Goal: Task Accomplishment & Management: Manage account settings

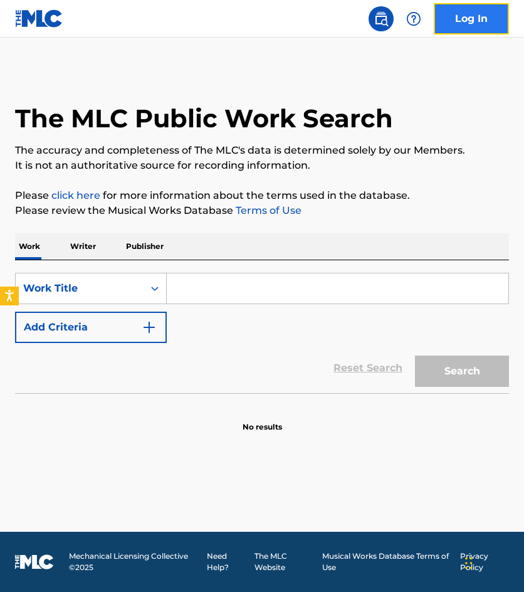
click at [455, 31] on link "Log In" at bounding box center [471, 18] width 75 height 31
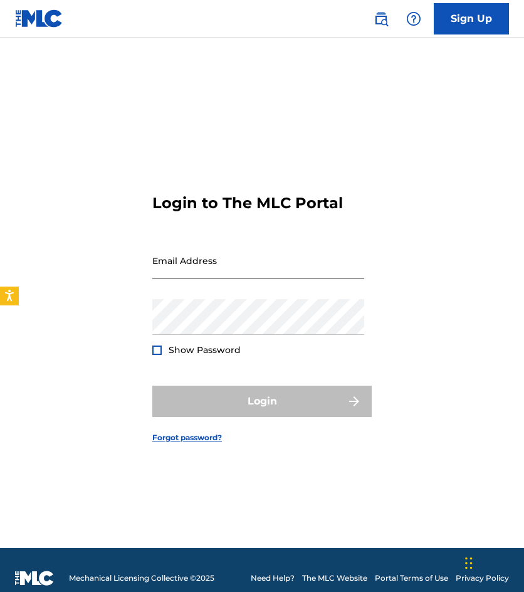
click at [280, 277] on input "Email Address" at bounding box center [258, 261] width 212 height 36
type input "[EMAIL_ADDRESS][DOMAIN_NAME]"
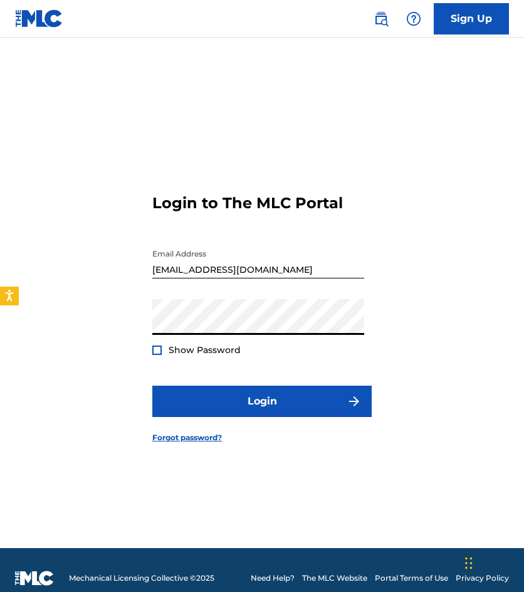
click at [152, 386] on button "Login" at bounding box center [261, 401] width 219 height 31
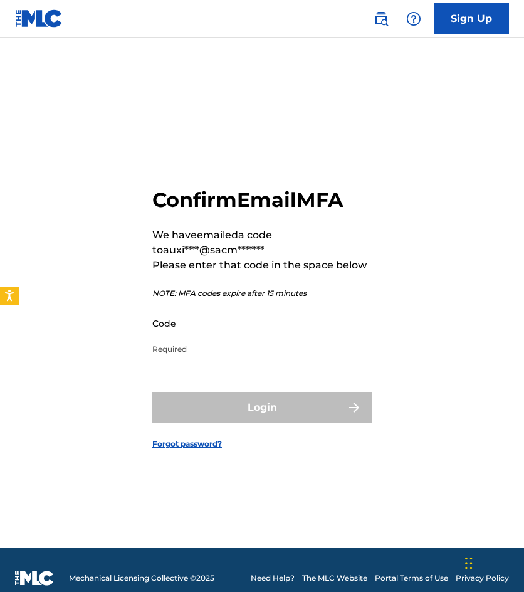
click at [84, 385] on div "Confirm Email MFA We have emailed a code to auxi****@sacm******* Please enter t…" at bounding box center [262, 308] width 524 height 479
click at [214, 330] on input "Code" at bounding box center [258, 323] width 212 height 36
paste input "725665"
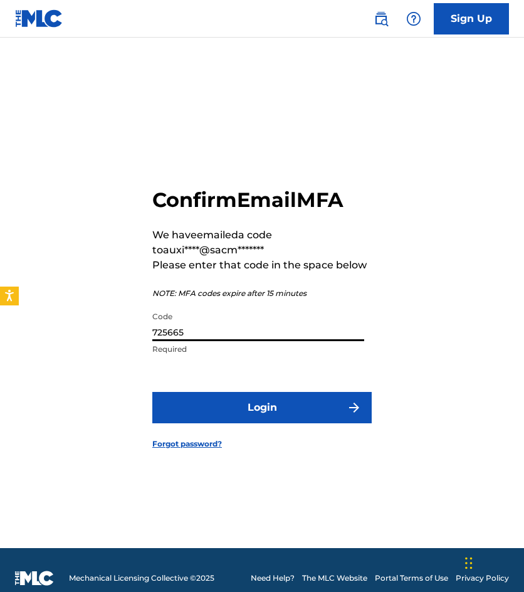
type input "725665"
click at [152, 392] on button "Login" at bounding box center [261, 407] width 219 height 31
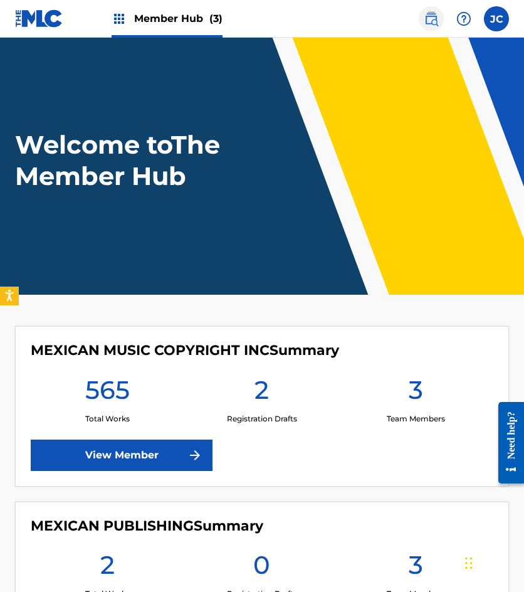
click at [433, 26] on img at bounding box center [431, 18] width 15 height 15
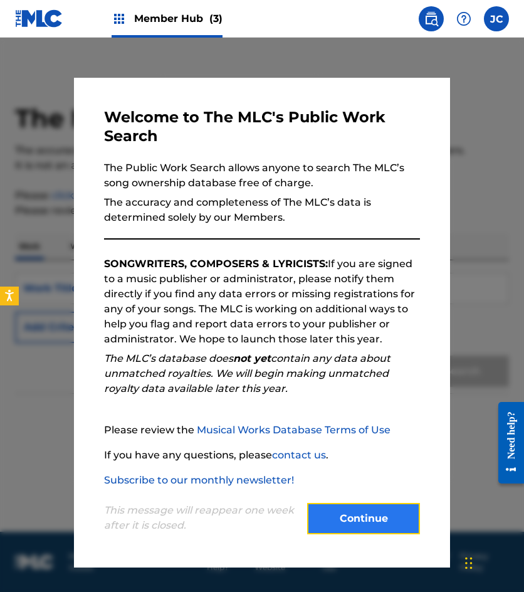
click at [386, 505] on button "Continue" at bounding box center [363, 518] width 113 height 31
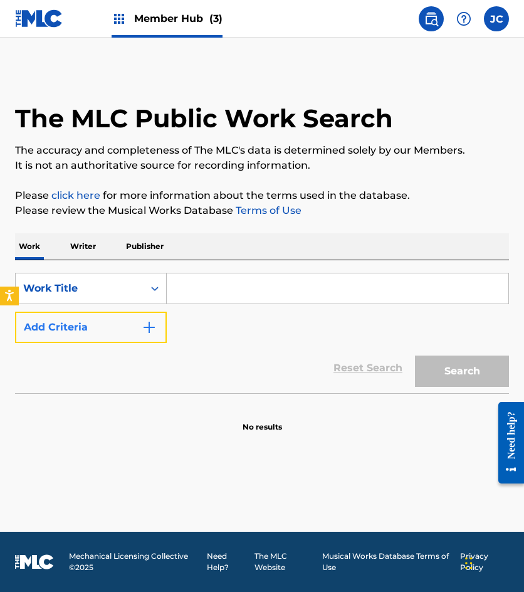
click at [150, 325] on img "Search Form" at bounding box center [149, 327] width 15 height 15
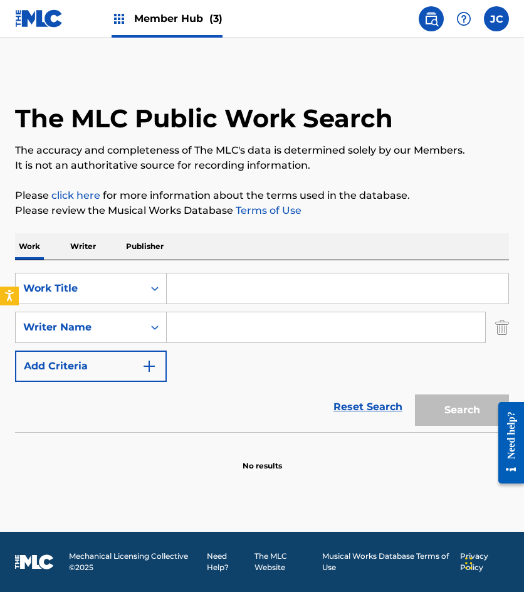
drag, startPoint x: 308, startPoint y: 280, endPoint x: 354, endPoint y: 245, distance: 57.7
click at [309, 280] on input "Search Form" at bounding box center [338, 288] width 342 height 30
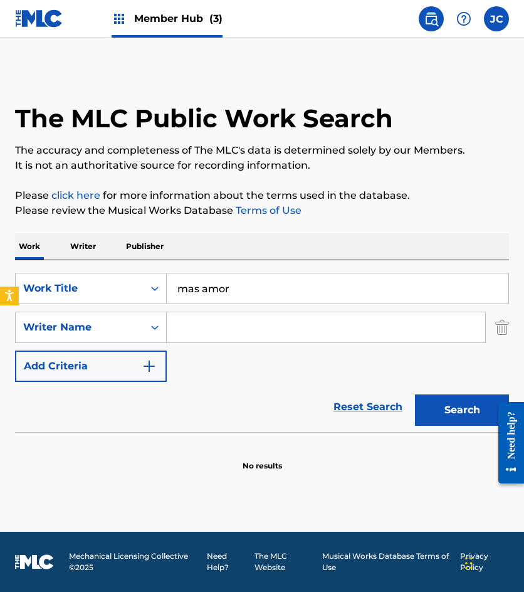
type input "mas amor"
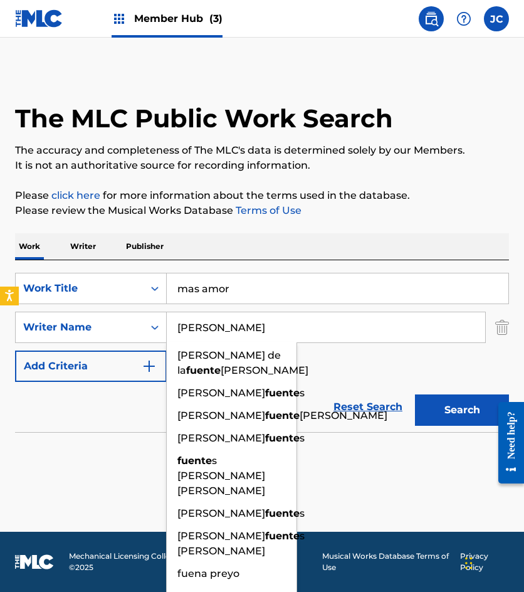
type input "[PERSON_NAME]"
click at [415, 394] on button "Search" at bounding box center [462, 409] width 94 height 31
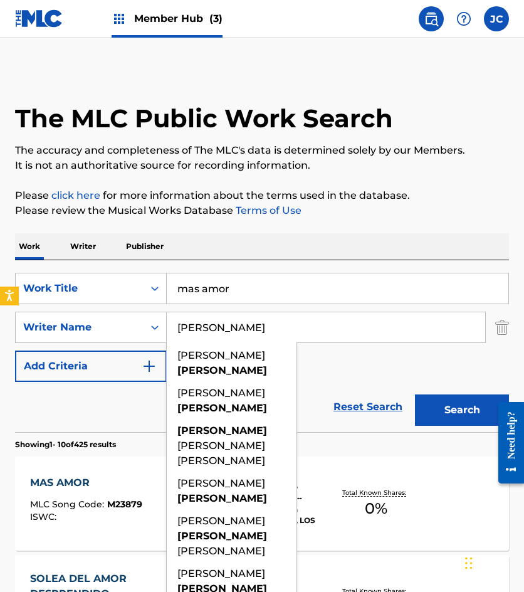
click at [329, 362] on div "SearchWithCriteria4fe3ba56-698c-4a52-9fea-adbbb261f174 Work Title mas amor Sear…" at bounding box center [262, 327] width 494 height 109
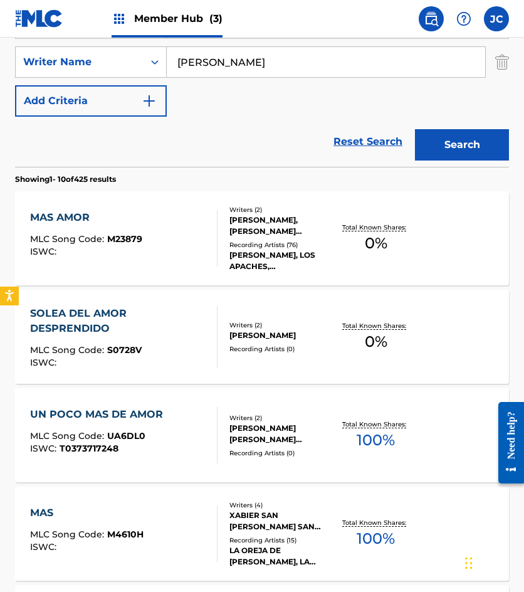
scroll to position [251, 0]
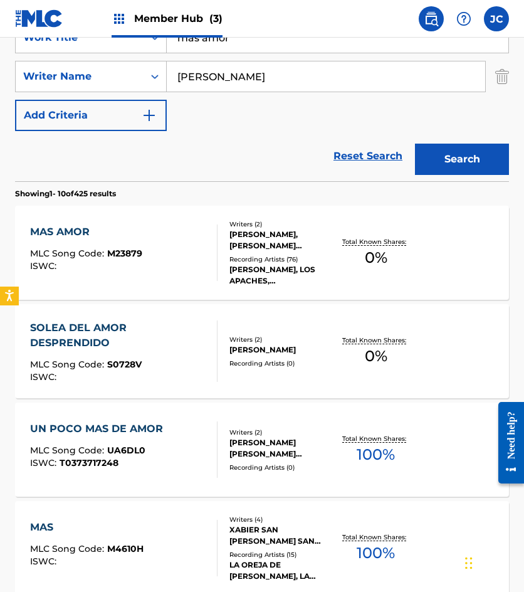
click at [235, 275] on div "[PERSON_NAME], LOS APACHES, [PERSON_NAME], [PERSON_NAME], [PERSON_NAME]" at bounding box center [281, 275] width 105 height 23
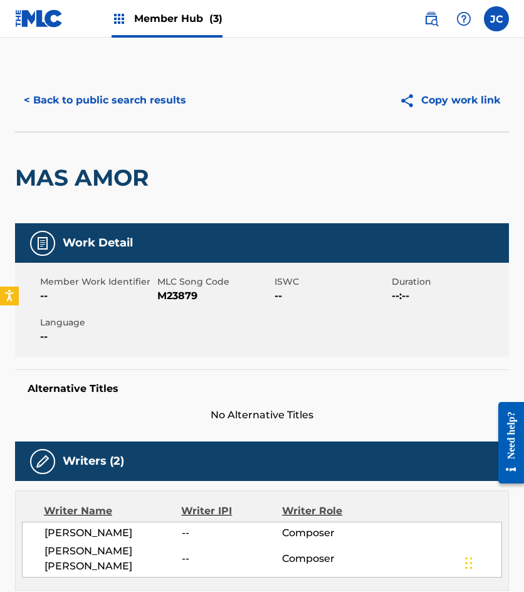
click at [162, 293] on span "M23879" at bounding box center [214, 295] width 114 height 15
copy span "M23879"
click at [166, 108] on button "< Back to public search results" at bounding box center [105, 100] width 180 height 31
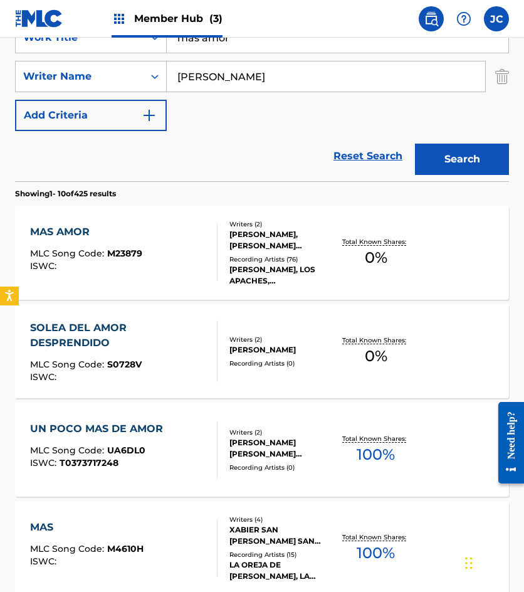
click at [117, 162] on div "Reset Search Search" at bounding box center [262, 156] width 494 height 50
click at [239, 251] on div "[PERSON_NAME], [PERSON_NAME] [PERSON_NAME]" at bounding box center [281, 240] width 105 height 23
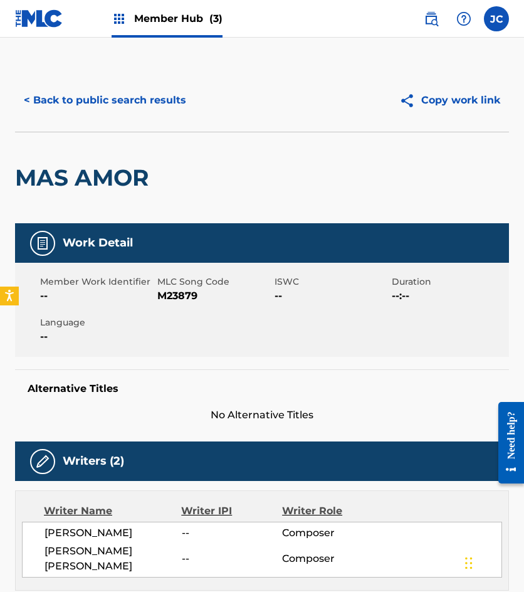
click at [188, 295] on span "M23879" at bounding box center [214, 295] width 114 height 15
copy span "M23879"
click at [170, 100] on button "< Back to public search results" at bounding box center [105, 100] width 180 height 31
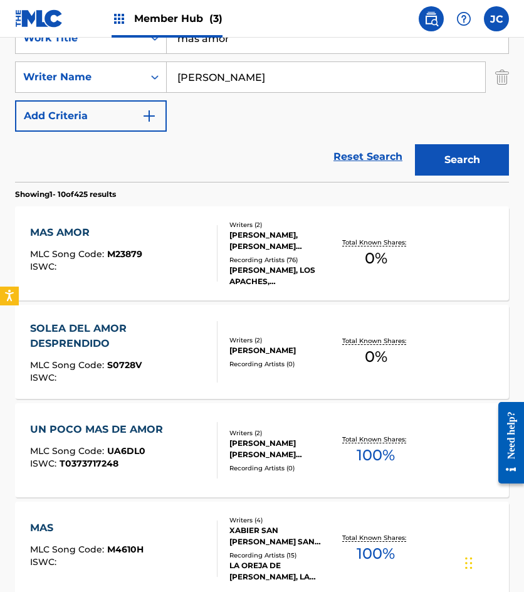
scroll to position [125, 0]
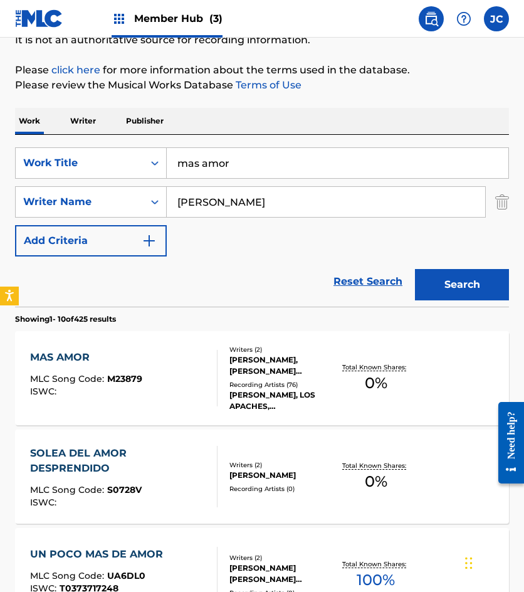
click at [290, 154] on input "mas amor" at bounding box center [338, 163] width 342 height 30
type input "adorada princesita"
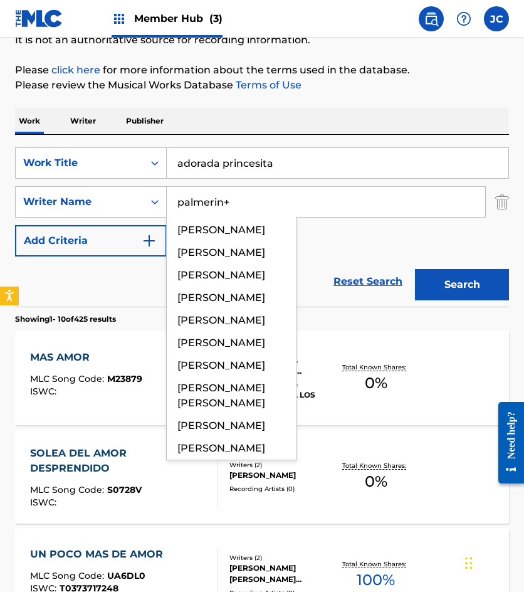
click at [415, 269] on button "Search" at bounding box center [462, 284] width 94 height 31
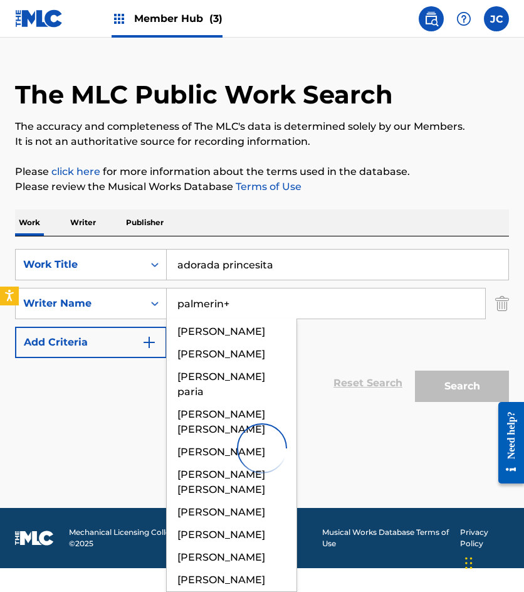
scroll to position [0, 0]
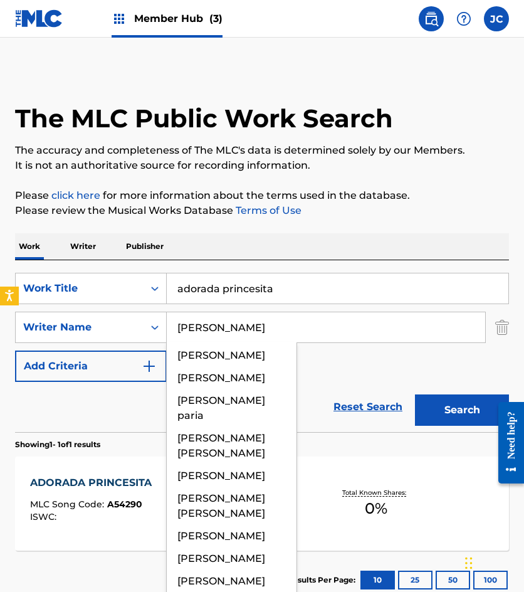
type input "[PERSON_NAME]"
click at [415, 394] on button "Search" at bounding box center [462, 409] width 94 height 31
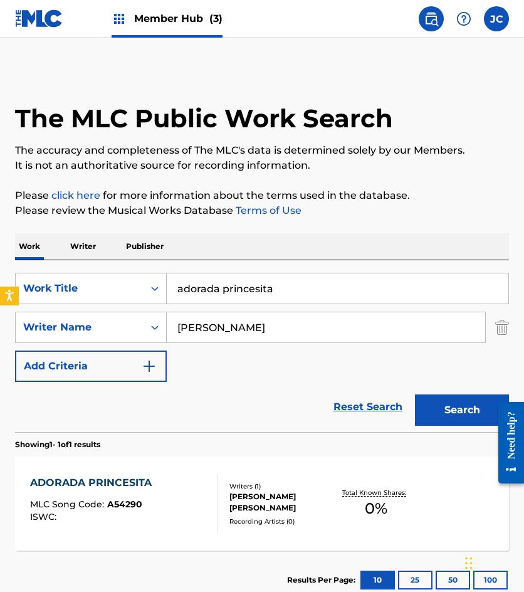
click at [223, 486] on div "Writers ( 1 ) [PERSON_NAME] [PERSON_NAME] Recording Artists ( 0 )" at bounding box center [276, 504] width 117 height 45
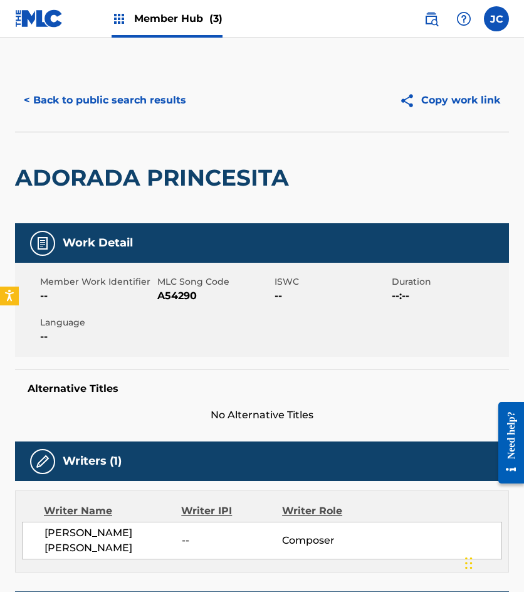
click at [179, 298] on span "A54290" at bounding box center [214, 295] width 114 height 15
drag, startPoint x: 179, startPoint y: 298, endPoint x: 342, endPoint y: 303, distance: 162.5
click at [181, 298] on span "A54290" at bounding box center [214, 295] width 114 height 15
copy span "A54290"
click at [164, 109] on button "< Back to public search results" at bounding box center [105, 100] width 180 height 31
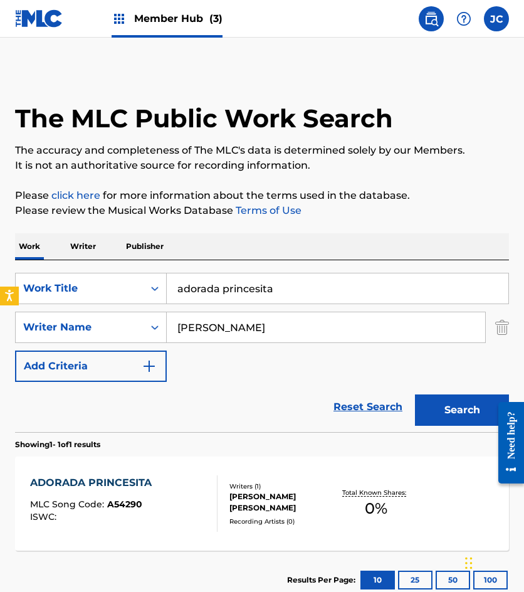
click at [302, 277] on input "adorada princesita" at bounding box center [338, 288] width 342 height 30
click at [340, 290] on input "adorada princesita" at bounding box center [338, 288] width 342 height 30
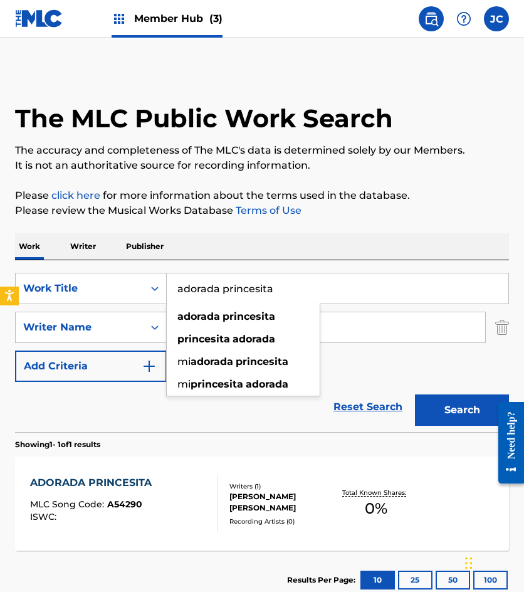
click at [340, 290] on input "adorada princesita" at bounding box center [338, 288] width 342 height 30
click at [340, 289] on input "adorada princesita" at bounding box center [338, 288] width 342 height 30
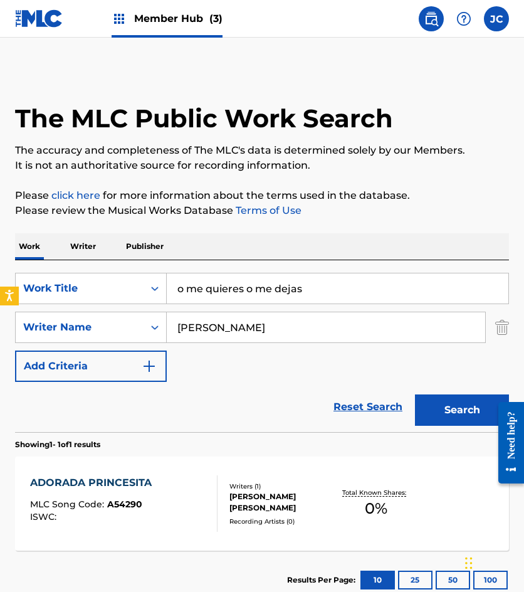
type input "o me quieres o me dejas"
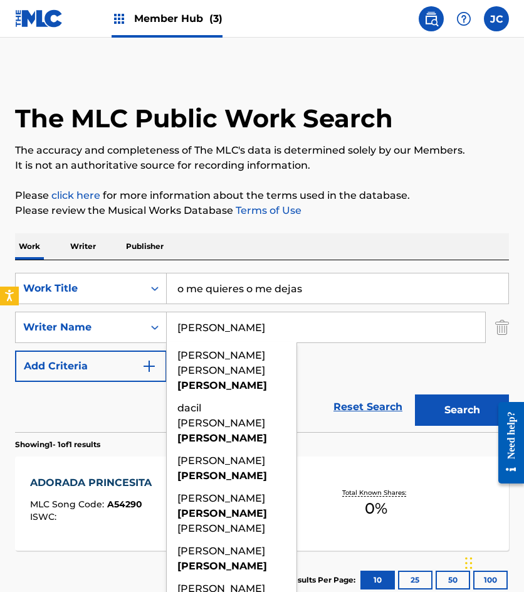
click at [415, 394] on button "Search" at bounding box center [462, 409] width 94 height 31
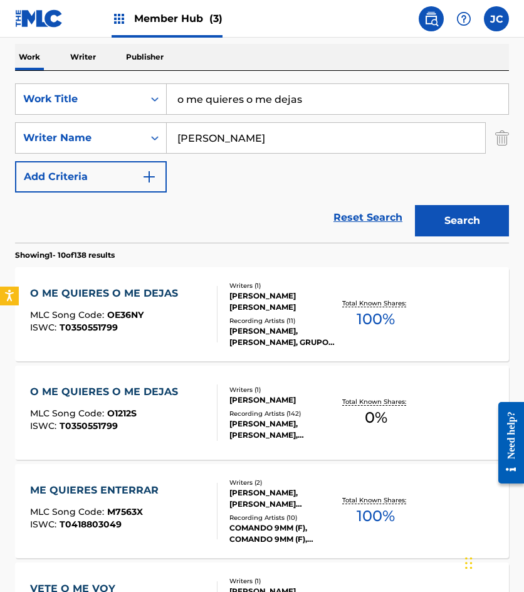
scroll to position [251, 0]
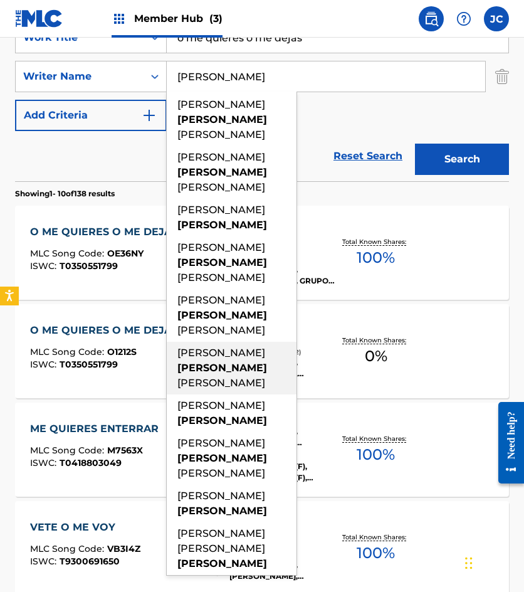
click at [251, 342] on div "[PERSON_NAME] [PERSON_NAME]" at bounding box center [232, 368] width 130 height 53
type input "[PERSON_NAME] [PERSON_NAME]"
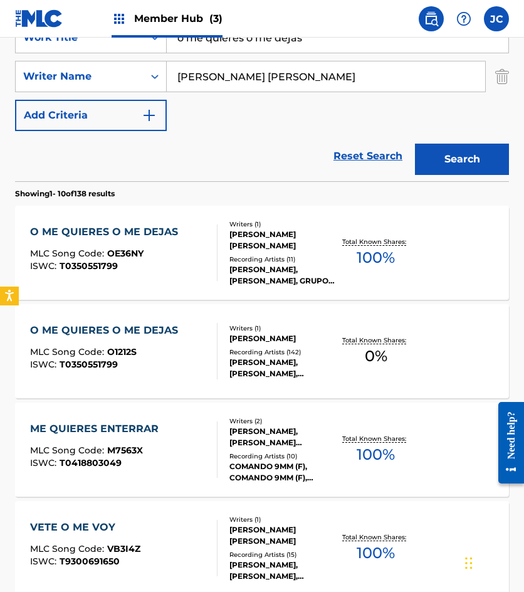
click at [240, 120] on div "SearchWithCriteria4fe3ba56-698c-4a52-9fea-adbbb261f174 Work Title o me quieres …" at bounding box center [262, 76] width 494 height 109
click at [208, 255] on div at bounding box center [212, 252] width 10 height 56
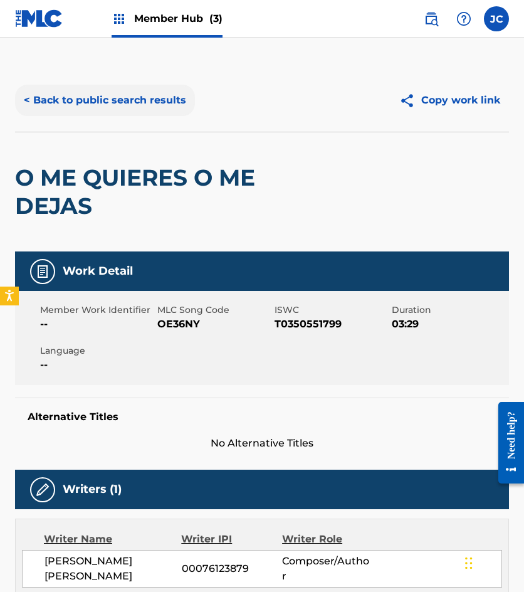
click at [110, 110] on button "< Back to public search results" at bounding box center [105, 100] width 180 height 31
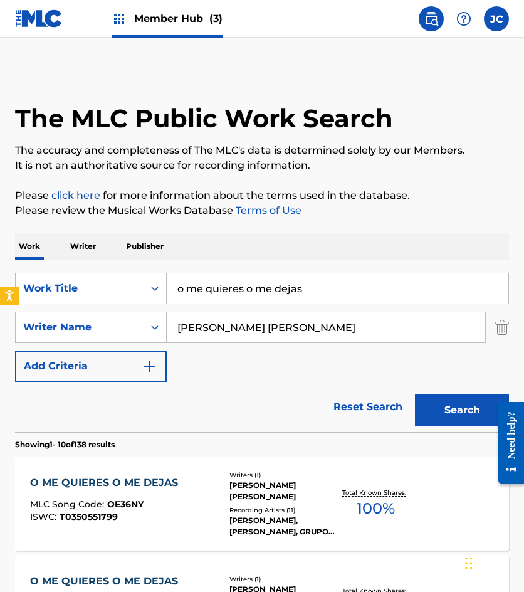
scroll to position [251, 0]
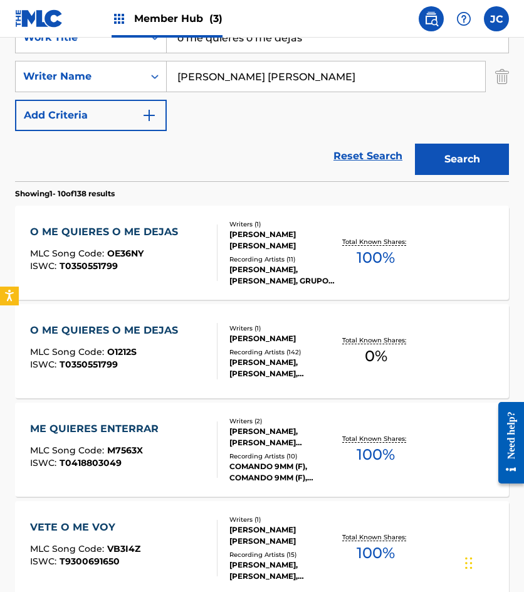
click at [184, 339] on div "O ME QUIERES O ME DEJAS MLC Song Code : O1212S ISWC : T0350551799" at bounding box center [123, 351] width 187 height 56
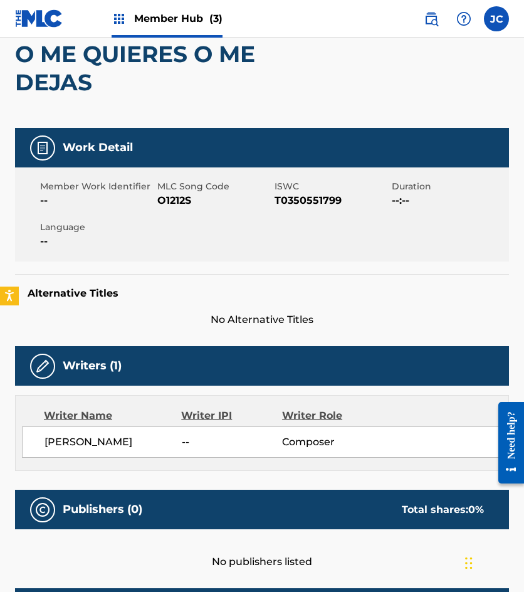
scroll to position [63, 0]
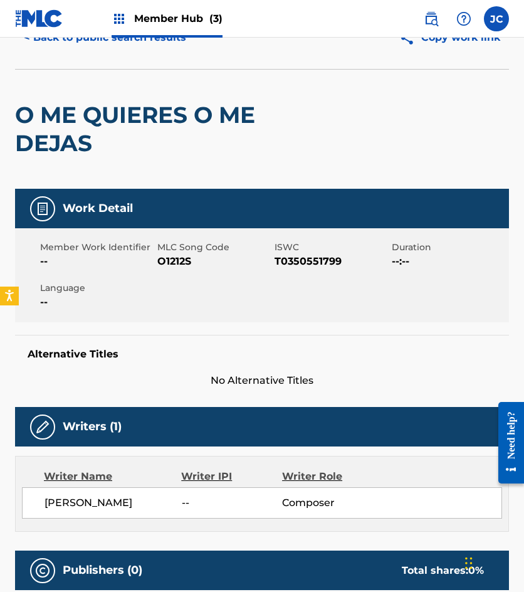
click at [172, 263] on span "O1212S" at bounding box center [214, 261] width 114 height 15
copy span "O1212S"
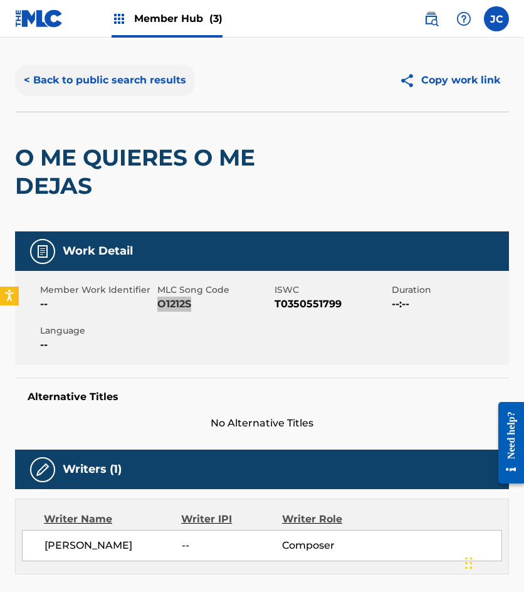
scroll to position [0, 0]
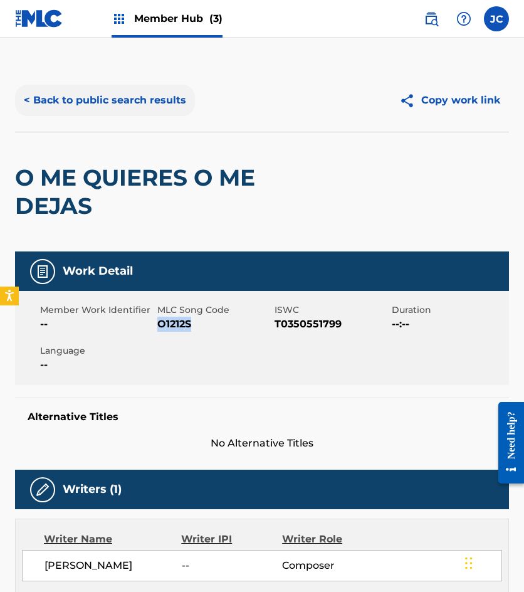
click at [109, 101] on button "< Back to public search results" at bounding box center [105, 100] width 180 height 31
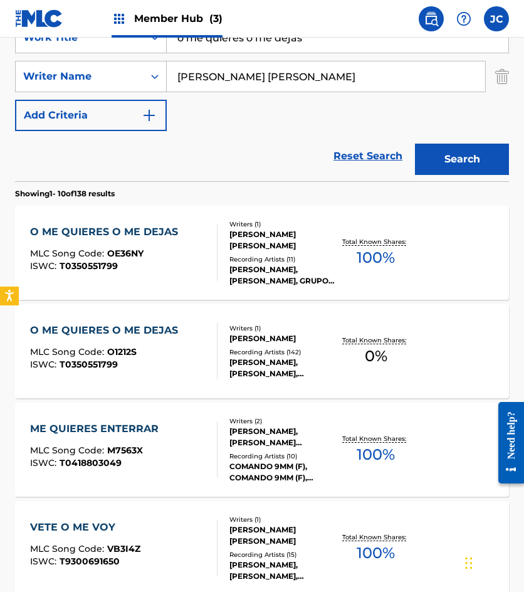
click at [208, 263] on div at bounding box center [212, 252] width 10 height 56
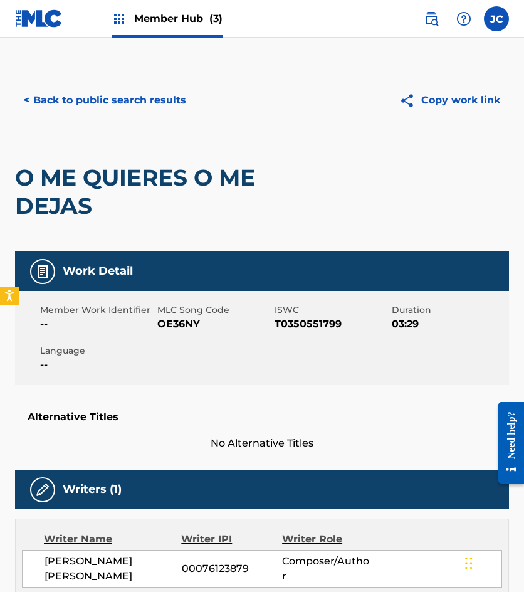
click at [181, 315] on span "MLC Song Code" at bounding box center [214, 309] width 114 height 13
click at [180, 322] on span "OE36NY" at bounding box center [214, 324] width 114 height 15
copy span "OE36NY"
click at [142, 92] on button "< Back to public search results" at bounding box center [105, 100] width 180 height 31
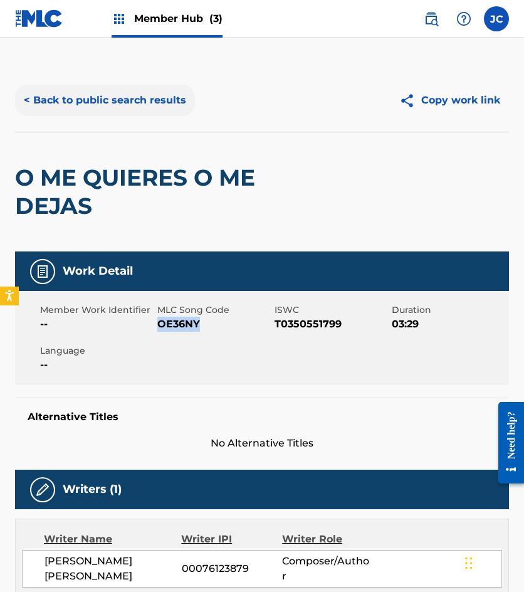
scroll to position [251, 0]
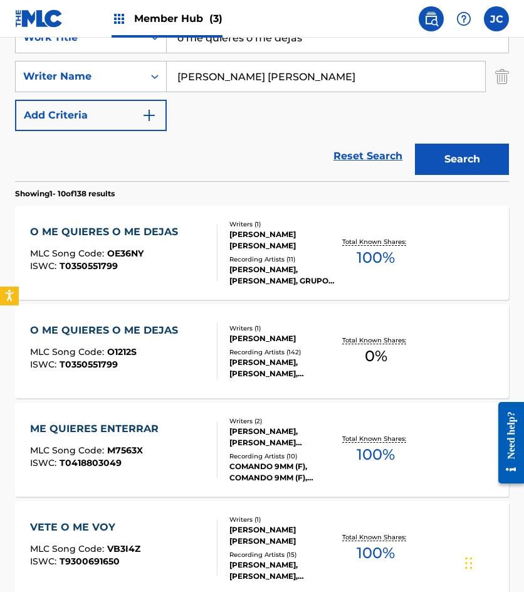
drag, startPoint x: 321, startPoint y: 46, endPoint x: 181, endPoint y: 50, distance: 139.9
click at [196, 52] on input "o me quieres o me dejas" at bounding box center [338, 38] width 342 height 30
type input "o"
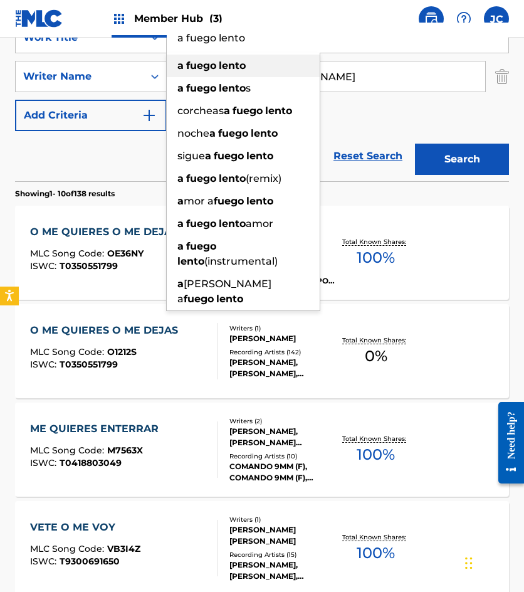
type input "a fuego lento"
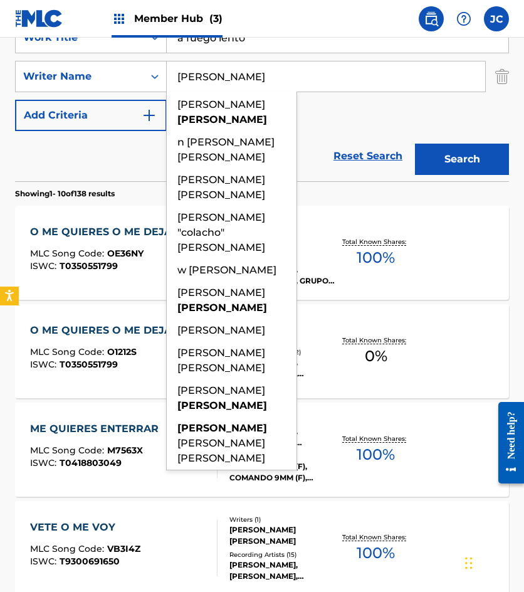
type input "[PERSON_NAME]"
click at [415, 144] on button "Search" at bounding box center [462, 159] width 94 height 31
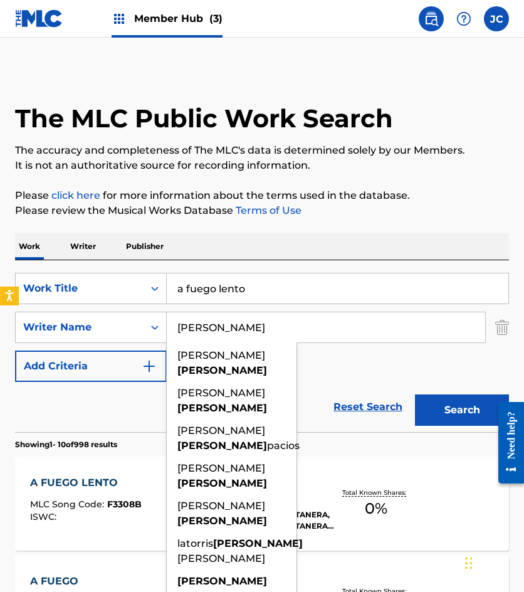
click at [317, 379] on div "SearchWithCriteria4fe3ba56-698c-4a52-9fea-adbbb261f174 Work Title a fuego lento…" at bounding box center [262, 327] width 494 height 109
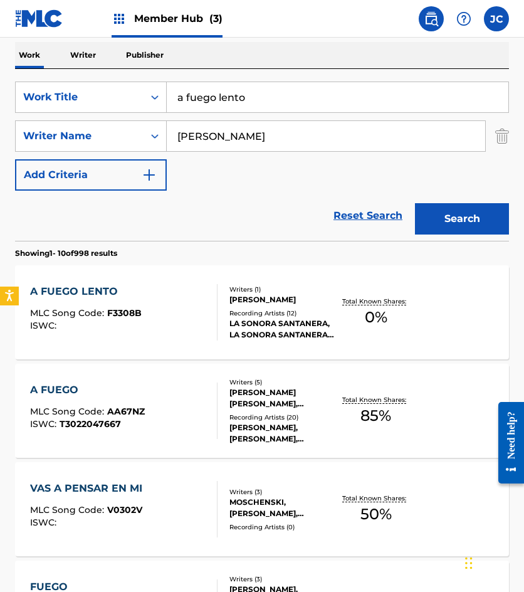
scroll to position [188, 0]
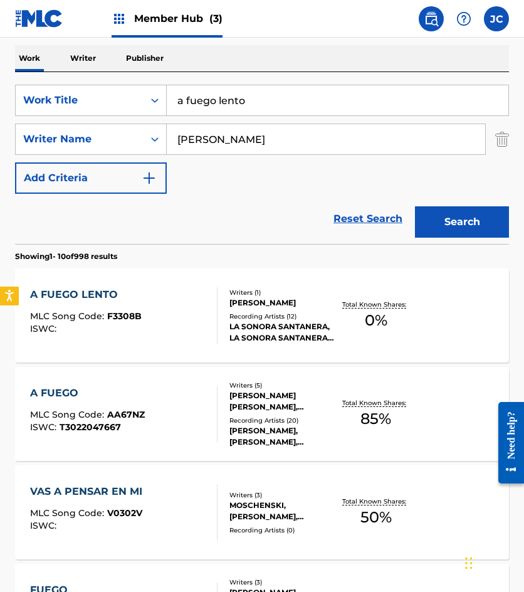
click at [182, 310] on div "A FUEGO LENTO MLC Song Code : F3308B ISWC :" at bounding box center [123, 315] width 187 height 56
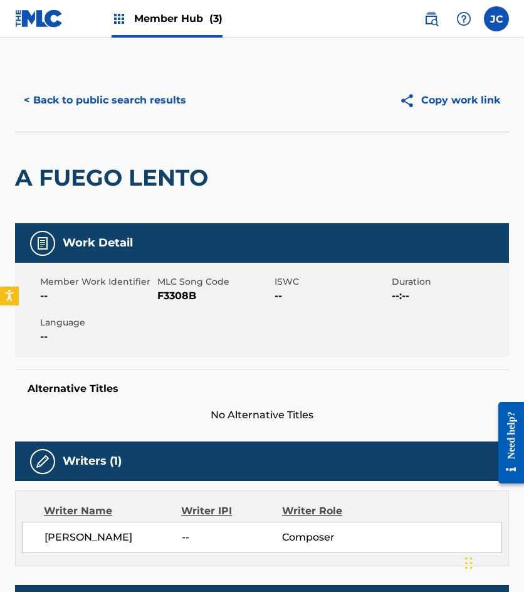
click at [176, 298] on span "F3308B" at bounding box center [214, 295] width 114 height 15
copy span "F3308B"
drag, startPoint x: 124, startPoint y: 116, endPoint x: 127, endPoint y: 107, distance: 10.1
click at [124, 116] on div "< Back to public search results Copy work link" at bounding box center [262, 100] width 494 height 63
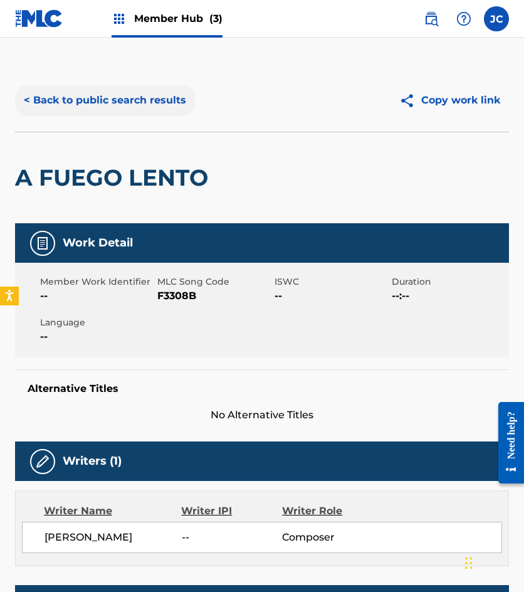
click at [152, 93] on button "< Back to public search results" at bounding box center [105, 100] width 180 height 31
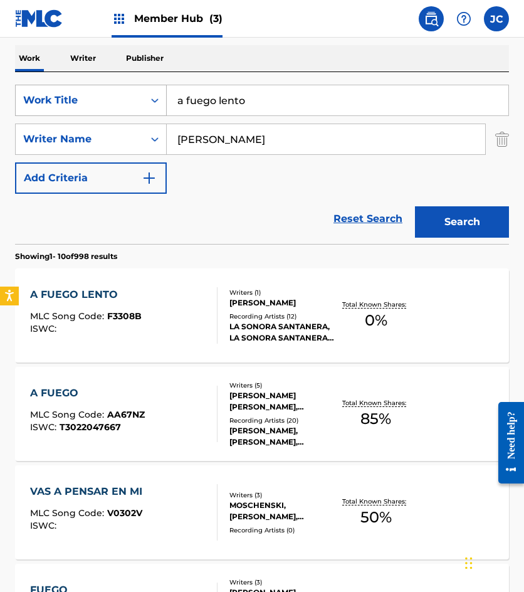
drag, startPoint x: 273, startPoint y: 103, endPoint x: 125, endPoint y: 97, distance: 148.1
click at [138, 97] on div "SearchWithCriteria4fe3ba56-698c-4a52-9fea-adbbb261f174 Work Title a fuego lento" at bounding box center [262, 100] width 494 height 31
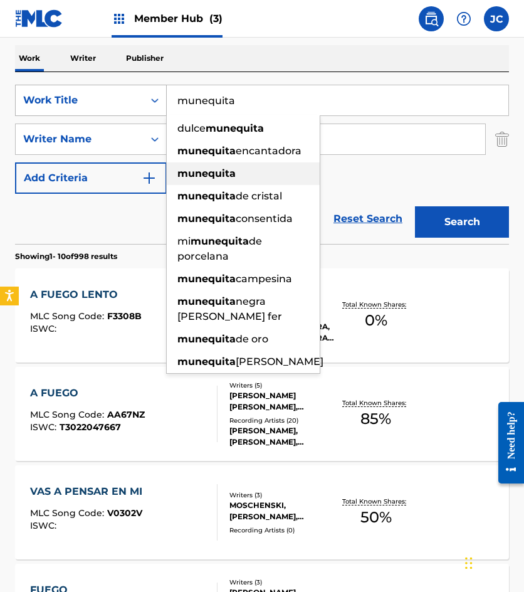
type input "munequita"
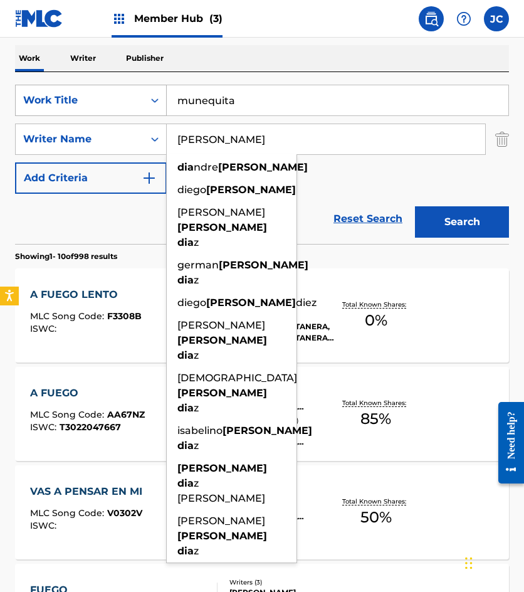
type input "[PERSON_NAME]"
click at [415, 206] on button "Search" at bounding box center [462, 221] width 94 height 31
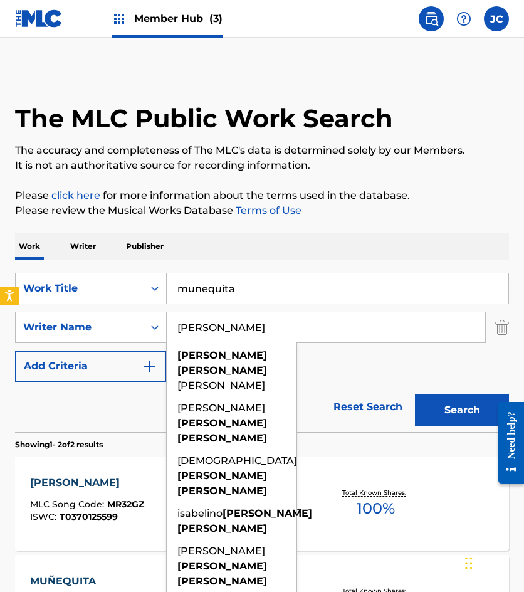
drag, startPoint x: 366, startPoint y: 364, endPoint x: 355, endPoint y: 364, distance: 11.3
click at [366, 364] on div "SearchWithCriteria4fe3ba56-698c-4a52-9fea-adbbb261f174 Work Title munequita Sea…" at bounding box center [262, 327] width 494 height 109
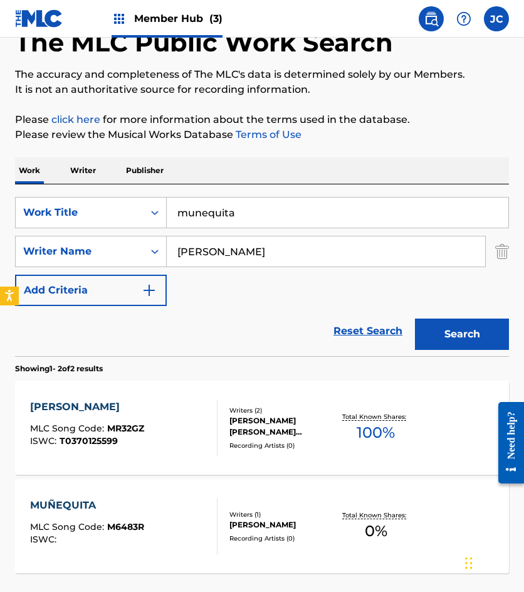
scroll to position [182, 0]
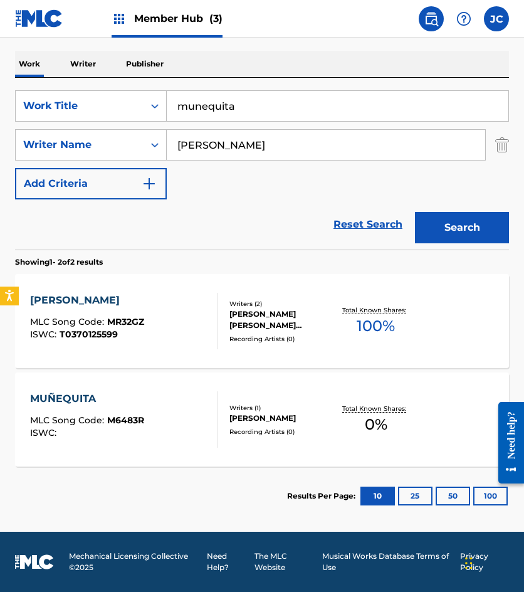
click at [277, 416] on div "[PERSON_NAME]" at bounding box center [281, 418] width 105 height 11
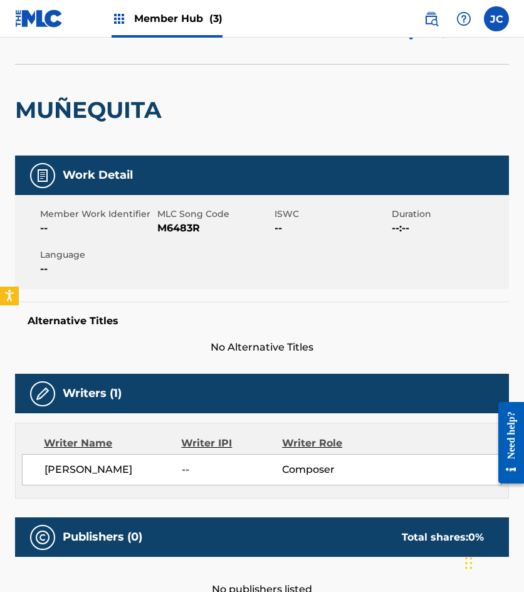
scroll to position [62, 0]
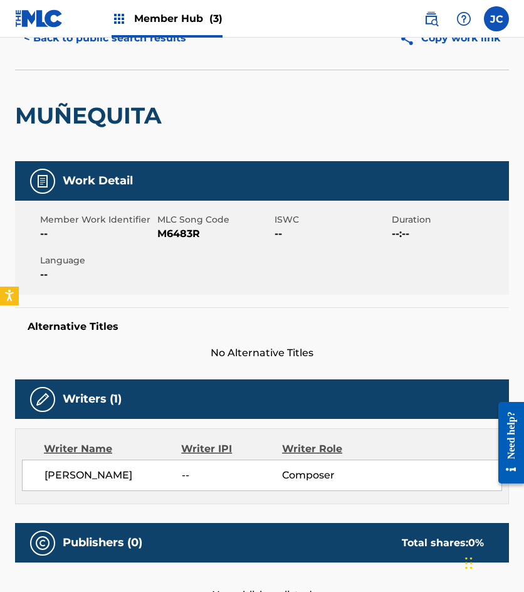
click at [183, 231] on span "M6483R" at bounding box center [214, 233] width 114 height 15
copy span "M6483R"
click at [113, 225] on span "Member Work Identifier" at bounding box center [97, 219] width 114 height 13
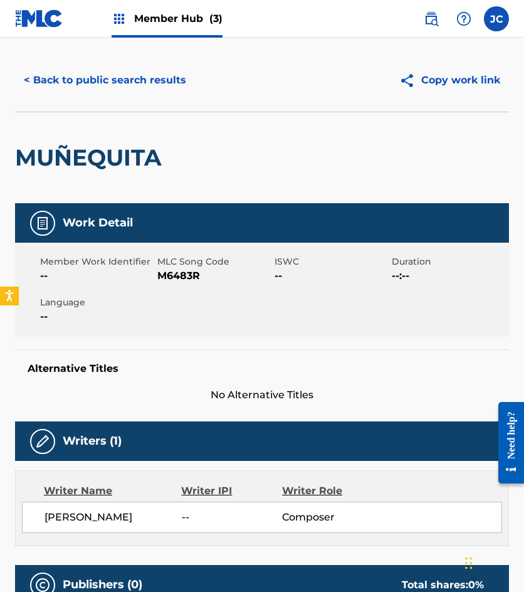
scroll to position [0, 0]
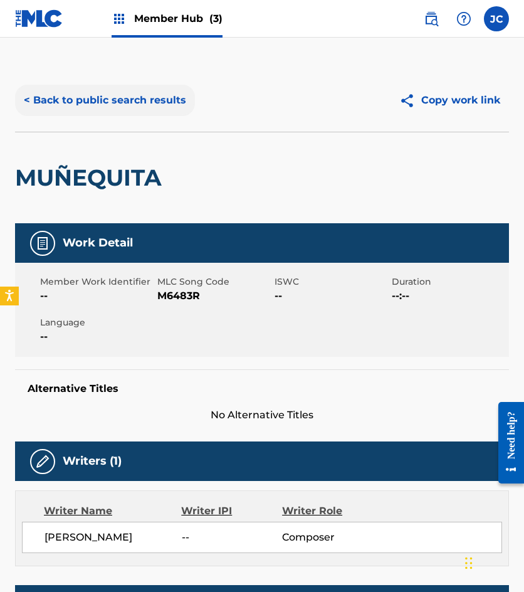
click at [142, 115] on button "< Back to public search results" at bounding box center [105, 100] width 180 height 31
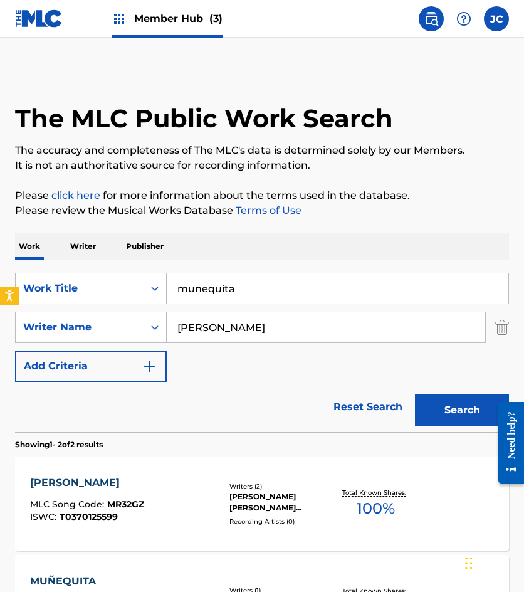
scroll to position [111, 0]
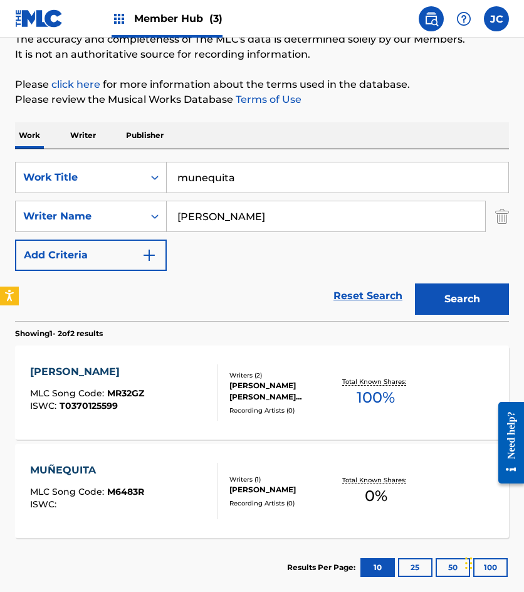
drag, startPoint x: 268, startPoint y: 167, endPoint x: 233, endPoint y: 161, distance: 35.7
click at [168, 177] on input "munequita" at bounding box center [338, 177] width 342 height 30
type input "mexicanisimo"
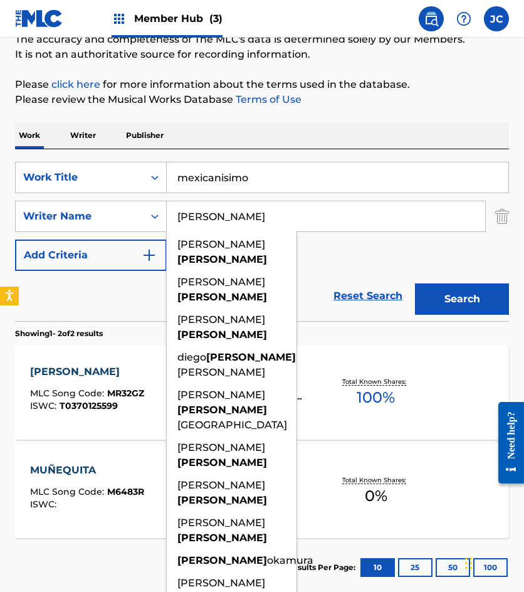
type input "[PERSON_NAME]"
click at [415, 283] on button "Search" at bounding box center [462, 298] width 94 height 31
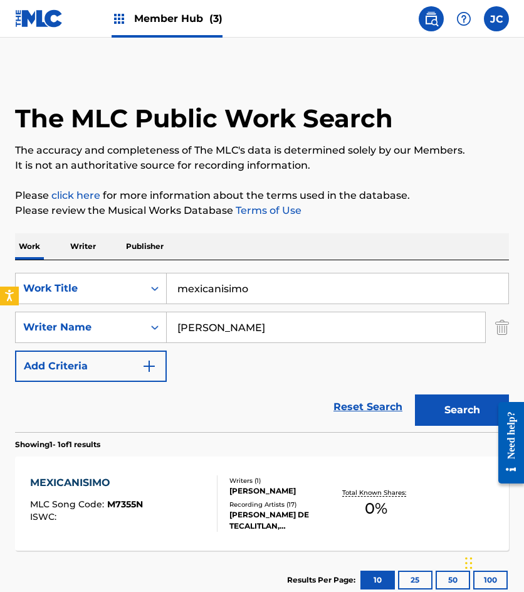
click at [349, 366] on div "SearchWithCriteria4fe3ba56-698c-4a52-9fea-adbbb261f174 Work Title mexicanisimo …" at bounding box center [262, 327] width 494 height 109
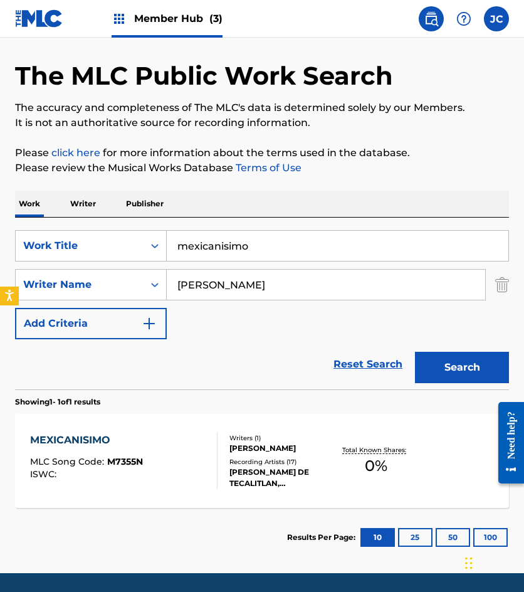
scroll to position [84, 0]
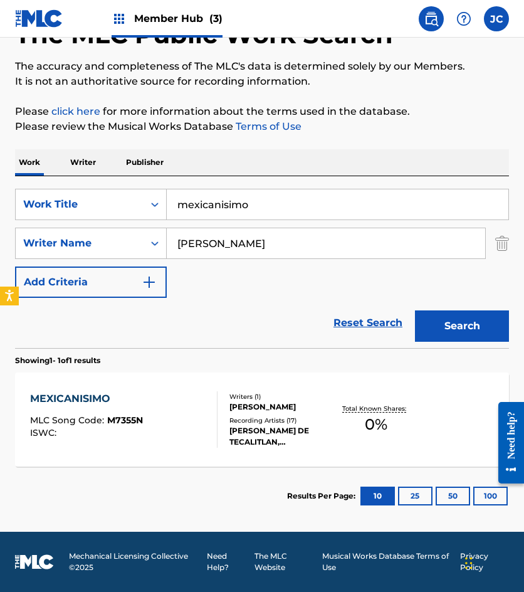
click at [195, 414] on div "MEXICANISIMO MLC Song Code : M7355N ISWC :" at bounding box center [123, 419] width 187 height 56
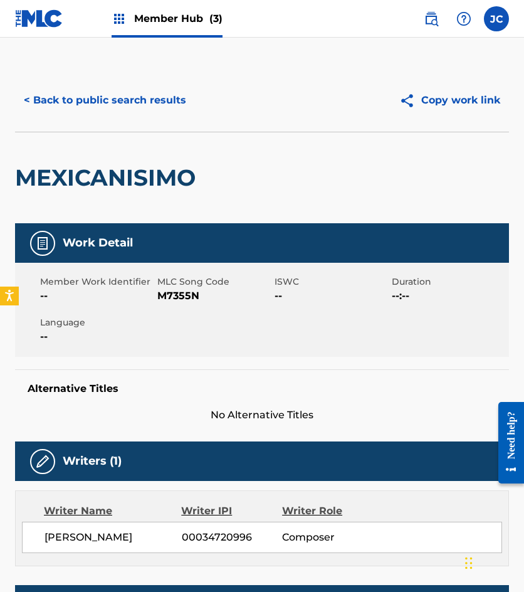
click at [175, 290] on span "M7355N" at bounding box center [214, 295] width 114 height 15
copy span "M7355N"
click at [119, 88] on button "< Back to public search results" at bounding box center [105, 100] width 180 height 31
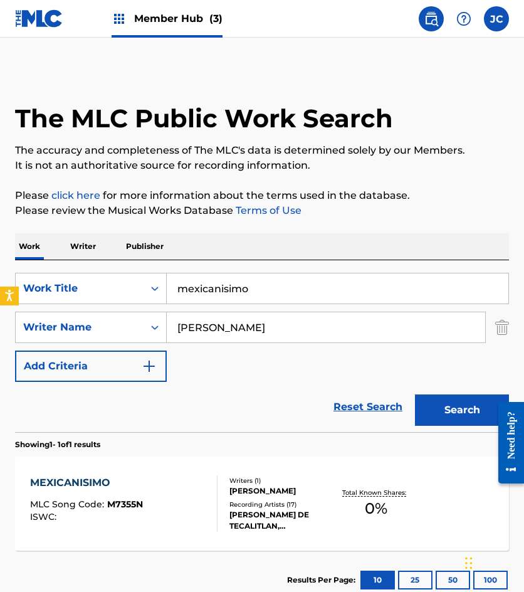
scroll to position [13, 0]
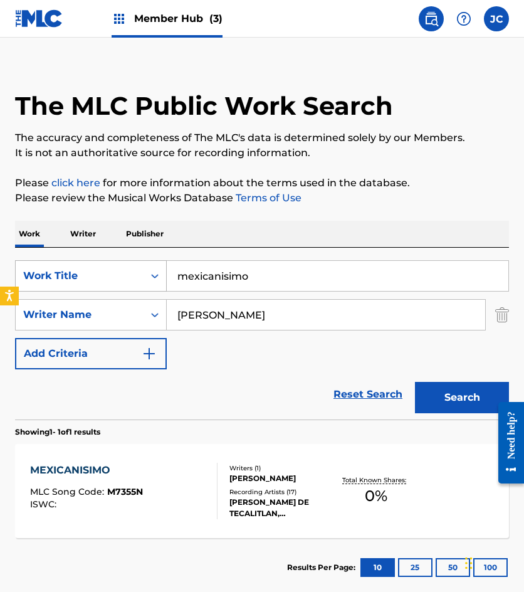
drag, startPoint x: 108, startPoint y: 272, endPoint x: 47, endPoint y: 263, distance: 62.0
click at [53, 264] on div "SearchWithCriteria4fe3ba56-698c-4a52-9fea-adbbb261f174 Work Title mexicanisimo" at bounding box center [262, 275] width 494 height 31
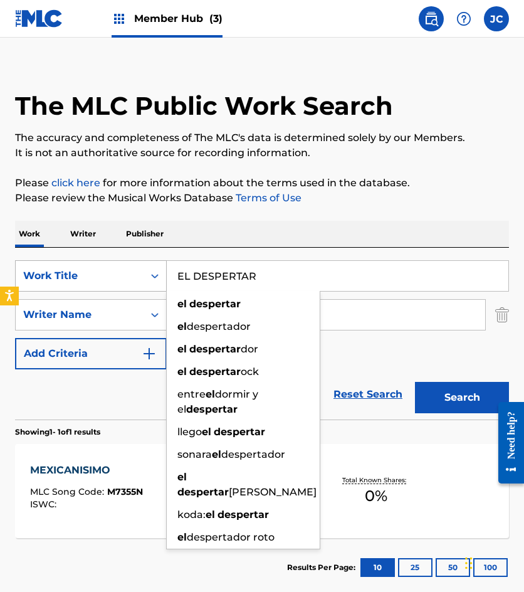
type input "EL DESPERTAR"
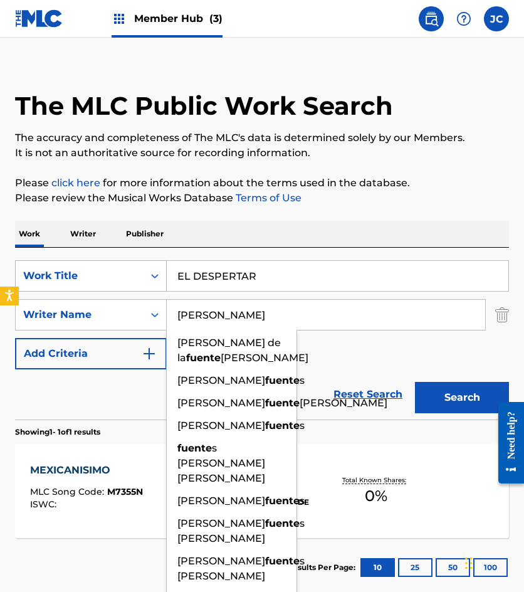
type input "[PERSON_NAME]"
click at [415, 382] on button "Search" at bounding box center [462, 397] width 94 height 31
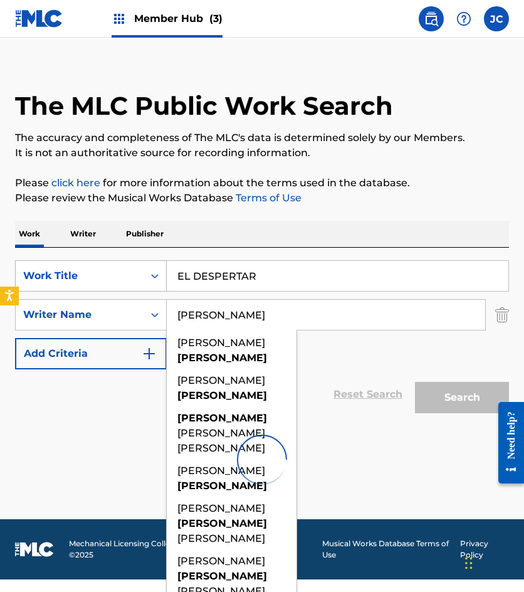
scroll to position [0, 0]
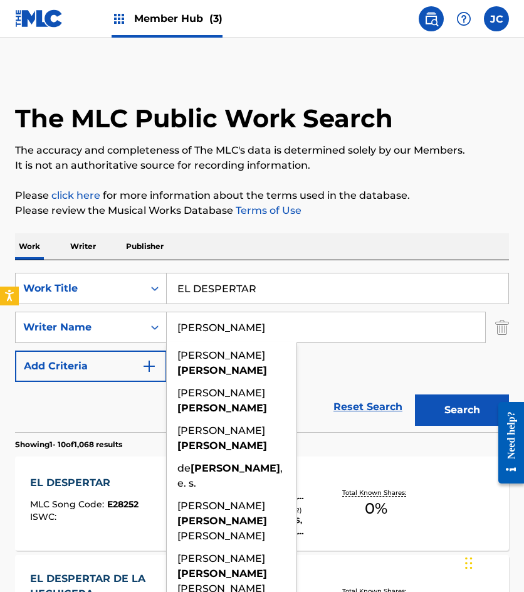
click at [373, 356] on div "SearchWithCriteria4fe3ba56-698c-4a52-9fea-adbbb261f174 Work Title EL DESPERTAR …" at bounding box center [262, 327] width 494 height 109
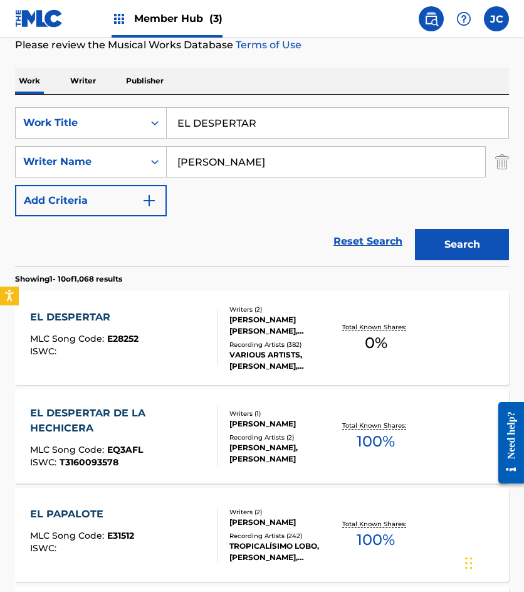
scroll to position [188, 0]
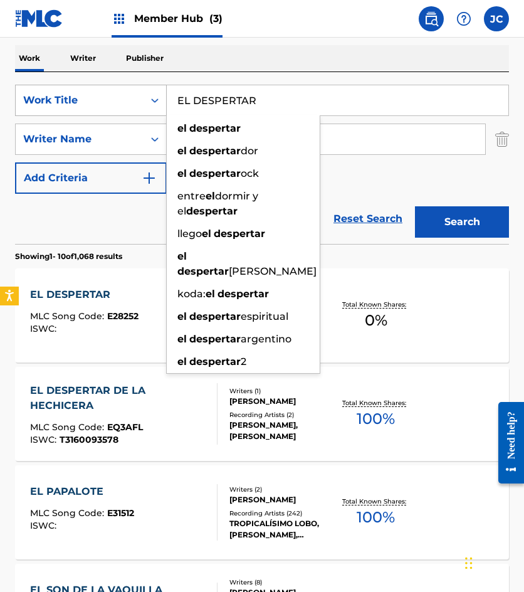
drag, startPoint x: 274, startPoint y: 102, endPoint x: 17, endPoint y: 102, distance: 257.1
click at [17, 102] on div "SearchWithCriteria4fe3ba56-698c-4a52-9fea-adbbb261f174 Work Title EL DESPERTAR …" at bounding box center [262, 100] width 494 height 31
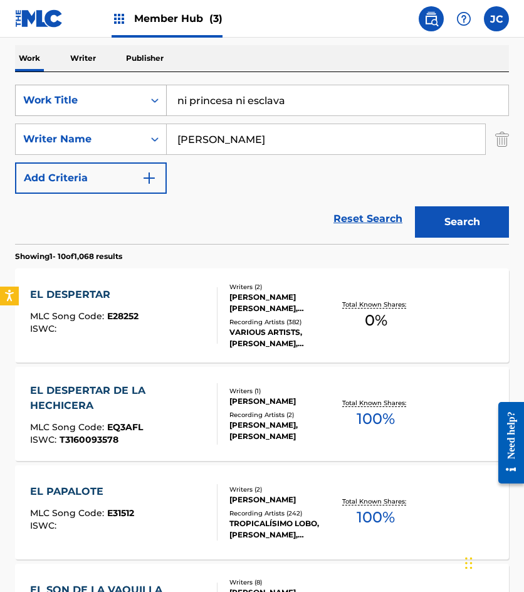
type input "ni princesa ni esclava"
click at [415, 206] on button "Search" at bounding box center [462, 221] width 94 height 31
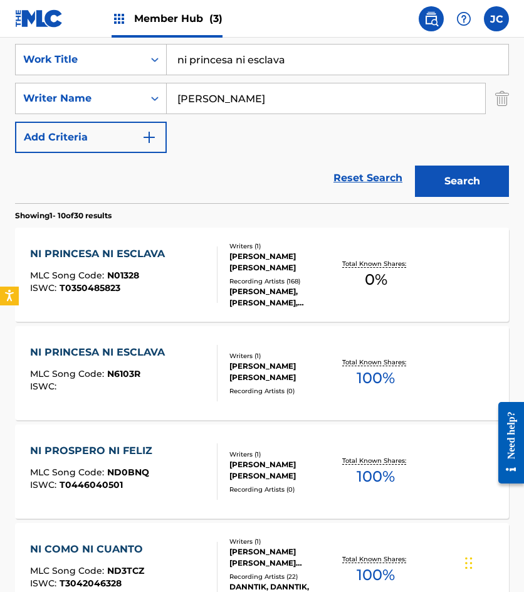
scroll to position [251, 0]
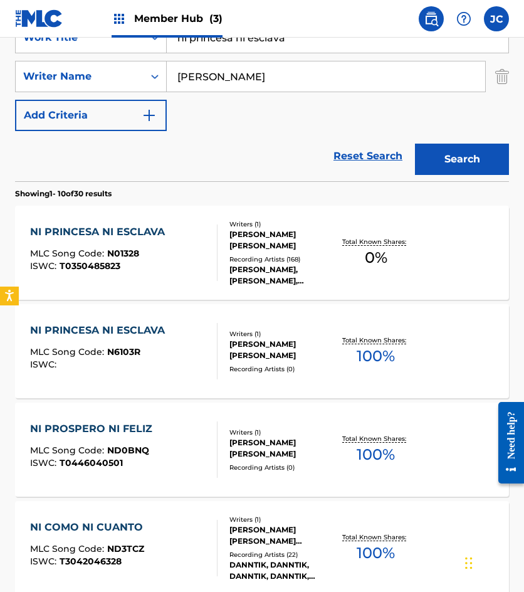
click at [242, 264] on div "[PERSON_NAME], [PERSON_NAME], [PERSON_NAME], [PERSON_NAME], [PERSON_NAME]" at bounding box center [281, 275] width 105 height 23
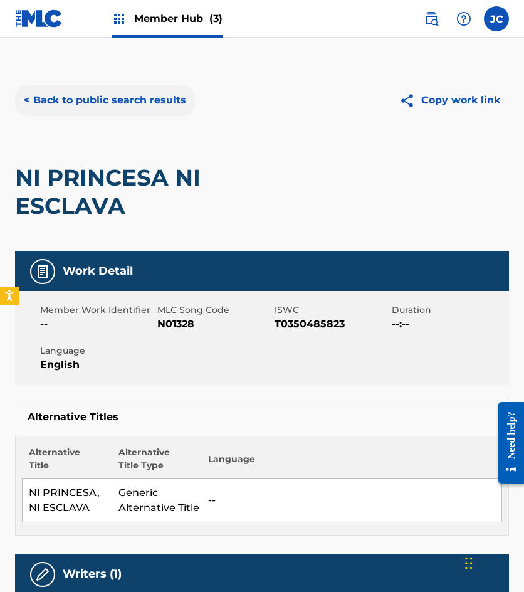
click at [162, 110] on button "< Back to public search results" at bounding box center [105, 100] width 180 height 31
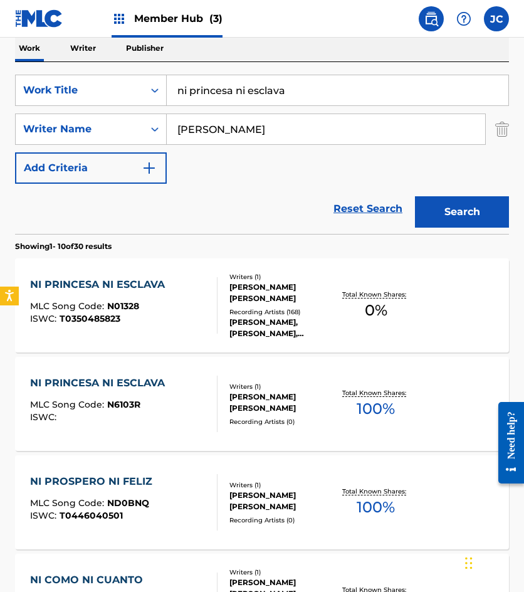
scroll to position [125, 0]
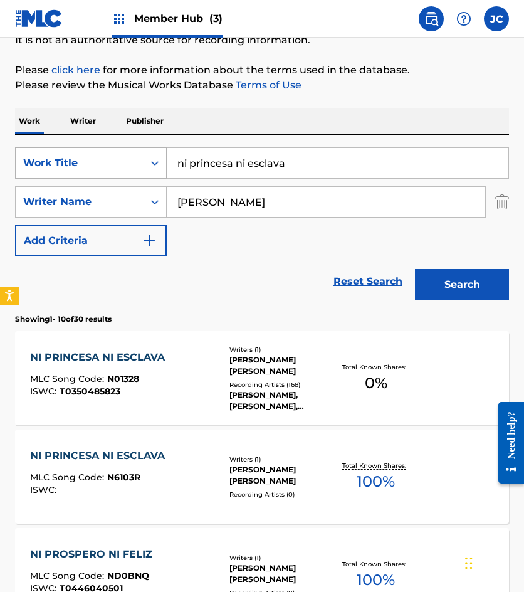
click at [66, 162] on div "SearchWithCriteria4fe3ba56-698c-4a52-9fea-adbbb261f174 Work Title ni princesa n…" at bounding box center [262, 162] width 494 height 31
click at [415, 269] on button "Search" at bounding box center [462, 284] width 94 height 31
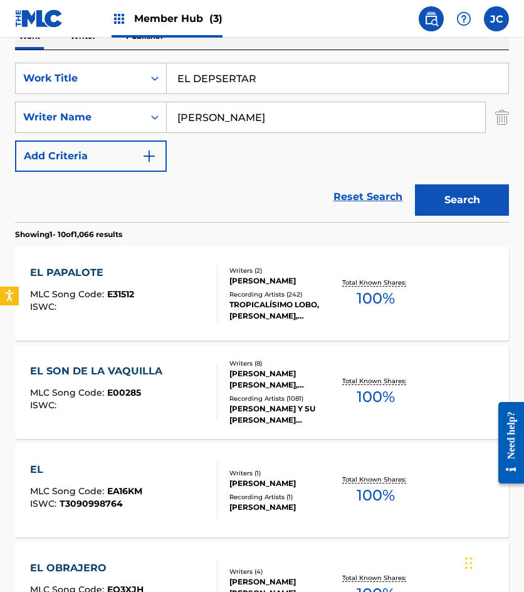
scroll to position [188, 0]
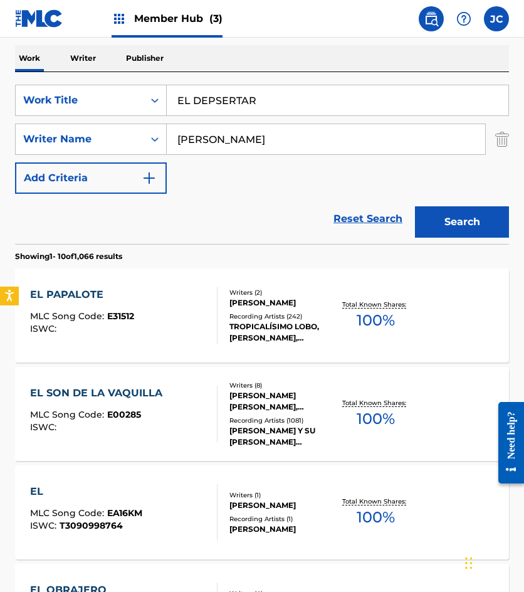
click at [216, 99] on input "EL DEPSERTAR" at bounding box center [338, 100] width 342 height 30
type input "EL DESPERTAR"
click at [415, 206] on button "Search" at bounding box center [462, 221] width 94 height 31
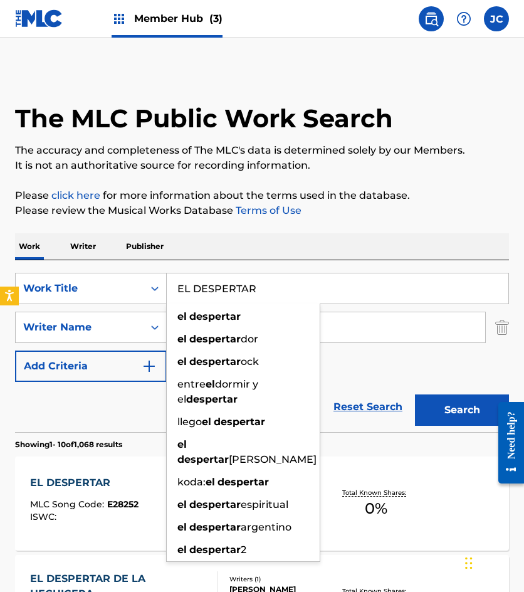
click at [356, 367] on div "SearchWithCriteria4fe3ba56-698c-4a52-9fea-adbbb261f174 Work Title EL DESPERTAR …" at bounding box center [262, 327] width 494 height 109
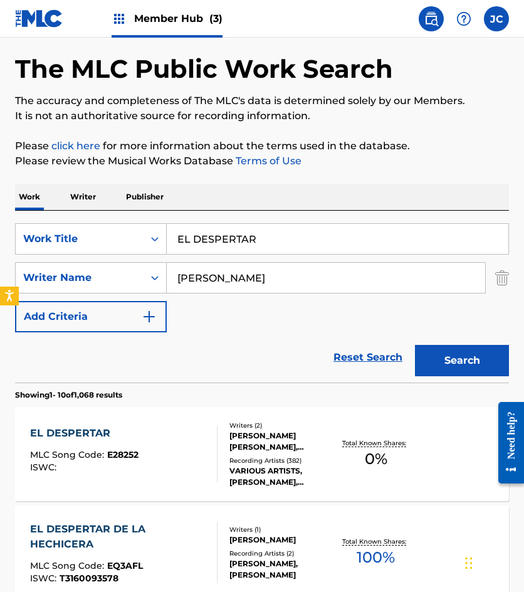
scroll to position [125, 0]
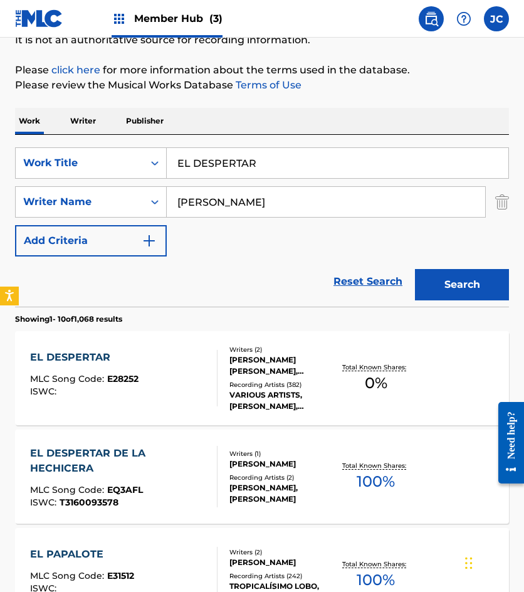
click at [134, 367] on div "EL DESPERTAR MLC Song Code : E28252 ISWC :" at bounding box center [84, 378] width 108 height 56
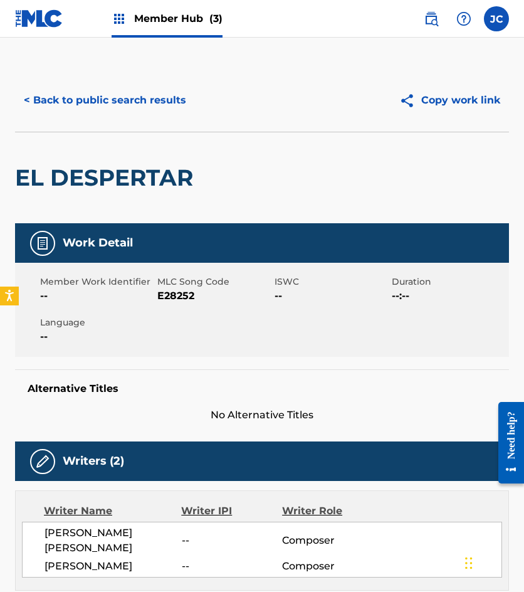
click at [182, 294] on span "E28252" at bounding box center [214, 295] width 114 height 15
copy span "E28252"
click at [161, 292] on span "E28252" at bounding box center [214, 295] width 114 height 15
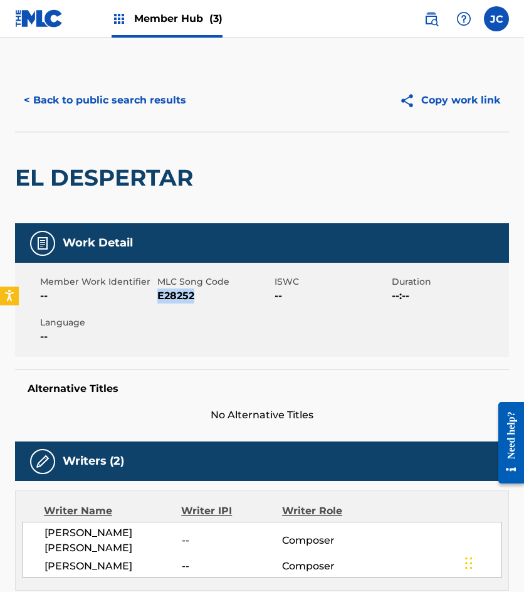
copy span "E28252"
click at [103, 98] on button "< Back to public search results" at bounding box center [105, 100] width 180 height 31
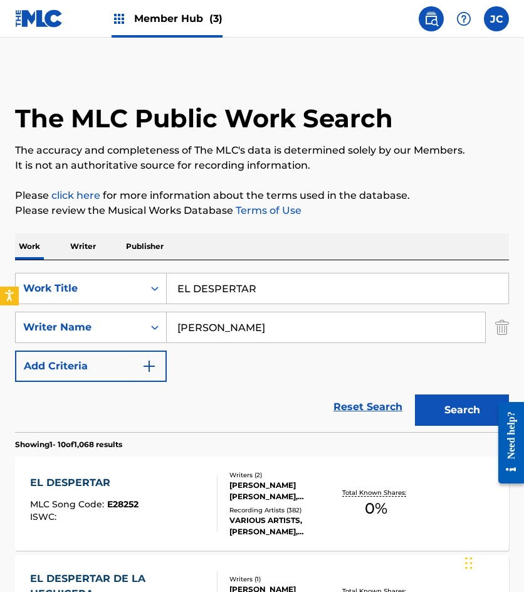
scroll to position [125, 0]
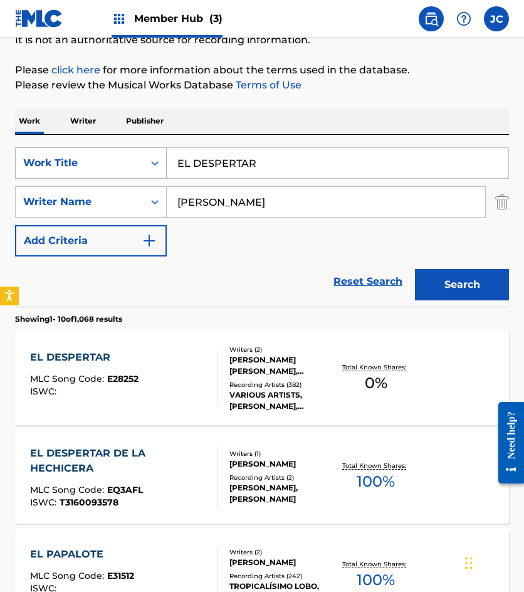
drag, startPoint x: 272, startPoint y: 167, endPoint x: 122, endPoint y: 171, distance: 150.6
click at [122, 171] on div "SearchWithCriteria4fe3ba56-698c-4a52-9fea-adbbb261f174 Work Title EL DESPERTAR" at bounding box center [262, 162] width 494 height 31
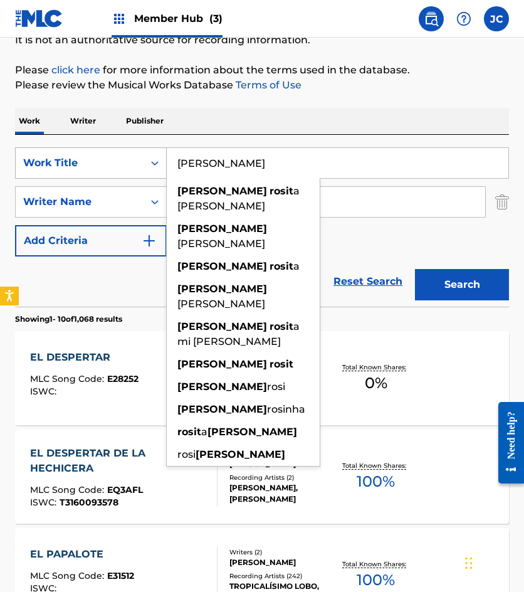
type input "[PERSON_NAME]"
click at [415, 269] on button "Search" at bounding box center [462, 284] width 94 height 31
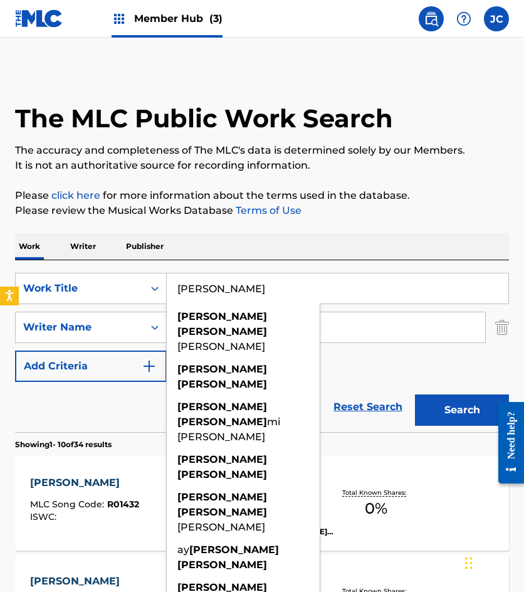
click at [367, 355] on div "SearchWithCriteria4fe3ba56-698c-4a52-9fea-adbbb261f174 Work Title [PERSON_NAME]…" at bounding box center [262, 327] width 494 height 109
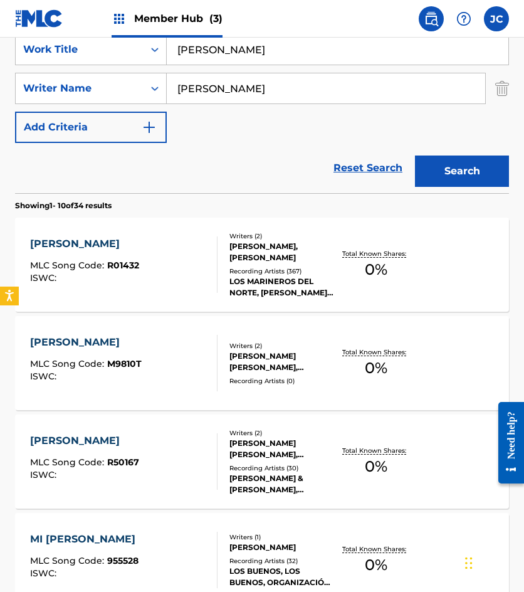
scroll to position [251, 0]
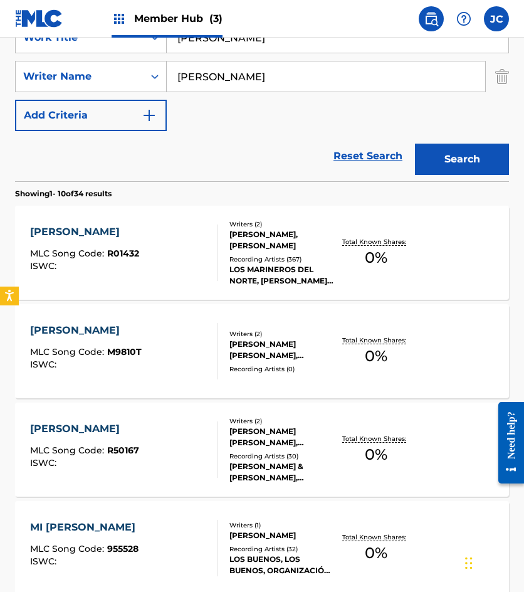
click at [156, 247] on div "[PERSON_NAME] MLC Song Code : R01432 ISWC :" at bounding box center [123, 252] width 187 height 56
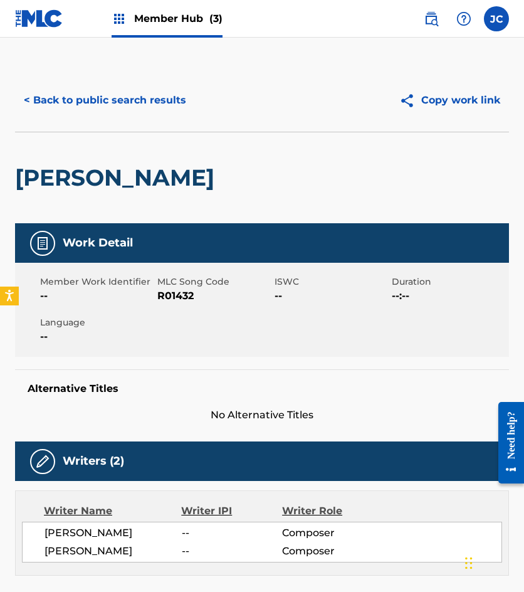
click at [179, 300] on span "R01432" at bounding box center [214, 295] width 114 height 15
click at [133, 108] on button "< Back to public search results" at bounding box center [105, 100] width 180 height 31
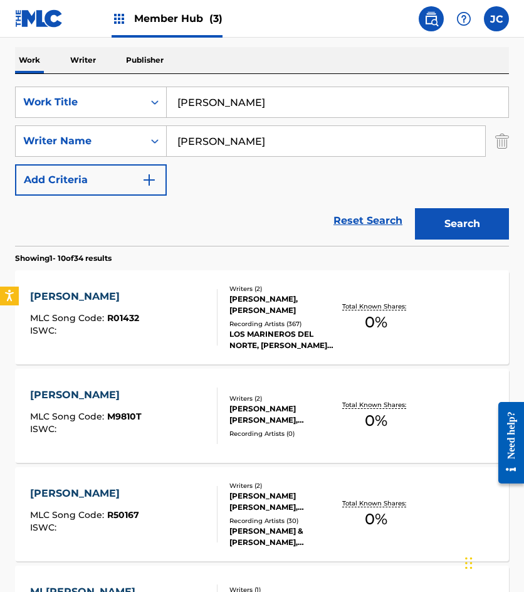
scroll to position [125, 0]
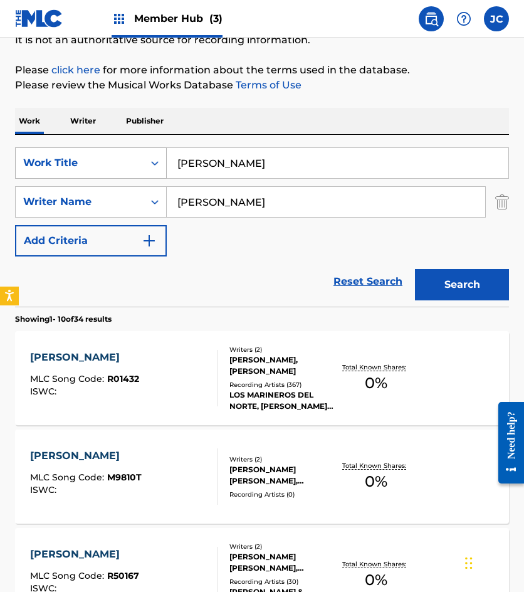
click at [24, 162] on div "SearchWithCriteria4fe3ba56-698c-4a52-9fea-adbbb261f174 Work Title [PERSON_NAME]" at bounding box center [262, 162] width 494 height 31
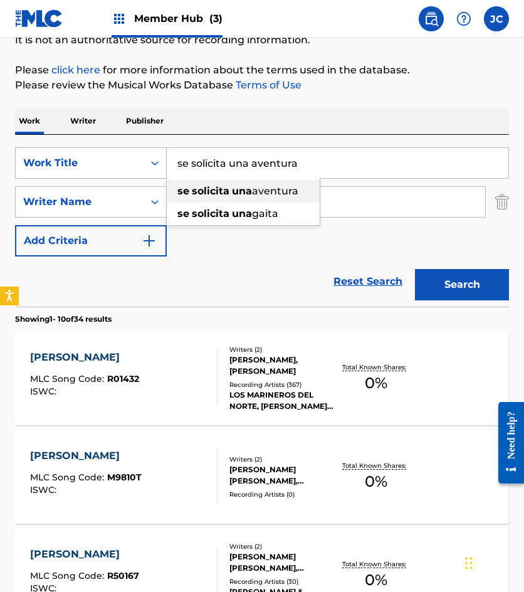
type input "se solicita una aventura"
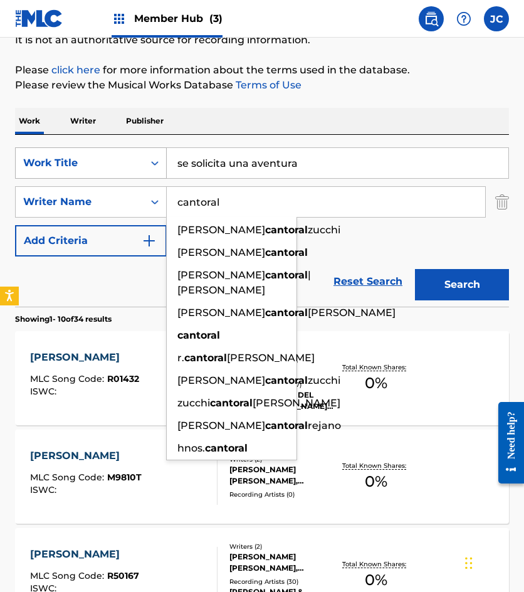
type input "cantoral"
click at [415, 269] on button "Search" at bounding box center [462, 284] width 94 height 31
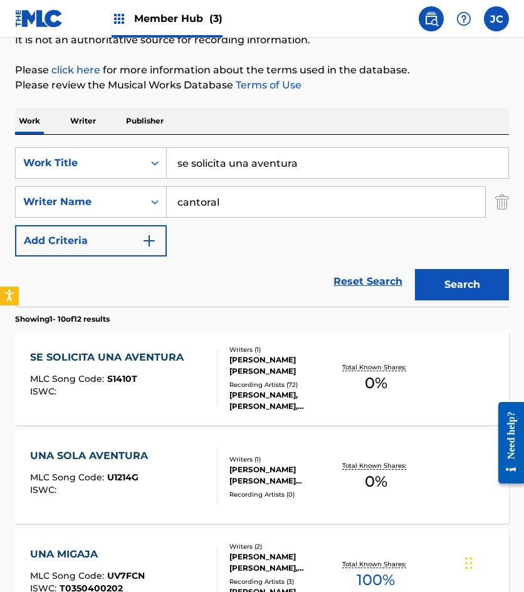
scroll to position [188, 0]
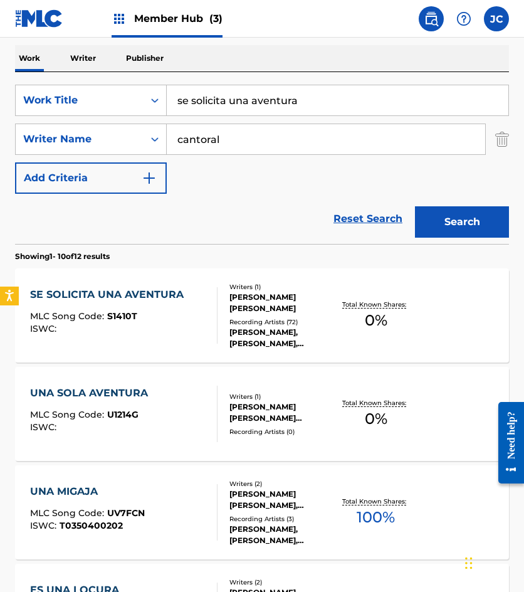
click at [220, 314] on div "Writers ( 1 ) [PERSON_NAME] [PERSON_NAME] Recording Artists ( 72 ) [PERSON_NAME…" at bounding box center [276, 315] width 117 height 67
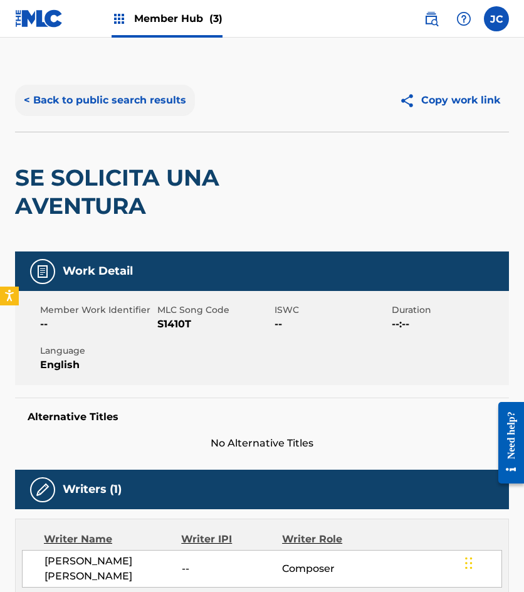
click at [164, 92] on button "< Back to public search results" at bounding box center [105, 100] width 180 height 31
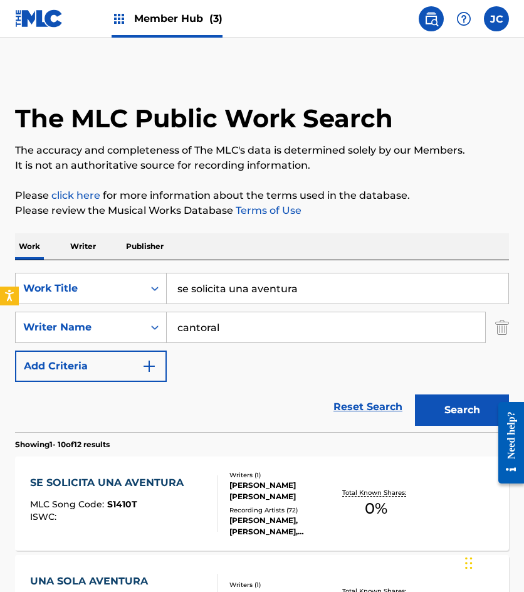
scroll to position [188, 0]
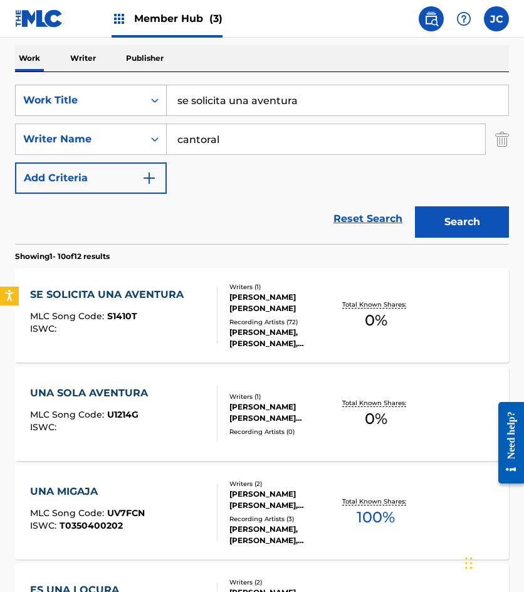
drag, startPoint x: 325, startPoint y: 95, endPoint x: 135, endPoint y: 103, distance: 190.1
click at [137, 104] on div "SearchWithCriteria4fe3ba56-698c-4a52-9fea-adbbb261f174 Work Title se solicita u…" at bounding box center [262, 100] width 494 height 31
type input "janitzio"
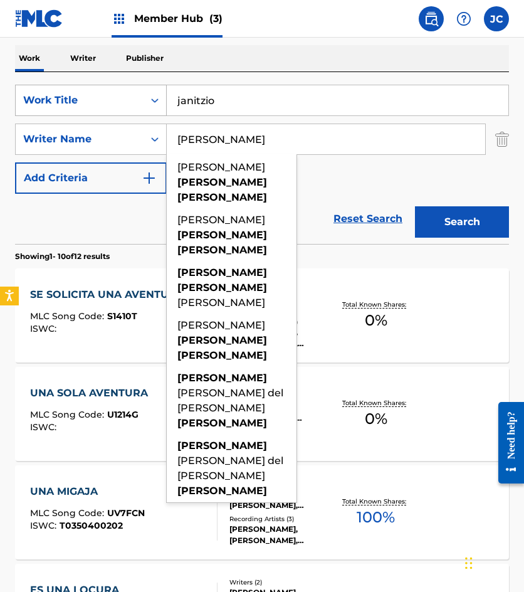
type input "[PERSON_NAME]"
click at [415, 206] on button "Search" at bounding box center [462, 221] width 94 height 31
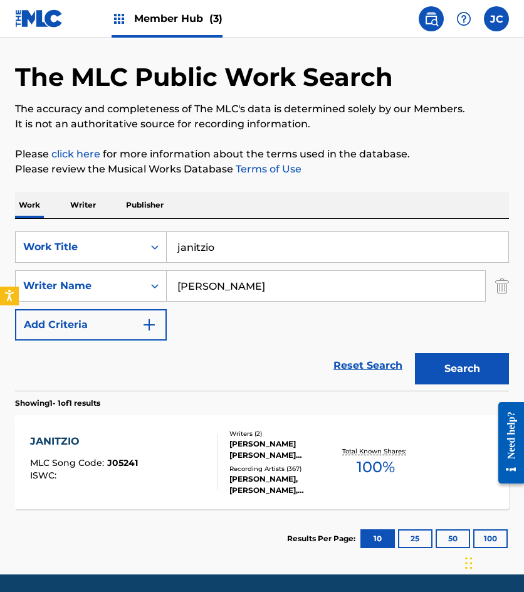
scroll to position [84, 0]
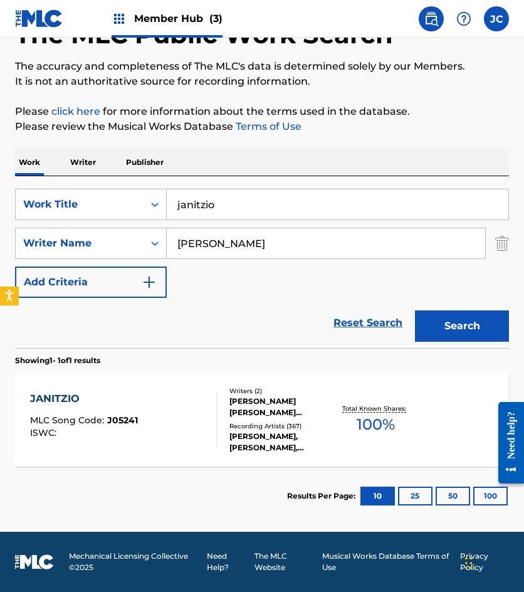
click at [250, 401] on div "[PERSON_NAME] [PERSON_NAME] [PERSON_NAME]" at bounding box center [281, 407] width 105 height 23
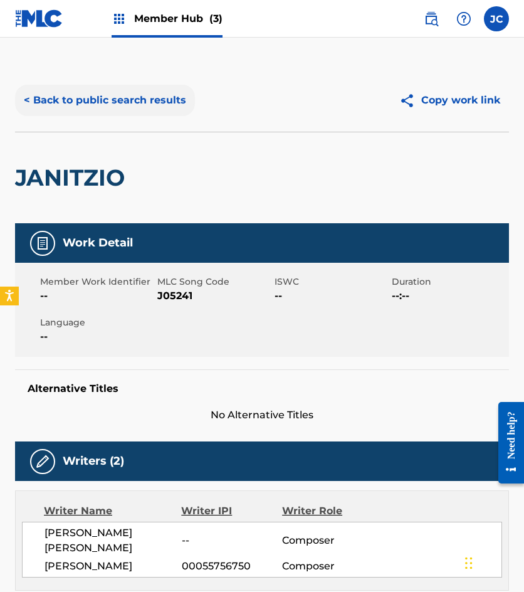
click at [122, 107] on button "< Back to public search results" at bounding box center [105, 100] width 180 height 31
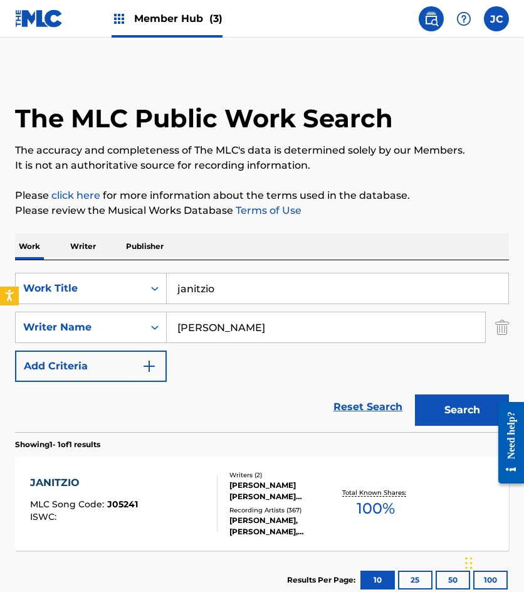
scroll to position [13, 0]
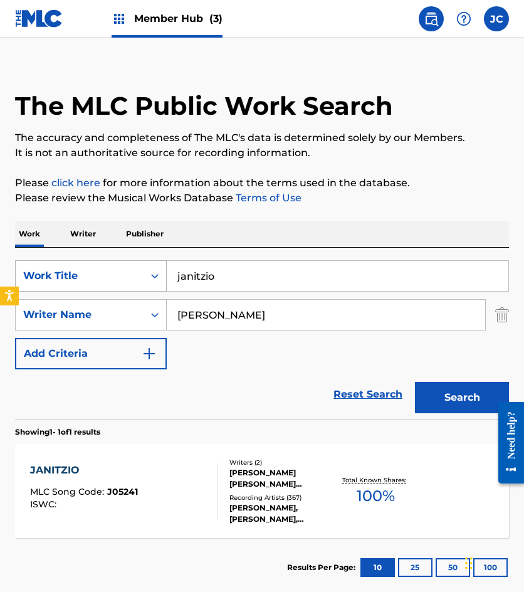
click at [112, 262] on div "SearchWithCriteria4fe3ba56-698c-4a52-9fea-adbbb261f174 Work Title janitzio" at bounding box center [262, 275] width 494 height 31
type input "soy figaro"
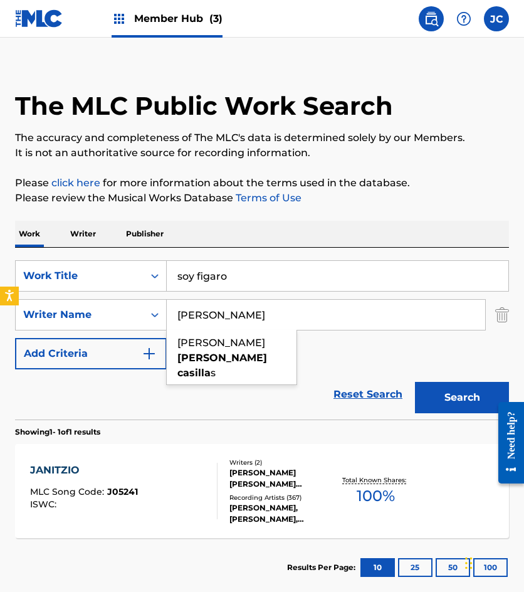
type input "[PERSON_NAME]"
click at [415, 382] on button "Search" at bounding box center [462, 397] width 94 height 31
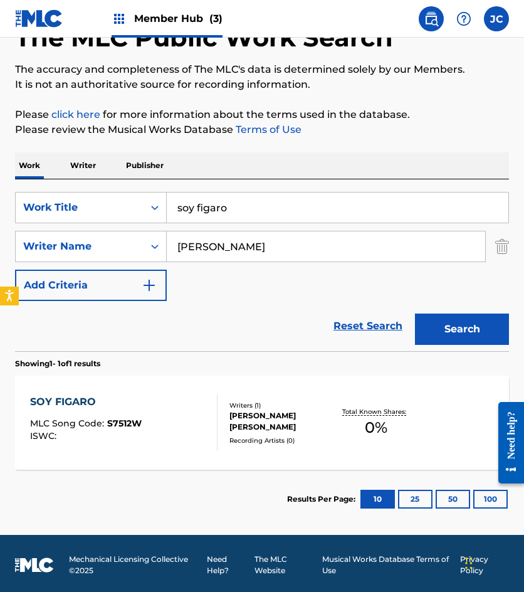
scroll to position [84, 0]
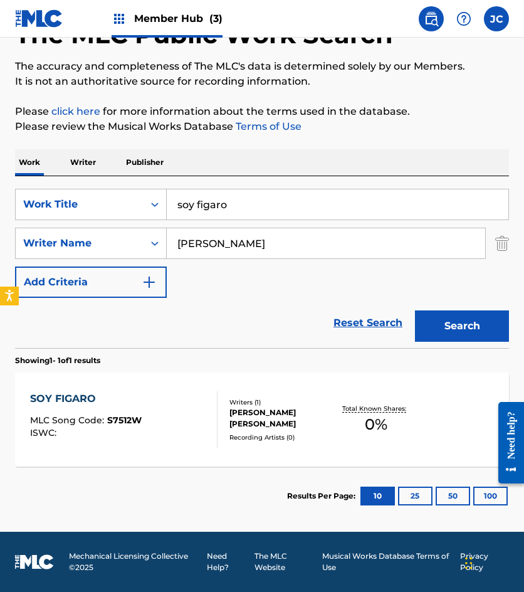
click at [241, 416] on div "[PERSON_NAME] [PERSON_NAME]" at bounding box center [281, 418] width 105 height 23
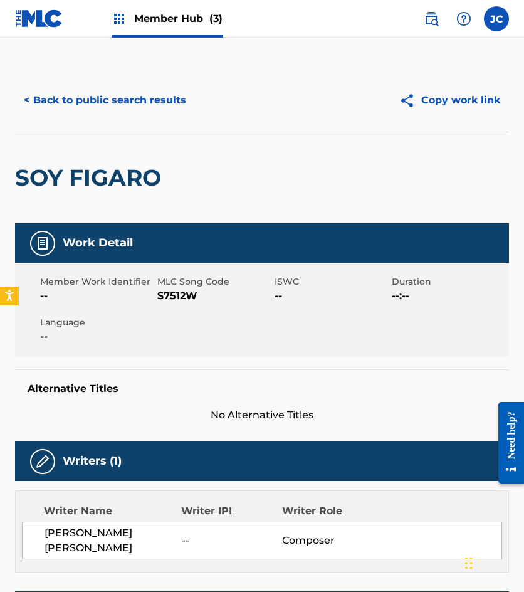
click at [183, 298] on span "S7512W" at bounding box center [214, 295] width 114 height 15
click at [105, 91] on button "< Back to public search results" at bounding box center [105, 100] width 180 height 31
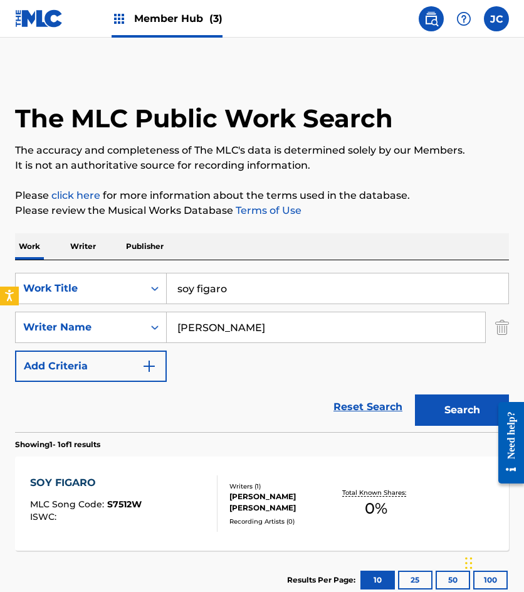
scroll to position [13, 0]
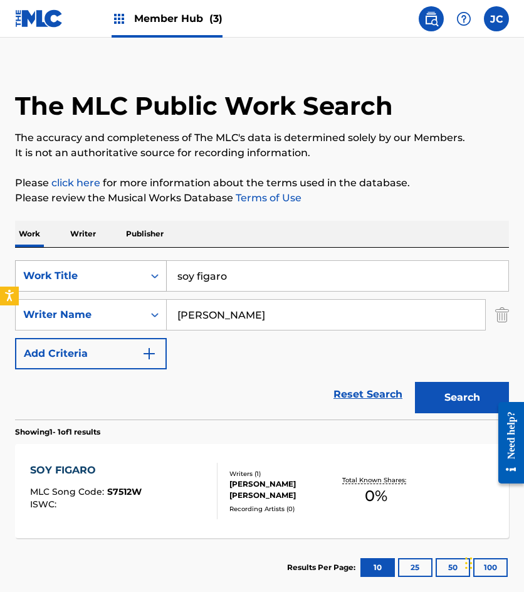
click at [108, 266] on div "SearchWithCriteria4fe3ba56-698c-4a52-9fea-adbbb261f174 Work Title soy figaro" at bounding box center [262, 275] width 494 height 31
type input "sabor de espuma"
click at [415, 382] on button "Search" at bounding box center [462, 397] width 94 height 31
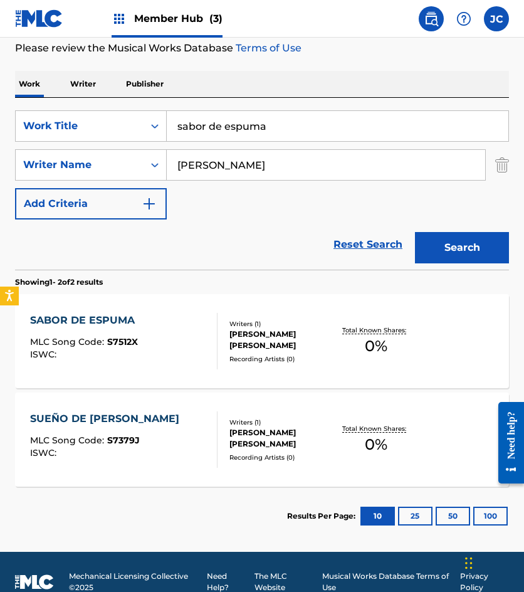
scroll to position [182, 0]
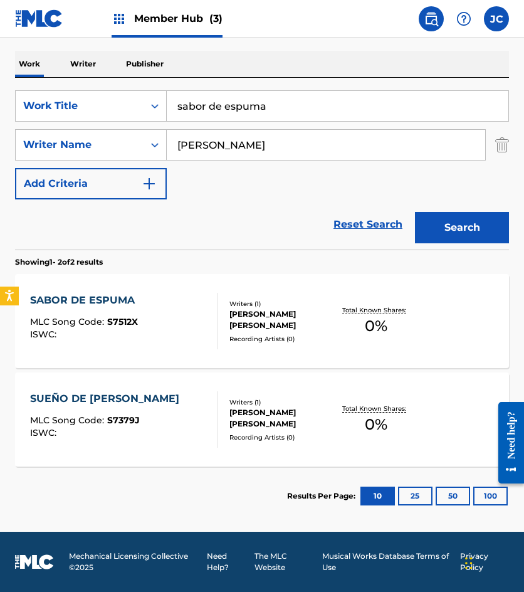
click at [105, 318] on span "MLC Song Code :" at bounding box center [68, 321] width 77 height 11
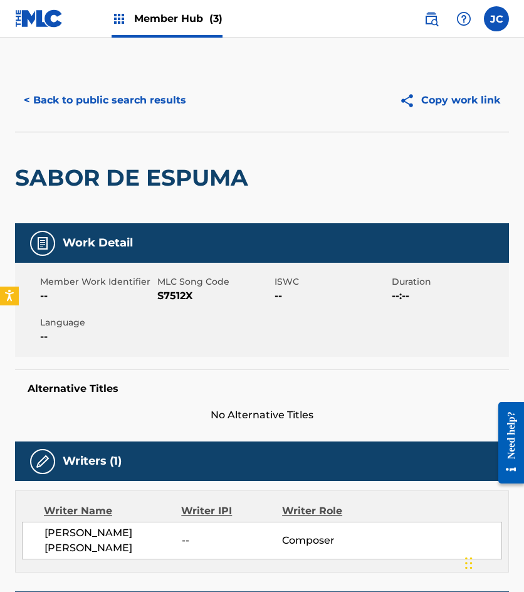
click at [177, 295] on span "S7512X" at bounding box center [214, 295] width 114 height 15
click at [115, 105] on button "< Back to public search results" at bounding box center [105, 100] width 180 height 31
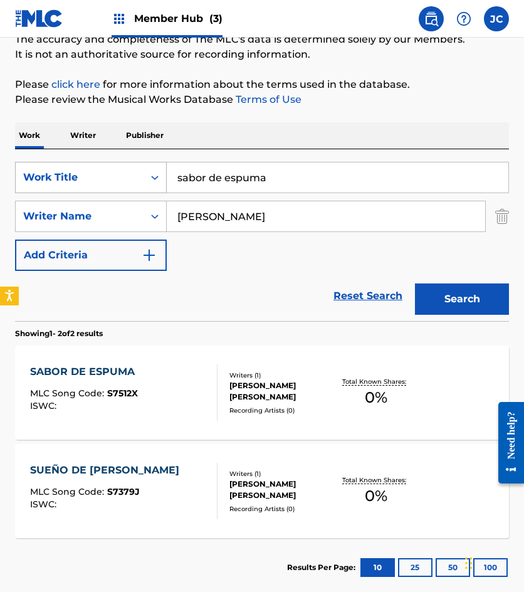
drag, startPoint x: 285, startPoint y: 186, endPoint x: 162, endPoint y: 162, distance: 125.3
click at [139, 167] on div "SearchWithCriteria4fe3ba56-698c-4a52-9fea-adbbb261f174 Work Title sabor de espu…" at bounding box center [262, 177] width 494 height 31
type input "pecho con pecho"
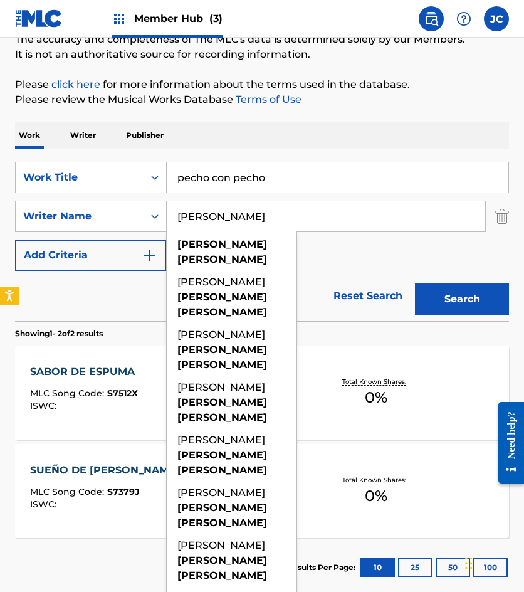
type input "[PERSON_NAME]"
click at [415, 283] on button "Search" at bounding box center [462, 298] width 94 height 31
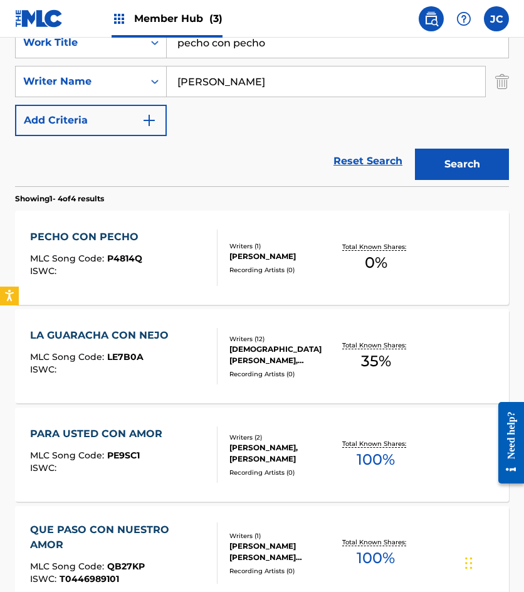
scroll to position [314, 0]
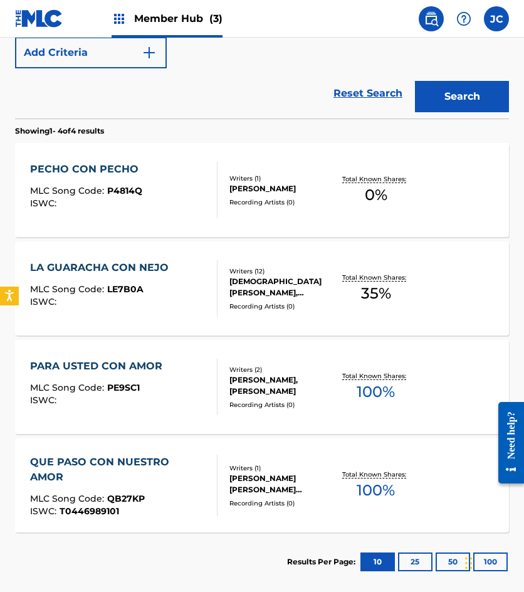
click at [196, 188] on div "PECHO CON PECHO MLC Song Code : P4814Q ISWC :" at bounding box center [123, 190] width 187 height 56
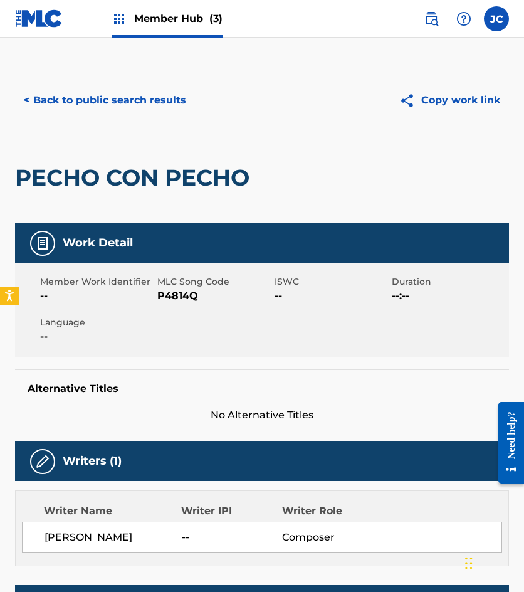
click at [158, 293] on span "P4814Q" at bounding box center [214, 295] width 114 height 15
click at [124, 108] on button "< Back to public search results" at bounding box center [105, 100] width 180 height 31
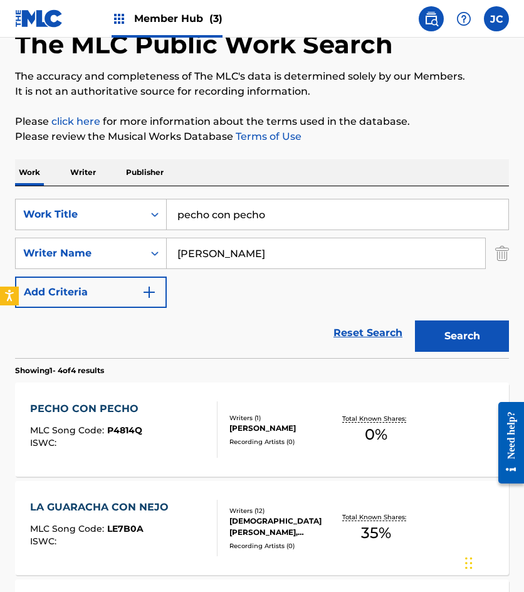
scroll to position [66, 0]
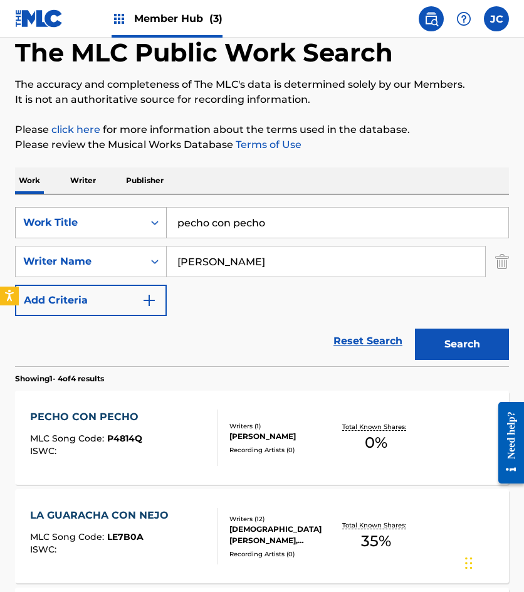
drag, startPoint x: 312, startPoint y: 223, endPoint x: 117, endPoint y: 209, distance: 194.9
click at [123, 214] on div "SearchWithCriteria4fe3ba56-698c-4a52-9fea-adbbb261f174 Work Title pecho con pec…" at bounding box center [262, 222] width 494 height 31
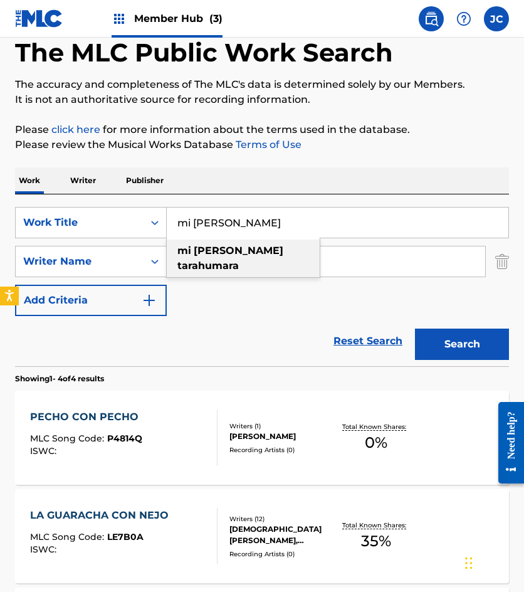
type input "mi [PERSON_NAME]"
click at [415, 329] on button "Search" at bounding box center [462, 344] width 94 height 31
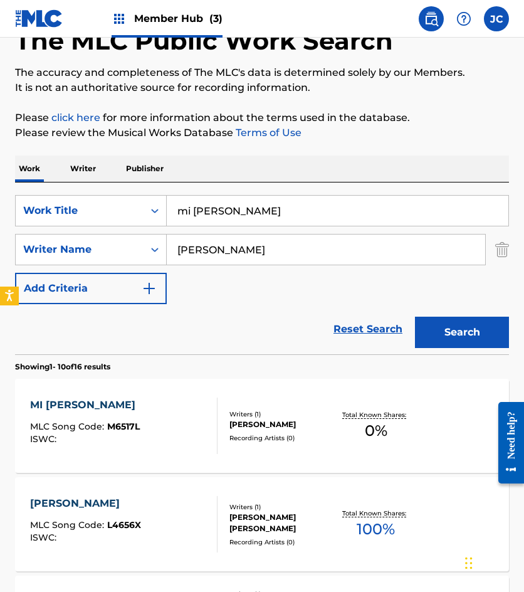
scroll to position [188, 0]
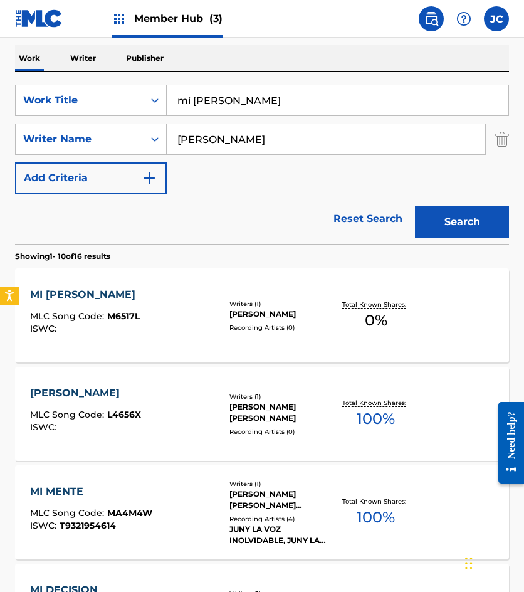
click at [304, 305] on div "Writers ( 1 )" at bounding box center [281, 303] width 105 height 9
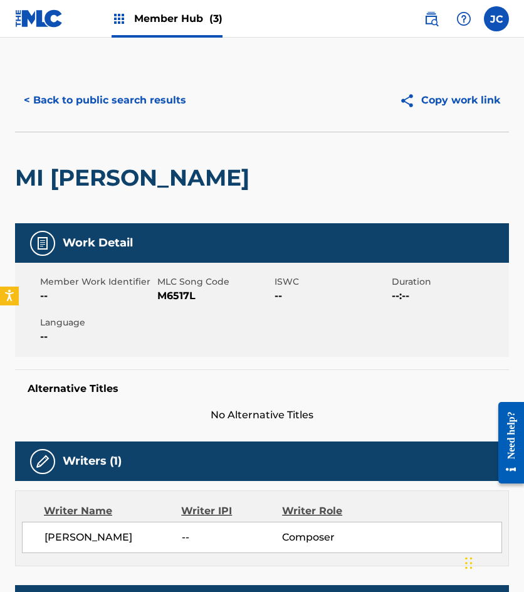
click at [175, 295] on span "M6517L" at bounding box center [214, 295] width 114 height 15
click at [89, 106] on button "< Back to public search results" at bounding box center [105, 100] width 180 height 31
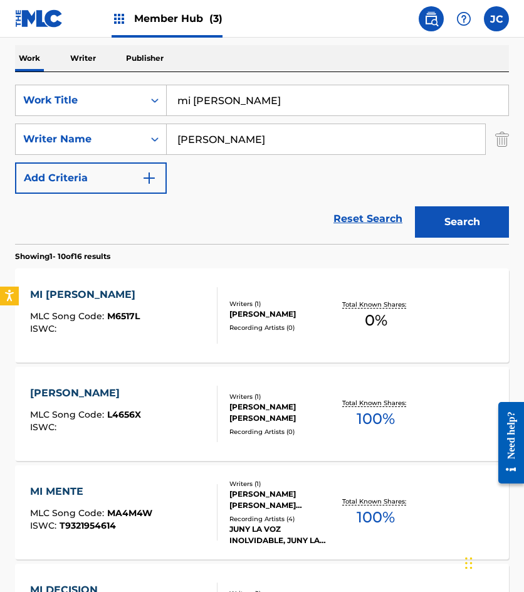
drag, startPoint x: 298, startPoint y: 95, endPoint x: 196, endPoint y: 106, distance: 103.4
click at [126, 104] on div "SearchWithCriteria4fe3ba56-698c-4a52-9fea-adbbb261f174 Work Title mi [PERSON_NA…" at bounding box center [262, 100] width 494 height 31
type input "adonde estara mi amor"
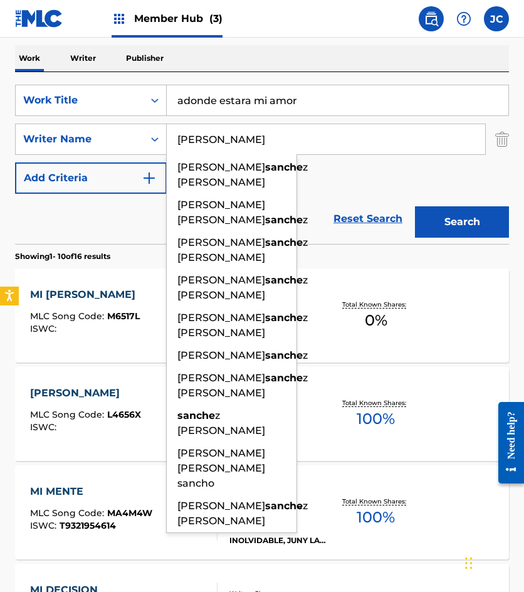
type input "[PERSON_NAME]"
click at [415, 206] on button "Search" at bounding box center [462, 221] width 94 height 31
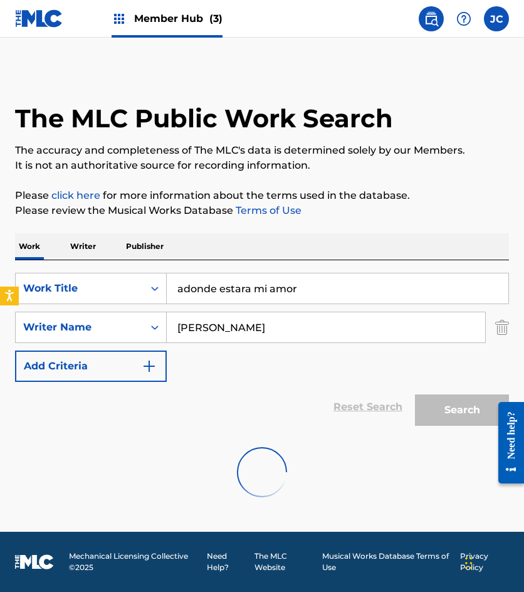
scroll to position [0, 0]
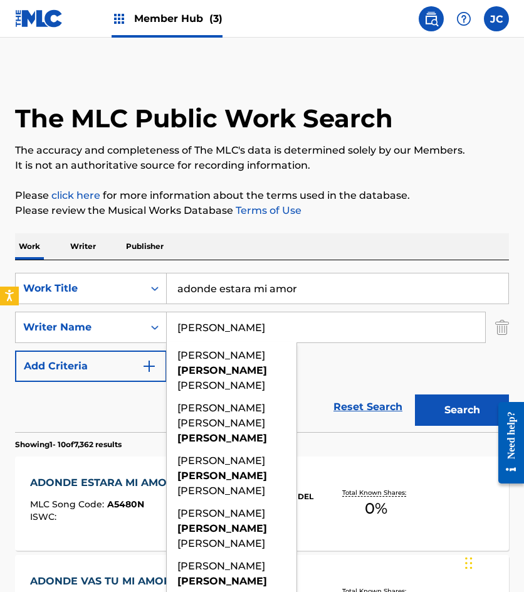
click at [362, 349] on div "SearchWithCriteria4fe3ba56-698c-4a52-9fea-adbbb261f174 Work Title adonde estara…" at bounding box center [262, 327] width 494 height 109
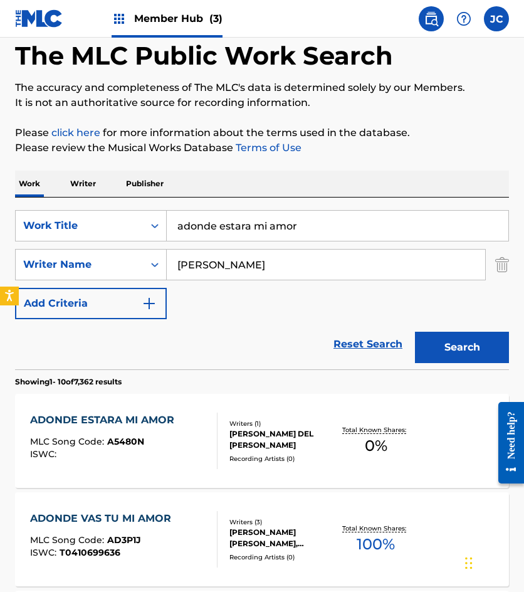
scroll to position [188, 0]
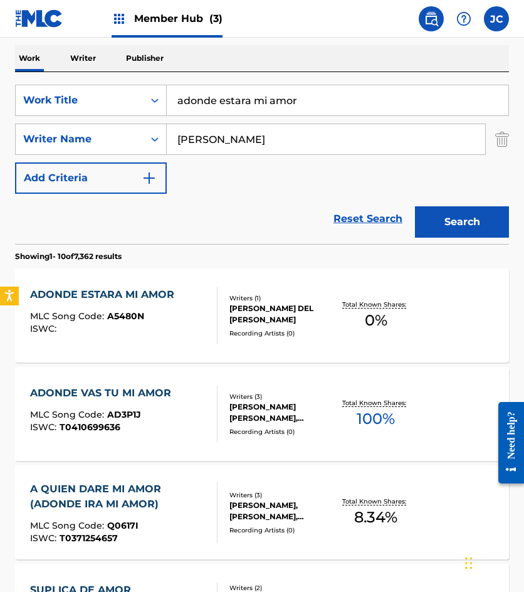
click at [246, 303] on div "[PERSON_NAME] DEL [PERSON_NAME]" at bounding box center [281, 314] width 105 height 23
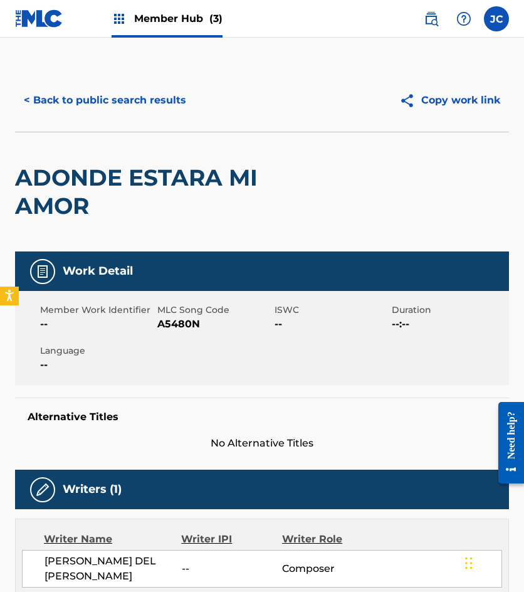
click at [194, 325] on span "A5480N" at bounding box center [214, 324] width 114 height 15
click at [193, 325] on span "A5480N" at bounding box center [214, 324] width 114 height 15
click at [92, 117] on div "< Back to public search results Copy work link" at bounding box center [262, 100] width 494 height 63
click at [129, 107] on button "< Back to public search results" at bounding box center [105, 100] width 180 height 31
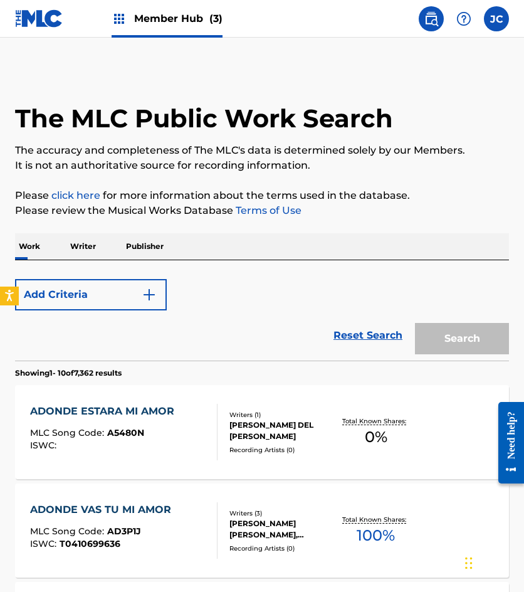
scroll to position [188, 0]
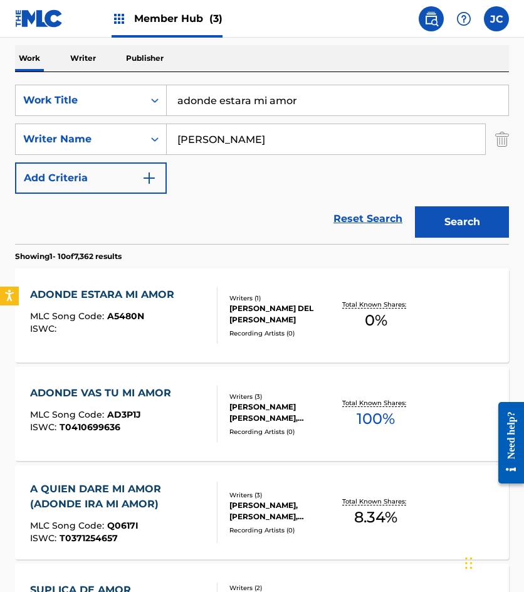
click at [357, 89] on input "adonde estara mi amor" at bounding box center [338, 100] width 342 height 30
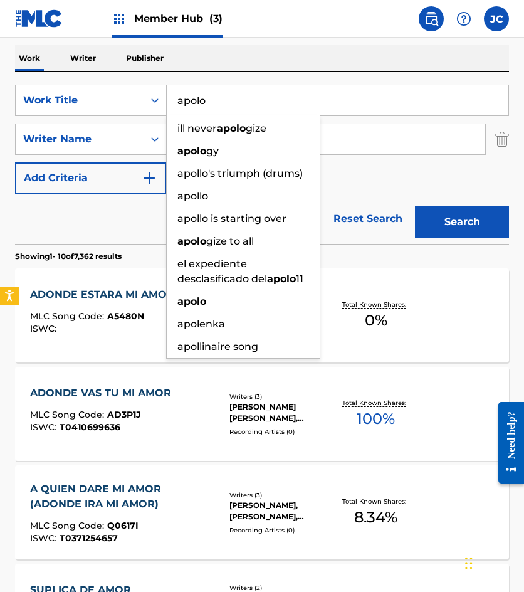
type input "apolo"
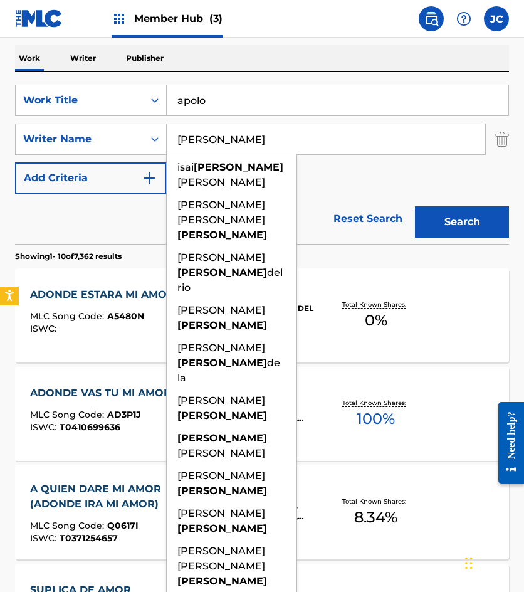
type input "[PERSON_NAME]"
click at [415, 206] on button "Search" at bounding box center [462, 221] width 94 height 31
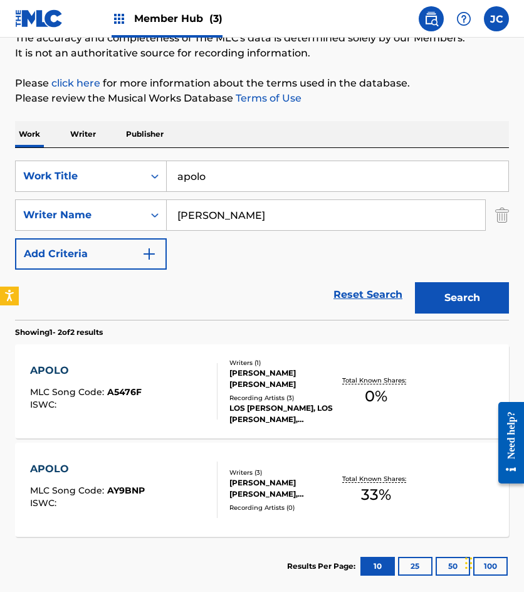
scroll to position [182, 0]
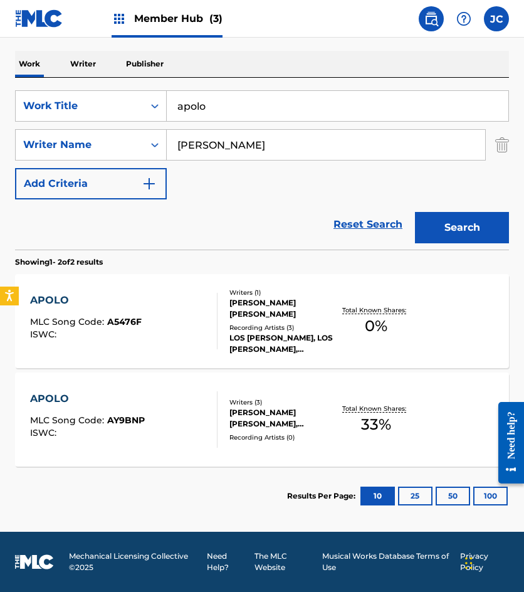
click at [281, 323] on div "Recording Artists ( 3 )" at bounding box center [281, 327] width 105 height 9
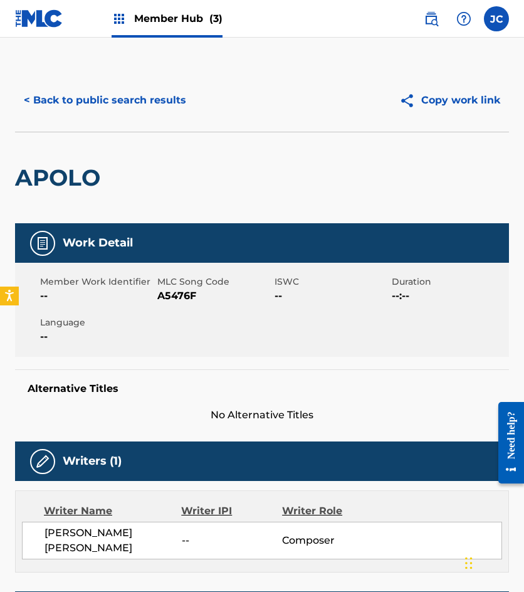
click at [188, 295] on span "A5476F" at bounding box center [214, 295] width 114 height 15
click at [122, 108] on button "< Back to public search results" at bounding box center [105, 100] width 180 height 31
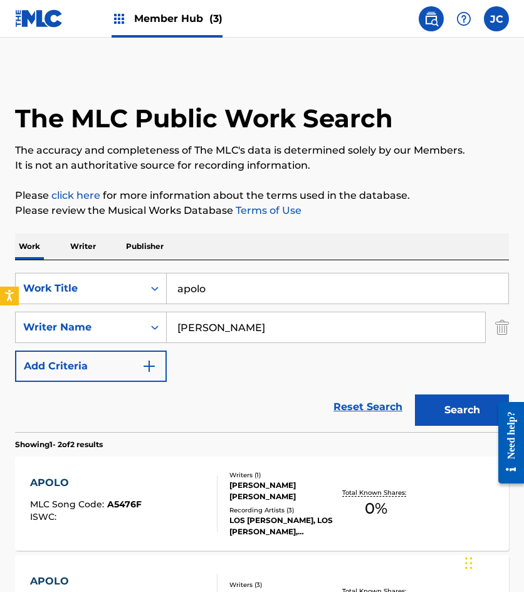
scroll to position [111, 0]
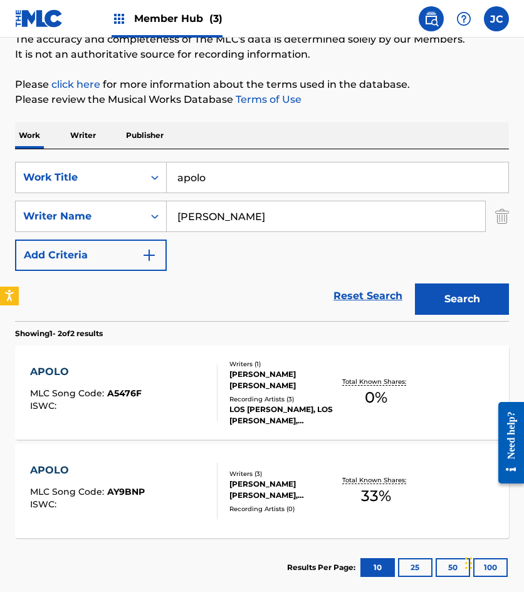
drag, startPoint x: 275, startPoint y: 184, endPoint x: 146, endPoint y: 158, distance: 131.7
click at [156, 183] on div "SearchWithCriteria4fe3ba56-698c-4a52-9fea-adbbb261f174 Work Title apolo" at bounding box center [262, 177] width 494 height 31
type input "sacale jugo a la vida"
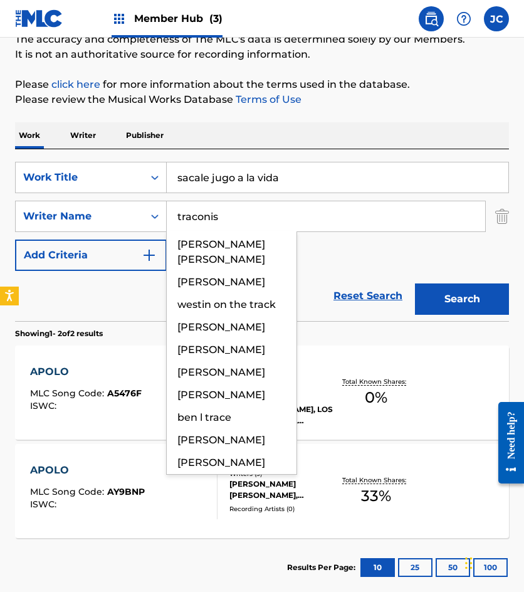
type input "traconis"
click at [415, 283] on button "Search" at bounding box center [462, 298] width 94 height 31
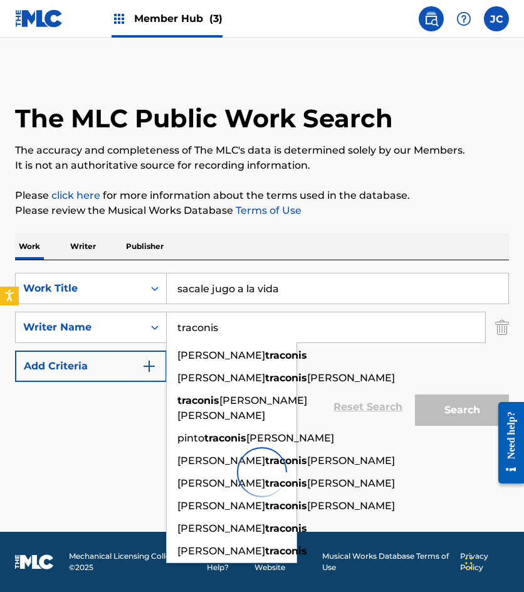
scroll to position [0, 0]
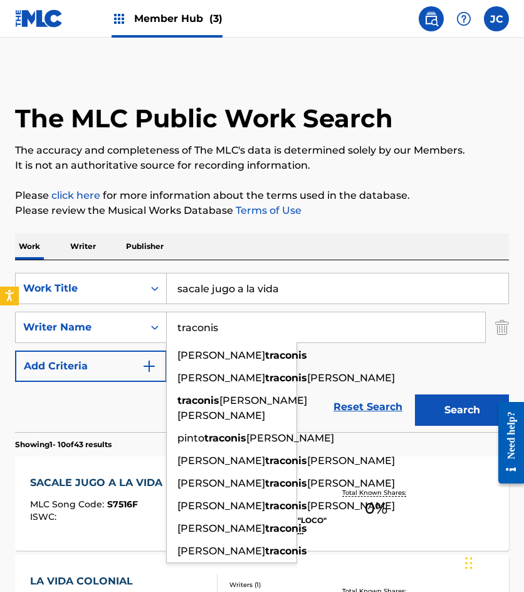
click at [356, 371] on div "SearchWithCriteria4fe3ba56-698c-4a52-9fea-adbbb261f174 Work Title sacale jugo a…" at bounding box center [262, 327] width 494 height 109
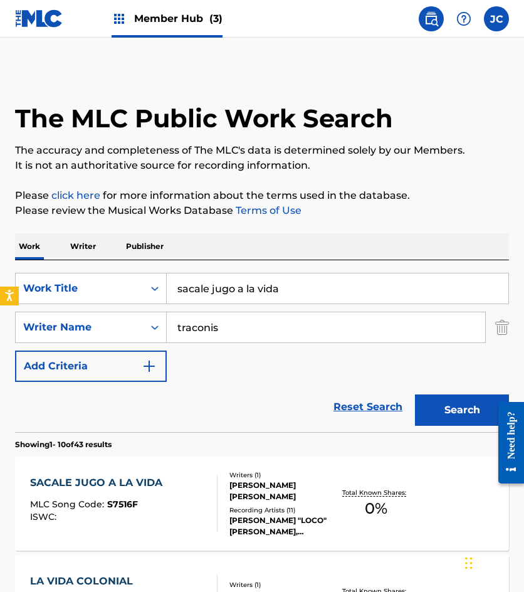
scroll to position [251, 0]
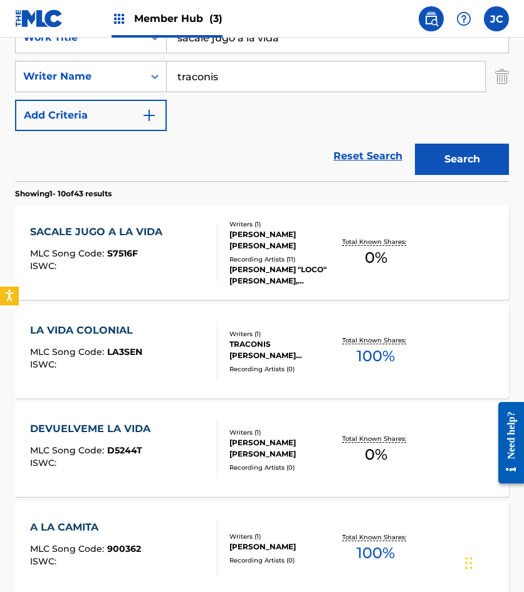
click at [212, 249] on div at bounding box center [212, 252] width 10 height 56
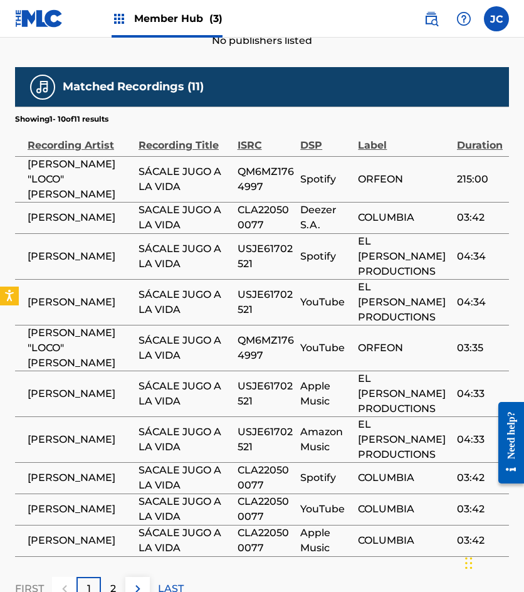
scroll to position [654, 0]
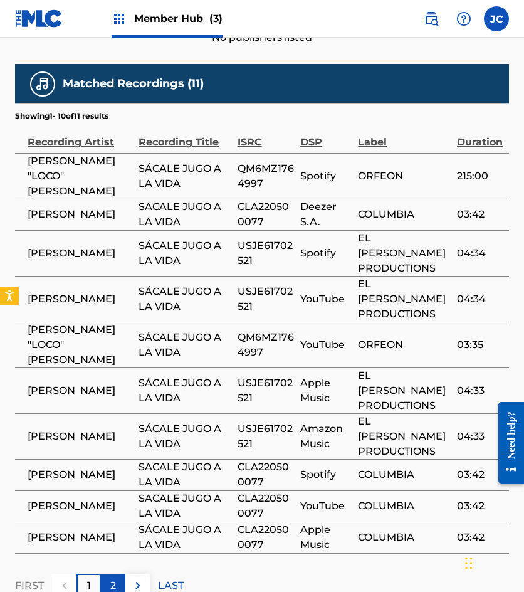
click at [111, 574] on div "2" at bounding box center [113, 586] width 24 height 24
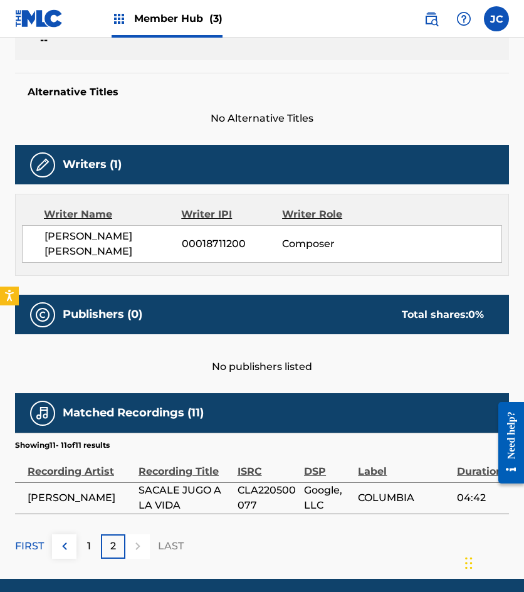
scroll to position [372, 0]
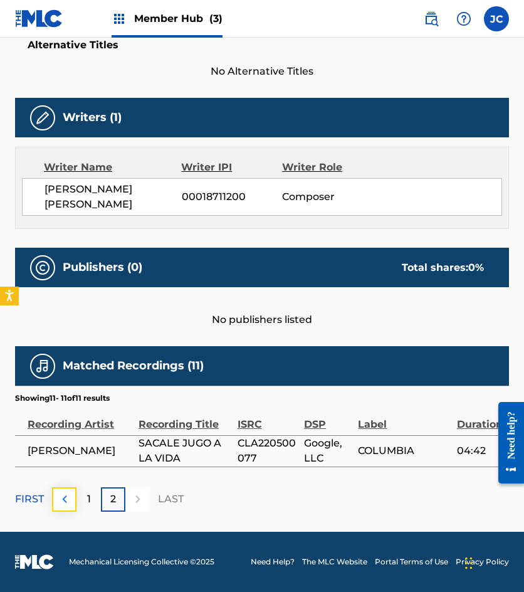
click at [55, 488] on button at bounding box center [64, 499] width 24 height 24
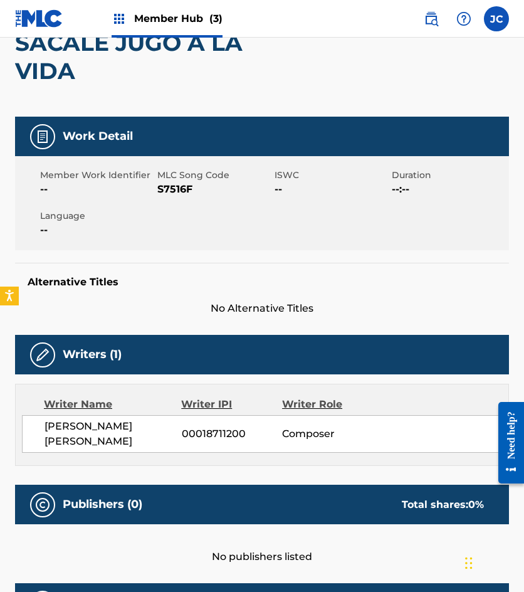
scroll to position [58, 0]
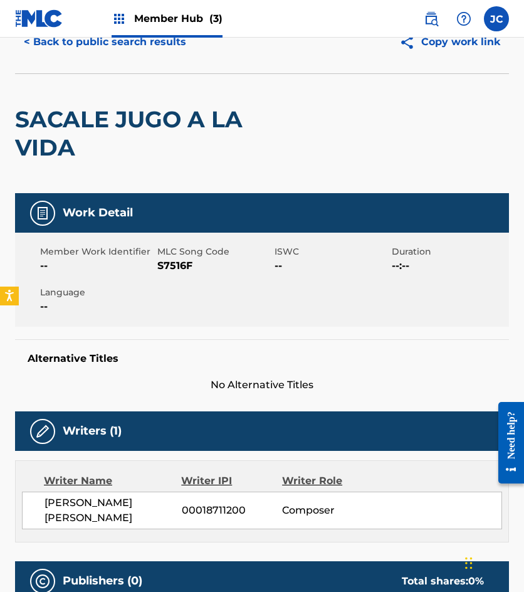
click at [181, 266] on span "S7516F" at bounding box center [214, 265] width 114 height 15
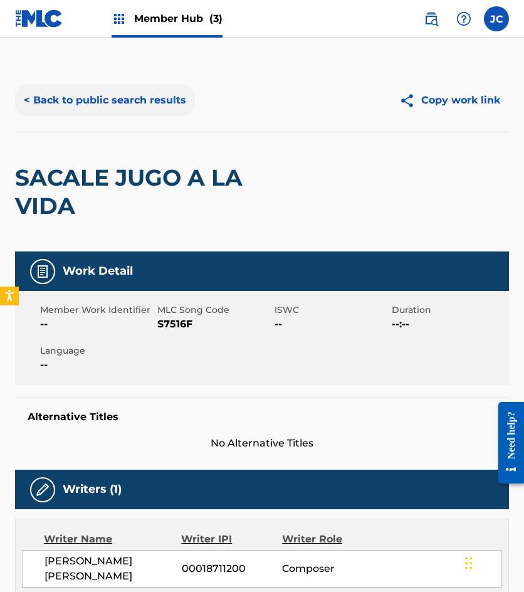
drag, startPoint x: 106, startPoint y: 118, endPoint x: 125, endPoint y: 91, distance: 32.9
click at [106, 118] on div "< Back to public search results Copy work link" at bounding box center [262, 100] width 494 height 63
click at [150, 103] on button "< Back to public search results" at bounding box center [105, 100] width 180 height 31
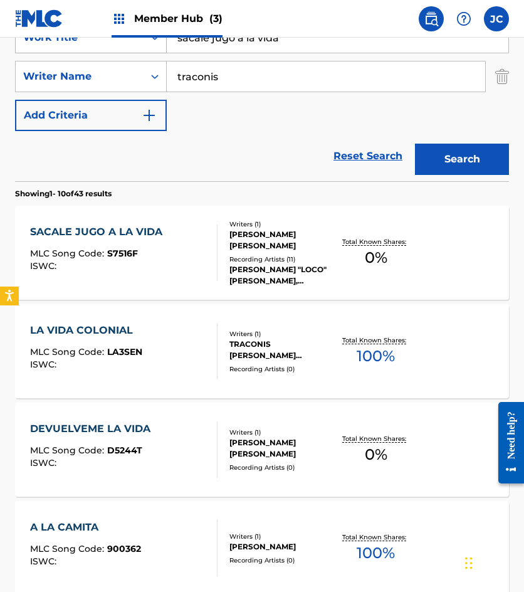
drag, startPoint x: 221, startPoint y: 43, endPoint x: 127, endPoint y: 48, distance: 94.8
click at [127, 48] on div "SearchWithCriteria4fe3ba56-698c-4a52-9fea-adbbb261f174 Work Title sacale jugo a…" at bounding box center [262, 37] width 494 height 31
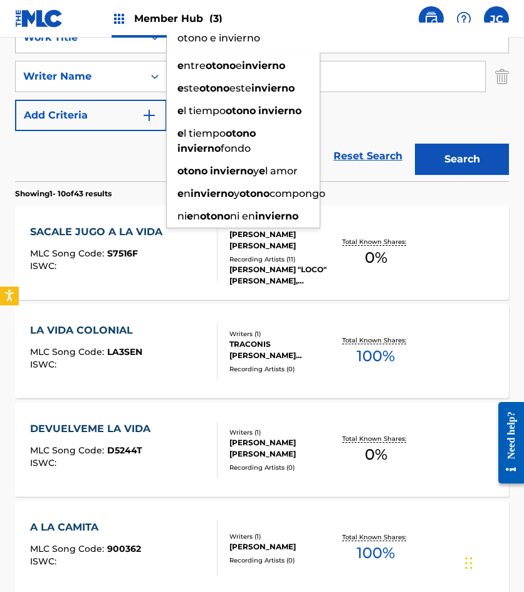
type input "otono e invierno"
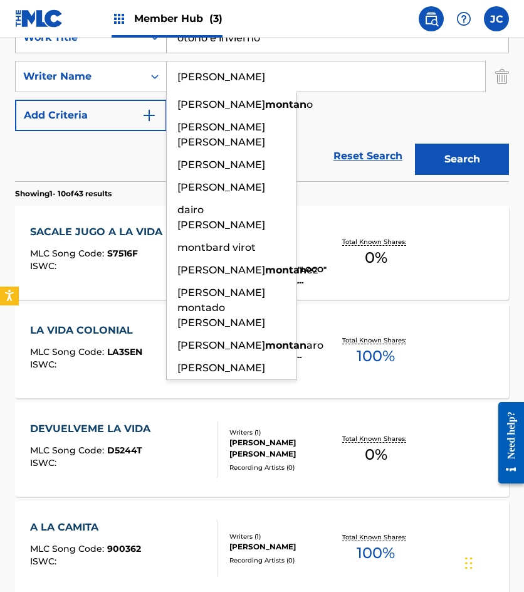
type input "[PERSON_NAME]"
click at [415, 144] on button "Search" at bounding box center [462, 159] width 94 height 31
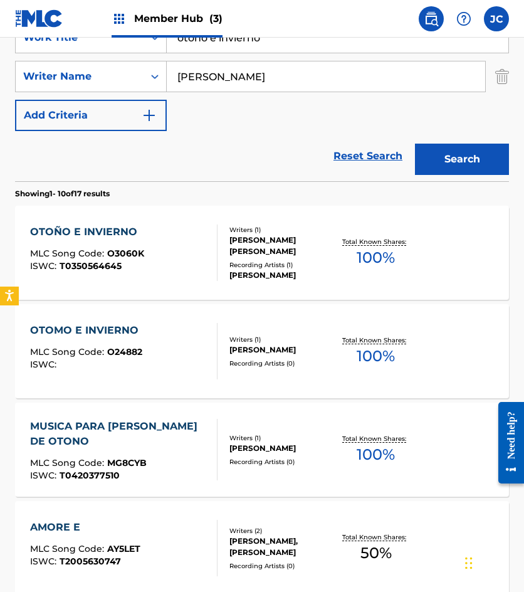
click at [123, 245] on div "OTOÑO E INVIERNO MLC Song Code : O3060K ISWC : T0350564645" at bounding box center [87, 252] width 114 height 56
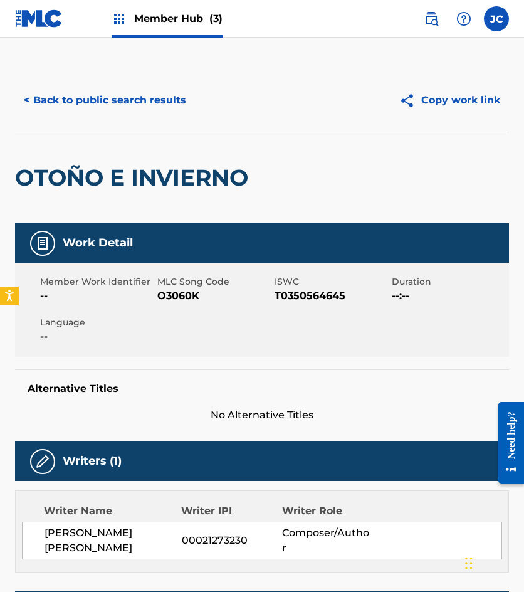
click at [190, 295] on span "O3060K" at bounding box center [214, 295] width 114 height 15
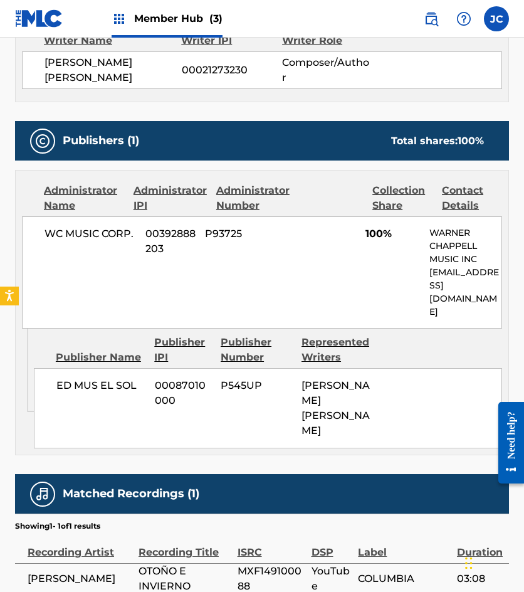
scroll to position [502, 0]
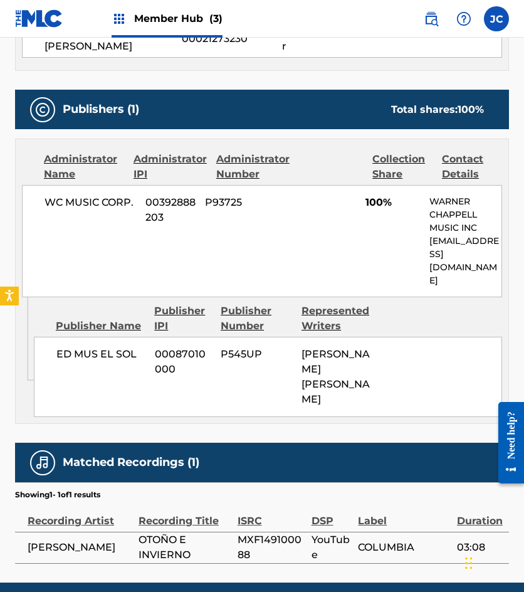
drag, startPoint x: 132, startPoint y: 236, endPoint x: 243, endPoint y: 298, distance: 127.5
click at [132, 236] on div "WC MUSIC CORP. 00392888203 P93725 100% [PERSON_NAME] MUSIC INC [EMAIL_ADDRESS][…" at bounding box center [262, 241] width 480 height 112
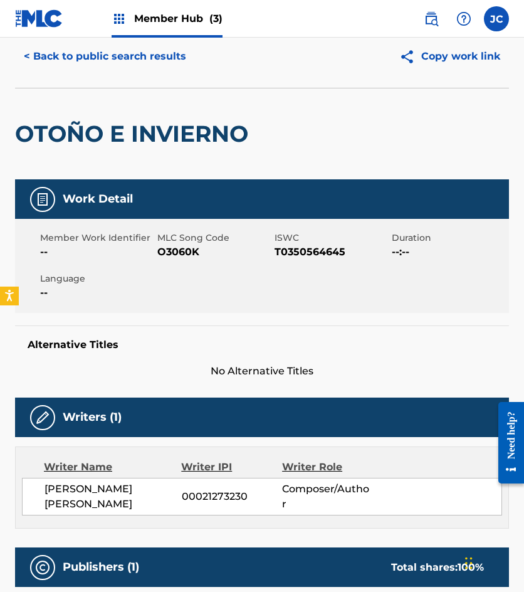
scroll to position [0, 0]
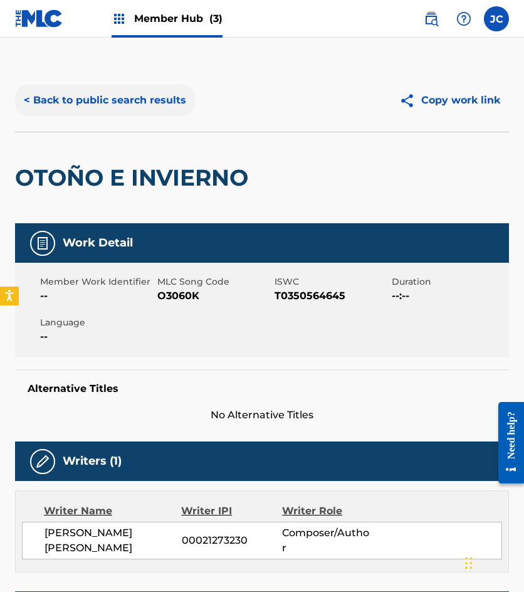
click at [149, 105] on button "< Back to public search results" at bounding box center [105, 100] width 180 height 31
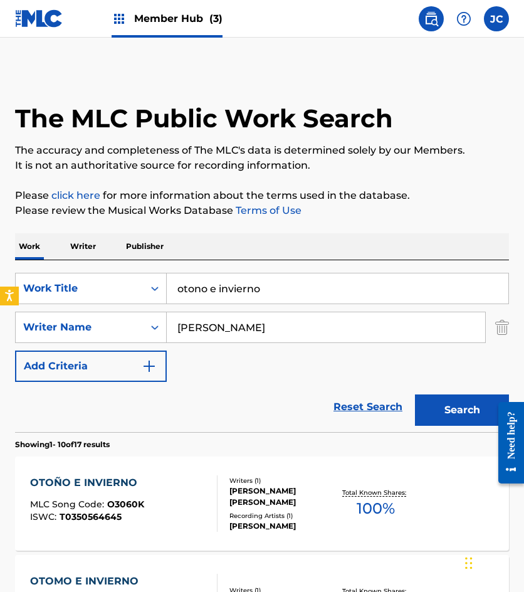
scroll to position [251, 0]
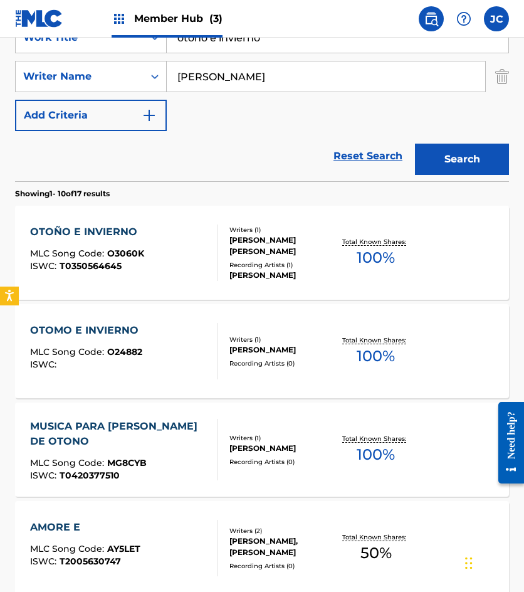
drag, startPoint x: 204, startPoint y: 43, endPoint x: 177, endPoint y: 36, distance: 27.7
click at [182, 40] on input "otono e invierno" at bounding box center [338, 38] width 342 height 30
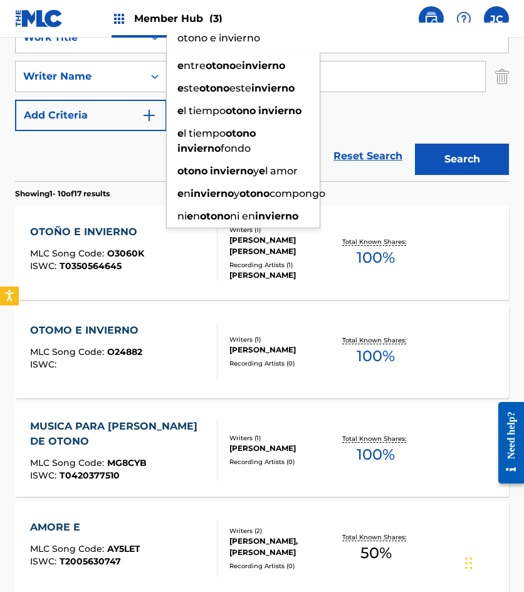
type input "o"
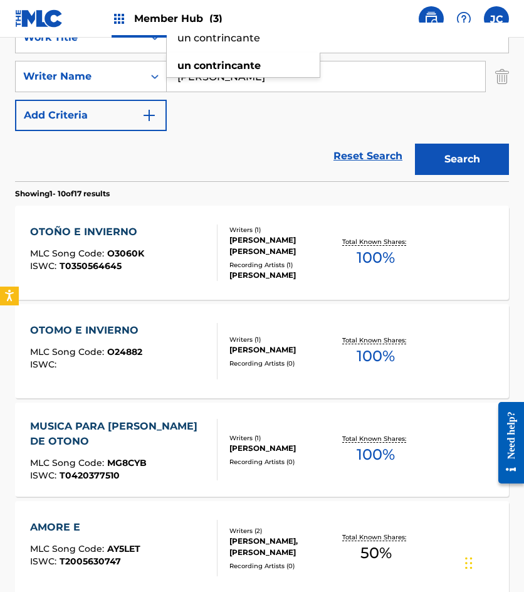
type input "un contrincante"
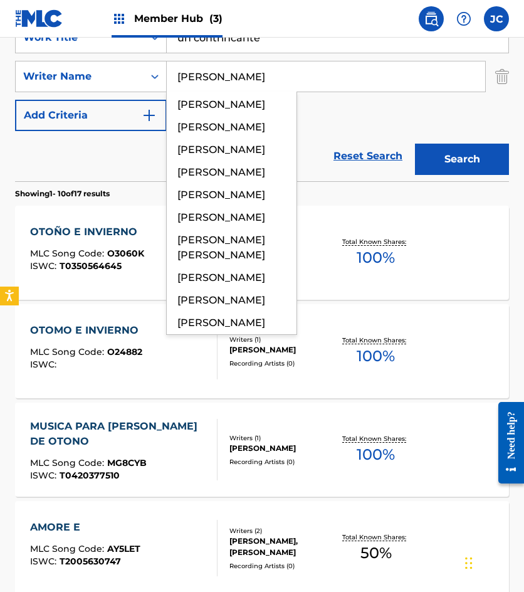
type input "[PERSON_NAME]"
click at [415, 144] on button "Search" at bounding box center [462, 159] width 94 height 31
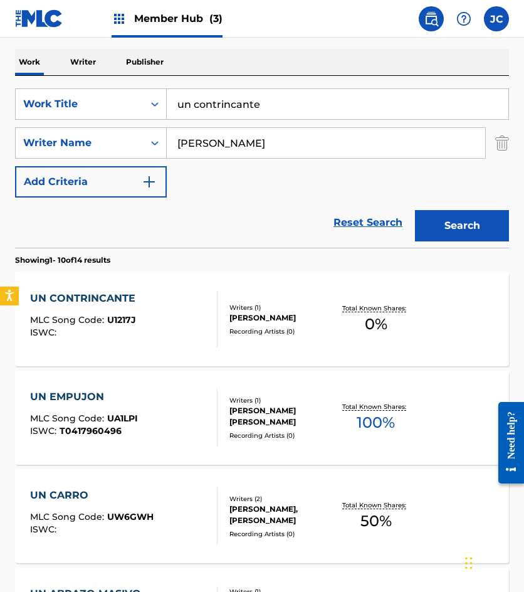
scroll to position [188, 0]
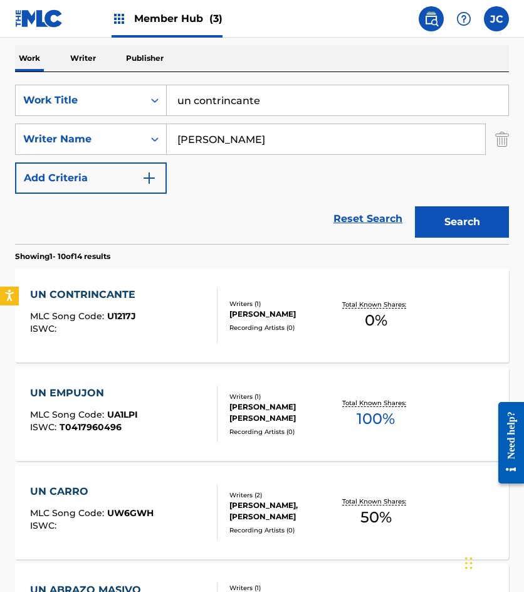
click at [99, 307] on div "UN CONTRINCANTE MLC Song Code : U1217J ISWC :" at bounding box center [86, 315] width 112 height 56
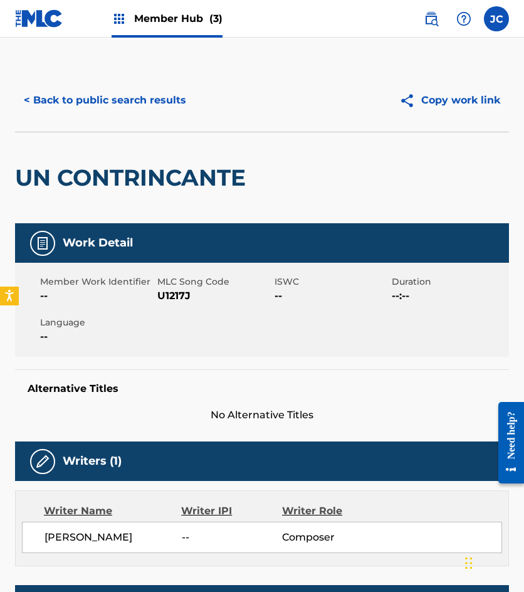
click at [179, 293] on span "U1217J" at bounding box center [214, 295] width 114 height 15
click at [110, 102] on button "< Back to public search results" at bounding box center [105, 100] width 180 height 31
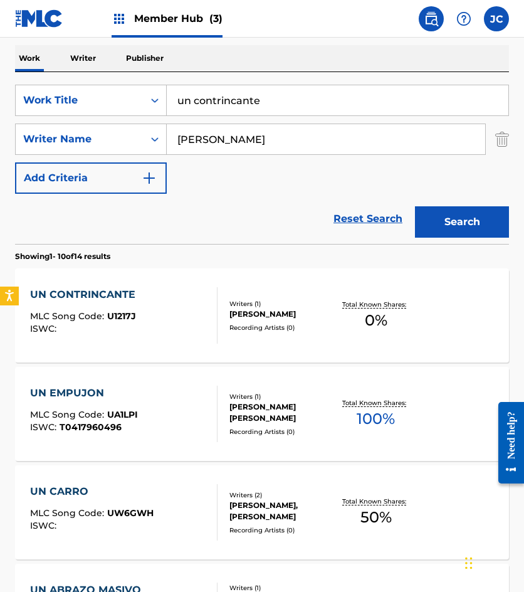
drag, startPoint x: 191, startPoint y: 100, endPoint x: 245, endPoint y: 72, distance: 60.0
click at [166, 102] on div "SearchWithCriteria4fe3ba56-698c-4a52-9fea-adbbb261f174 Work Title un contrincan…" at bounding box center [262, 100] width 494 height 31
type input "nido de viboras"
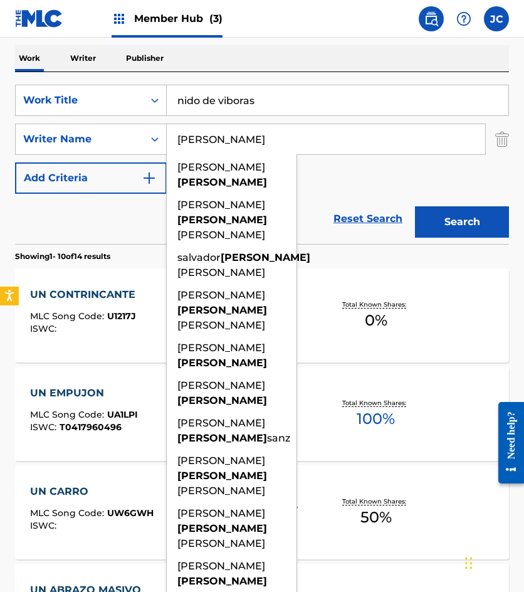
type input "[PERSON_NAME]"
click at [415, 206] on button "Search" at bounding box center [462, 221] width 94 height 31
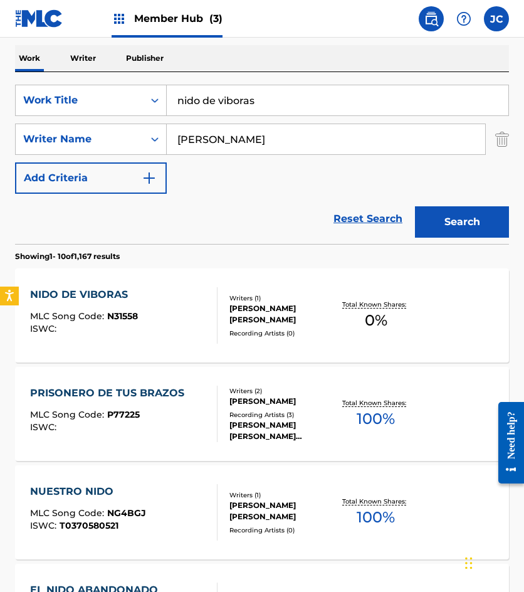
click at [78, 310] on div "NIDO DE VIBORAS MLC Song Code : N31558 ISWC :" at bounding box center [84, 315] width 108 height 56
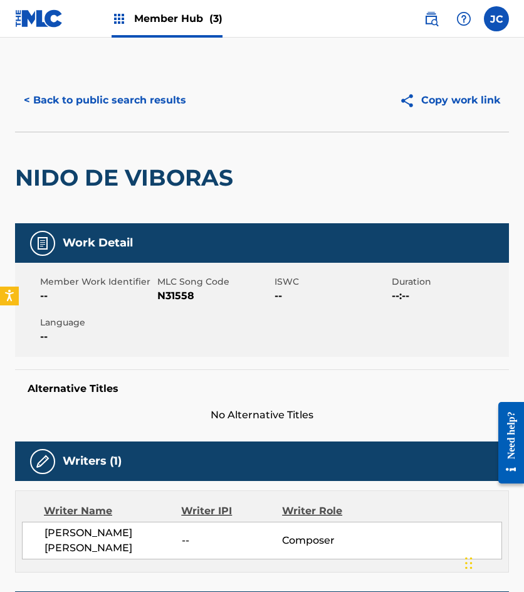
click at [183, 295] on span "N31558" at bounding box center [214, 295] width 114 height 15
click at [67, 99] on button "< Back to public search results" at bounding box center [105, 100] width 180 height 31
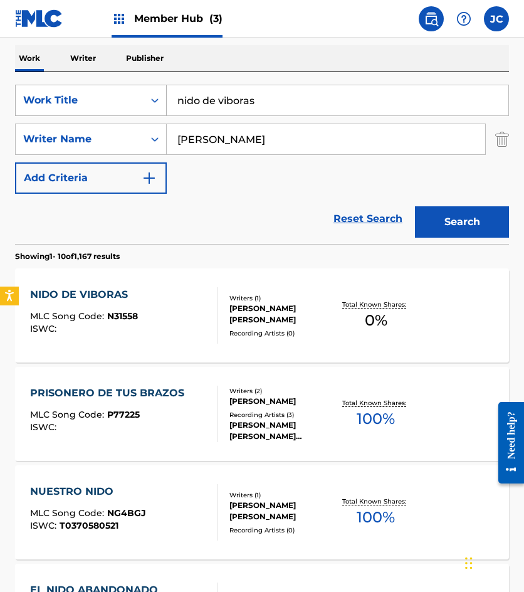
drag, startPoint x: 266, startPoint y: 108, endPoint x: 78, endPoint y: 110, distance: 188.1
click at [87, 114] on div "SearchWithCriteria4fe3ba56-698c-4a52-9fea-adbbb261f174 Work Title nido de vibor…" at bounding box center [262, 100] width 494 height 31
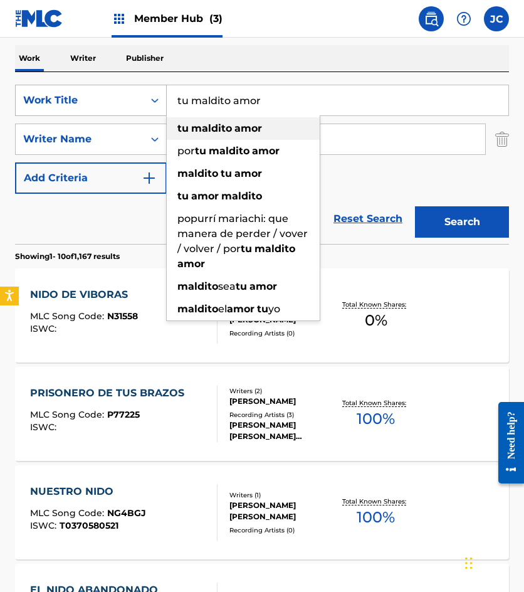
type input "tu maldito amor"
click at [415, 206] on button "Search" at bounding box center [462, 221] width 94 height 31
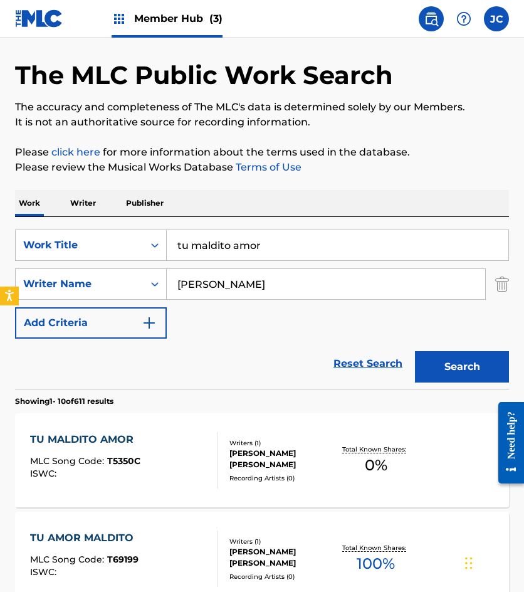
scroll to position [63, 0]
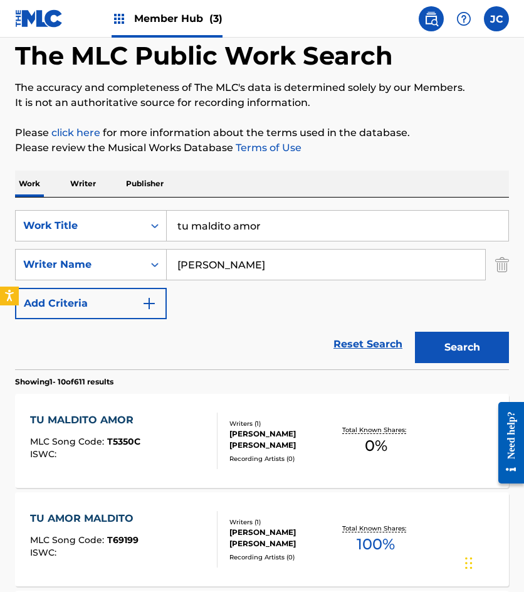
click at [156, 413] on div "TU MALDITO AMOR MLC Song Code : T5350C ISWC :" at bounding box center [123, 441] width 187 height 56
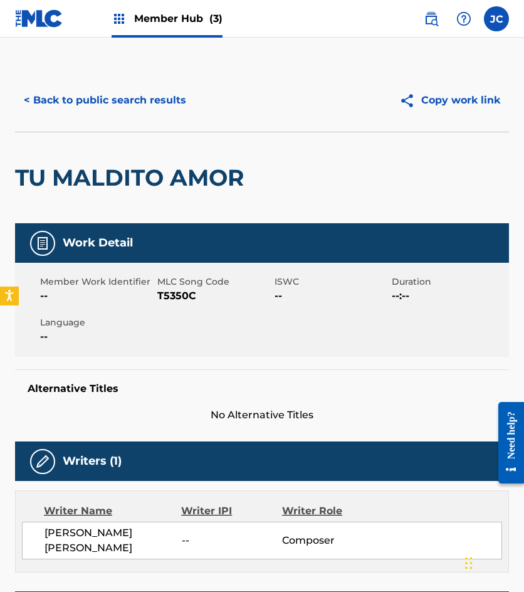
click at [183, 294] on span "T5350C" at bounding box center [214, 295] width 114 height 15
click at [125, 105] on button "< Back to public search results" at bounding box center [105, 100] width 180 height 31
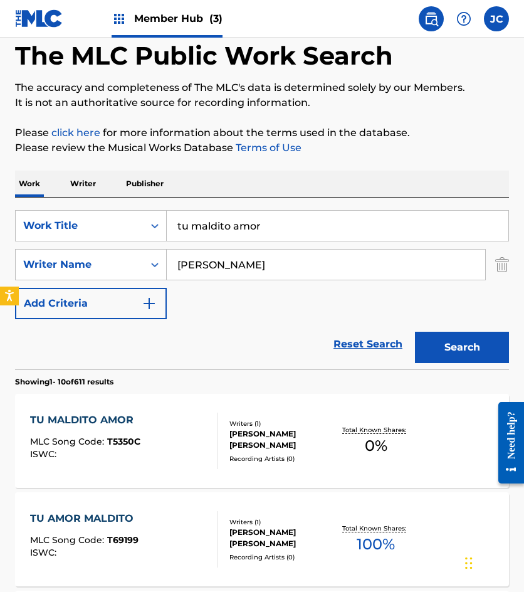
click at [224, 408] on div "TU MALDITO AMOR MLC Song Code : T5350C ISWC : Writers ( 1 ) [PERSON_NAME] [PERS…" at bounding box center [262, 441] width 494 height 94
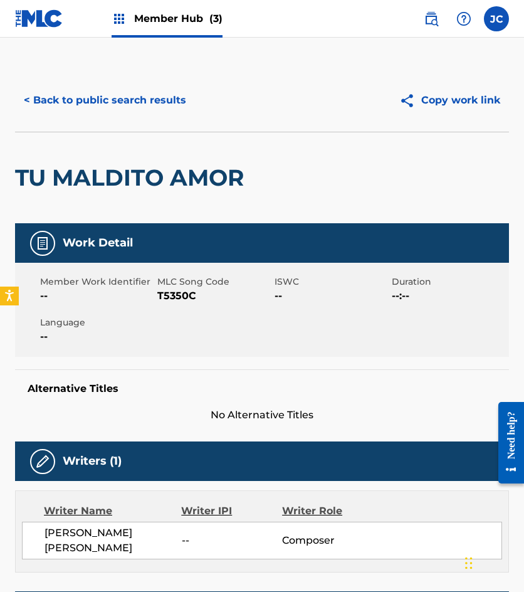
click at [176, 299] on span "T5350C" at bounding box center [214, 295] width 114 height 15
click at [168, 102] on button "< Back to public search results" at bounding box center [105, 100] width 180 height 31
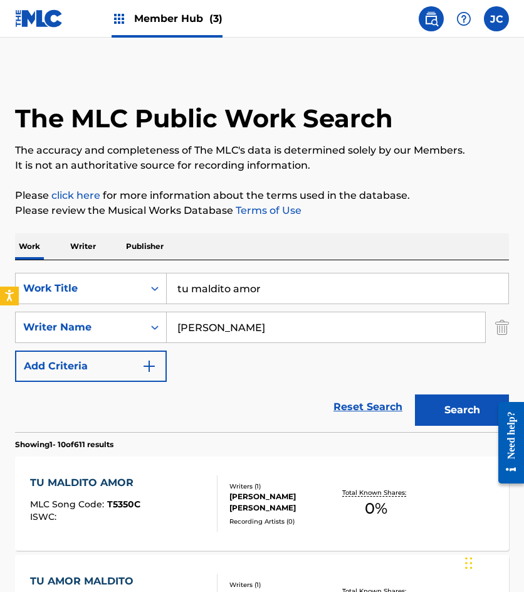
scroll to position [63, 0]
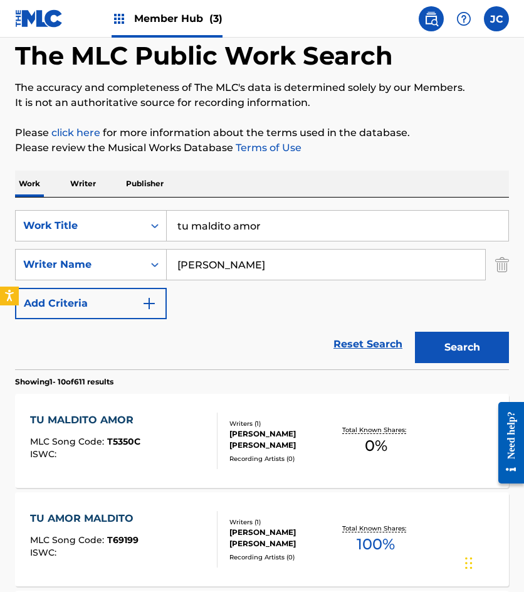
drag, startPoint x: 267, startPoint y: 223, endPoint x: 224, endPoint y: 222, distance: 42.6
click at [224, 222] on input "tu maldito amor" at bounding box center [338, 226] width 342 height 30
type input "t"
type input "un adios a tu amor"
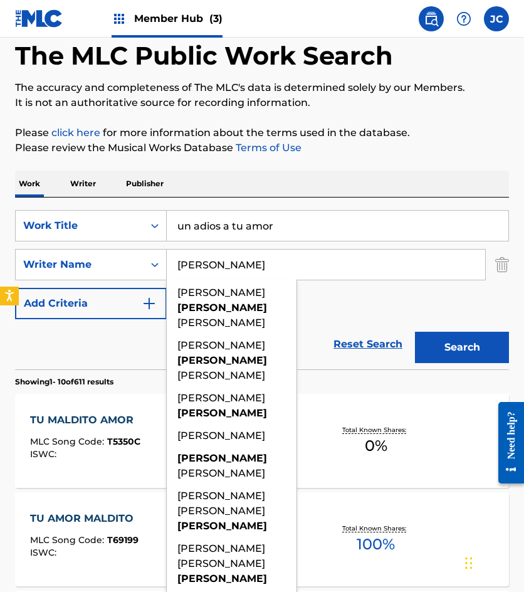
type input "[PERSON_NAME]"
click at [415, 332] on button "Search" at bounding box center [462, 347] width 94 height 31
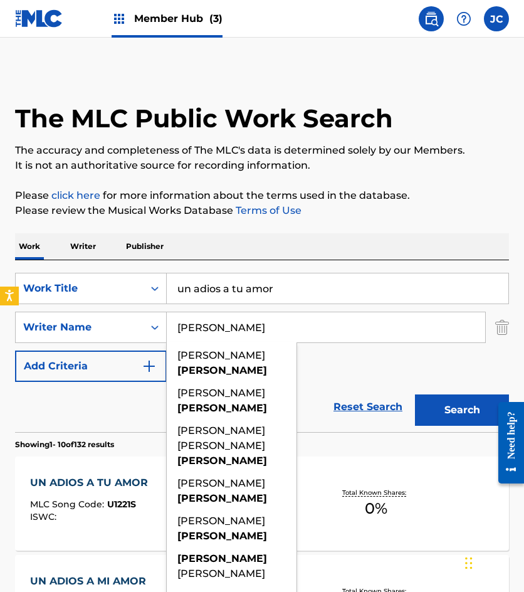
click at [334, 370] on div "SearchWithCriteria4fe3ba56-698c-4a52-9fea-adbbb261f174 Work Title un adios a tu…" at bounding box center [262, 327] width 494 height 109
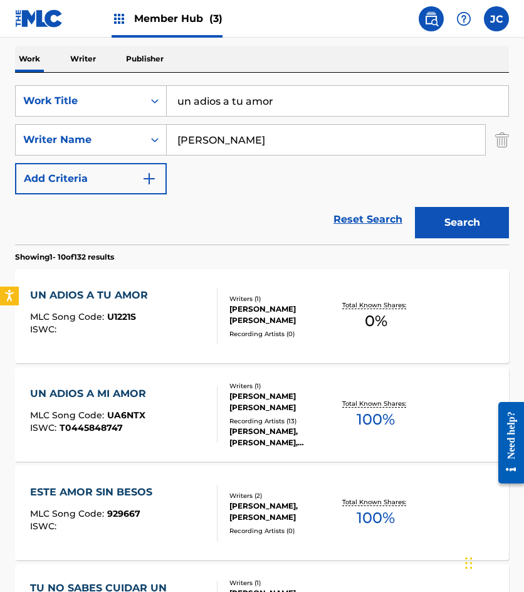
scroll to position [188, 0]
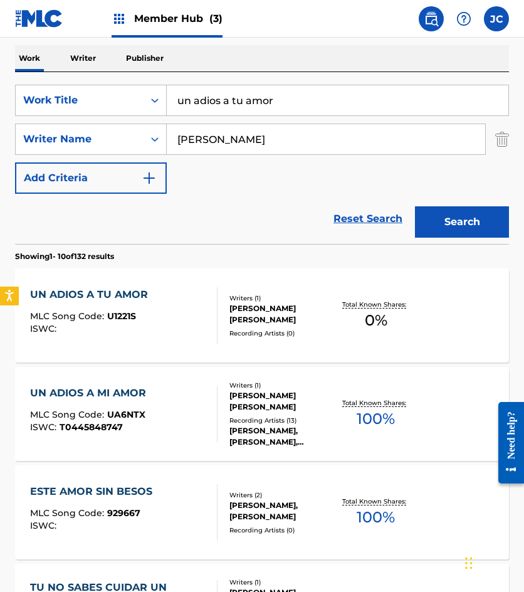
click at [207, 319] on div at bounding box center [212, 315] width 10 height 56
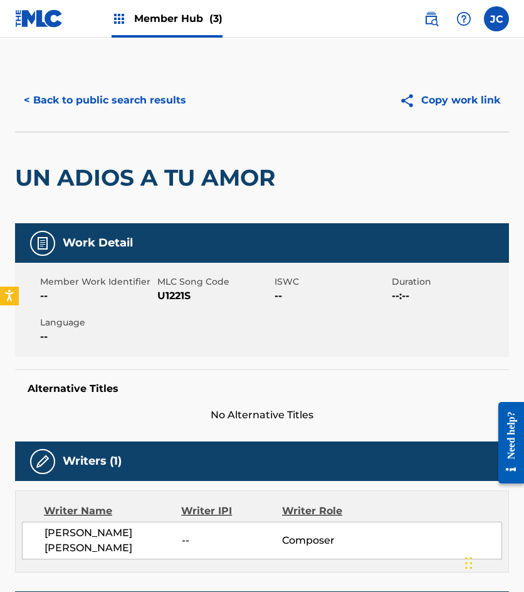
click at [177, 294] on span "U1221S" at bounding box center [214, 295] width 114 height 15
click at [168, 99] on button "< Back to public search results" at bounding box center [105, 100] width 180 height 31
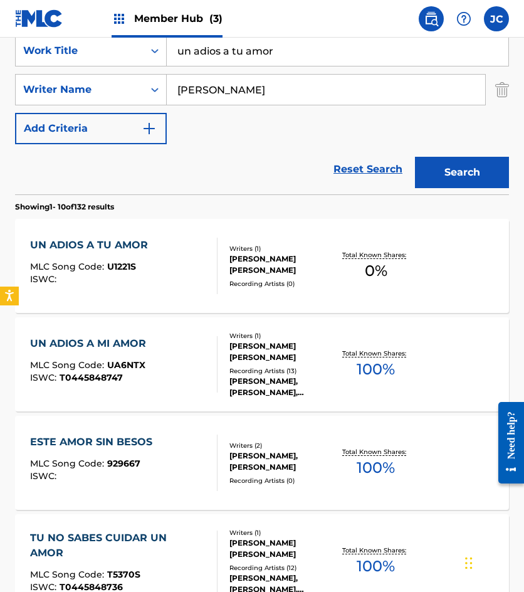
scroll to position [314, 0]
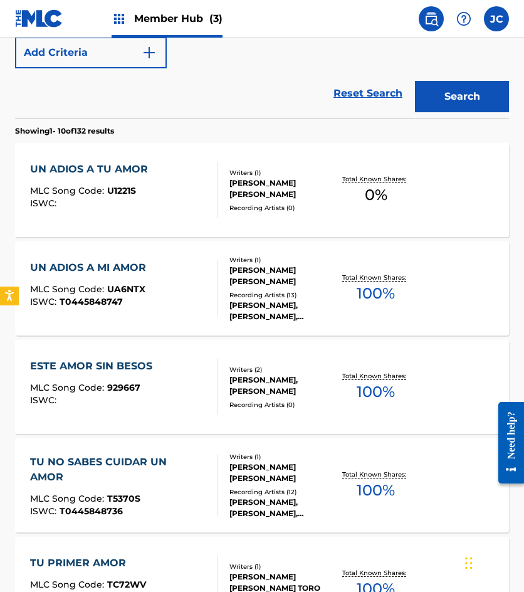
click at [112, 283] on span "UA6NTX" at bounding box center [126, 288] width 38 height 11
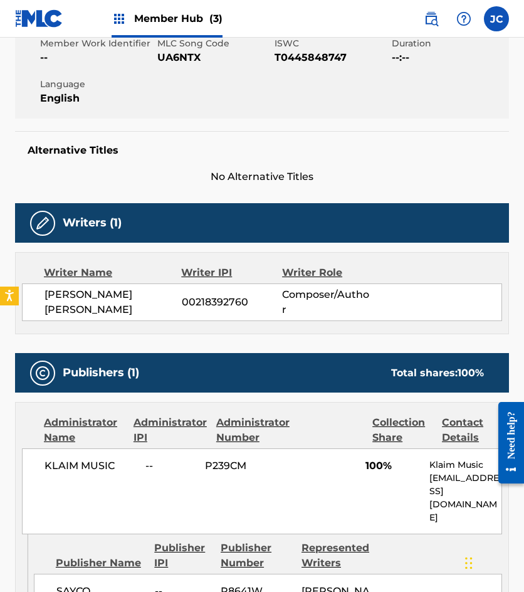
scroll to position [216, 0]
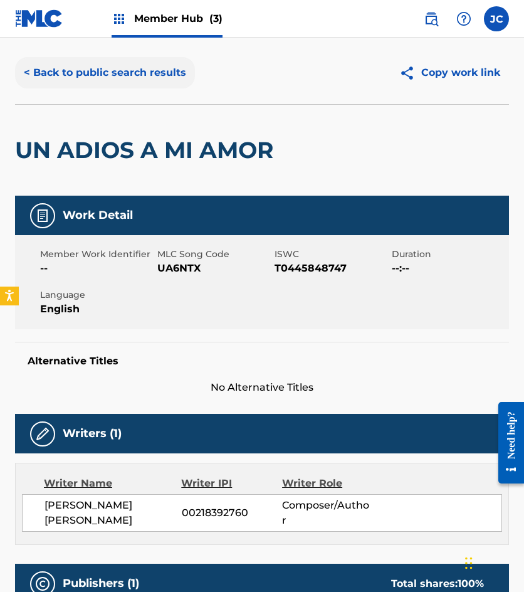
click at [116, 63] on button "< Back to public search results" at bounding box center [105, 72] width 180 height 31
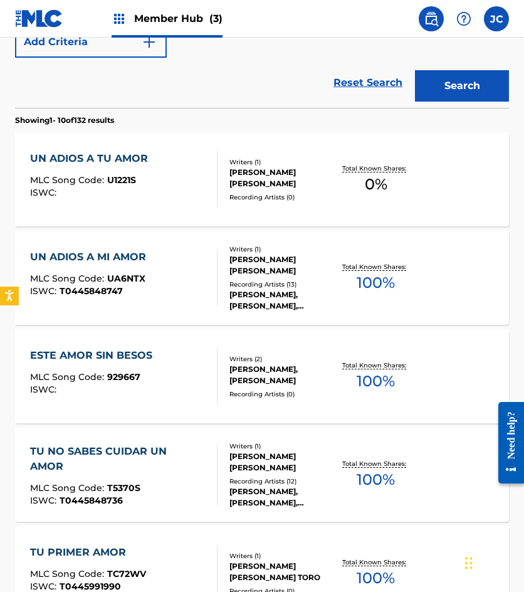
scroll to position [322, 0]
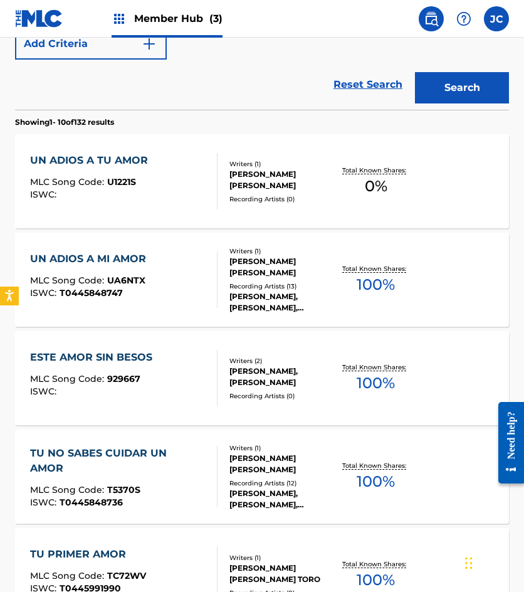
click at [130, 195] on div "ISWC :" at bounding box center [92, 194] width 124 height 9
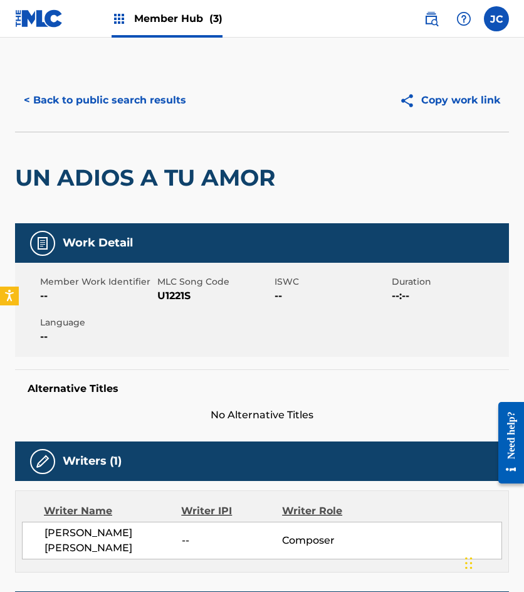
click at [178, 297] on span "U1221S" at bounding box center [214, 295] width 114 height 15
click at [163, 104] on button "< Back to public search results" at bounding box center [105, 100] width 180 height 31
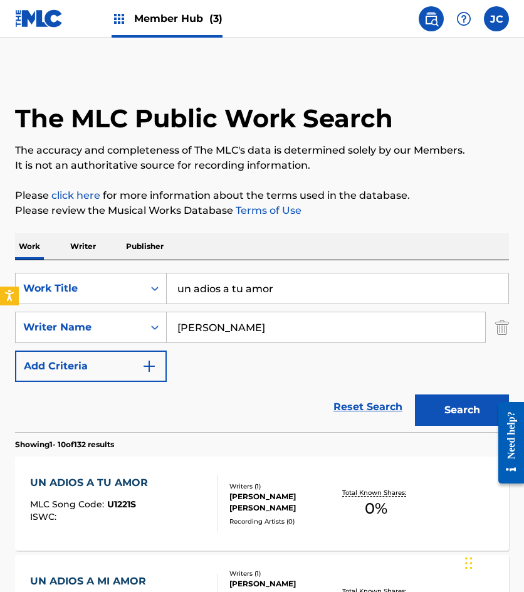
scroll to position [394, 0]
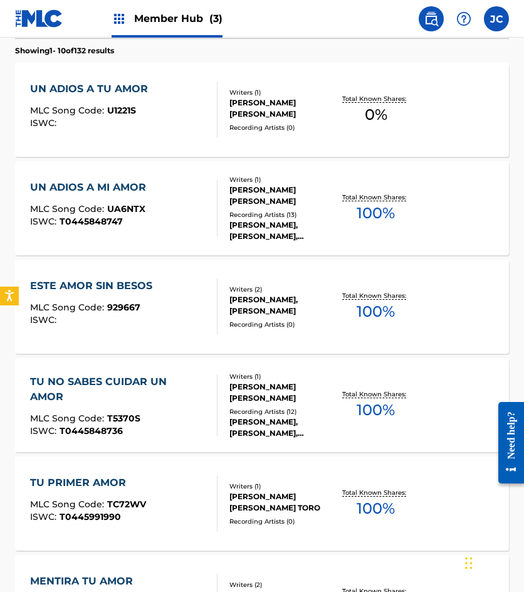
click at [117, 204] on span "UA6NTX" at bounding box center [126, 208] width 38 height 11
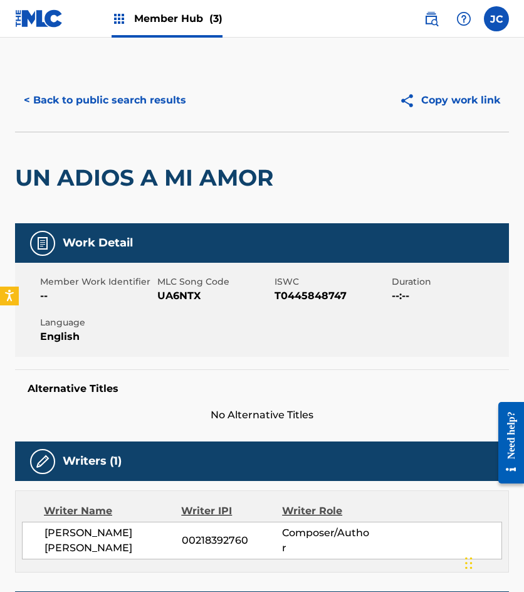
click at [177, 292] on span "UA6NTX" at bounding box center [214, 295] width 114 height 15
click at [143, 95] on button "< Back to public search results" at bounding box center [105, 100] width 180 height 31
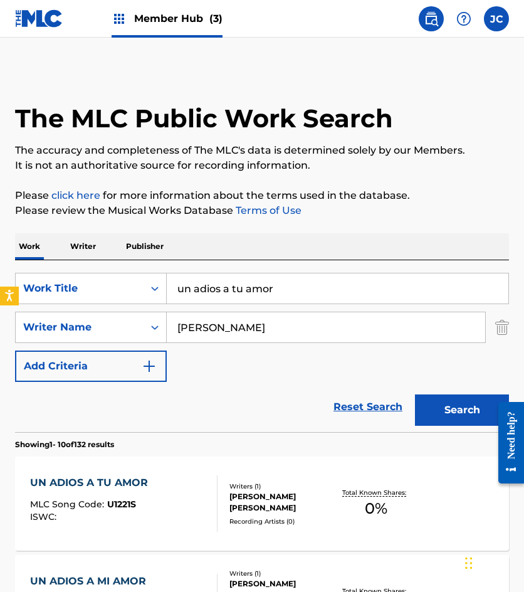
scroll to position [465, 0]
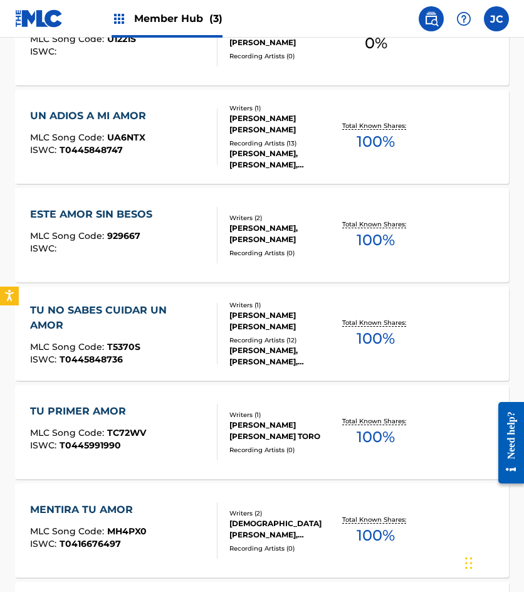
click at [214, 150] on div at bounding box center [212, 136] width 10 height 56
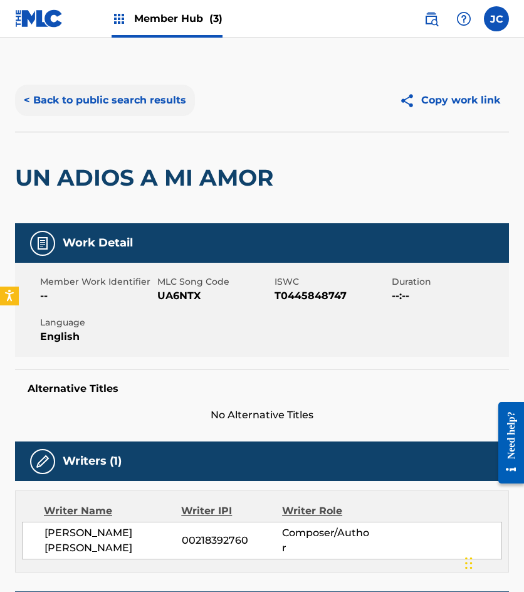
click at [137, 101] on button "< Back to public search results" at bounding box center [105, 100] width 180 height 31
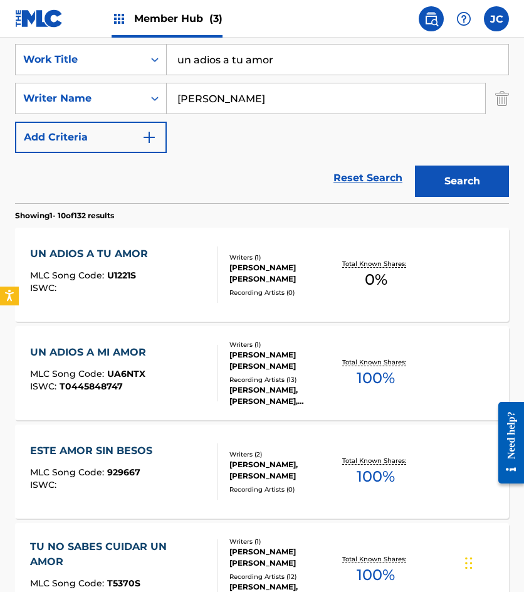
scroll to position [223, 0]
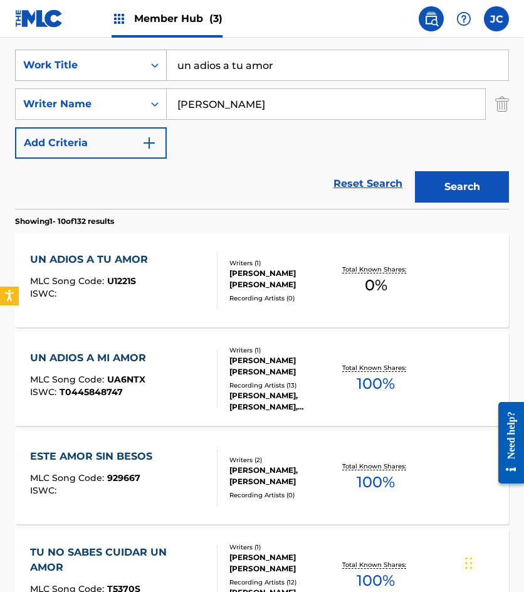
click at [117, 71] on div "SearchWithCriteria4fe3ba56-698c-4a52-9fea-adbbb261f174 Work Title un adios a tu…" at bounding box center [262, 65] width 494 height 31
type input "tu no sabes cuidar un amor"
click at [415, 171] on button "Search" at bounding box center [462, 186] width 94 height 31
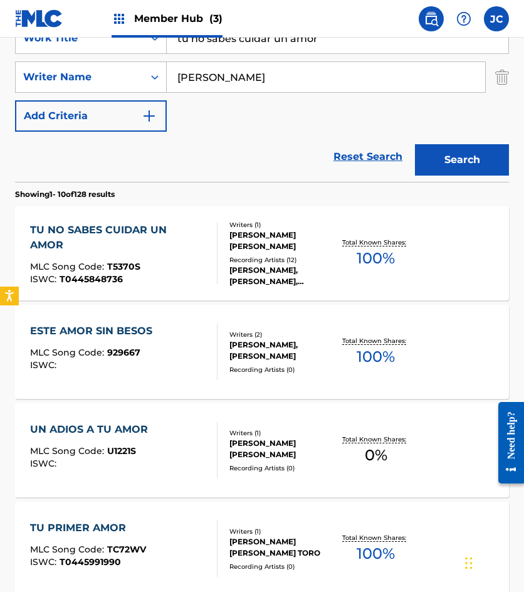
scroll to position [251, 0]
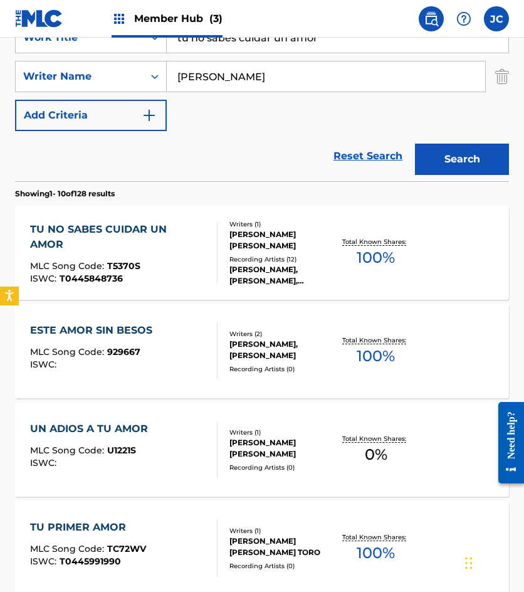
click at [122, 260] on span "T5370S" at bounding box center [123, 265] width 33 height 11
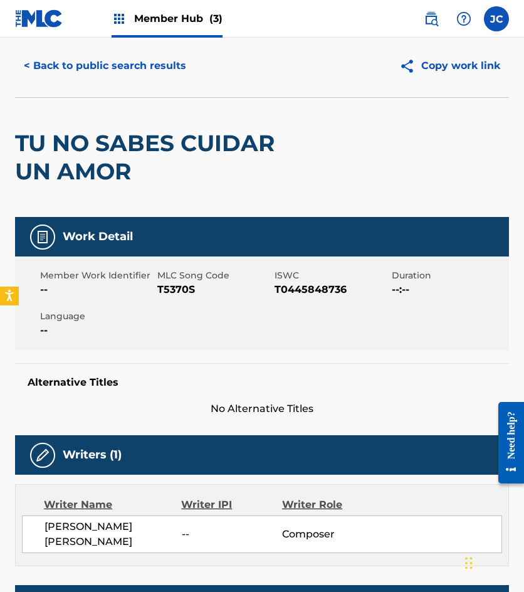
scroll to position [12, 0]
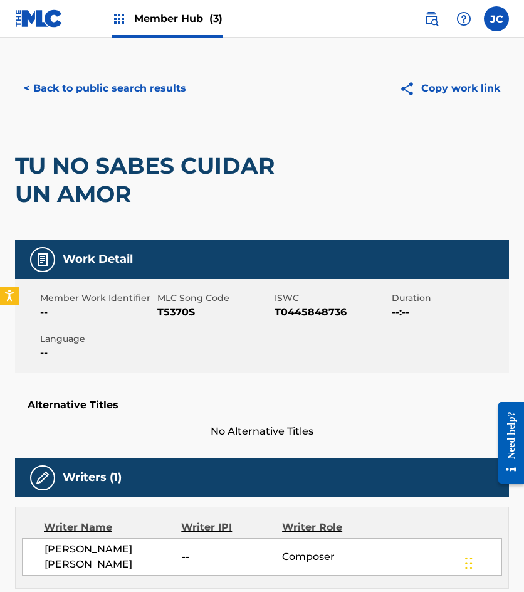
click at [172, 312] on span "T5370S" at bounding box center [214, 312] width 114 height 15
click at [144, 89] on button "< Back to public search results" at bounding box center [105, 88] width 180 height 31
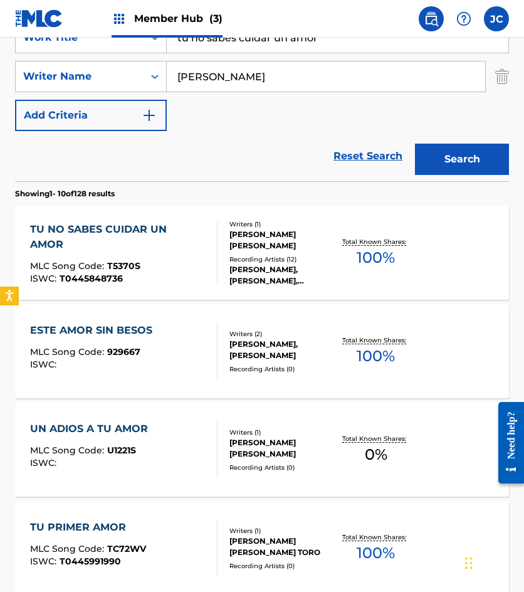
drag, startPoint x: 335, startPoint y: 46, endPoint x: 147, endPoint y: 55, distance: 189.0
click at [147, 55] on div "SearchWithCriteria4fe3ba56-698c-4a52-9fea-adbbb261f174 Work Title tu no sabes c…" at bounding box center [262, 76] width 494 height 109
type input "hasta aqui he llegado"
click at [415, 144] on button "Search" at bounding box center [462, 159] width 94 height 31
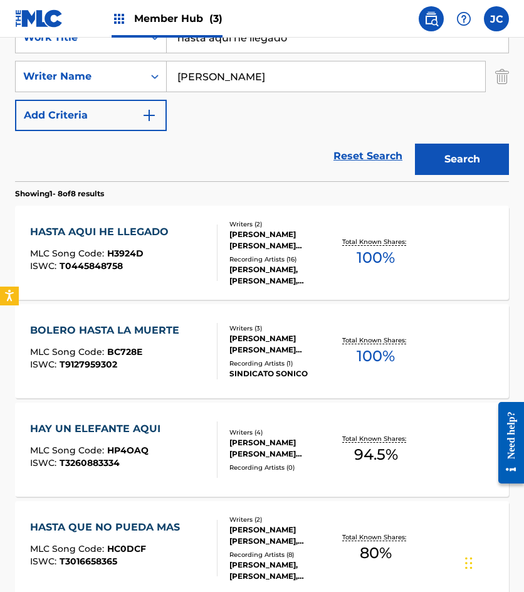
click at [189, 252] on div "HASTA AQUI HE LLEGADO MLC Song Code : H3924D ISWC : T0445848758" at bounding box center [123, 252] width 187 height 56
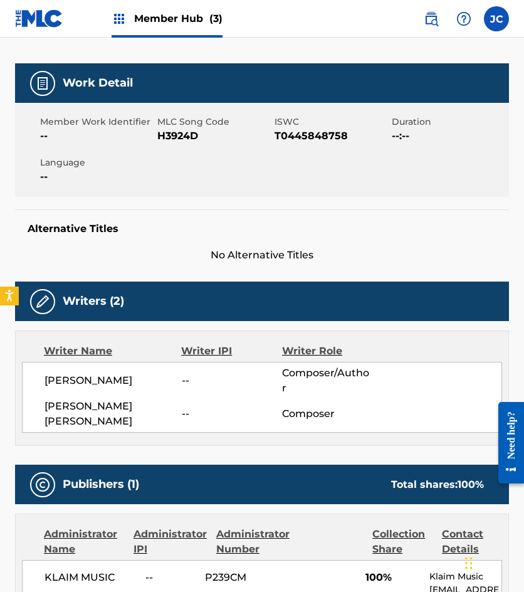
scroll to position [125, 0]
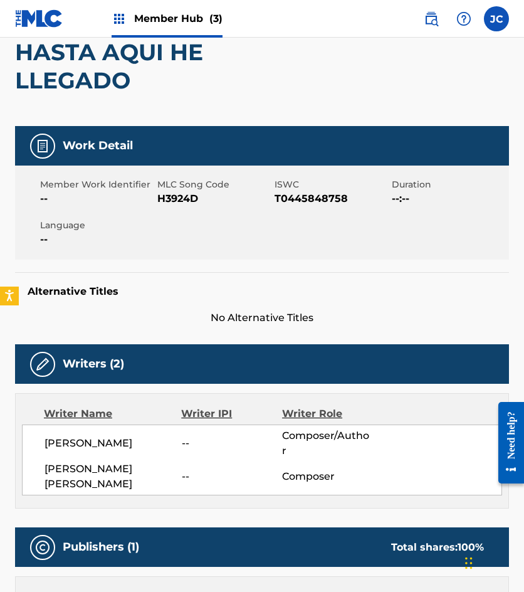
click at [185, 200] on span "H3924D" at bounding box center [214, 198] width 114 height 15
drag, startPoint x: 85, startPoint y: 248, endPoint x: 170, endPoint y: 248, distance: 85.3
click at [85, 248] on div "Member Work Identifier -- MLC Song Code H3924D ISWC T0445848758 Duration --:-- …" at bounding box center [262, 213] width 494 height 94
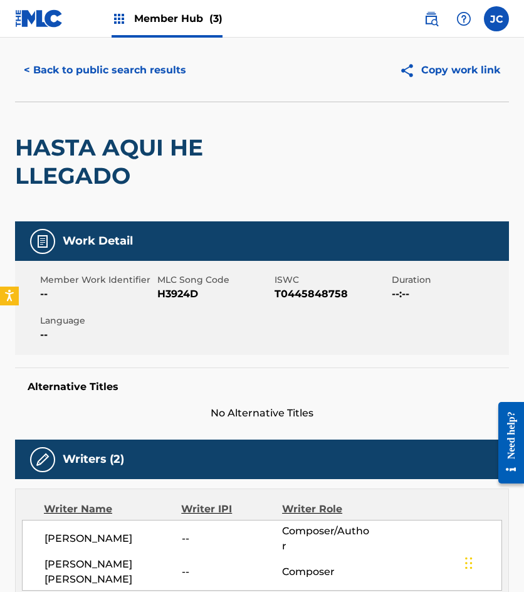
scroll to position [0, 0]
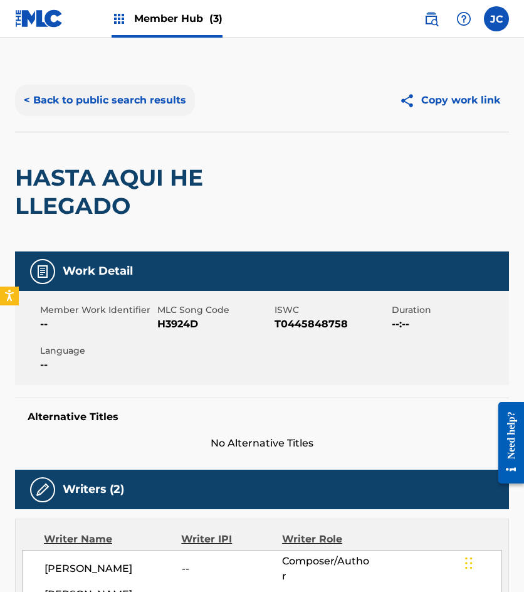
click at [127, 97] on button "< Back to public search results" at bounding box center [105, 100] width 180 height 31
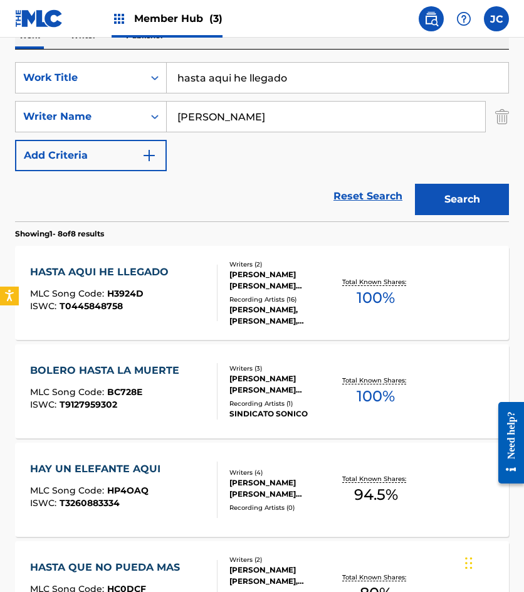
scroll to position [188, 0]
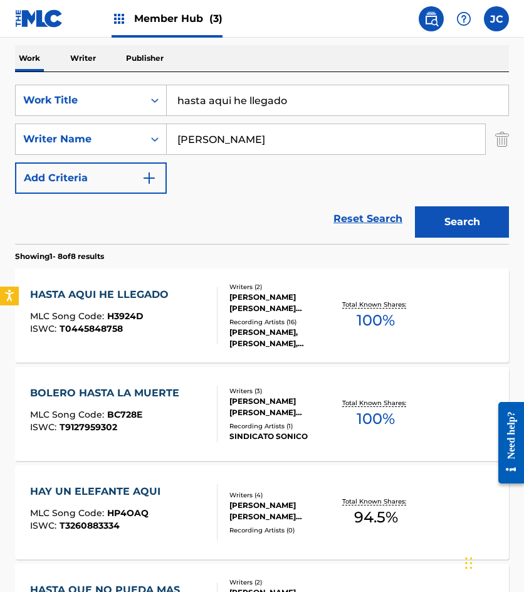
click at [310, 110] on input "hasta aqui he llegado" at bounding box center [338, 100] width 342 height 30
type input "aquella noche"
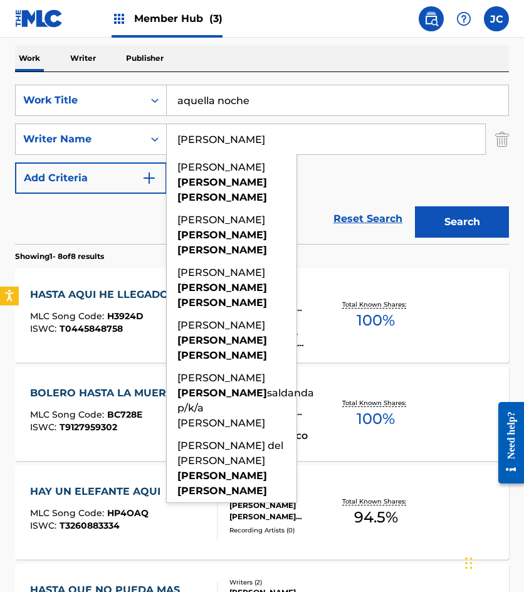
type input "[PERSON_NAME]"
click at [415, 206] on button "Search" at bounding box center [462, 221] width 94 height 31
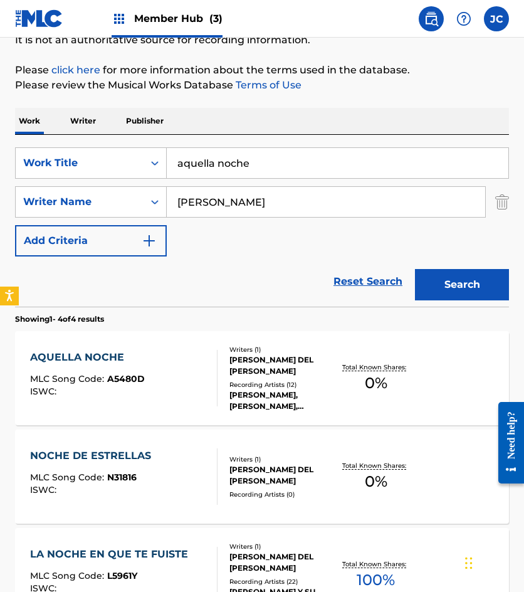
scroll to position [251, 0]
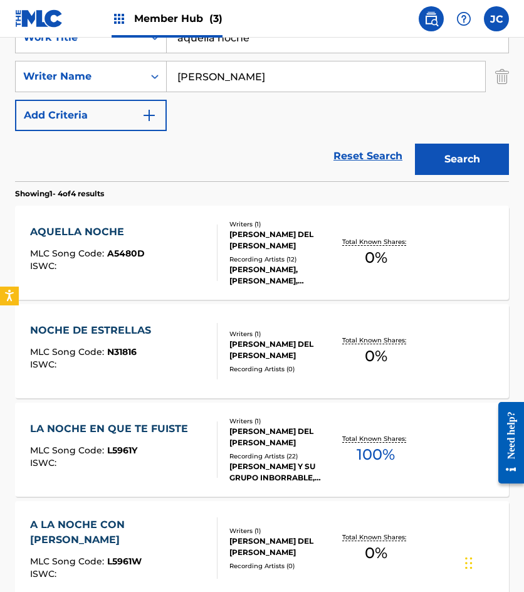
click at [140, 244] on div "AQUELLA NOCHE MLC Song Code : A5480D ISWC :" at bounding box center [87, 252] width 115 height 56
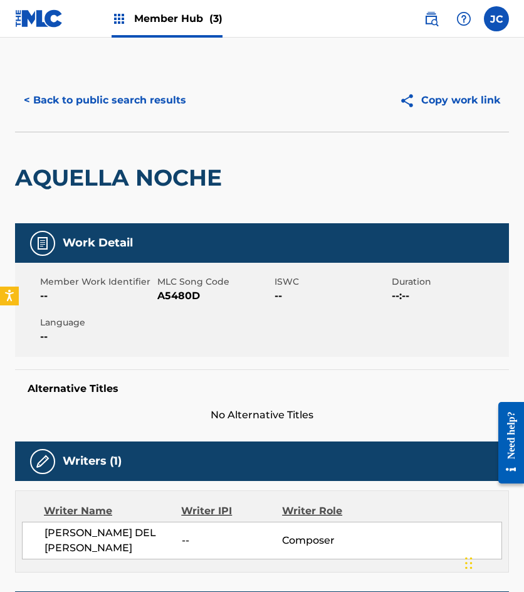
click at [185, 299] on span "A5480D" at bounding box center [214, 295] width 114 height 15
click at [125, 103] on button "< Back to public search results" at bounding box center [105, 100] width 180 height 31
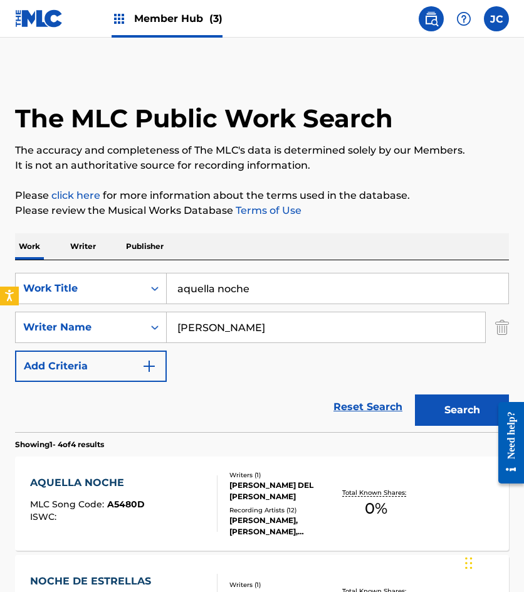
scroll to position [251, 0]
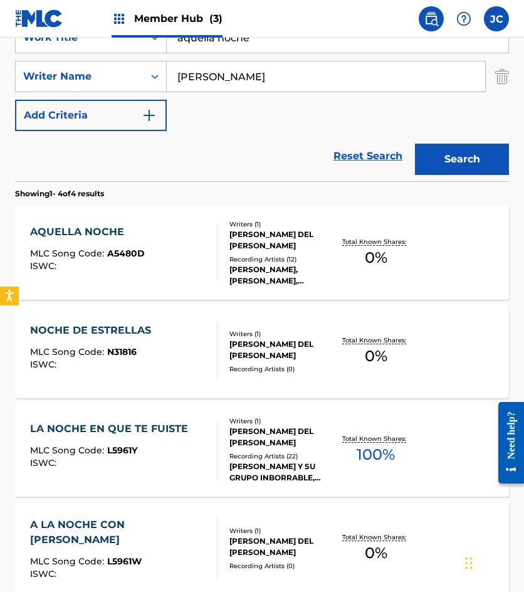
drag, startPoint x: 132, startPoint y: 54, endPoint x: 196, endPoint y: 61, distance: 65.0
click at [105, 55] on div "SearchWithCriteria4fe3ba56-698c-4a52-9fea-adbbb261f174 Work Title aquella noche…" at bounding box center [262, 76] width 494 height 109
type input "a mi amigo [PERSON_NAME]"
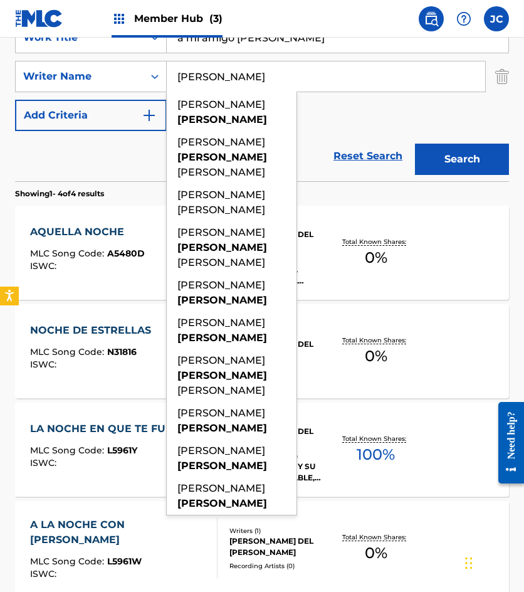
type input "[PERSON_NAME]"
click at [415, 144] on button "Search" at bounding box center [462, 159] width 94 height 31
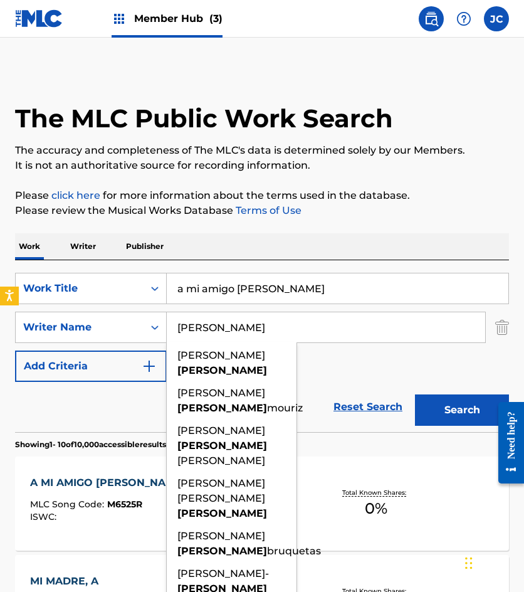
click at [375, 361] on div "SearchWithCriteria4fe3ba56-698c-4a52-9fea-adbbb261f174 Work Title a mi amigo [P…" at bounding box center [262, 327] width 494 height 109
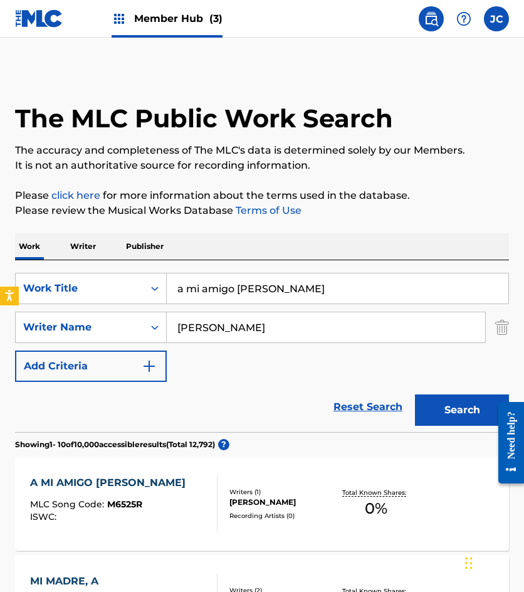
scroll to position [188, 0]
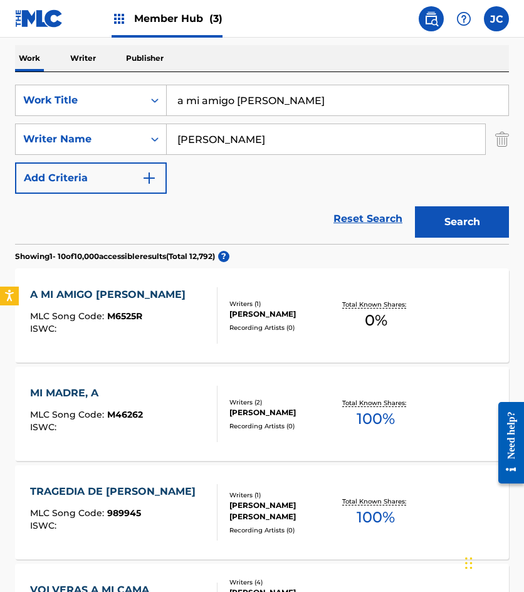
click at [229, 320] on div "Writers ( 1 ) [PERSON_NAME] Recording Artists ( 0 )" at bounding box center [276, 315] width 117 height 33
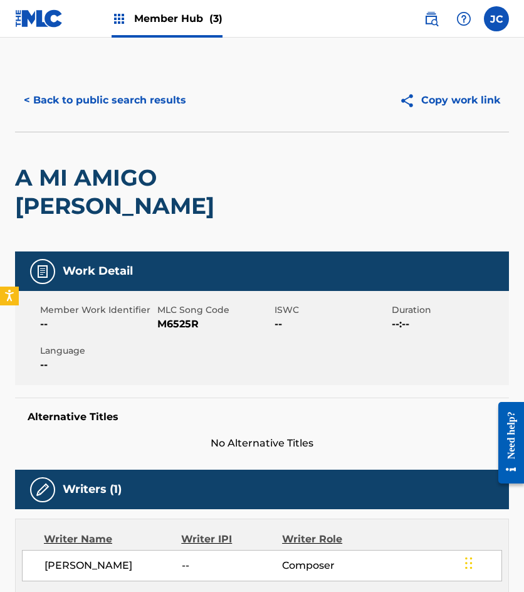
click at [186, 315] on span "MLC Song Code" at bounding box center [214, 309] width 114 height 13
click at [184, 322] on span "M6525R" at bounding box center [214, 324] width 114 height 15
click at [134, 99] on button "< Back to public search results" at bounding box center [105, 100] width 180 height 31
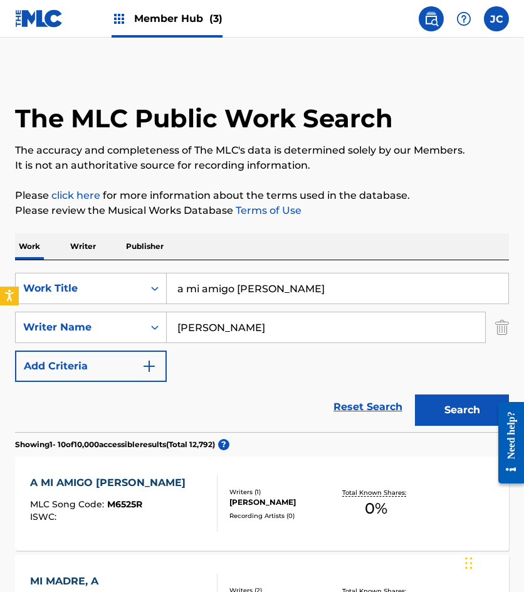
scroll to position [188, 0]
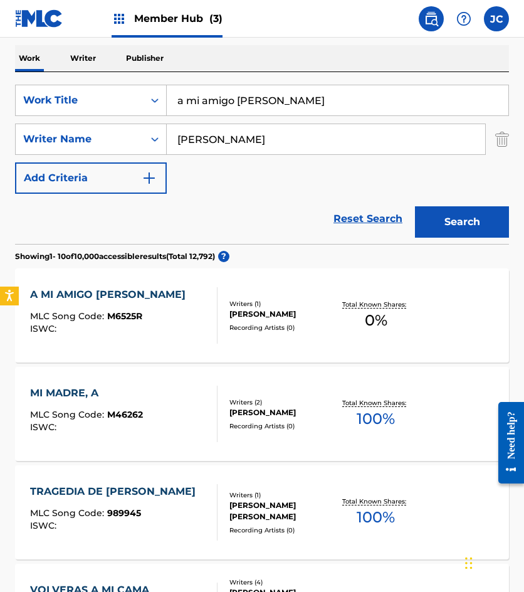
drag, startPoint x: 297, startPoint y: 101, endPoint x: 157, endPoint y: 83, distance: 141.6
click at [82, 91] on div "SearchWithCriteria4fe3ba56-698c-4a52-9fea-adbbb261f174 Work Title a mi amigo [P…" at bounding box center [262, 100] width 494 height 31
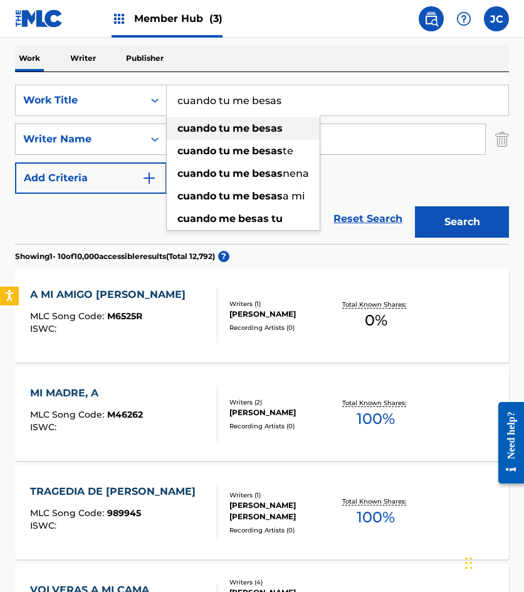
type input "cuando tu me besas"
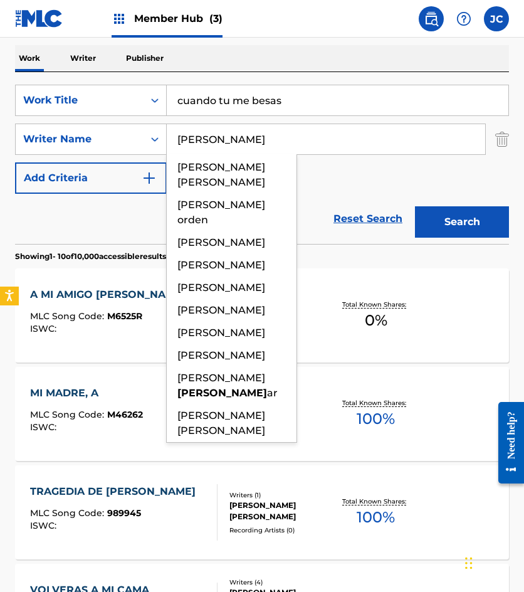
type input "[PERSON_NAME]"
click at [415, 206] on button "Search" at bounding box center [462, 221] width 94 height 31
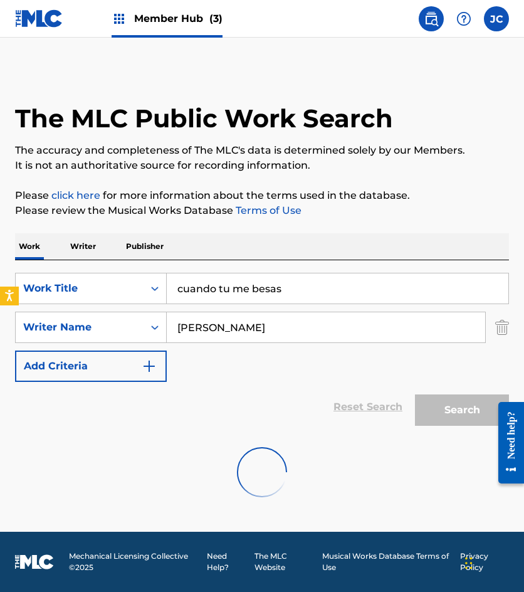
scroll to position [0, 0]
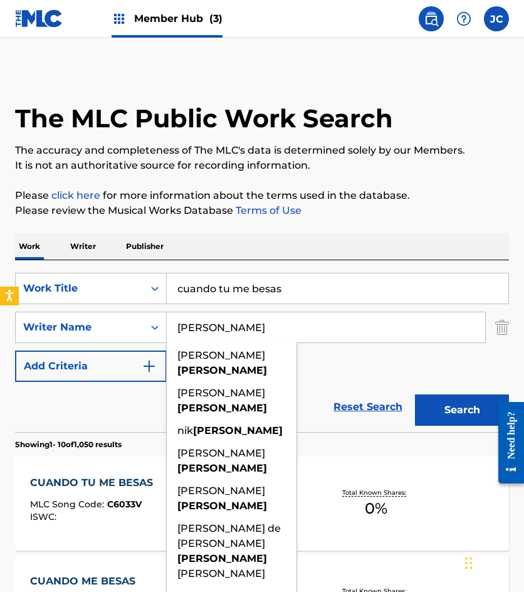
click at [369, 369] on div "SearchWithCriteria4fe3ba56-698c-4a52-9fea-adbbb261f174 Work Title cuando tu me …" at bounding box center [262, 327] width 494 height 109
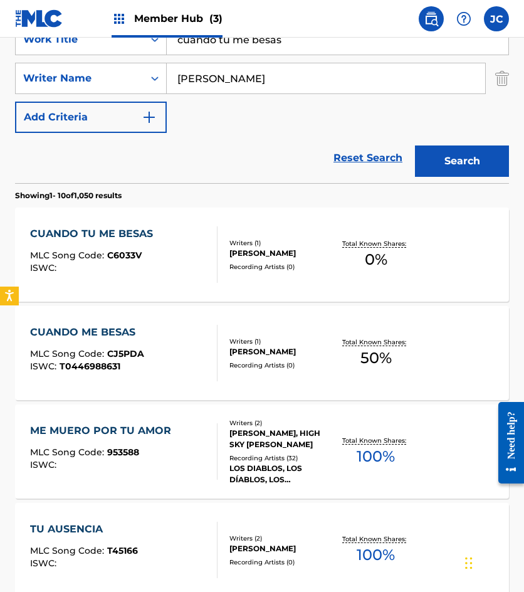
scroll to position [251, 0]
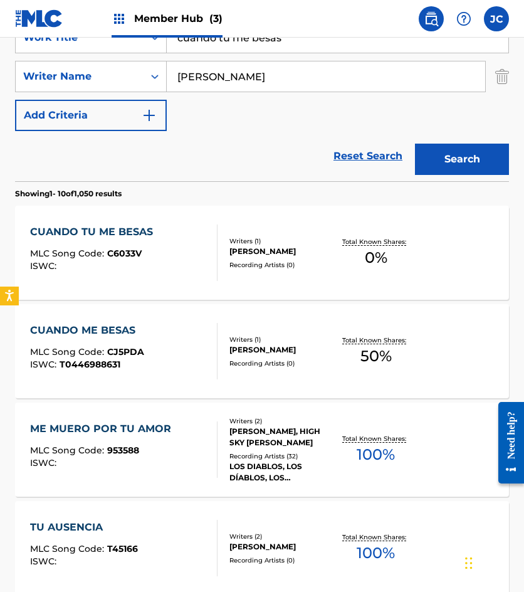
click at [236, 253] on div "[PERSON_NAME]" at bounding box center [281, 251] width 105 height 11
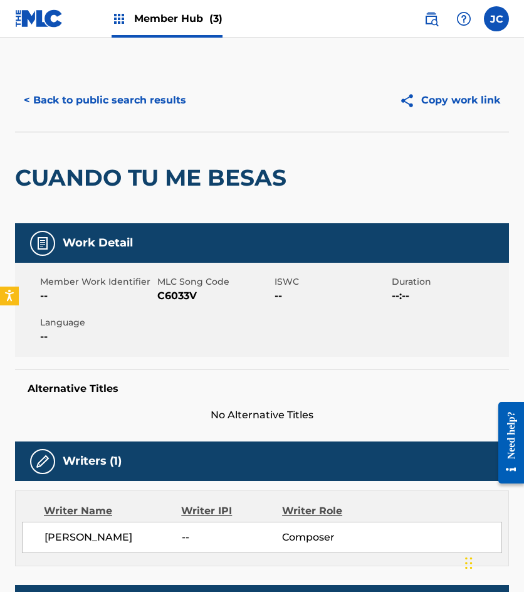
click at [177, 296] on span "C6033V" at bounding box center [214, 295] width 114 height 15
click at [127, 105] on button "< Back to public search results" at bounding box center [105, 100] width 180 height 31
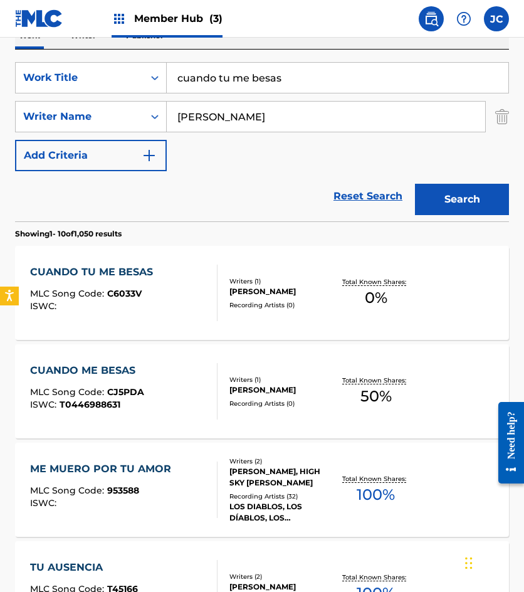
scroll to position [188, 0]
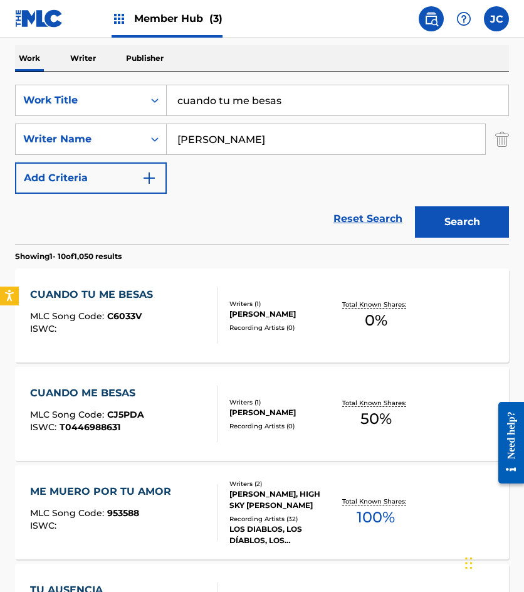
drag, startPoint x: 321, startPoint y: 102, endPoint x: 197, endPoint y: 83, distance: 125.7
click at [132, 100] on div "SearchWithCriteria4fe3ba56-698c-4a52-9fea-adbbb261f174 Work Title cuando tu me …" at bounding box center [262, 100] width 494 height 31
type input "dejame vivir en paz"
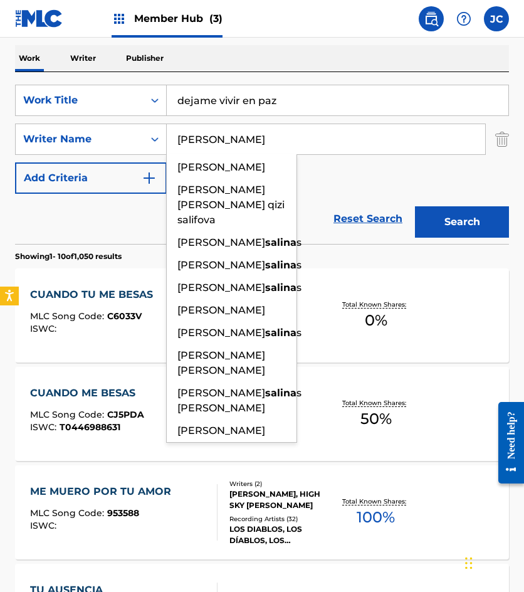
type input "[PERSON_NAME]"
click at [415, 206] on button "Search" at bounding box center [462, 221] width 94 height 31
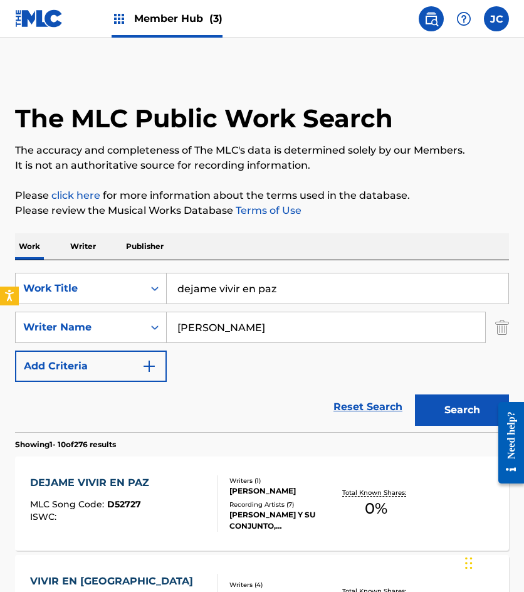
click at [349, 357] on div "SearchWithCriteria4fe3ba56-698c-4a52-9fea-adbbb261f174 Work Title dejame vivir …" at bounding box center [262, 327] width 494 height 109
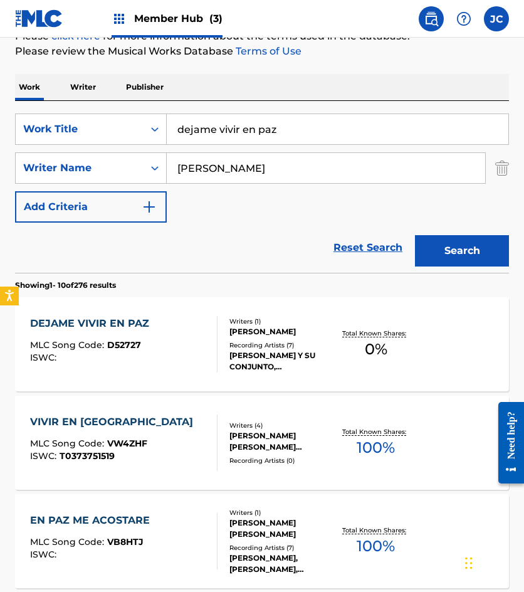
scroll to position [188, 0]
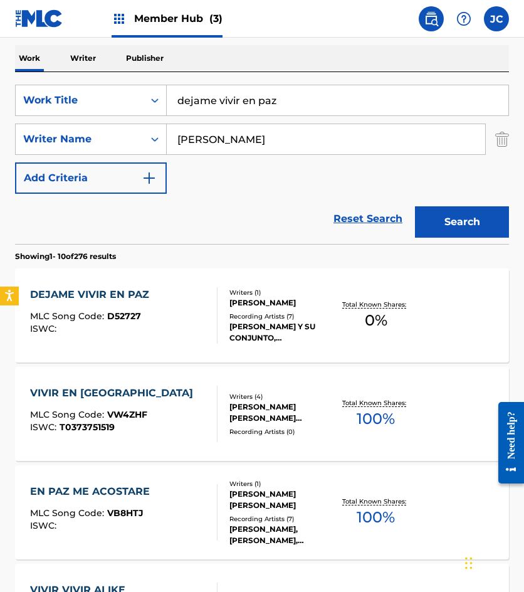
click at [189, 305] on div "DEJAME VIVIR EN PAZ MLC Song Code : D52727 ISWC :" at bounding box center [123, 315] width 187 height 56
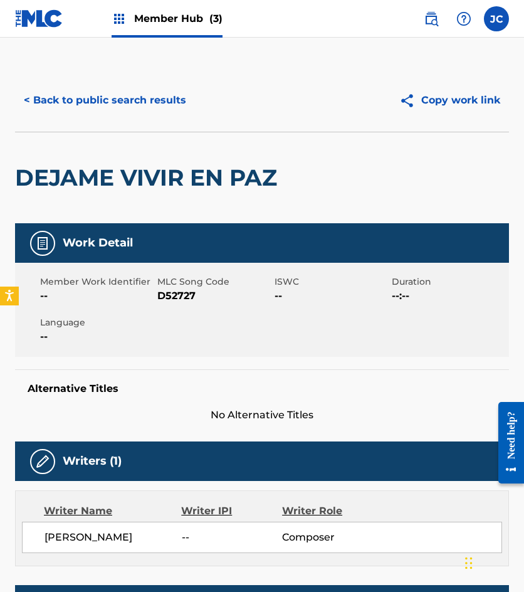
click at [171, 298] on span "D52727" at bounding box center [214, 295] width 114 height 15
click at [129, 81] on div "< Back to public search results Copy work link" at bounding box center [262, 100] width 494 height 63
click at [135, 97] on button "< Back to public search results" at bounding box center [105, 100] width 180 height 31
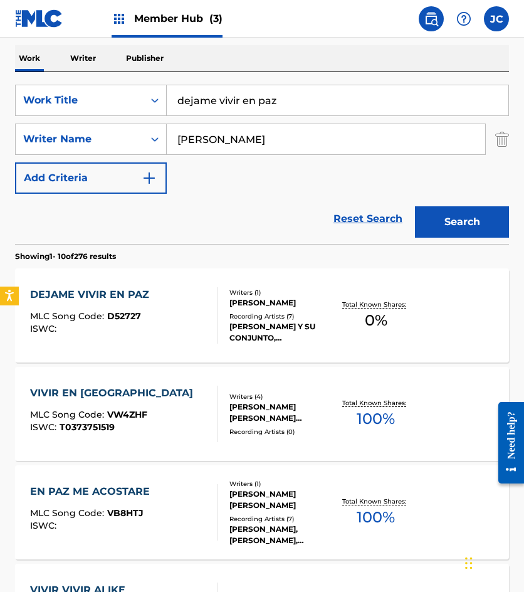
click at [298, 101] on input "dejame vivir en paz" at bounding box center [338, 100] width 342 height 30
type input "del mismo modo que llenas mi ensueño [PERSON_NAME] conmin"
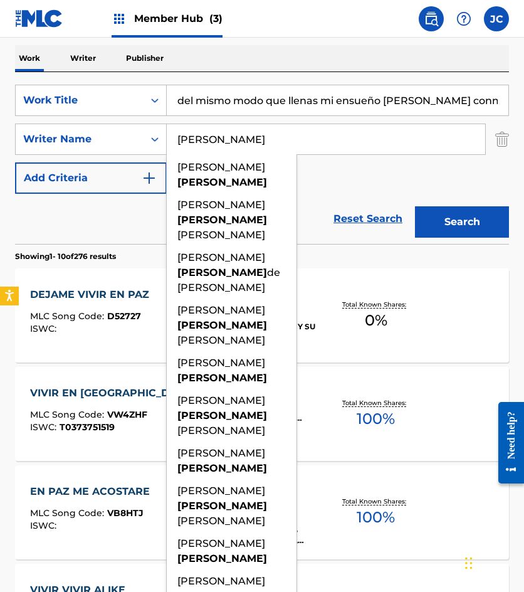
type input "[PERSON_NAME]"
click at [415, 206] on button "Search" at bounding box center [462, 221] width 94 height 31
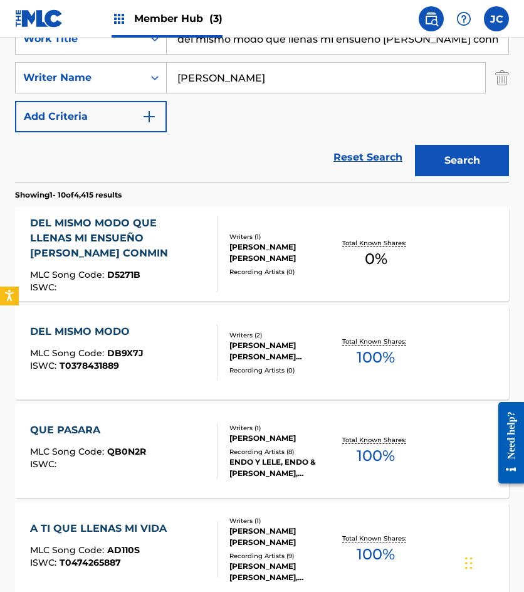
scroll to position [251, 0]
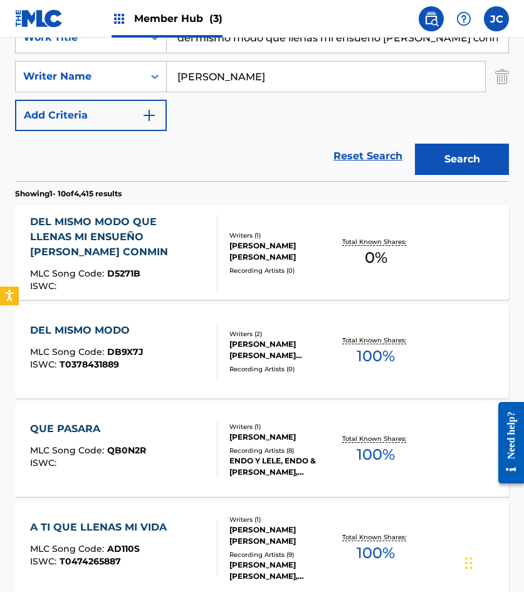
click at [157, 282] on div "ISWC :" at bounding box center [118, 286] width 177 height 9
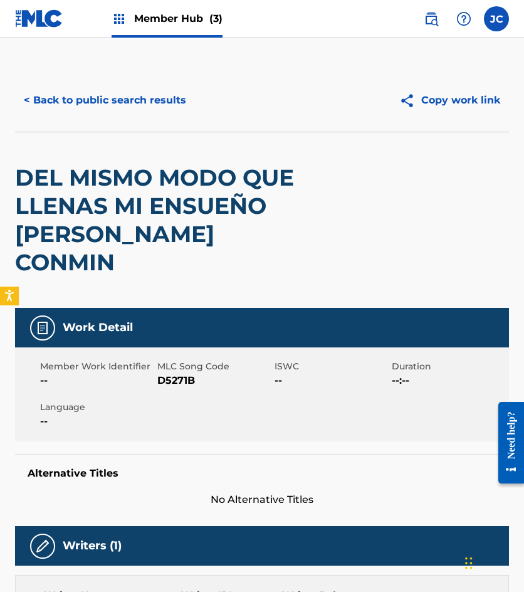
click at [173, 373] on span "D5271B" at bounding box center [214, 380] width 114 height 15
click at [130, 104] on button "< Back to public search results" at bounding box center [105, 100] width 180 height 31
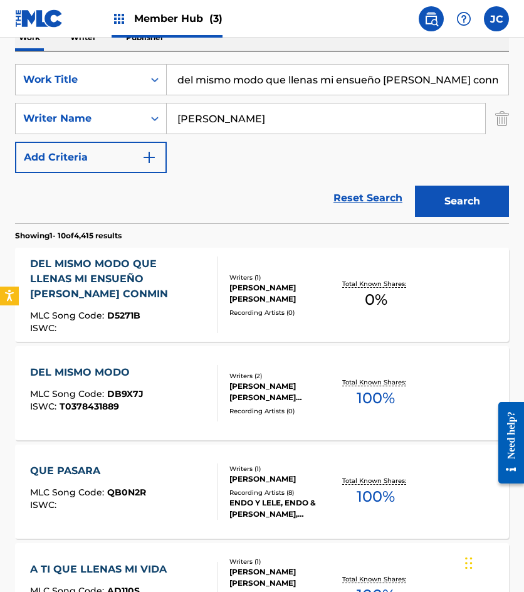
scroll to position [188, 0]
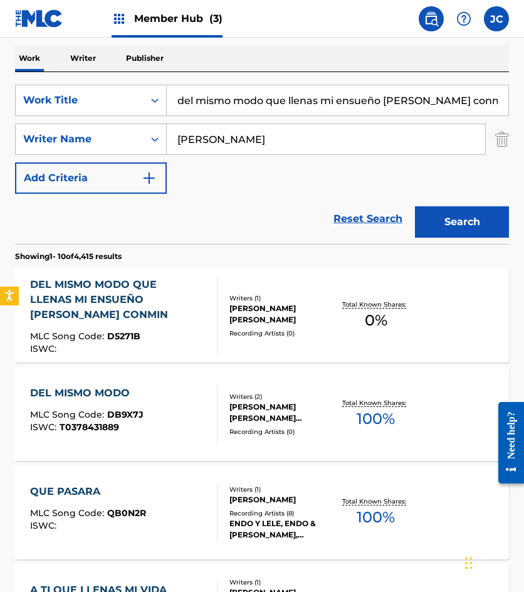
click at [279, 98] on input "del mismo modo que llenas mi ensueño [PERSON_NAME] conmin" at bounding box center [338, 100] width 342 height 30
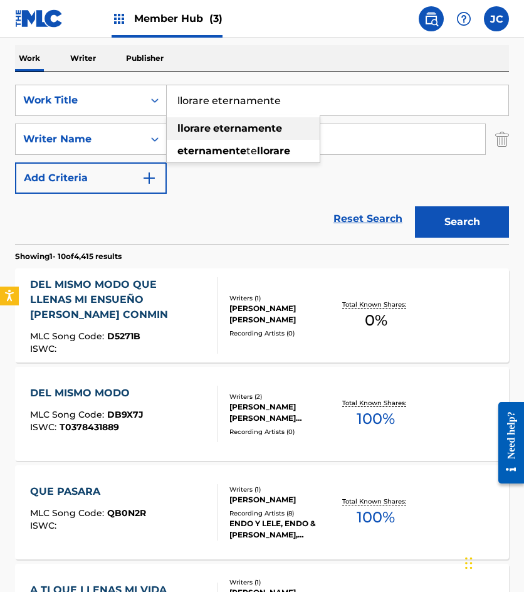
type input "llorare eternamente"
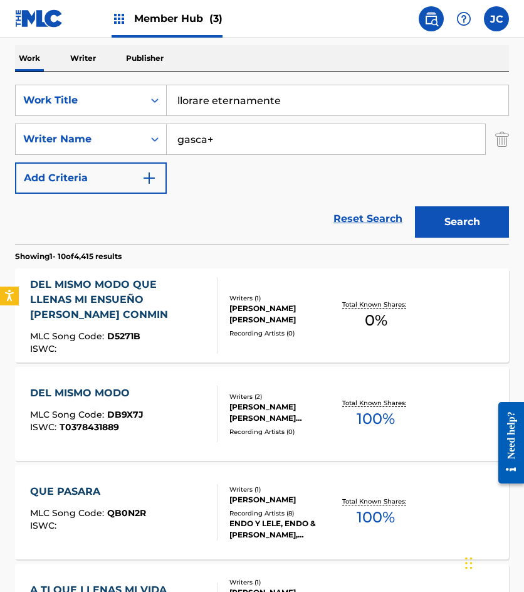
click at [415, 206] on button "Search" at bounding box center [462, 221] width 94 height 31
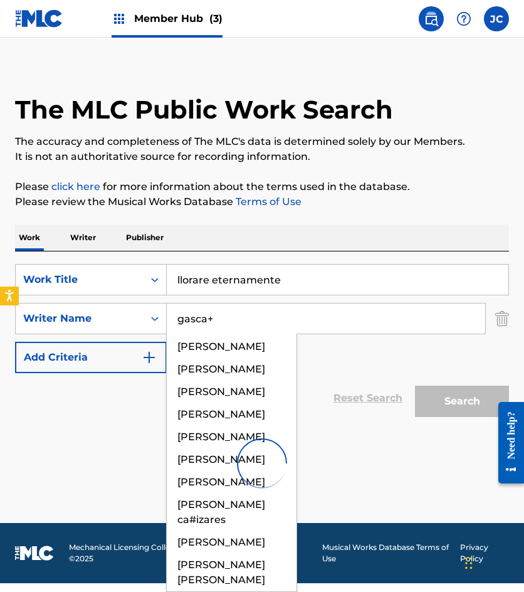
scroll to position [0, 0]
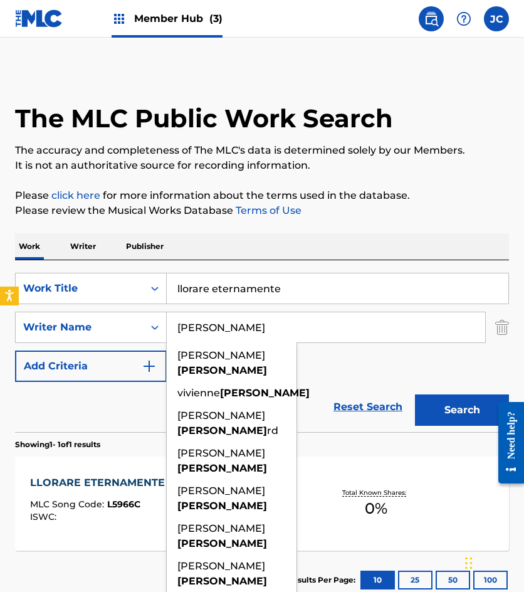
type input "[PERSON_NAME]"
click at [415, 394] on button "Search" at bounding box center [462, 409] width 94 height 31
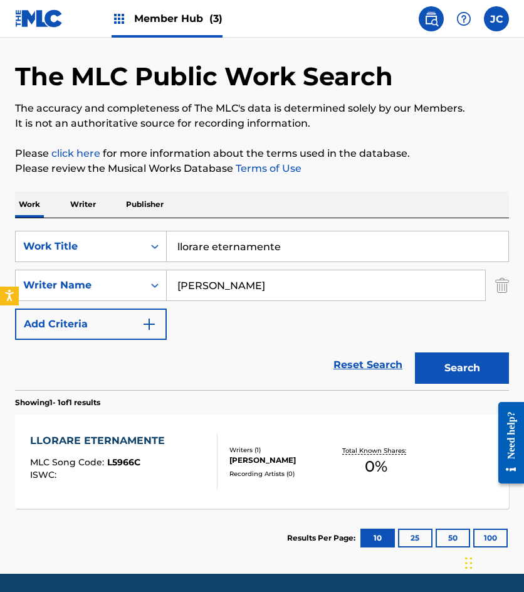
scroll to position [84, 0]
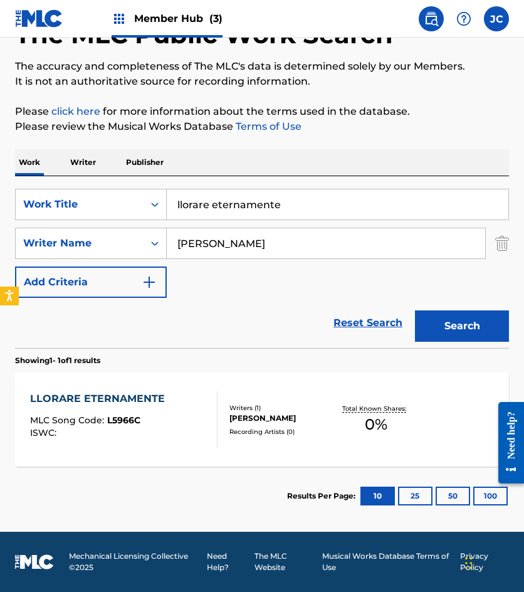
click at [198, 422] on div "LLORARE ETERNAMENTE MLC Song Code : L5966C ISWC :" at bounding box center [123, 419] width 187 height 56
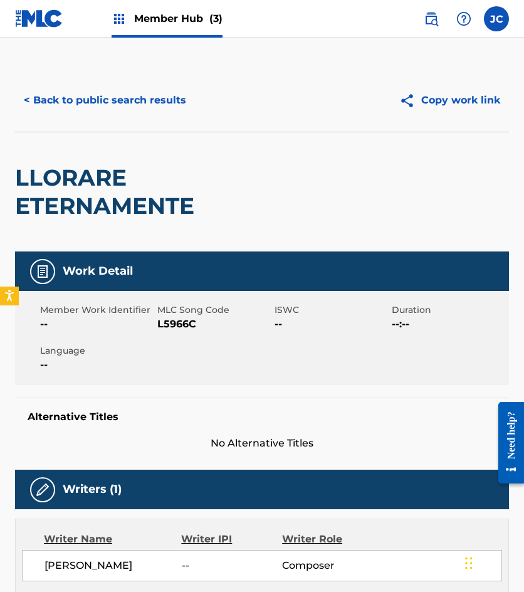
click at [167, 324] on span "L5966C" at bounding box center [214, 324] width 114 height 15
click at [116, 111] on button "< Back to public search results" at bounding box center [105, 100] width 180 height 31
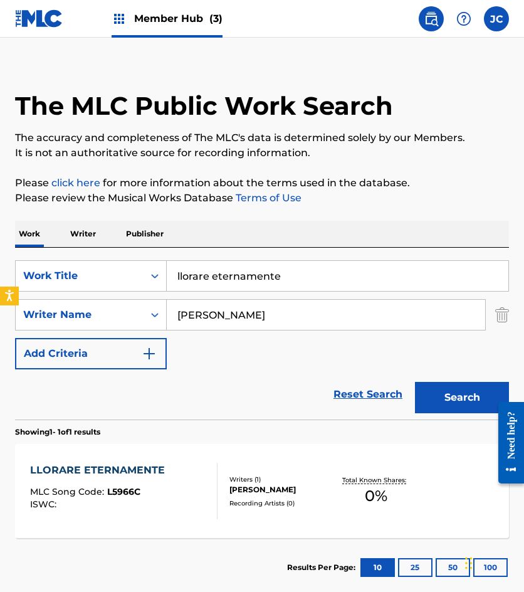
drag, startPoint x: 310, startPoint y: 273, endPoint x: 278, endPoint y: 263, distance: 33.3
click at [161, 276] on div "SearchWithCriteria4fe3ba56-698c-4a52-9fea-adbbb261f174 Work Title llorare etern…" at bounding box center [262, 275] width 494 height 31
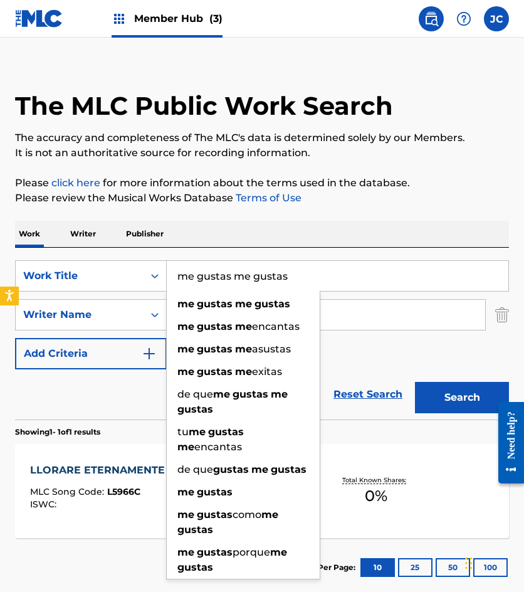
type input "me gustas me gustas"
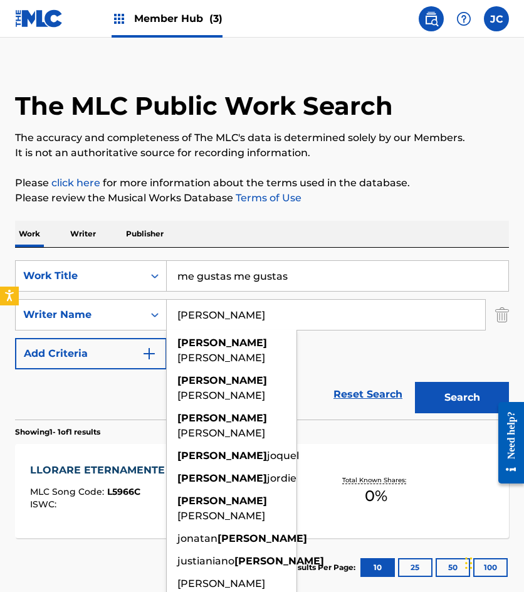
type input "[PERSON_NAME]"
click at [415, 382] on button "Search" at bounding box center [462, 397] width 94 height 31
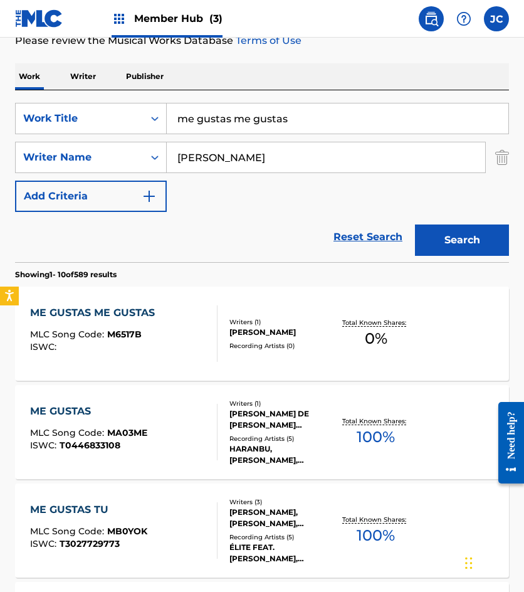
scroll to position [188, 0]
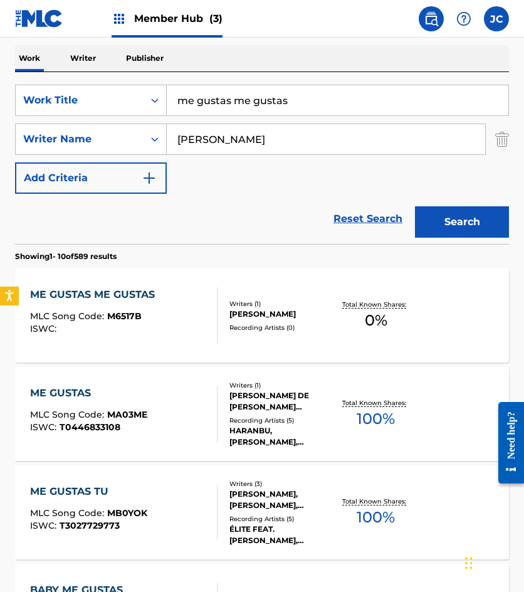
click at [251, 331] on div "Recording Artists ( 0 )" at bounding box center [281, 327] width 105 height 9
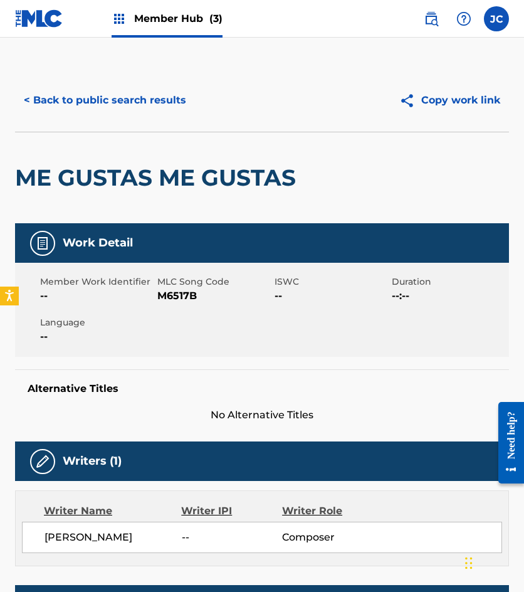
click at [172, 298] on span "M6517B" at bounding box center [214, 295] width 114 height 15
click at [98, 93] on button "< Back to public search results" at bounding box center [105, 100] width 180 height 31
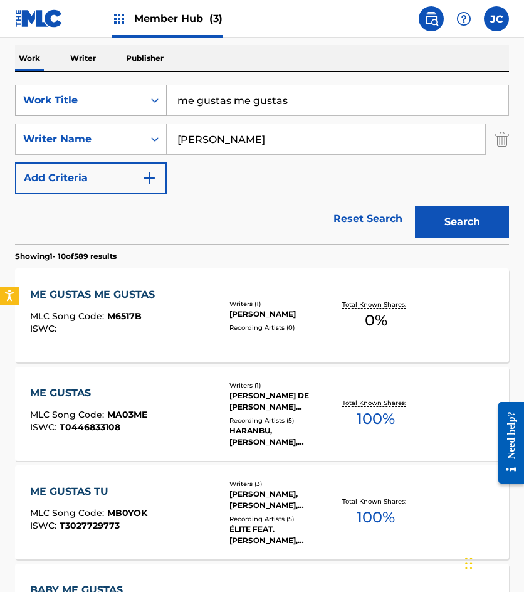
drag, startPoint x: 307, startPoint y: 97, endPoint x: 92, endPoint y: 113, distance: 215.7
click at [91, 113] on div "SearchWithCriteria4fe3ba56-698c-4a52-9fea-adbbb261f174 Work Title me gustas me …" at bounding box center [262, 100] width 494 height 31
type input "mi amigo del [PERSON_NAME]"
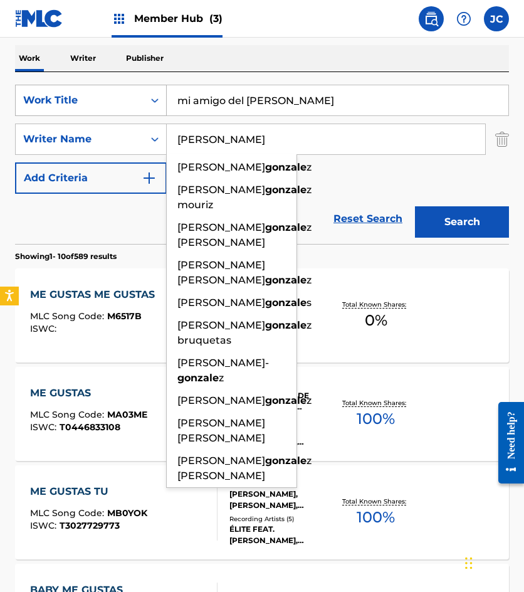
type input "[PERSON_NAME]"
click at [415, 206] on button "Search" at bounding box center [462, 221] width 94 height 31
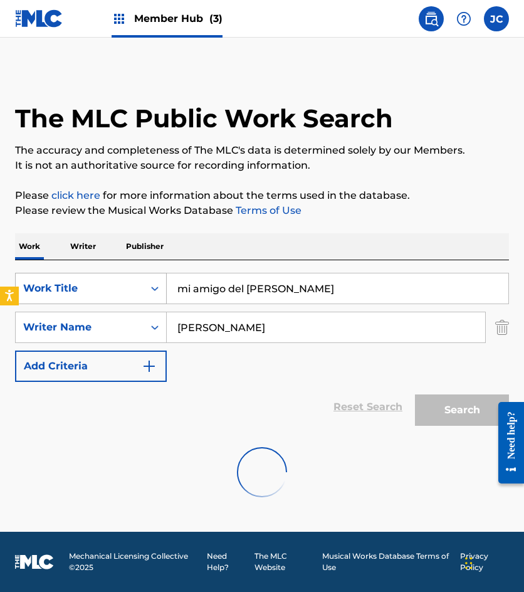
scroll to position [0, 0]
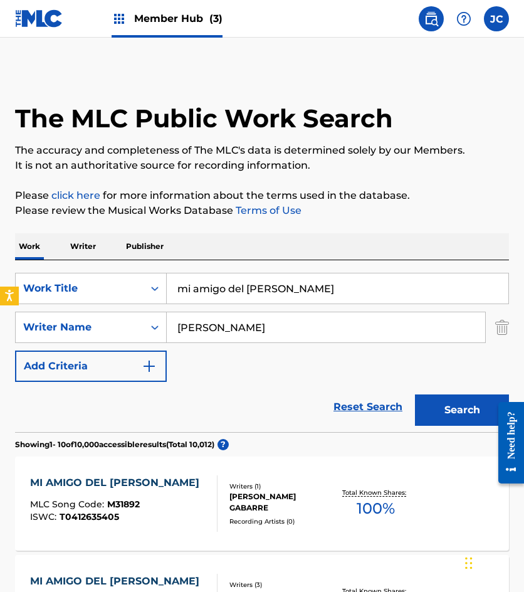
click at [339, 372] on div "SearchWithCriteria4fe3ba56-698c-4a52-9fea-adbbb261f174 Work Title mi amigo del …" at bounding box center [262, 327] width 494 height 109
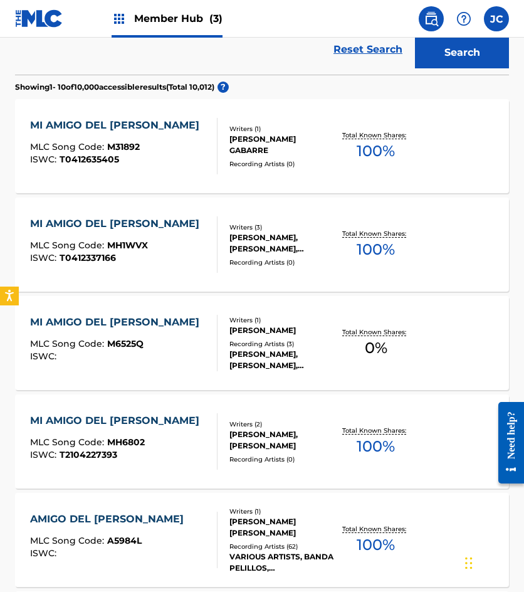
scroll to position [376, 0]
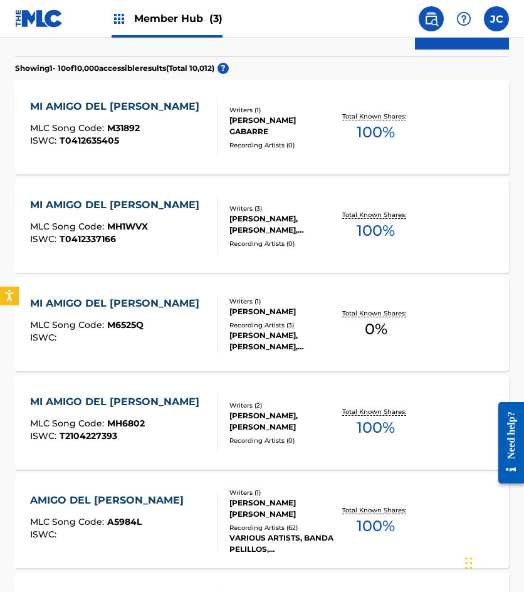
click at [223, 307] on div "Writers ( 1 ) [PERSON_NAME] Recording Artists ( 3 ) [PERSON_NAME], [PERSON_NAME…" at bounding box center [276, 325] width 117 height 56
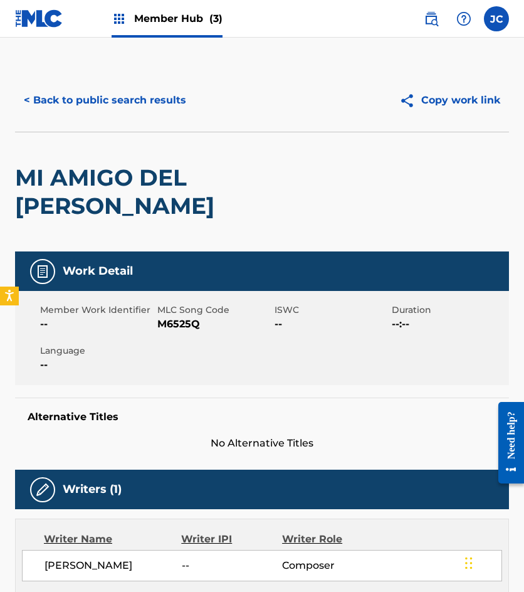
click at [175, 317] on span "M6525Q" at bounding box center [214, 324] width 114 height 15
click at [106, 101] on button "< Back to public search results" at bounding box center [105, 100] width 180 height 31
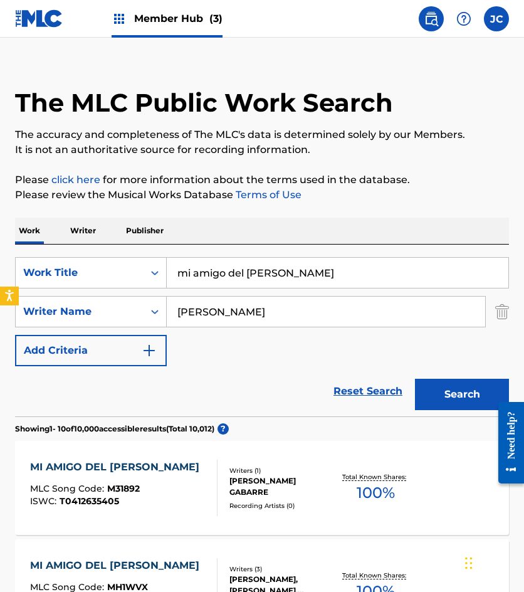
scroll to position [9, 0]
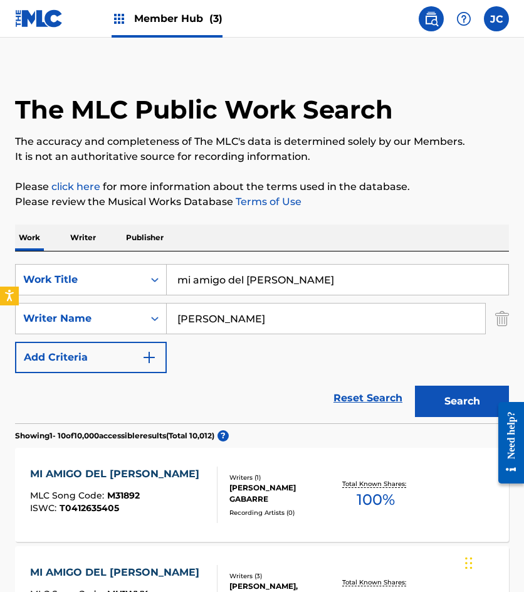
click at [145, 267] on div "SearchWithCriteria4fe3ba56-698c-4a52-9fea-adbbb261f174 Work Title mi amigo del …" at bounding box center [262, 279] width 494 height 31
type input "el mundo de mis suenos"
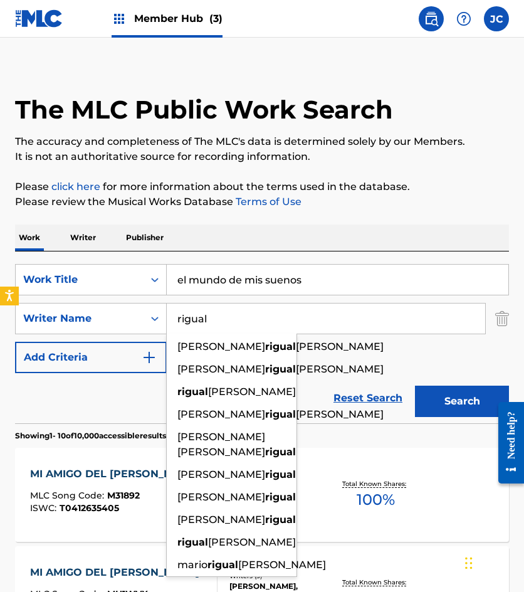
type input "rigual"
click at [415, 386] on button "Search" at bounding box center [462, 401] width 94 height 31
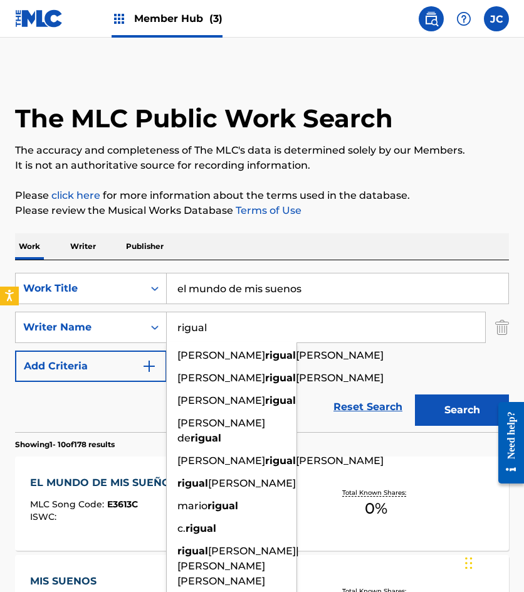
click at [348, 373] on div "SearchWithCriteria4fe3ba56-698c-4a52-9fea-adbbb261f174 Work Title el mundo de m…" at bounding box center [262, 327] width 494 height 109
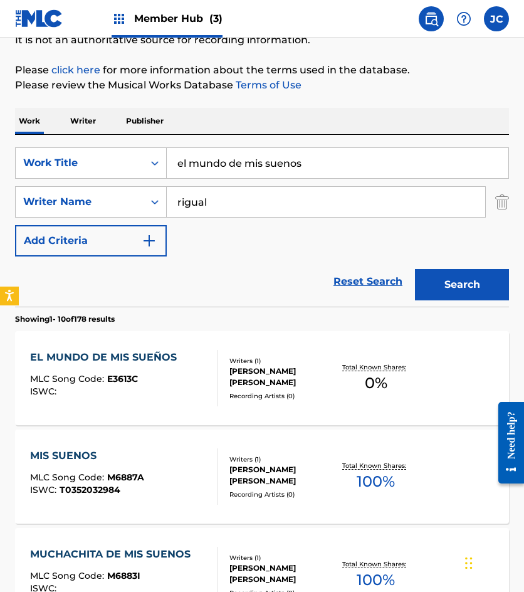
scroll to position [251, 0]
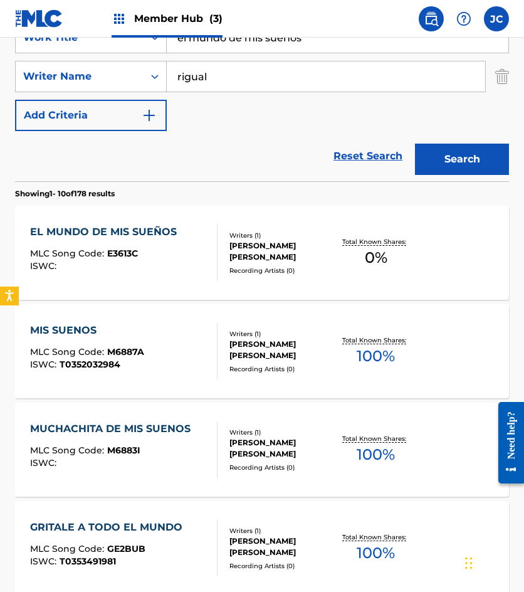
click at [170, 248] on div "EL MUNDO DE MIS SUEÑOS MLC Song Code : E3613C ISWC :" at bounding box center [106, 252] width 153 height 56
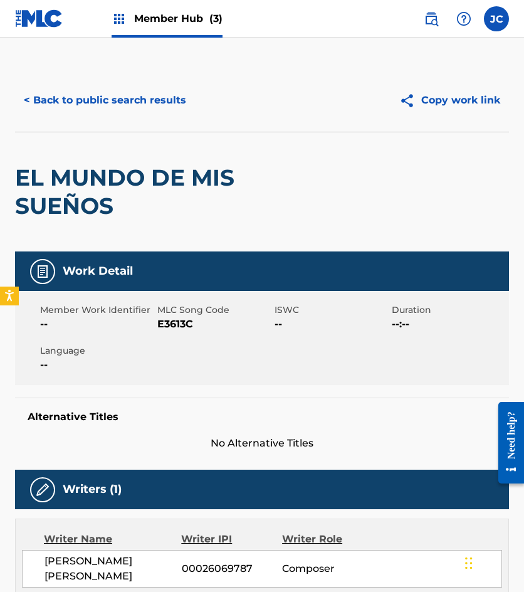
click at [181, 327] on span "E3613C" at bounding box center [214, 324] width 114 height 15
click at [127, 108] on button "< Back to public search results" at bounding box center [105, 100] width 180 height 31
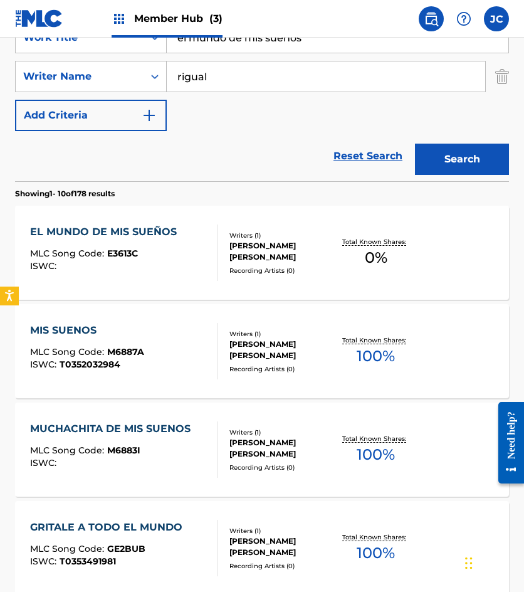
scroll to position [188, 0]
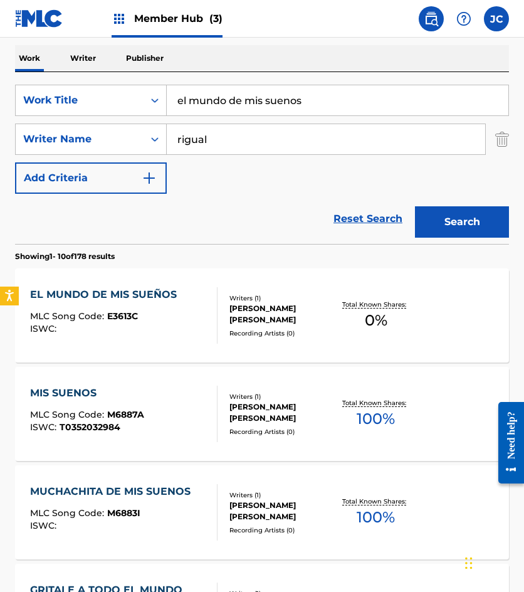
drag, startPoint x: 331, startPoint y: 98, endPoint x: 3, endPoint y: 121, distance: 329.4
click at [3, 121] on div "The MLC Public Work Search The accuracy and completeness of The MLC's data is d…" at bounding box center [262, 597] width 524 height 1432
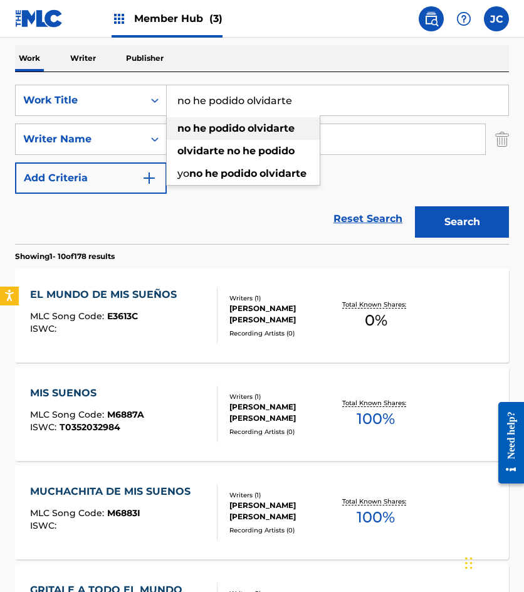
type input "no he podido olvidarte"
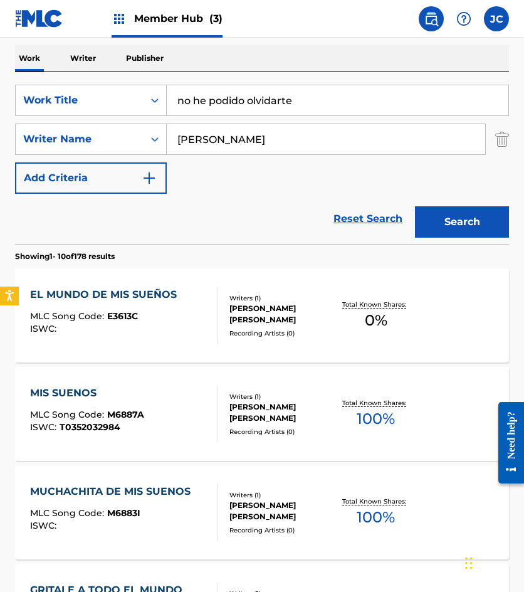
type input "[PERSON_NAME]"
click at [415, 206] on button "Search" at bounding box center [462, 221] width 94 height 31
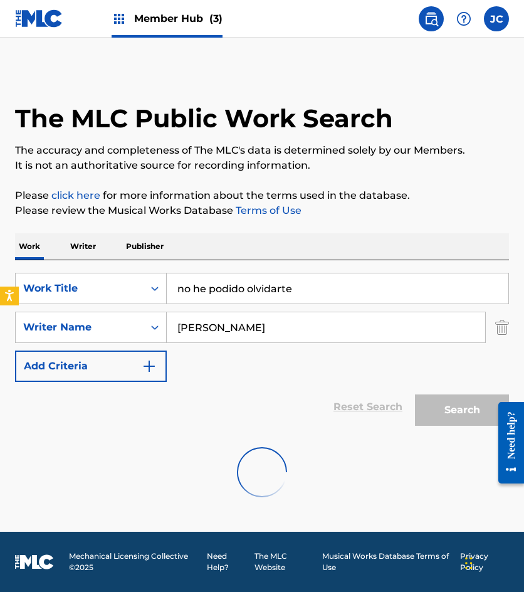
scroll to position [0, 0]
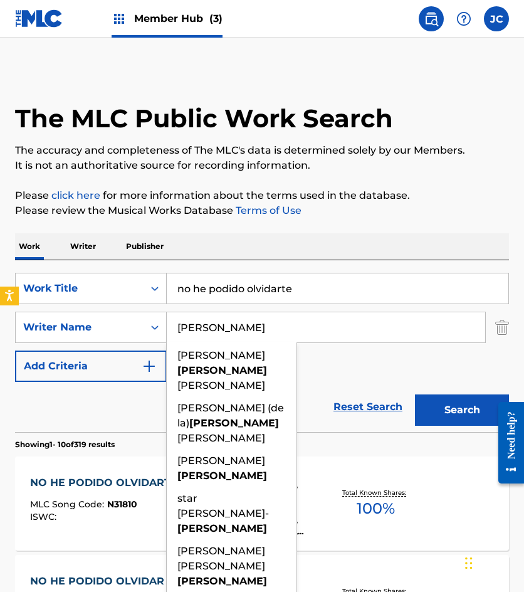
click at [380, 371] on div "SearchWithCriteria4fe3ba56-698c-4a52-9fea-adbbb261f174 Work Title no he podido …" at bounding box center [262, 327] width 494 height 109
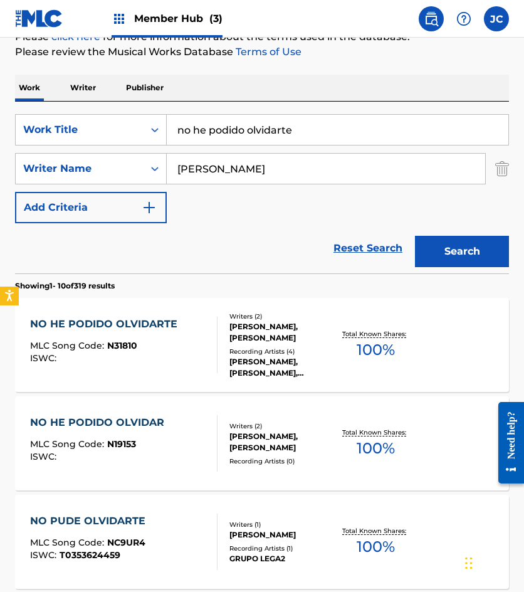
scroll to position [188, 0]
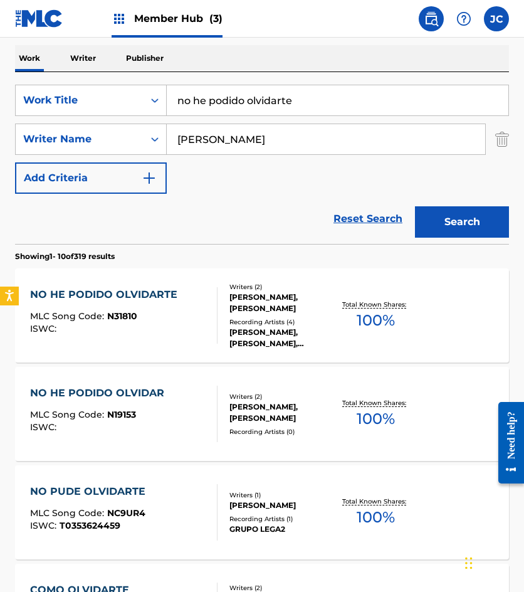
click at [307, 315] on div "Writers ( 2 ) [PERSON_NAME], [PERSON_NAME] Recording Artists ( 4 ) [PERSON_NAME…" at bounding box center [276, 315] width 117 height 67
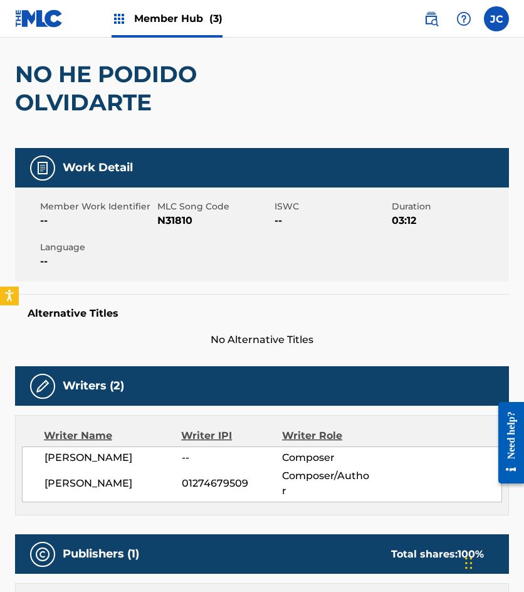
scroll to position [251, 0]
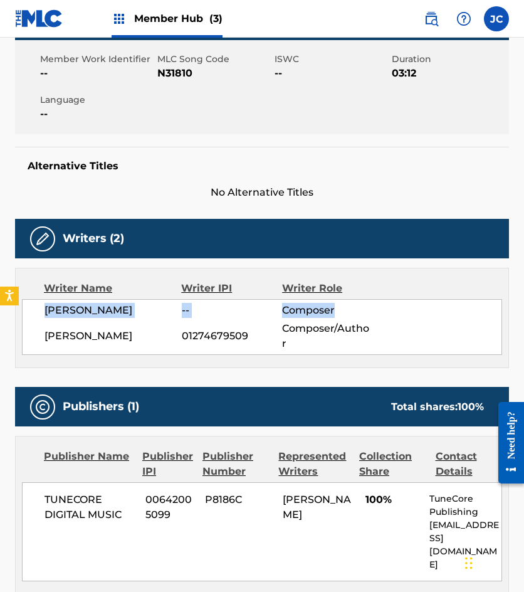
drag, startPoint x: 46, startPoint y: 305, endPoint x: 361, endPoint y: 327, distance: 315.5
click at [338, 318] on div "[PERSON_NAME] -- Composer" at bounding box center [273, 310] width 457 height 15
click at [409, 318] on div "[PERSON_NAME] -- Composer" at bounding box center [273, 310] width 457 height 15
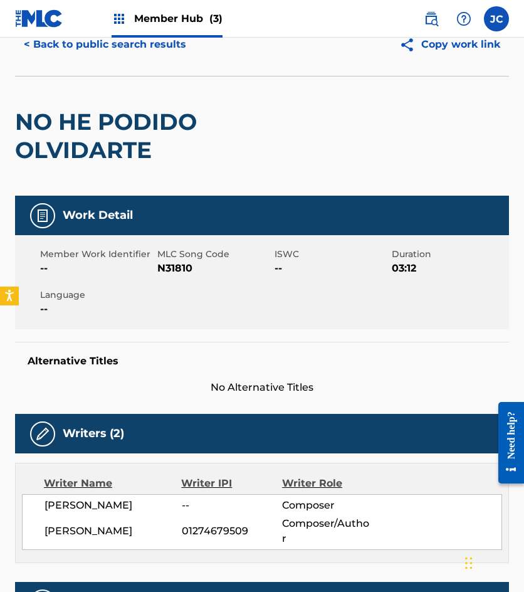
scroll to position [0, 0]
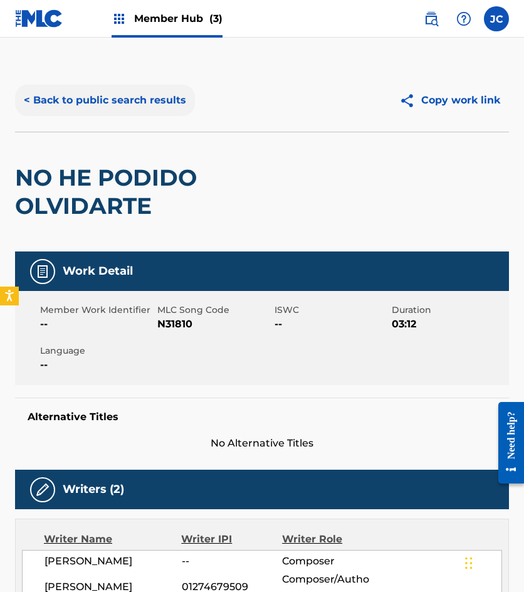
click at [90, 104] on button "< Back to public search results" at bounding box center [105, 100] width 180 height 31
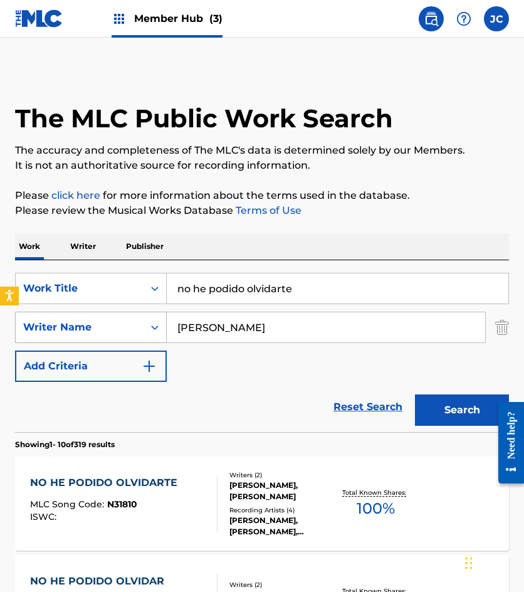
drag, startPoint x: 132, startPoint y: 332, endPoint x: 90, endPoint y: 315, distance: 44.7
click at [97, 320] on div "SearchWithCriteriadb917b54-d24e-407e-8036-ea689535873f Writer Name [PERSON_NAME]" at bounding box center [262, 327] width 494 height 31
type input "[PERSON_NAME]"
click at [415, 394] on button "Search" at bounding box center [462, 409] width 94 height 31
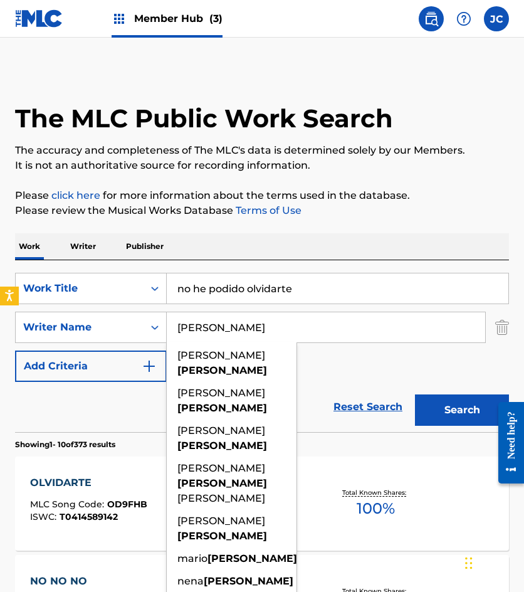
click at [346, 367] on div "SearchWithCriteria4fe3ba56-698c-4a52-9fea-adbbb261f174 Work Title no he podido …" at bounding box center [262, 327] width 494 height 109
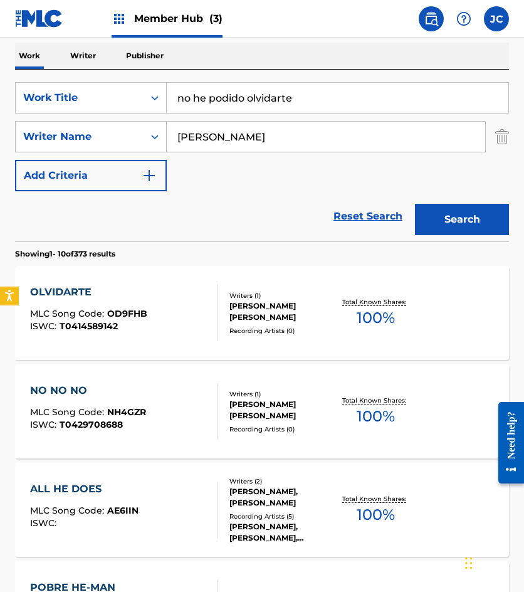
scroll to position [188, 0]
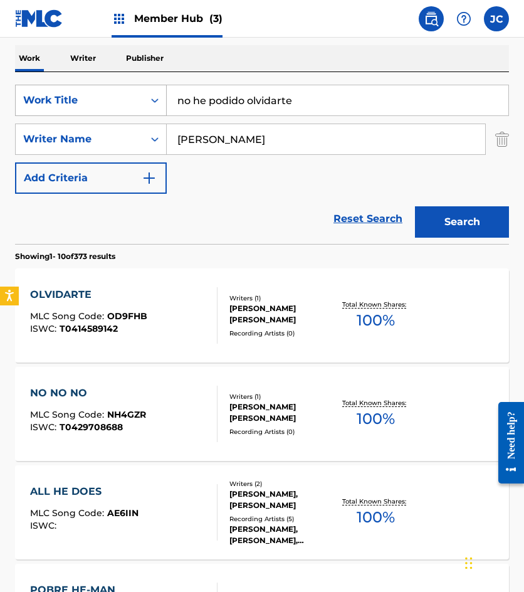
drag, startPoint x: 199, startPoint y: 118, endPoint x: 124, endPoint y: 108, distance: 75.8
click at [125, 109] on div "SearchWithCriteria4fe3ba56-698c-4a52-9fea-adbbb261f174 Work Title no he podido …" at bounding box center [262, 100] width 494 height 31
type input "olvidate de los besos"
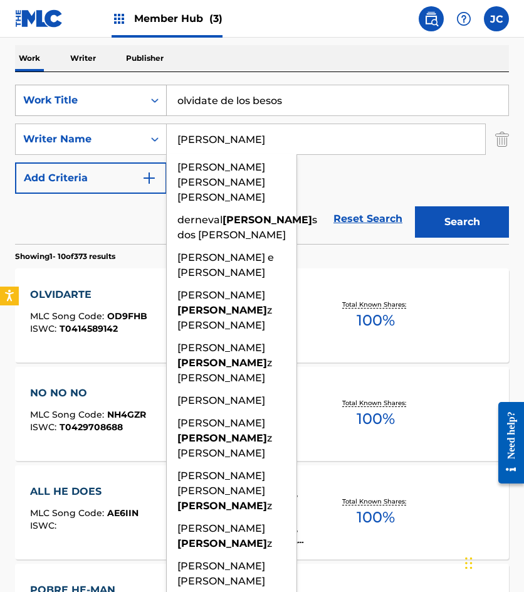
type input "[PERSON_NAME]"
click at [415, 206] on button "Search" at bounding box center [462, 221] width 94 height 31
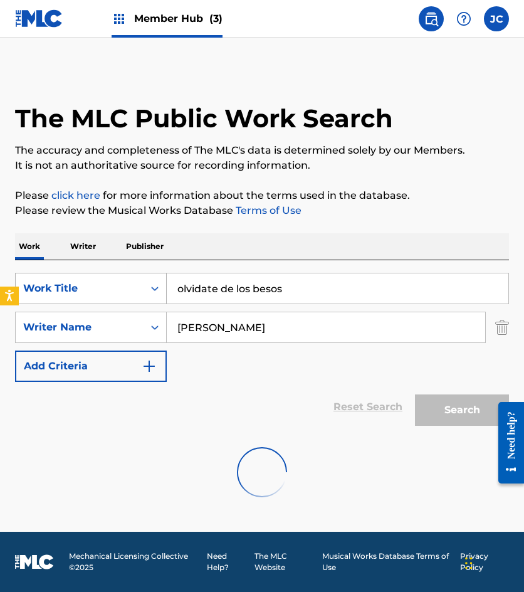
scroll to position [0, 0]
click at [352, 361] on div "SearchWithCriteria4fe3ba56-698c-4a52-9fea-adbbb261f174 Work Title olvidate de l…" at bounding box center [262, 327] width 494 height 109
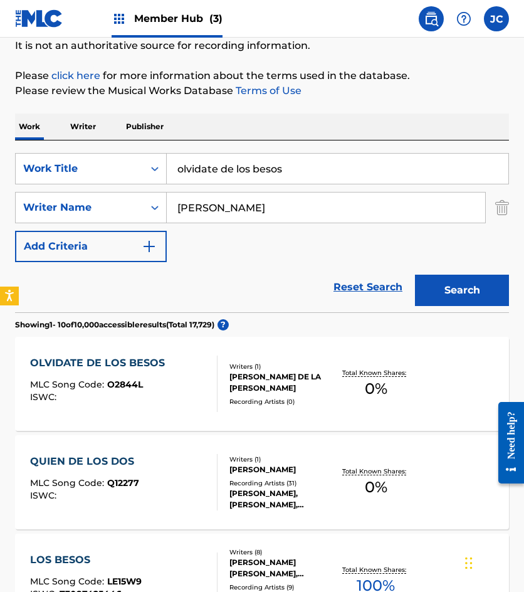
scroll to position [125, 0]
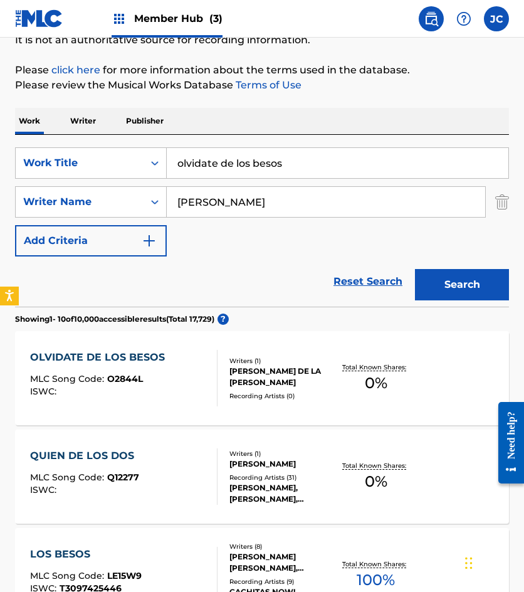
click at [192, 376] on div "OLVIDATE DE LOS BESOS MLC Song Code : O2844L ISWC :" at bounding box center [123, 378] width 187 height 56
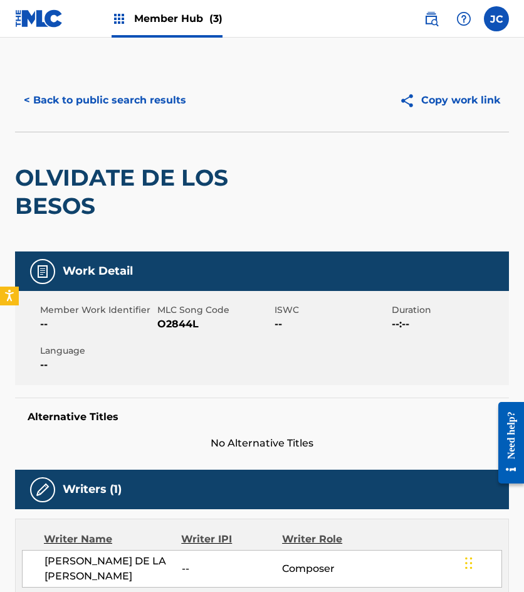
click at [168, 323] on span "O2844L" at bounding box center [214, 324] width 114 height 15
click at [113, 110] on button "< Back to public search results" at bounding box center [105, 100] width 180 height 31
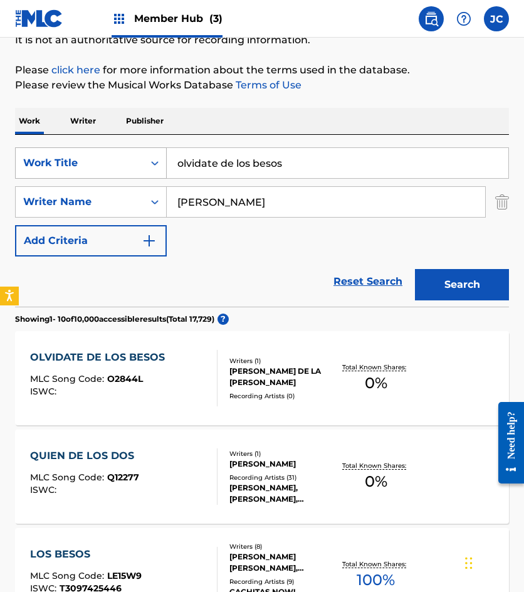
click at [104, 161] on div "Work Title" at bounding box center [79, 163] width 113 height 15
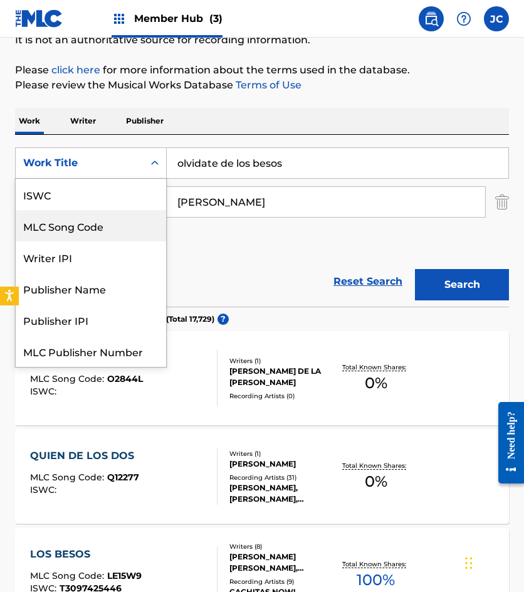
scroll to position [31, 0]
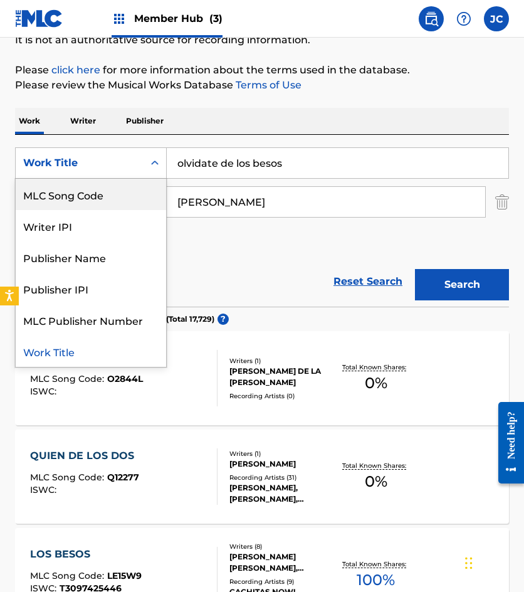
click at [98, 193] on div "MLC Song Code" at bounding box center [91, 194] width 150 height 31
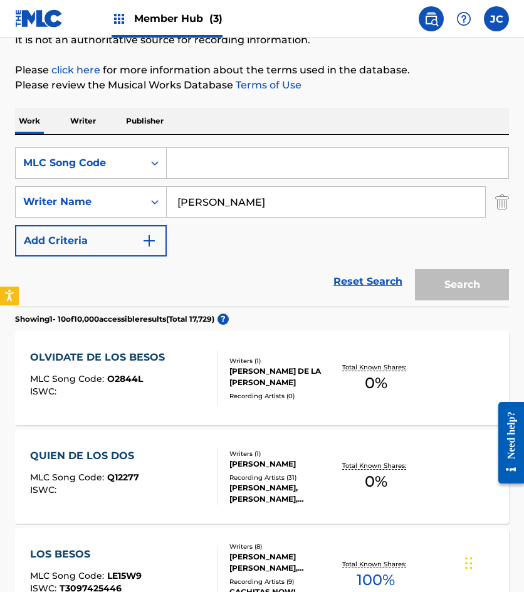
click at [262, 162] on input "Search Form" at bounding box center [338, 163] width 342 height 30
paste input "V1349V"
type input "V1349V"
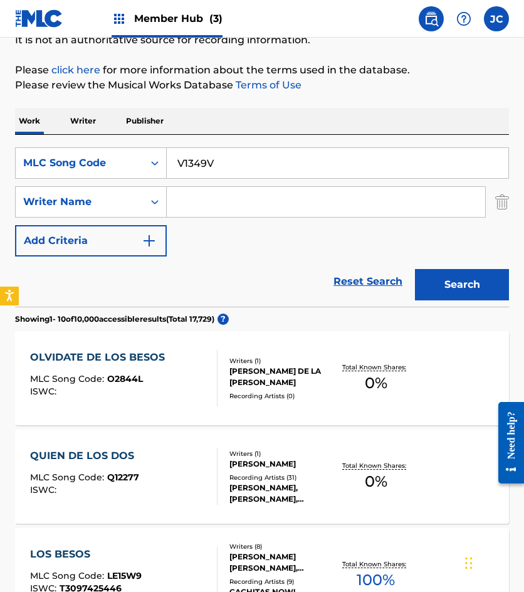
click at [415, 269] on button "Search" at bounding box center [462, 284] width 94 height 31
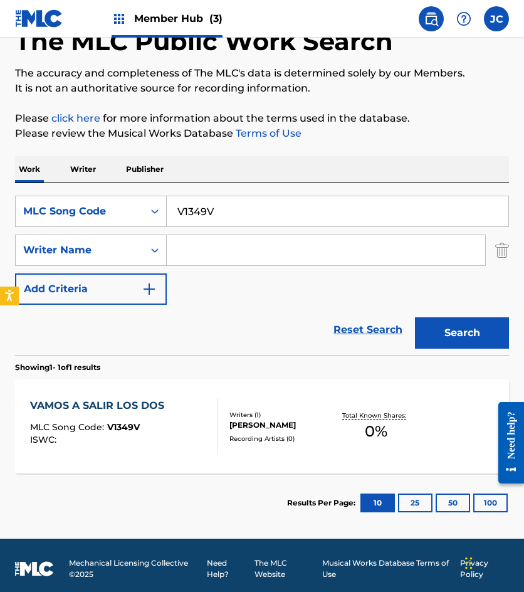
scroll to position [84, 0]
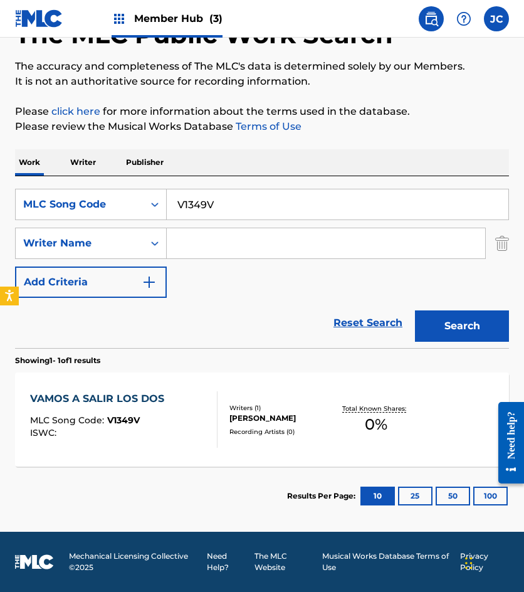
click at [238, 197] on input "V1349V" at bounding box center [338, 204] width 342 height 30
paste input "916203"
type input "916203"
click at [415, 310] on button "Search" at bounding box center [462, 325] width 94 height 31
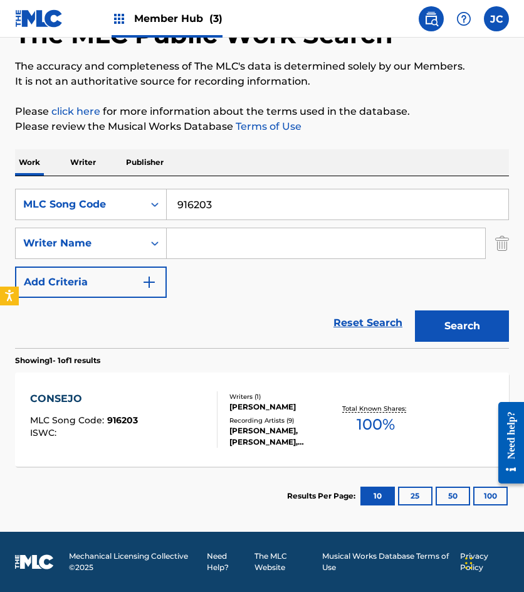
click at [255, 455] on div "CONSEJO MLC Song Code : 916203 ISWC : Writers ( 1 ) [PERSON_NAME] Recording Art…" at bounding box center [262, 419] width 494 height 94
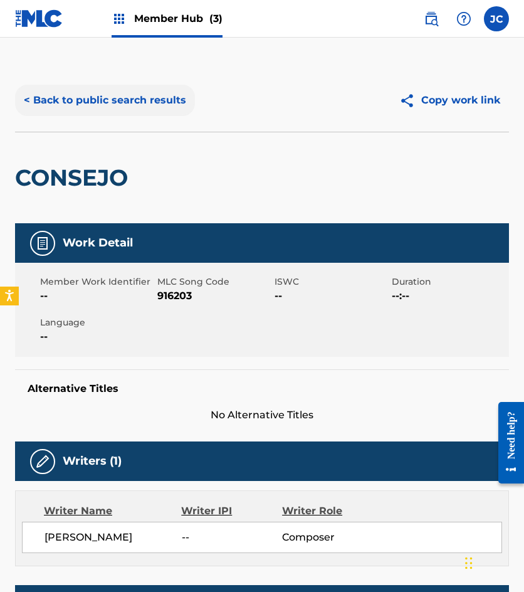
click at [112, 100] on button "< Back to public search results" at bounding box center [105, 100] width 180 height 31
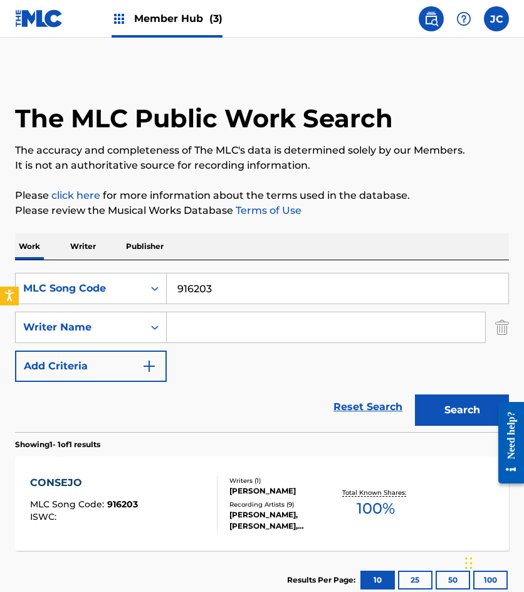
scroll to position [13, 0]
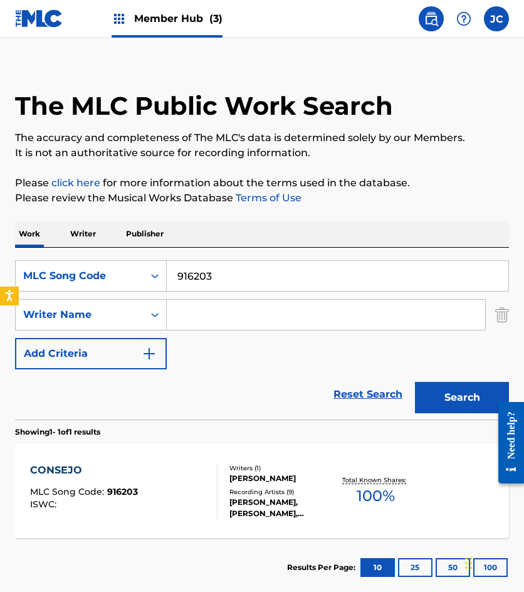
click at [359, 270] on input "916203" at bounding box center [338, 276] width 342 height 30
paste input "C6003W"
click at [415, 382] on button "Search" at bounding box center [462, 397] width 94 height 31
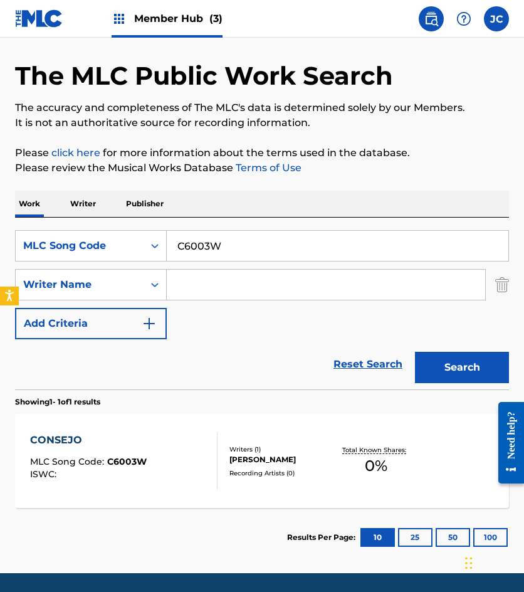
scroll to position [84, 0]
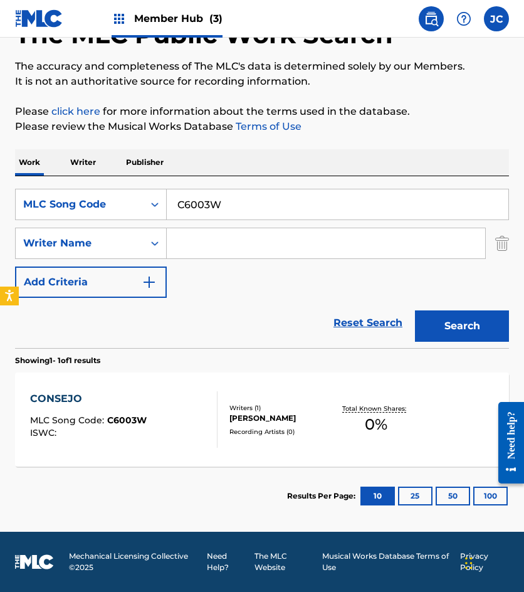
click at [235, 199] on input "C6003W" at bounding box center [338, 204] width 342 height 30
paste input "918765"
type input "918765"
click at [415, 310] on button "Search" at bounding box center [462, 325] width 94 height 31
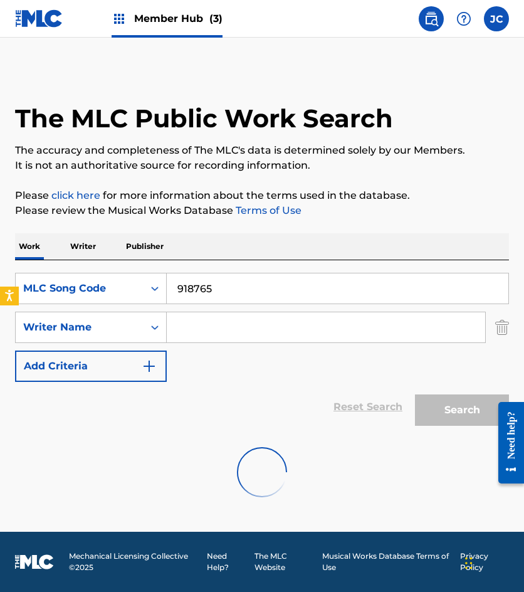
scroll to position [0, 0]
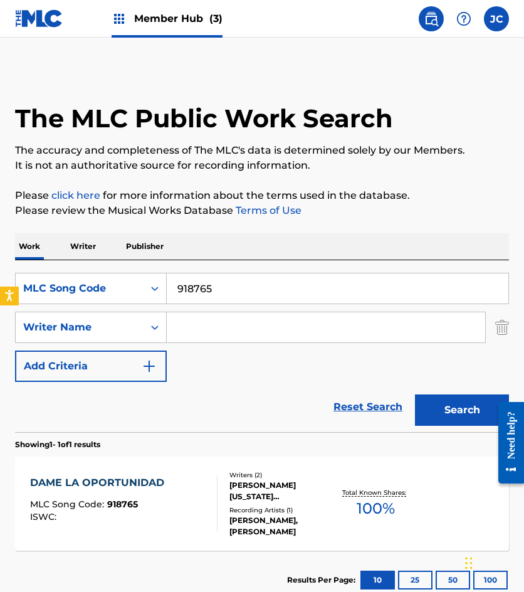
click at [246, 517] on div "[PERSON_NAME], [PERSON_NAME]" at bounding box center [281, 526] width 105 height 23
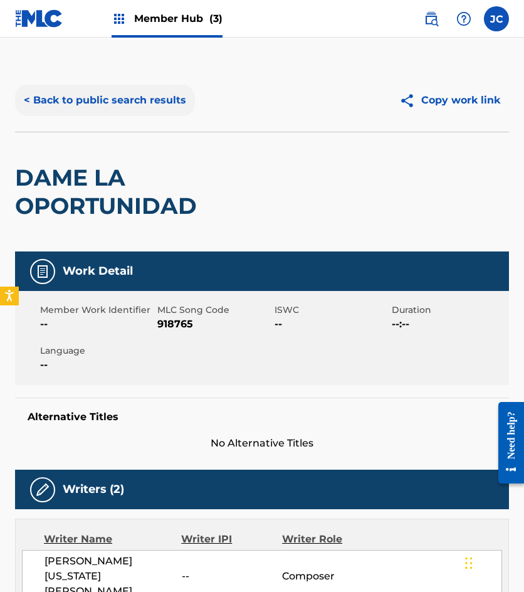
click at [114, 100] on button "< Back to public search results" at bounding box center [105, 100] width 180 height 31
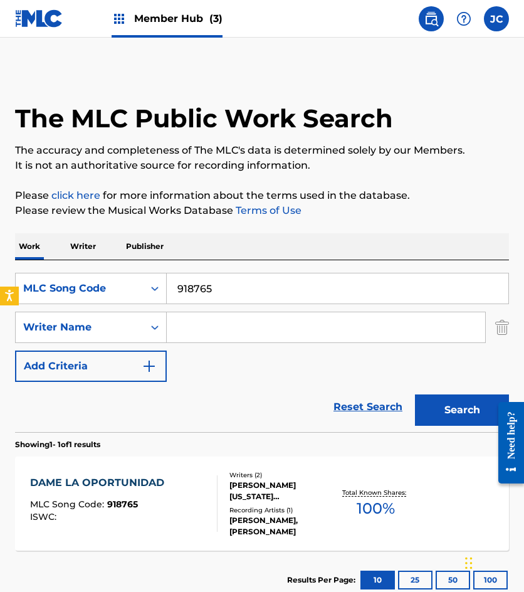
click at [233, 284] on input "918765" at bounding box center [338, 288] width 342 height 30
paste input "L59618"
type input "L59618"
click at [415, 394] on button "Search" at bounding box center [462, 409] width 94 height 31
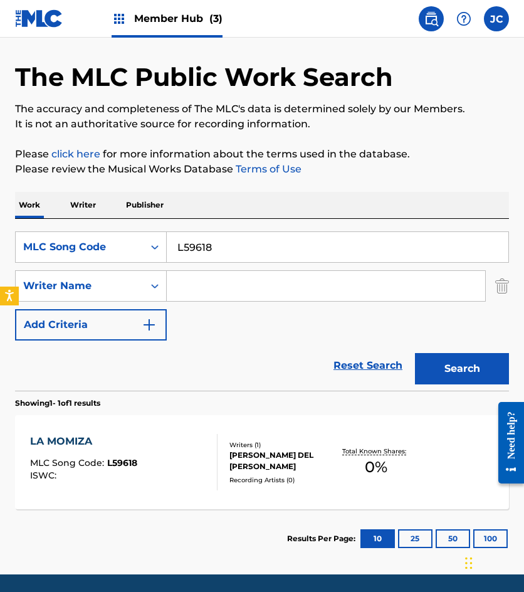
scroll to position [84, 0]
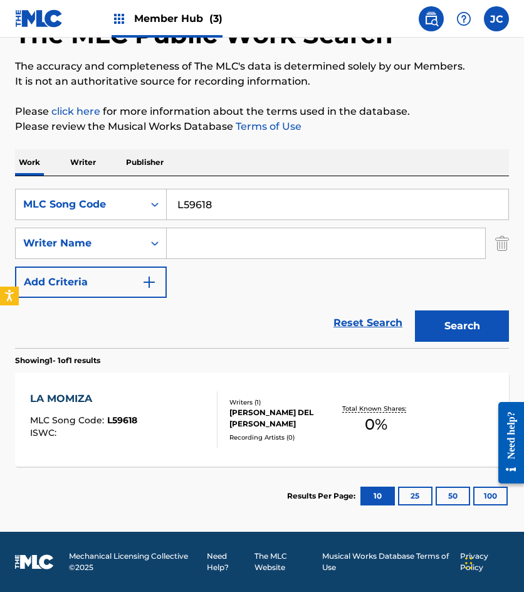
drag, startPoint x: 295, startPoint y: 194, endPoint x: 198, endPoint y: 180, distance: 98.2
click at [135, 192] on div "SearchWithCriteria76c0ee1f-1bb6-448c-8267-91aeb921eda8 MLC Song Code L59618" at bounding box center [262, 204] width 494 height 31
click at [82, 213] on div "MLC Song Code" at bounding box center [80, 204] width 128 height 24
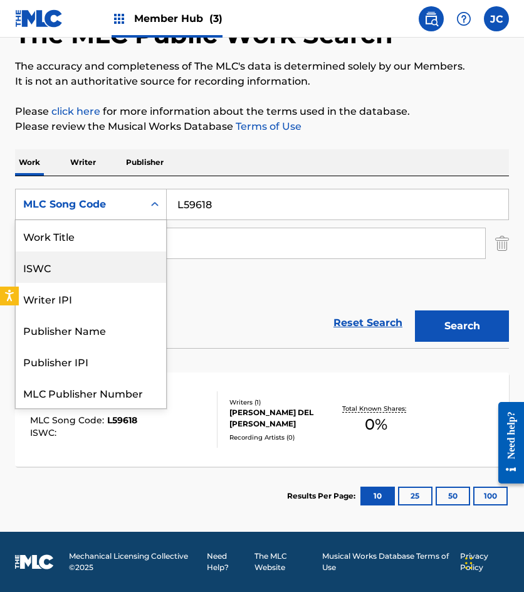
scroll to position [31, 0]
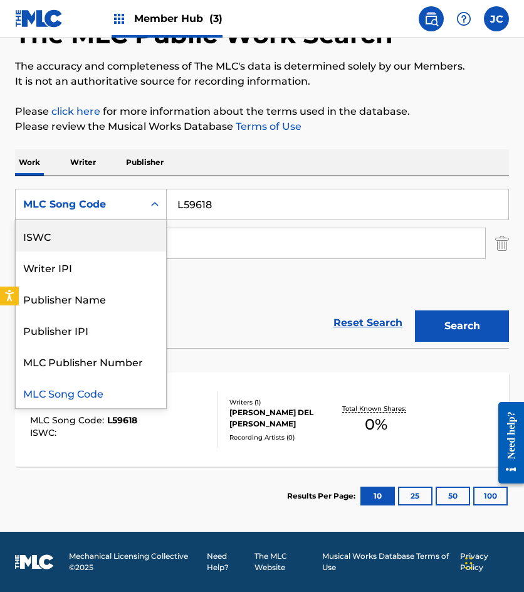
click at [84, 248] on div "ISWC" at bounding box center [91, 235] width 150 height 31
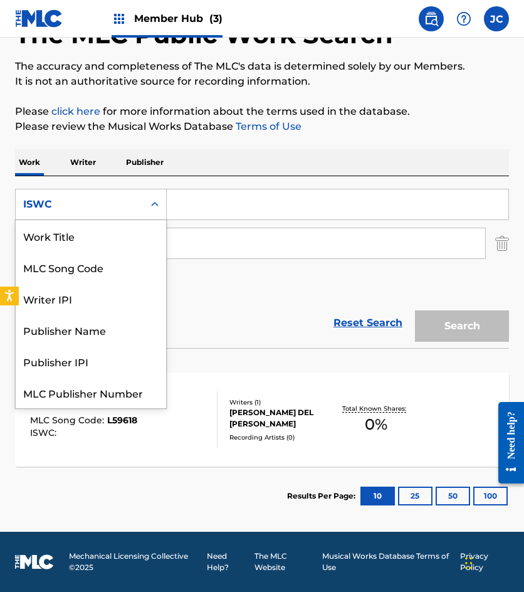
click at [94, 204] on div "ISWC" at bounding box center [79, 204] width 113 height 15
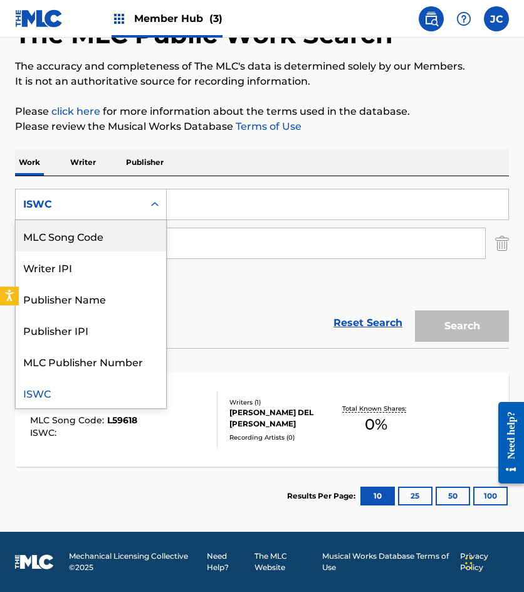
scroll to position [0, 0]
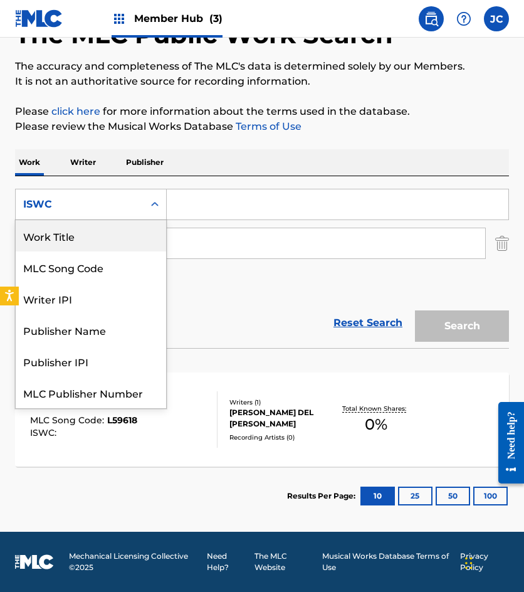
click at [93, 233] on div "Work Title" at bounding box center [91, 235] width 150 height 31
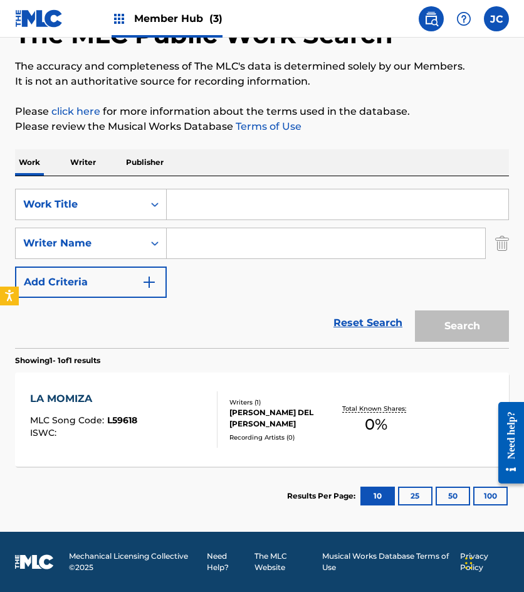
click at [187, 203] on input "Search Form" at bounding box center [338, 204] width 342 height 30
type input "oye"
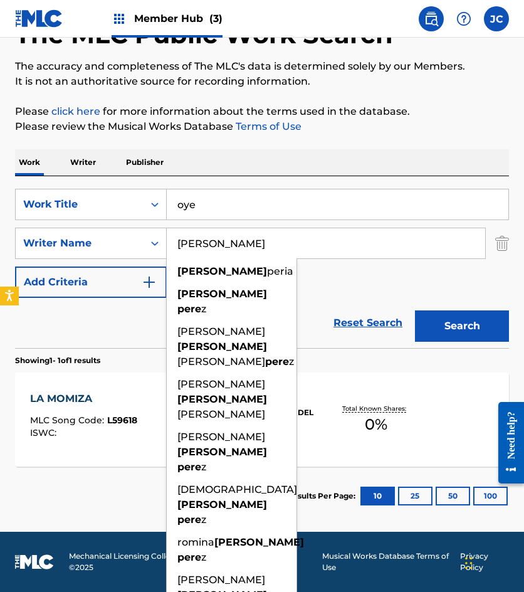
type input "[PERSON_NAME]"
click at [415, 310] on button "Search" at bounding box center [462, 325] width 94 height 31
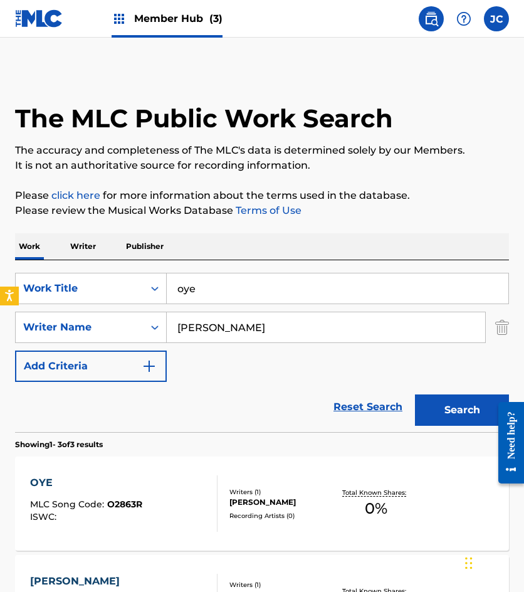
click at [385, 358] on div "SearchWithCriteriab203d948-ccdb-483a-a766-cdd6b78b59c3 Work Title oye SearchWit…" at bounding box center [262, 327] width 494 height 109
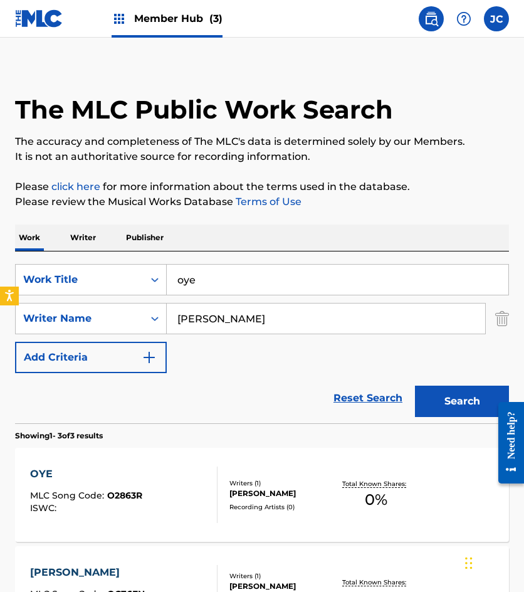
scroll to position [125, 0]
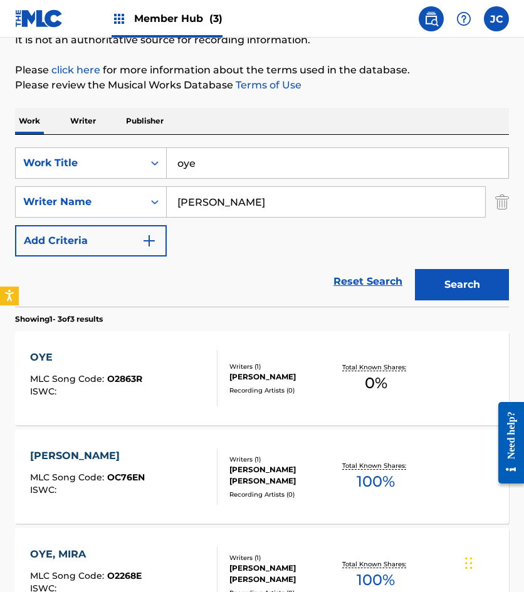
click at [158, 372] on div "OYE MLC Song Code : O2863R ISWC :" at bounding box center [123, 378] width 187 height 56
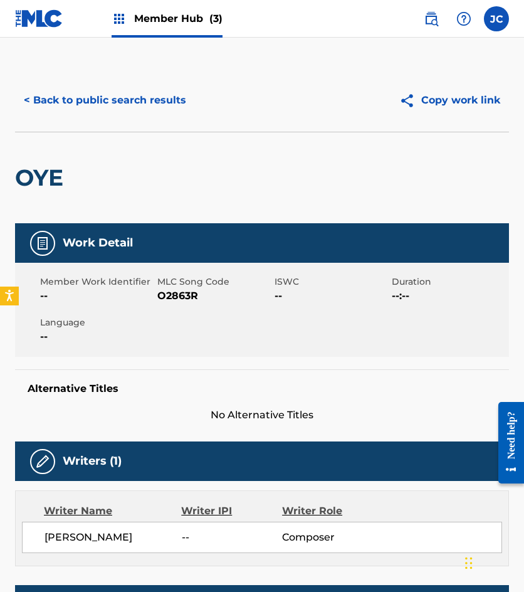
click at [177, 299] on span "O2863R" at bounding box center [214, 295] width 114 height 15
click at [123, 71] on div "< Back to public search results Copy work link" at bounding box center [261, 100] width 493 height 63
click at [125, 86] on button "< Back to public search results" at bounding box center [105, 100] width 180 height 31
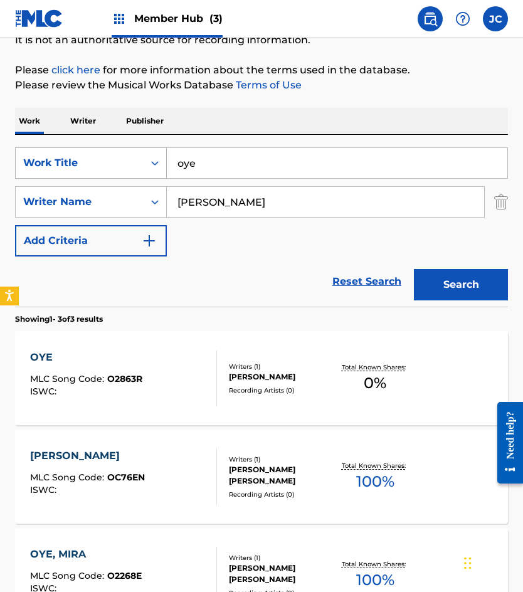
drag, startPoint x: 267, startPoint y: 164, endPoint x: 108, endPoint y: 156, distance: 158.8
click at [110, 157] on div "SearchWithCriteriab203d948-ccdb-483a-a766-cdd6b78b59c3 Work Title oye" at bounding box center [261, 162] width 493 height 31
type input "pa' eso te quiero"
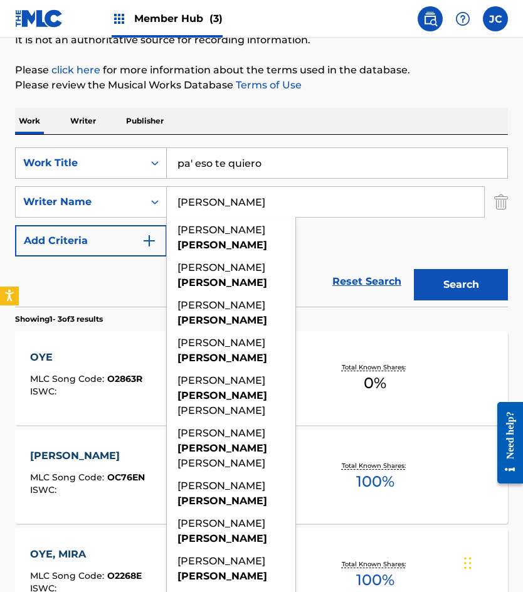
type input "[PERSON_NAME]"
click at [414, 269] on button "Search" at bounding box center [461, 284] width 94 height 31
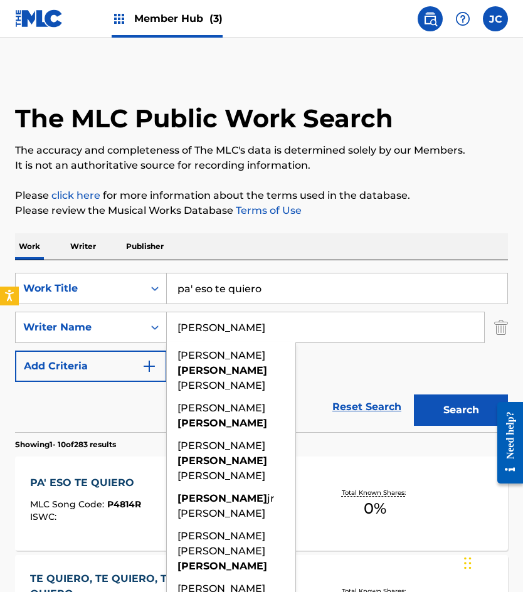
click at [326, 381] on div "SearchWithCriteriab203d948-ccdb-483a-a766-cdd6b78b59c3 Work Title pa' eso te qu…" at bounding box center [261, 327] width 493 height 109
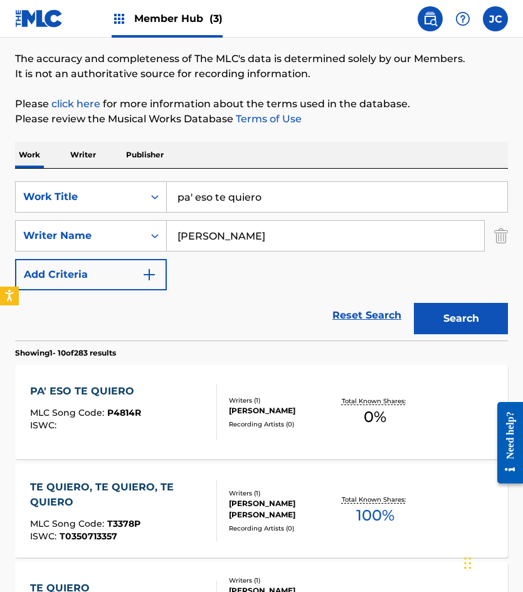
scroll to position [188, 0]
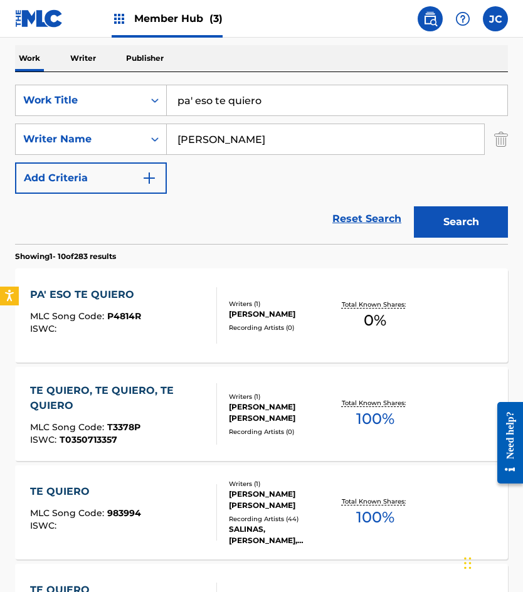
click at [189, 310] on div "PA' ESO TE QUIERO MLC Song Code : P4814R ISWC :" at bounding box center [123, 315] width 187 height 56
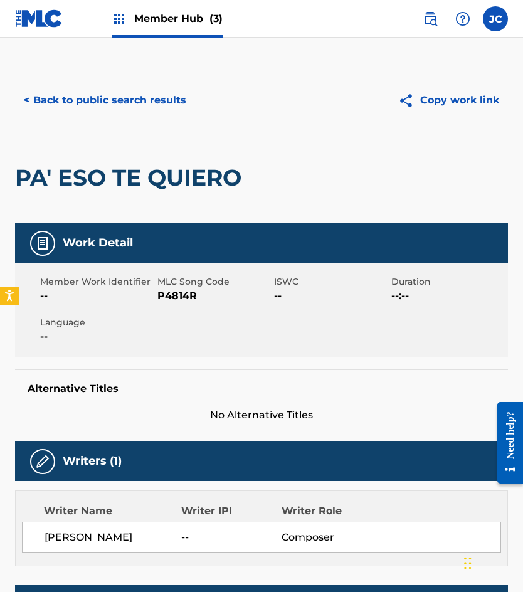
click at [179, 293] on span "P4814R" at bounding box center [214, 295] width 114 height 15
click at [179, 292] on span "P4814R" at bounding box center [214, 295] width 114 height 15
click at [86, 96] on button "< Back to public search results" at bounding box center [105, 100] width 180 height 31
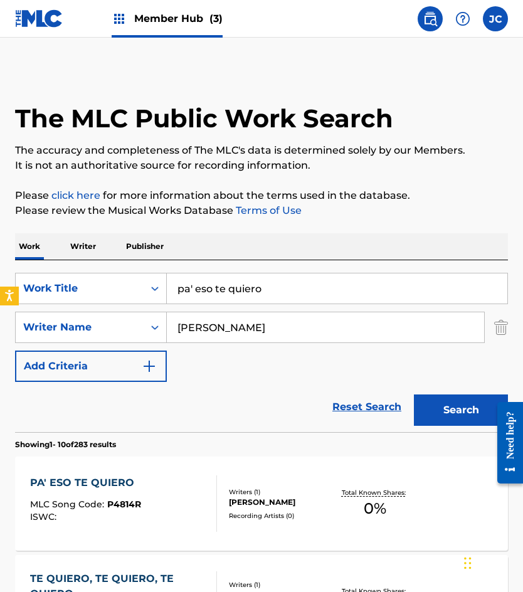
scroll to position [188, 0]
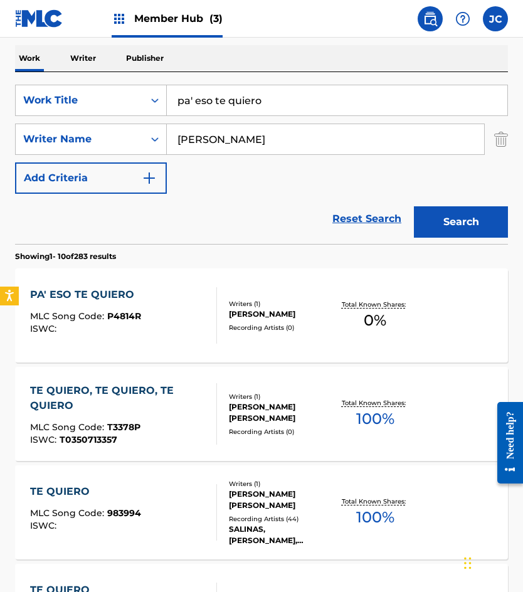
drag, startPoint x: 280, startPoint y: 102, endPoint x: 138, endPoint y: 82, distance: 143.1
click at [142, 85] on div "SearchWithCriteriab203d948-ccdb-483a-a766-cdd6b78b59c3 Work Title pa' eso te qu…" at bounding box center [261, 100] width 493 height 31
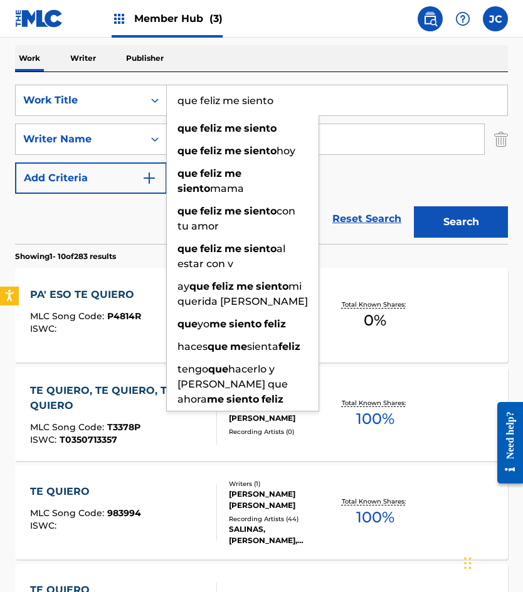
type input "que feliz me siento"
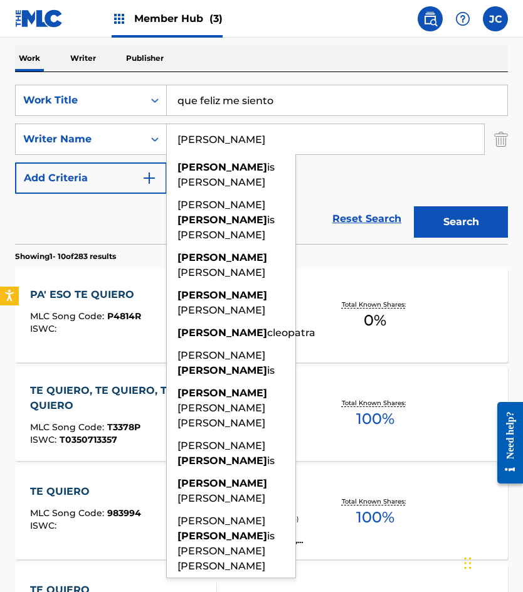
type input "[PERSON_NAME]"
click at [414, 206] on button "Search" at bounding box center [461, 221] width 94 height 31
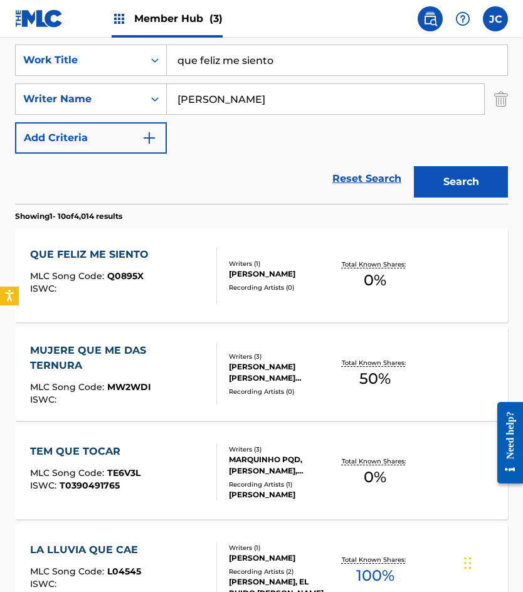
scroll to position [251, 0]
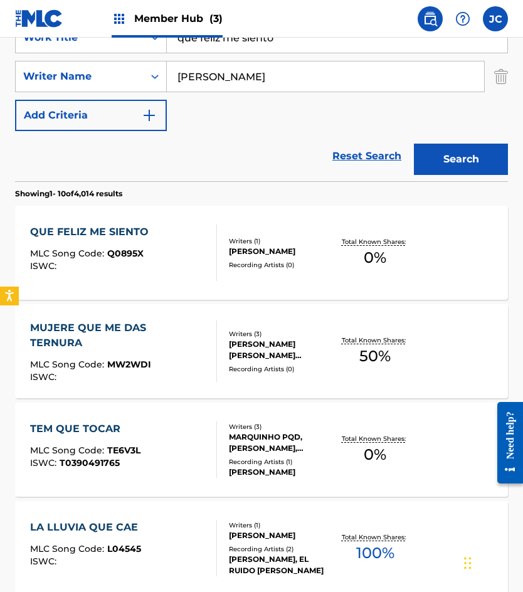
click at [216, 250] on div at bounding box center [211, 252] width 10 height 56
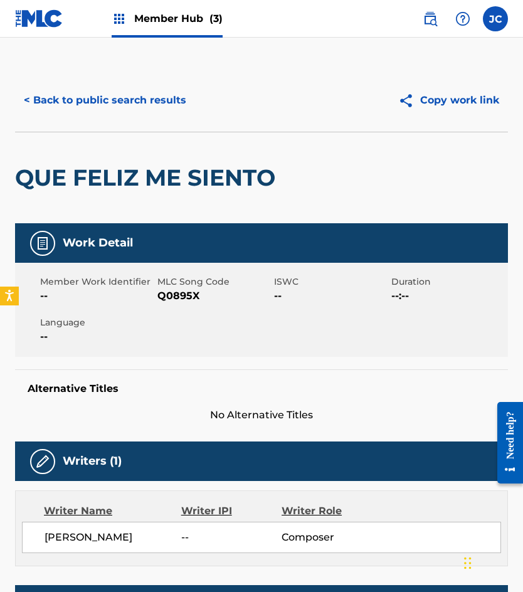
click at [158, 292] on span "Q0895X" at bounding box center [214, 295] width 114 height 15
click at [150, 107] on button "< Back to public search results" at bounding box center [105, 100] width 180 height 31
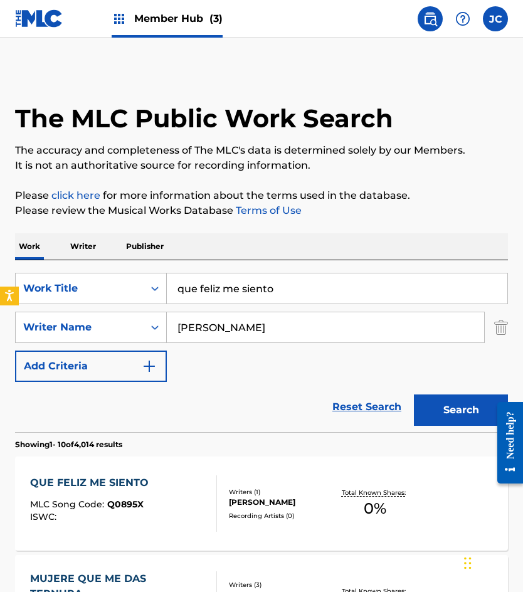
scroll to position [251, 0]
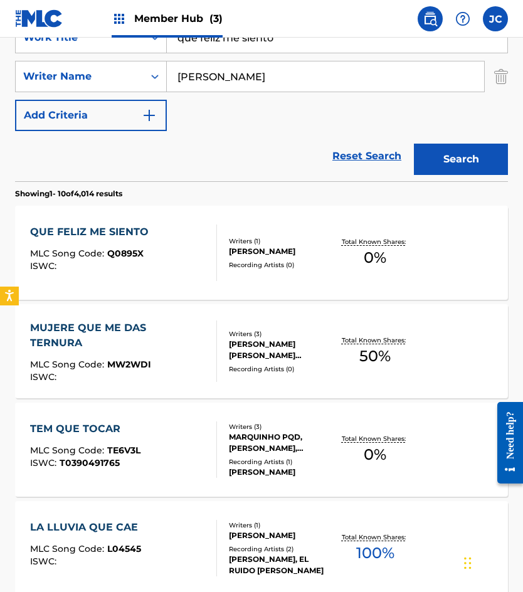
click at [304, 51] on input "que feliz me siento" at bounding box center [337, 38] width 340 height 30
click at [304, 50] on input "que feliz me siento" at bounding box center [337, 38] width 340 height 30
type input "rico cumbacun"
click at [414, 144] on button "Search" at bounding box center [461, 159] width 94 height 31
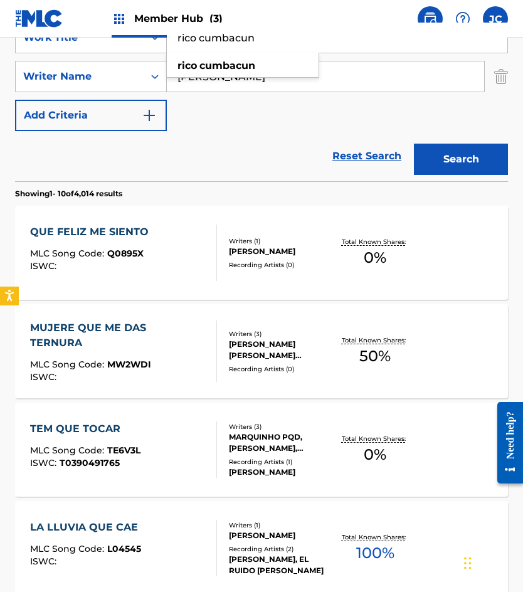
scroll to position [0, 0]
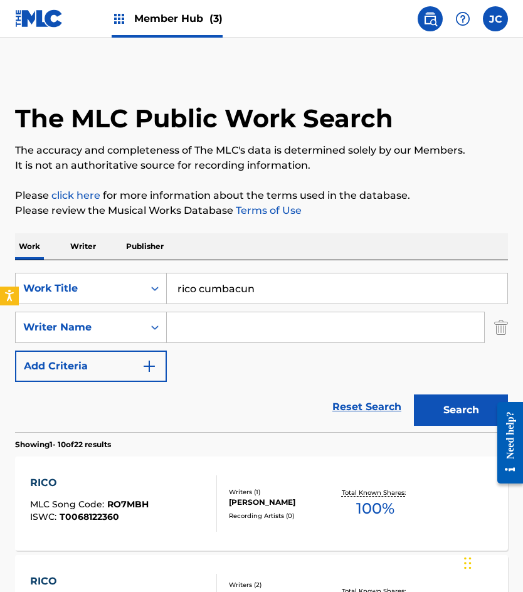
type input "a"
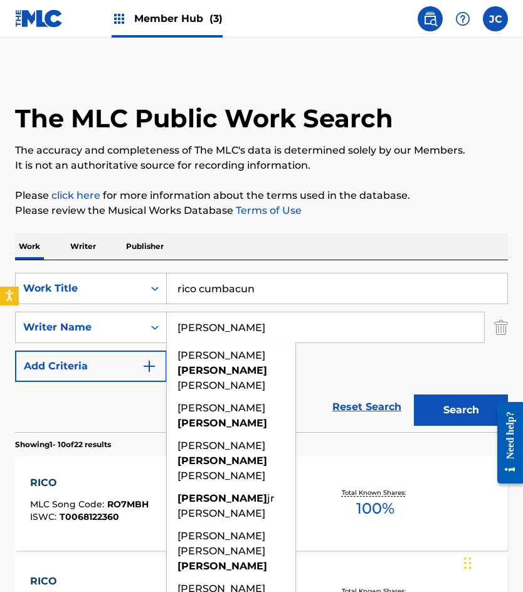
type input "[PERSON_NAME]"
click at [414, 394] on button "Search" at bounding box center [461, 409] width 94 height 31
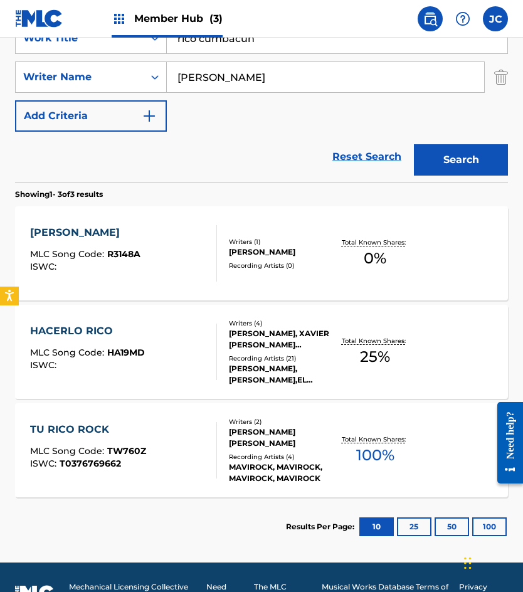
scroll to position [251, 0]
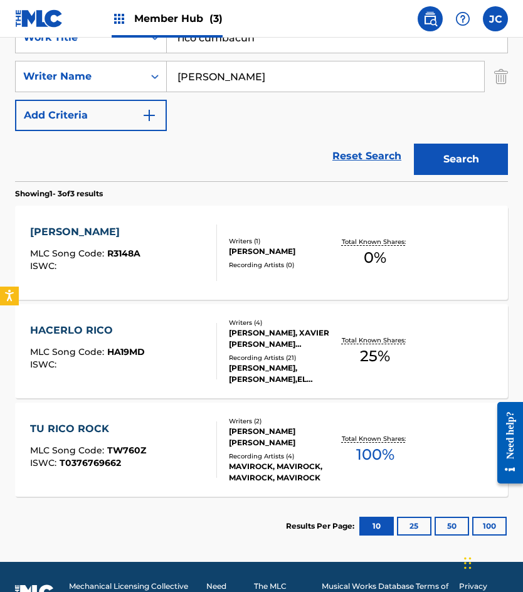
click at [290, 253] on div "[PERSON_NAME]" at bounding box center [281, 251] width 105 height 11
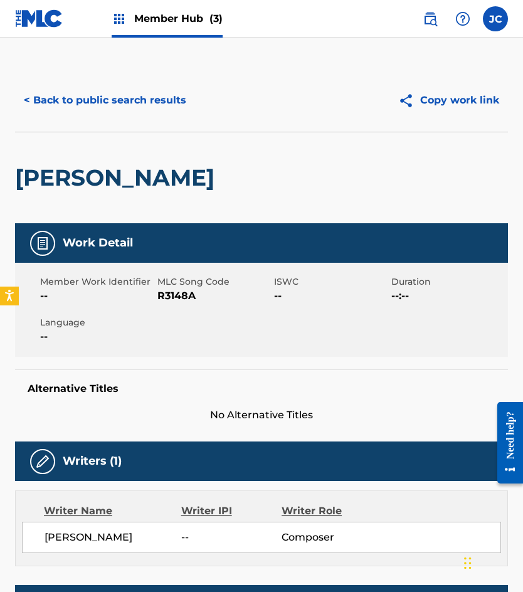
click at [177, 296] on span "R3148A" at bounding box center [214, 295] width 114 height 15
click at [177, 295] on span "R3148A" at bounding box center [214, 295] width 114 height 15
click at [82, 91] on button "< Back to public search results" at bounding box center [105, 100] width 180 height 31
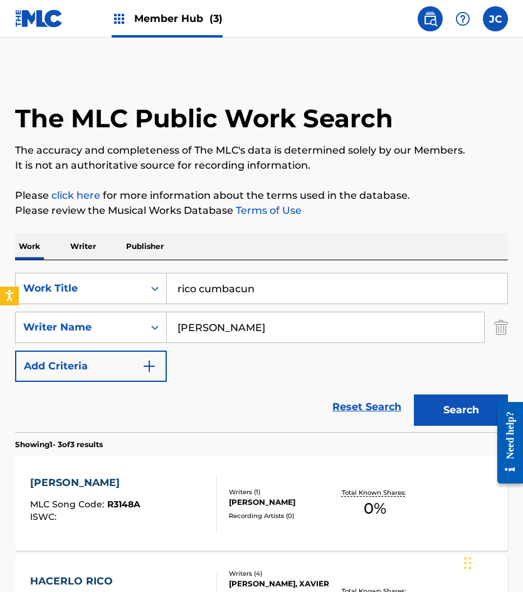
scroll to position [209, 0]
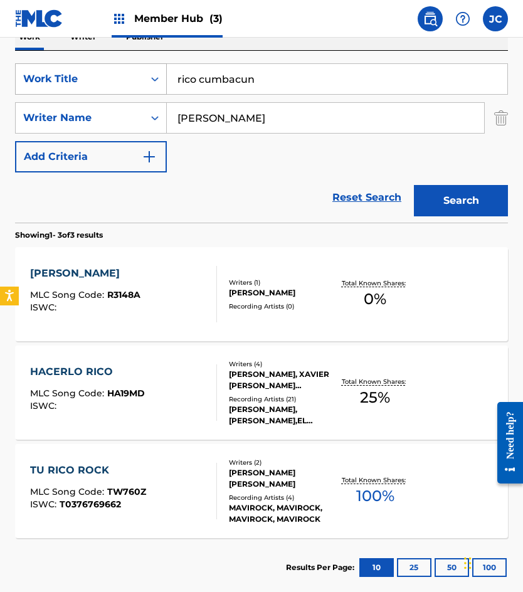
click at [108, 90] on div "SearchWithCriteriab203d948-ccdb-483a-a766-cdd6b78b59c3 Work Title rico cumbacun" at bounding box center [261, 78] width 493 height 31
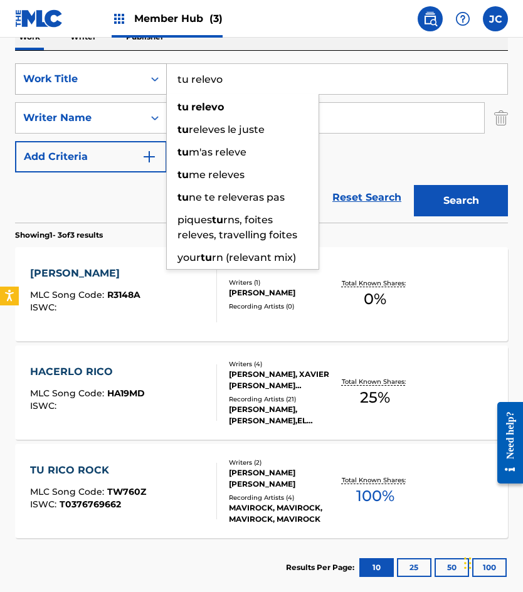
type input "tu relevo"
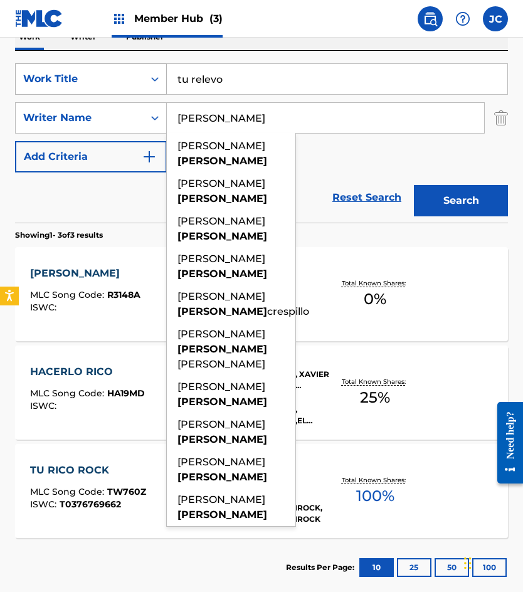
type input "[PERSON_NAME]"
click at [414, 185] on button "Search" at bounding box center [461, 200] width 94 height 31
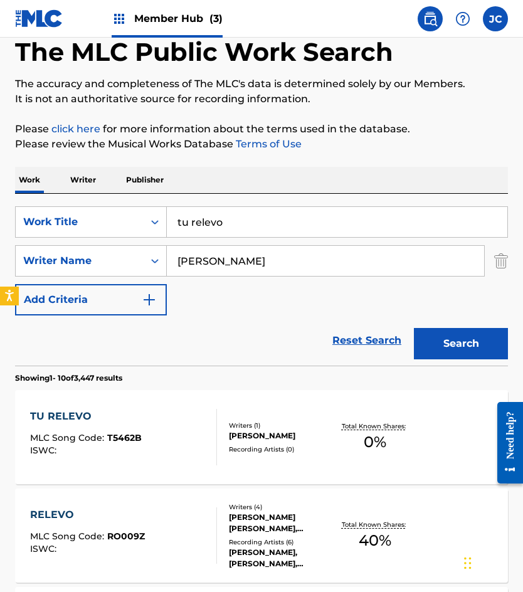
scroll to position [188, 0]
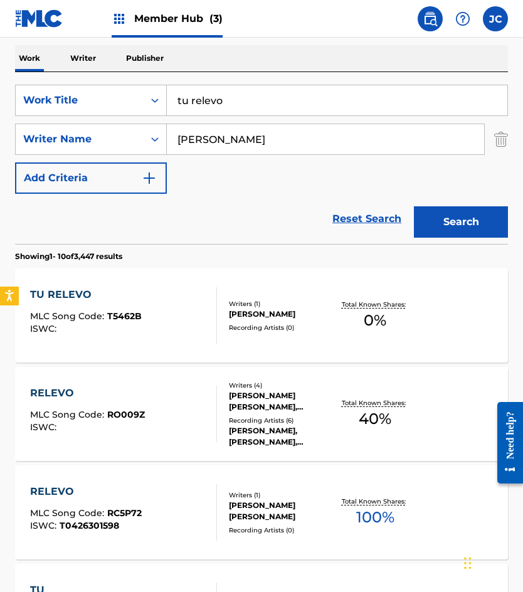
click at [230, 312] on div "[PERSON_NAME]" at bounding box center [281, 314] width 105 height 11
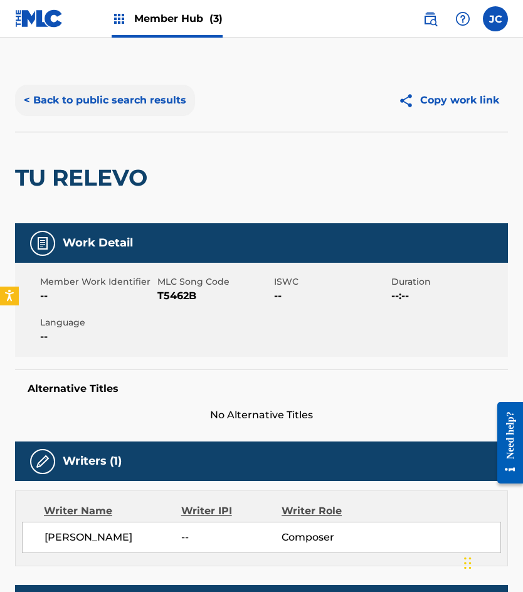
click at [154, 96] on button "< Back to public search results" at bounding box center [105, 100] width 180 height 31
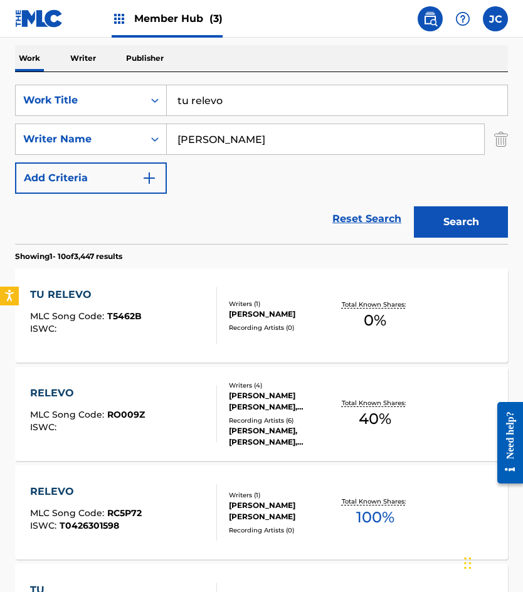
click at [272, 319] on div "[PERSON_NAME]" at bounding box center [281, 314] width 105 height 11
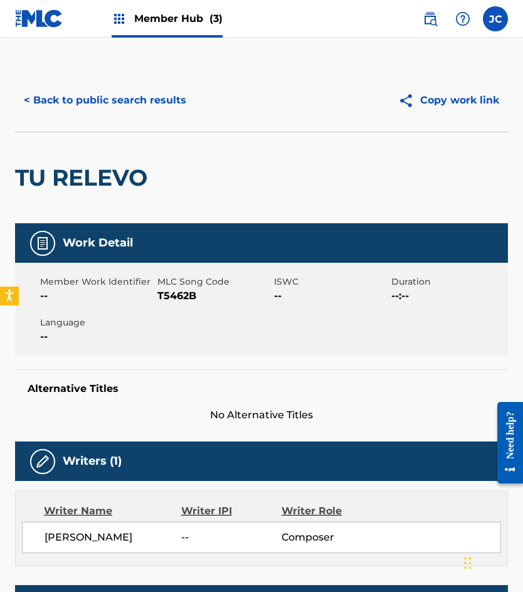
click at [172, 299] on span "T5462B" at bounding box center [214, 295] width 114 height 15
click at [161, 97] on button "< Back to public search results" at bounding box center [105, 100] width 180 height 31
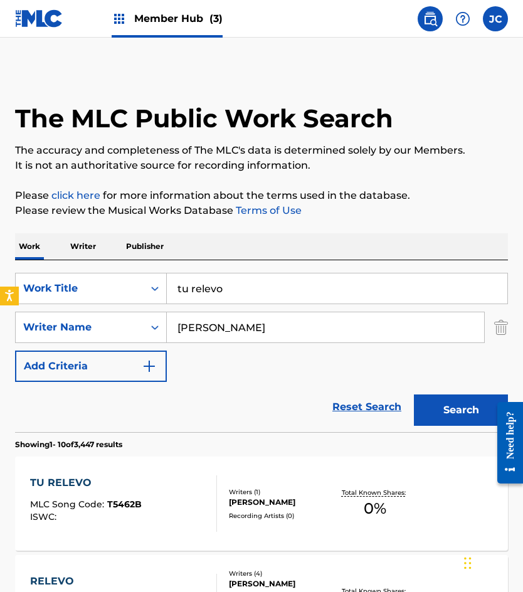
scroll to position [188, 0]
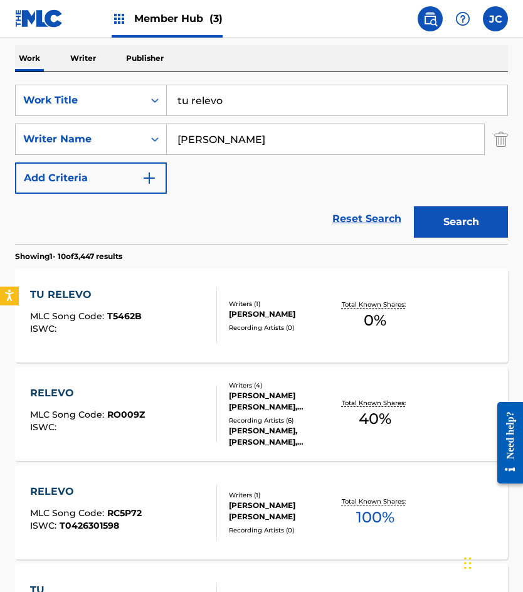
click at [237, 101] on input "tu relevo" at bounding box center [337, 100] width 340 height 30
drag, startPoint x: 241, startPoint y: 92, endPoint x: 237, endPoint y: 105, distance: 13.1
click at [241, 93] on input "tu relevo" at bounding box center [337, 100] width 340 height 30
click at [237, 105] on input "tu relevo" at bounding box center [337, 100] width 340 height 30
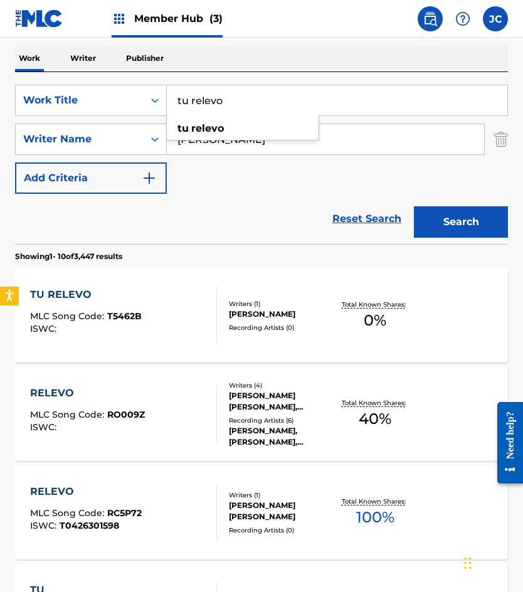
click at [237, 105] on input "tu relevo" at bounding box center [337, 100] width 340 height 30
click at [237, 104] on input "tu relevo" at bounding box center [337, 100] width 340 height 30
type input "cuando tu me necesites"
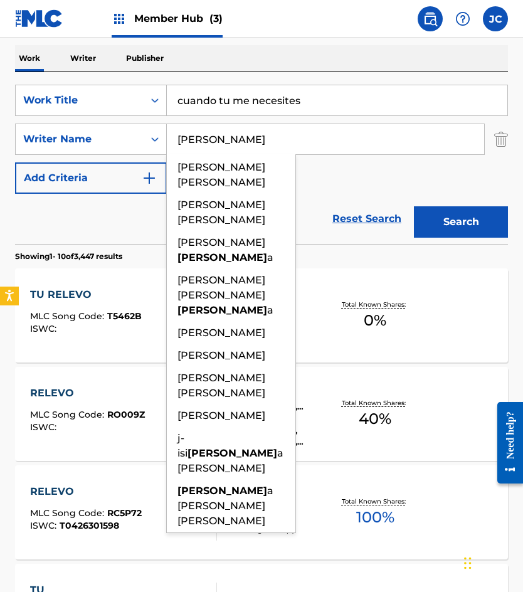
type input "[PERSON_NAME]"
click at [414, 206] on button "Search" at bounding box center [461, 221] width 94 height 31
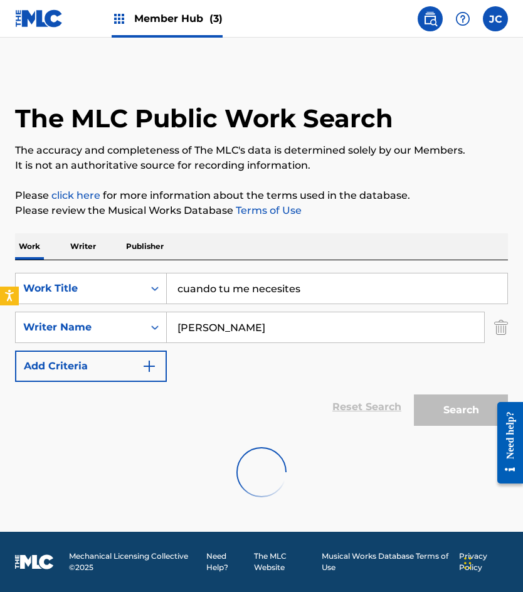
scroll to position [0, 0]
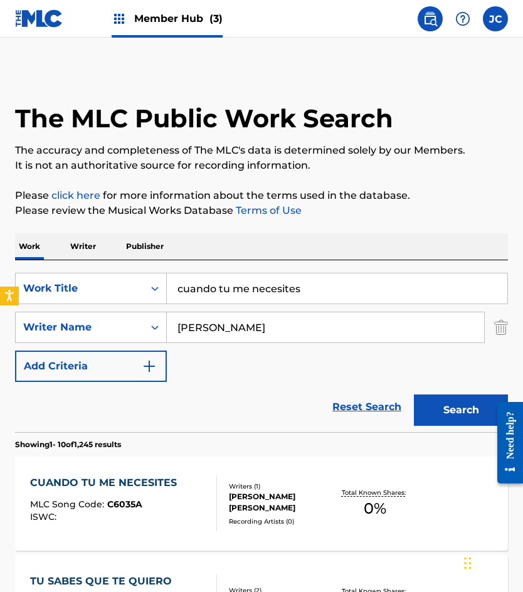
click at [334, 359] on div "SearchWithCriteriab203d948-ccdb-483a-a766-cdd6b78b59c3 Work Title cuando tu me …" at bounding box center [261, 327] width 493 height 109
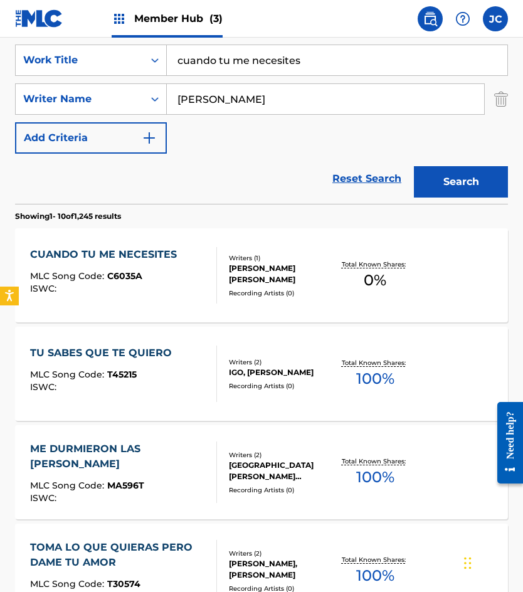
scroll to position [251, 0]
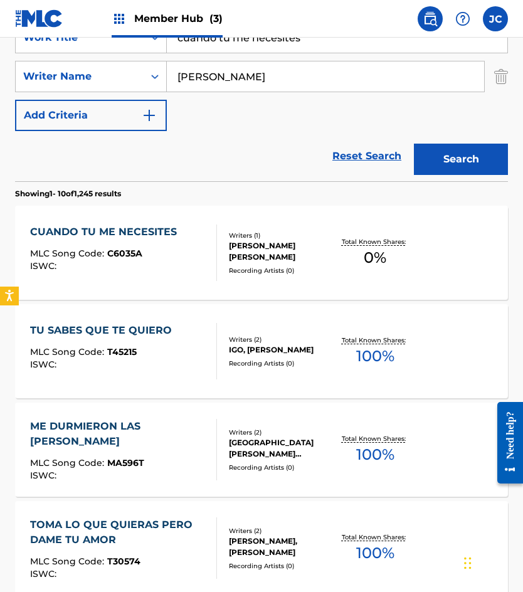
click at [138, 256] on span "C6035A" at bounding box center [124, 253] width 35 height 11
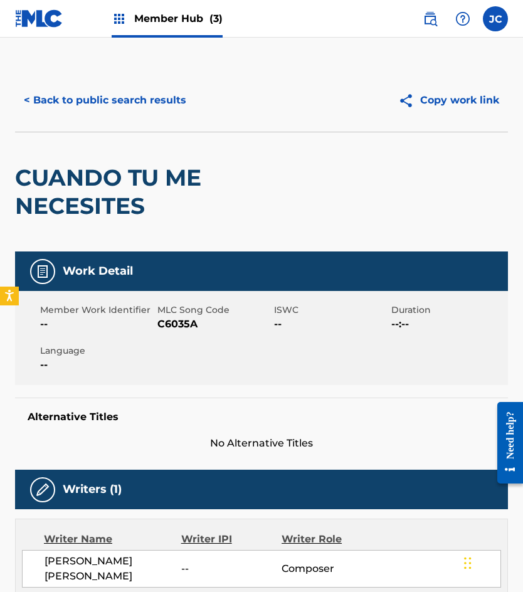
click at [187, 320] on span "C6035A" at bounding box center [214, 324] width 114 height 15
click at [139, 115] on button "< Back to public search results" at bounding box center [105, 100] width 180 height 31
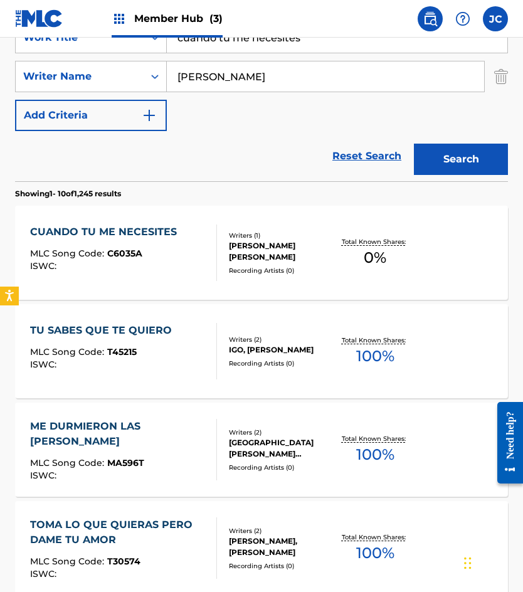
click at [330, 48] on input "cuando tu me necesites" at bounding box center [337, 38] width 340 height 30
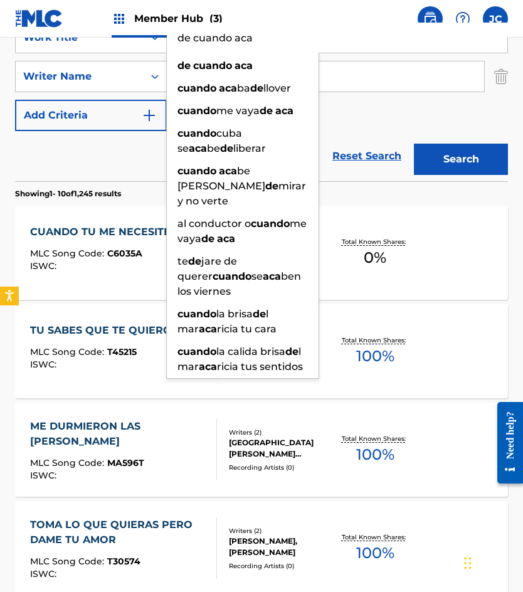
type input "de cuando aca"
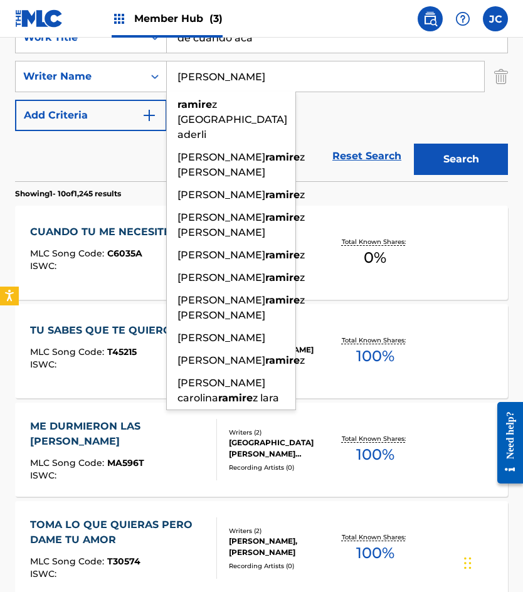
type input "[PERSON_NAME]"
click at [414, 144] on button "Search" at bounding box center [461, 159] width 94 height 31
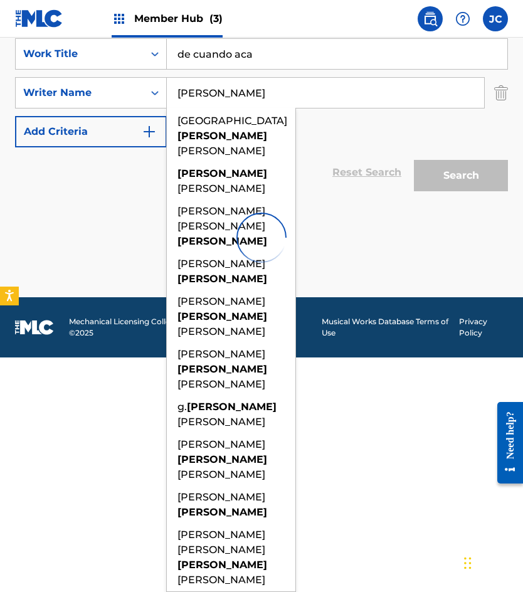
scroll to position [0, 0]
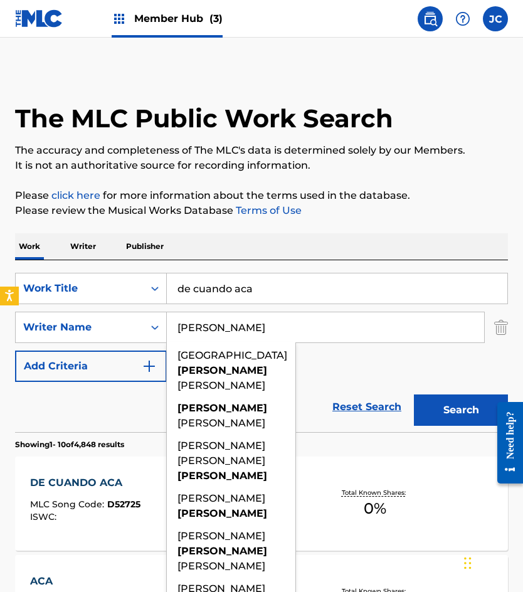
click at [352, 362] on div "SearchWithCriteriab203d948-ccdb-483a-a766-cdd6b78b59c3 Work Title de cuando aca…" at bounding box center [261, 327] width 493 height 109
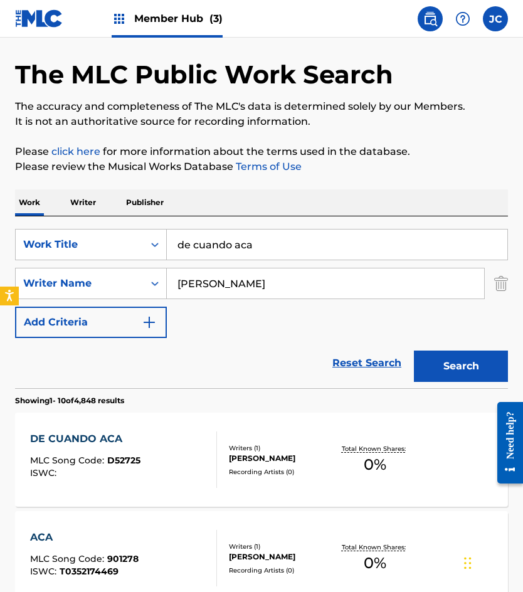
scroll to position [125, 0]
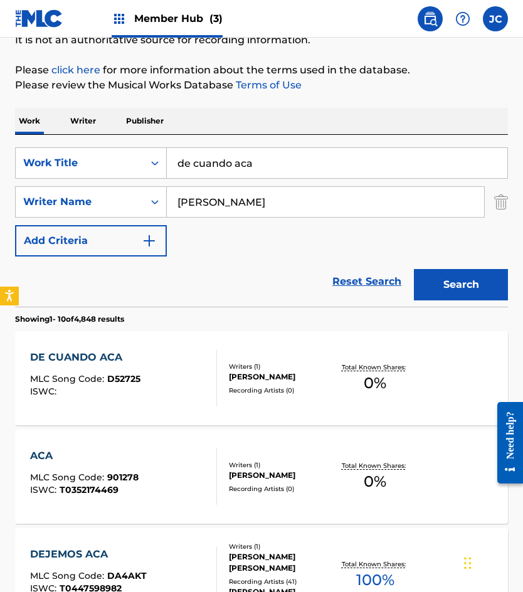
click at [129, 369] on div "DE CUANDO ACA MLC Song Code : D52725 ISWC :" at bounding box center [85, 378] width 110 height 56
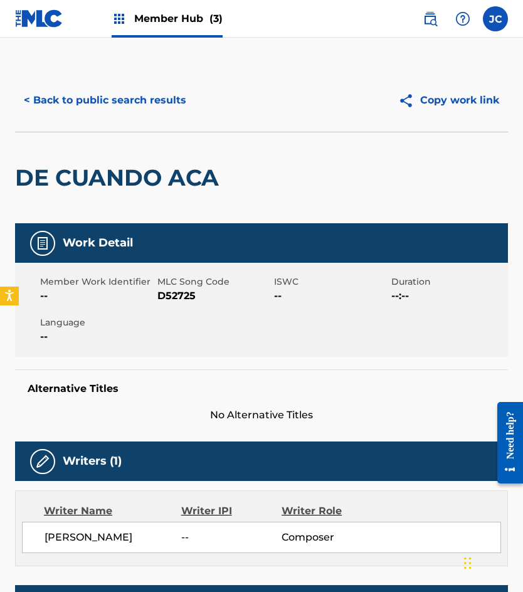
click at [177, 303] on span "D52725" at bounding box center [214, 295] width 114 height 15
click at [177, 293] on span "D52725" at bounding box center [214, 295] width 114 height 15
click at [127, 103] on button "< Back to public search results" at bounding box center [105, 100] width 180 height 31
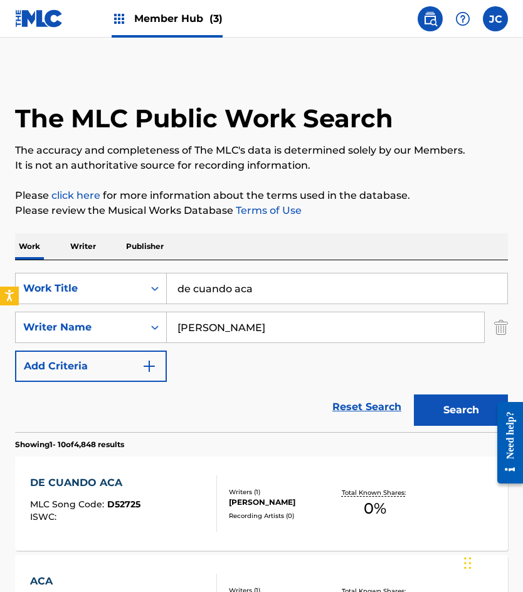
scroll to position [125, 0]
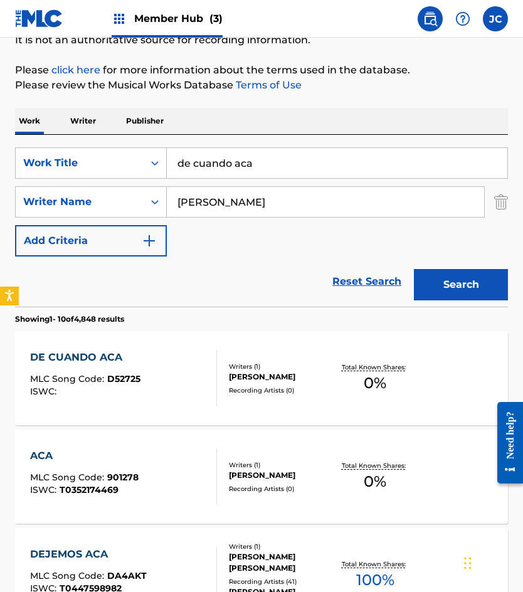
click at [282, 145] on div "SearchWithCriteriab203d948-ccdb-483a-a766-cdd6b78b59c3 Work Title de cuando aca…" at bounding box center [261, 221] width 493 height 172
click at [281, 154] on input "de cuando aca" at bounding box center [337, 163] width 340 height 30
type input "ahora que no estas"
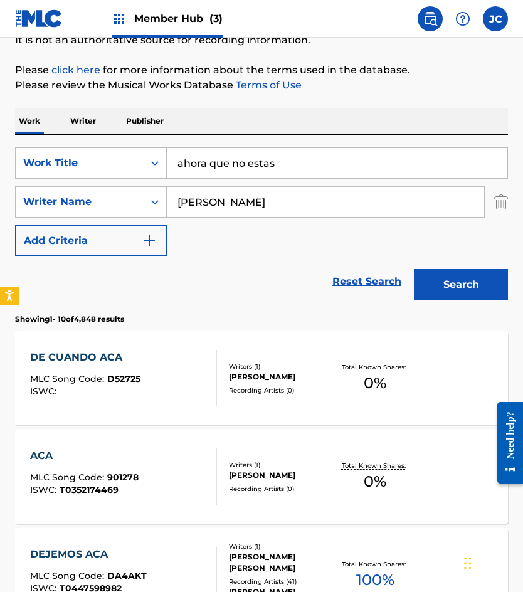
click at [414, 269] on button "Search" at bounding box center [461, 284] width 94 height 31
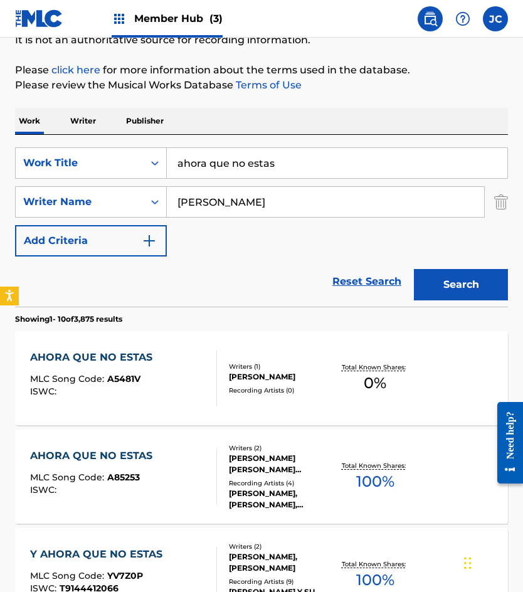
click at [191, 369] on div "AHORA QUE NO ESTAS MLC Song Code : A5481V ISWC :" at bounding box center [123, 378] width 187 height 56
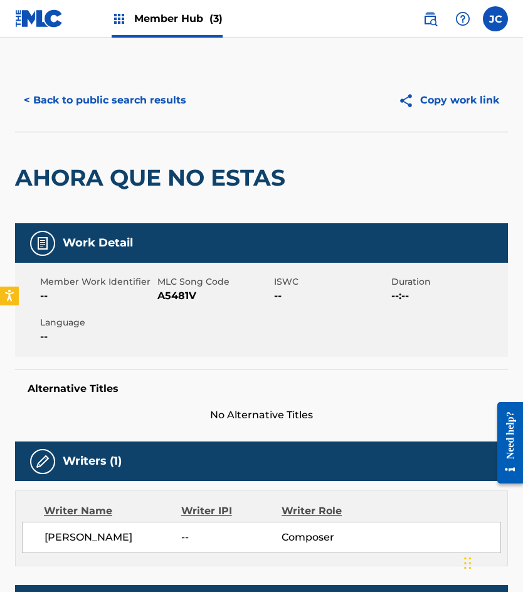
click at [186, 293] on span "A5481V" at bounding box center [214, 295] width 114 height 15
click at [130, 103] on button "< Back to public search results" at bounding box center [105, 100] width 180 height 31
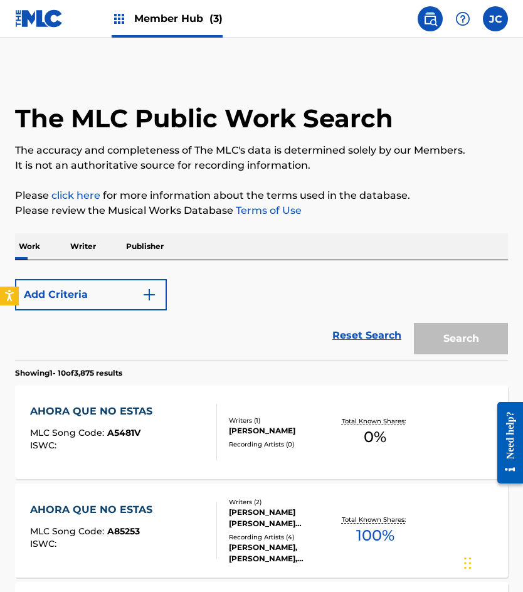
scroll to position [125, 0]
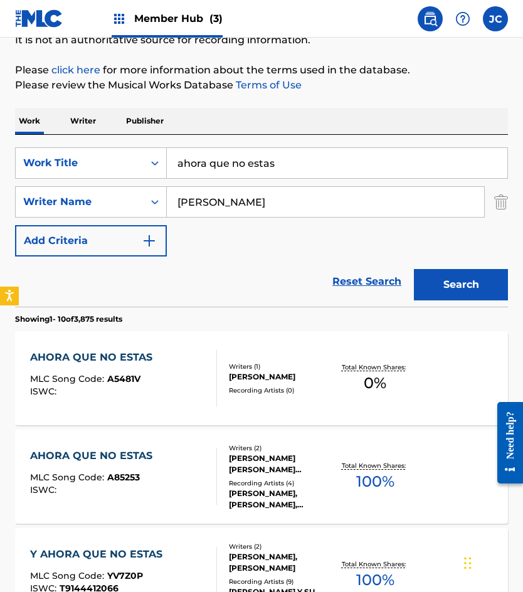
drag, startPoint x: 309, startPoint y: 162, endPoint x: 41, endPoint y: 135, distance: 269.8
click at [64, 145] on div "SearchWithCriteriab203d948-ccdb-483a-a766-cdd6b78b59c3 Work Title ahora que no …" at bounding box center [261, 221] width 493 height 172
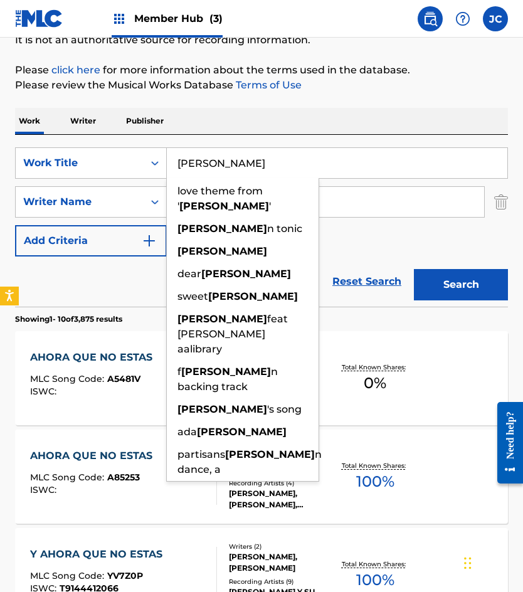
type input "[PERSON_NAME]"
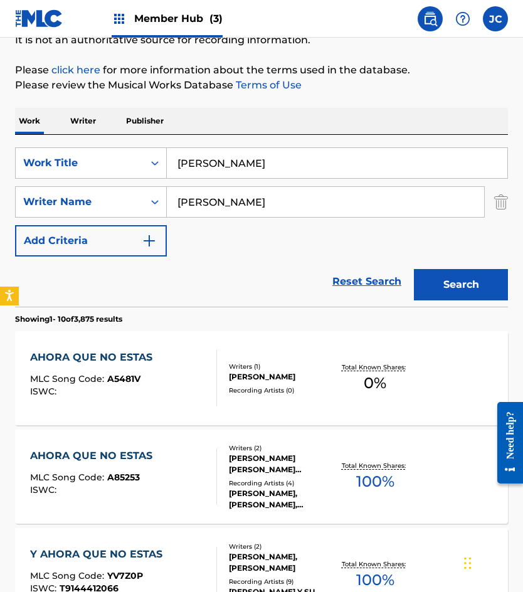
type input "[PERSON_NAME]"
click at [414, 269] on button "Search" at bounding box center [461, 284] width 94 height 31
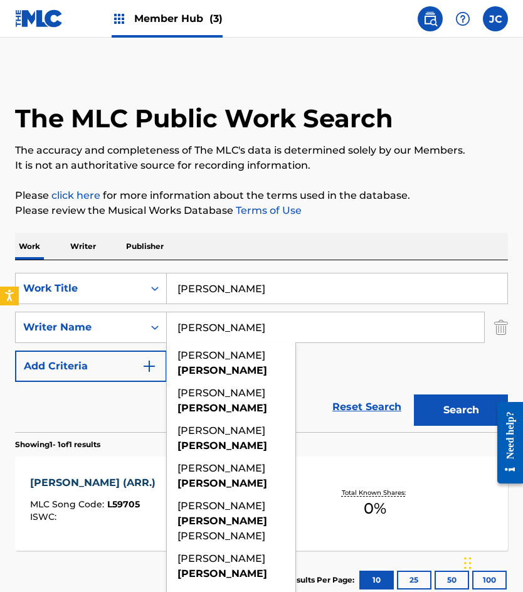
click at [337, 358] on div "SearchWithCriteriab203d948-ccdb-483a-a766-cdd6b78b59c3 Work Title [PERSON_NAME]…" at bounding box center [261, 327] width 493 height 109
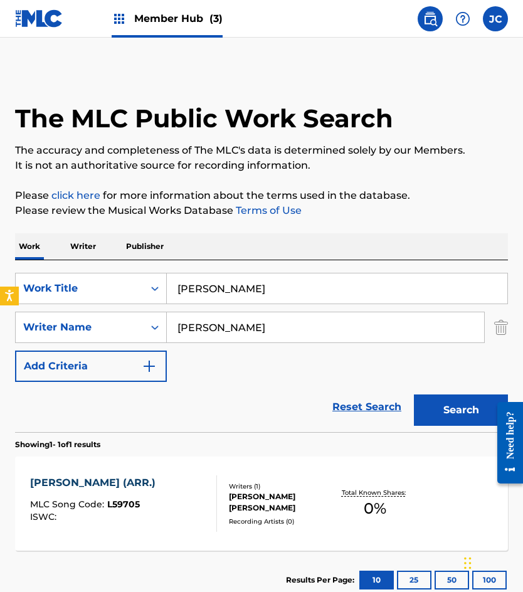
click at [229, 512] on div "[PERSON_NAME] [PERSON_NAME]" at bounding box center [281, 502] width 105 height 23
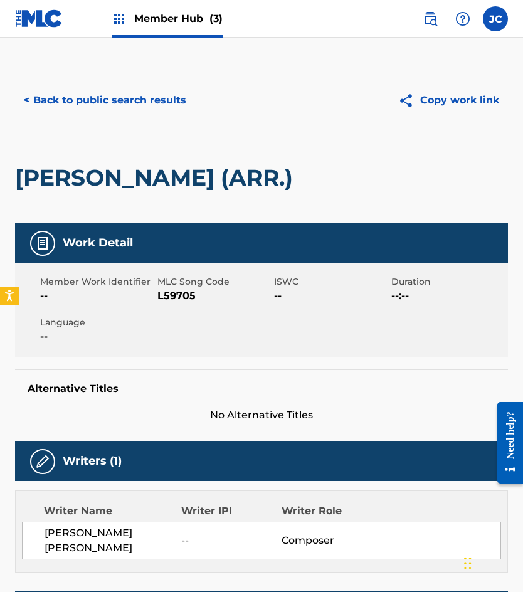
click at [169, 296] on span "L59705" at bounding box center [214, 295] width 114 height 15
click at [110, 92] on button "< Back to public search results" at bounding box center [105, 100] width 180 height 31
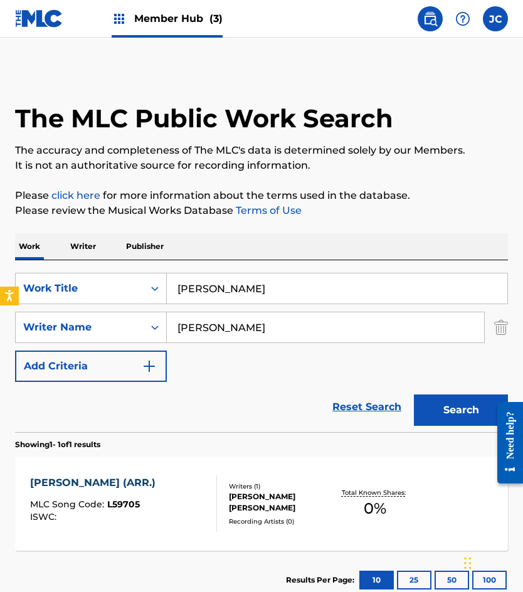
drag, startPoint x: 270, startPoint y: 288, endPoint x: 246, endPoint y: 250, distance: 45.4
click at [135, 286] on div "SearchWithCriteriab203d948-ccdb-483a-a766-cdd6b78b59c3 Work Title [PERSON_NAME]" at bounding box center [261, 288] width 493 height 31
type input "gricell"
click at [414, 394] on button "Search" at bounding box center [461, 409] width 94 height 31
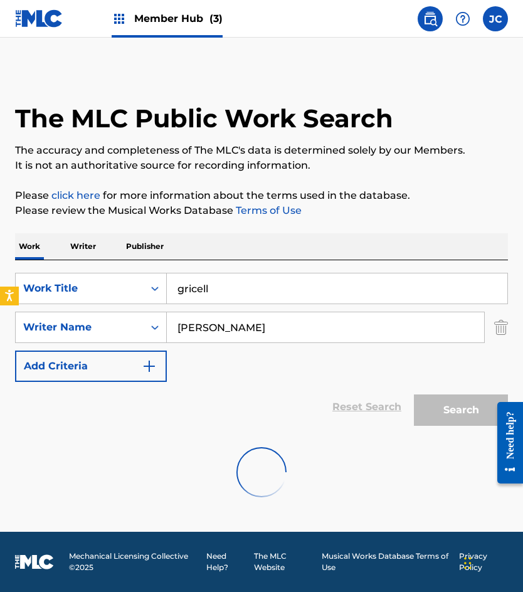
click at [414, 394] on button "Search" at bounding box center [461, 409] width 94 height 31
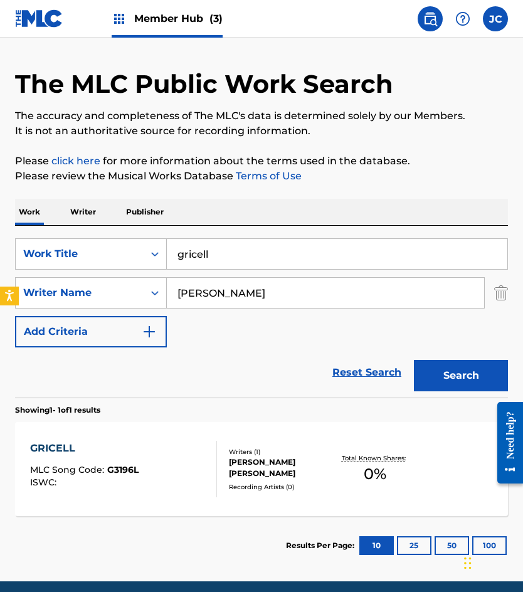
scroll to position [63, 0]
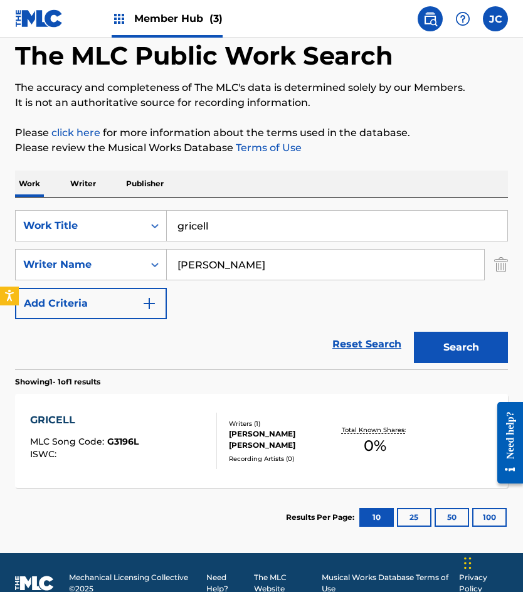
click at [209, 445] on div at bounding box center [211, 441] width 10 height 56
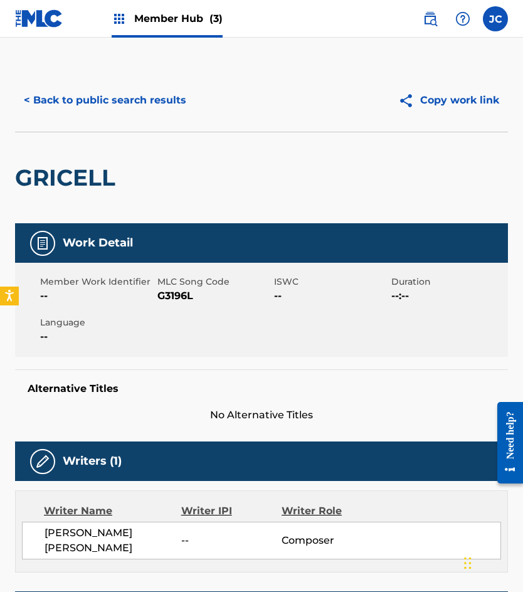
click at [172, 293] on span "G3196L" at bounding box center [214, 295] width 114 height 15
click at [142, 105] on button "< Back to public search results" at bounding box center [105, 100] width 180 height 31
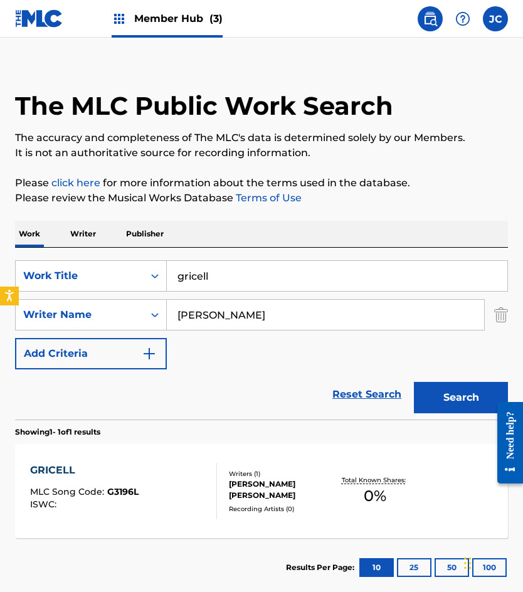
click at [115, 85] on div "The MLC Public Work Search" at bounding box center [261, 98] width 493 height 85
click at [345, 255] on div "SearchWithCriteriab203d948-ccdb-483a-a766-cdd6b78b59c3 Work Title gricell Searc…" at bounding box center [261, 334] width 493 height 172
click at [337, 273] on input "gricell" at bounding box center [337, 276] width 340 height 30
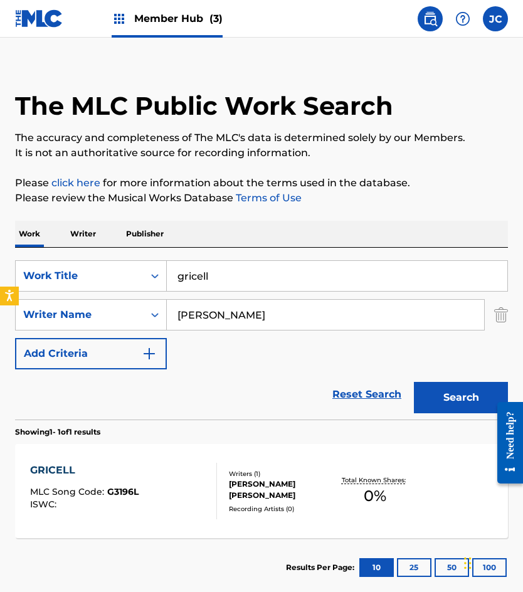
click at [337, 273] on input "gricell" at bounding box center [337, 276] width 340 height 30
type input "tengo un [PERSON_NAME] en tijuana"
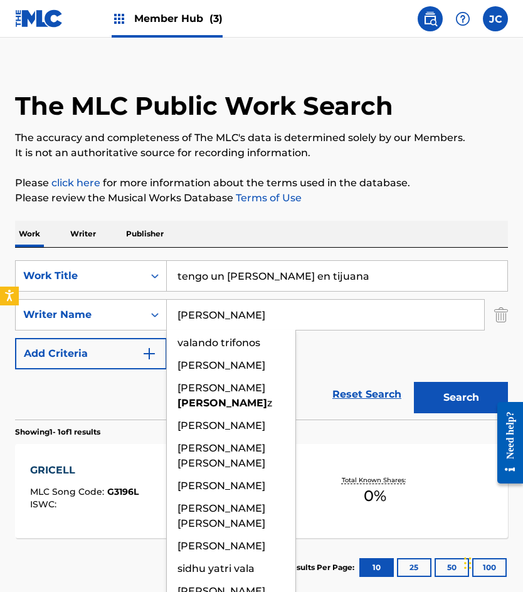
type input "[PERSON_NAME]"
click at [414, 382] on button "Search" at bounding box center [461, 397] width 94 height 31
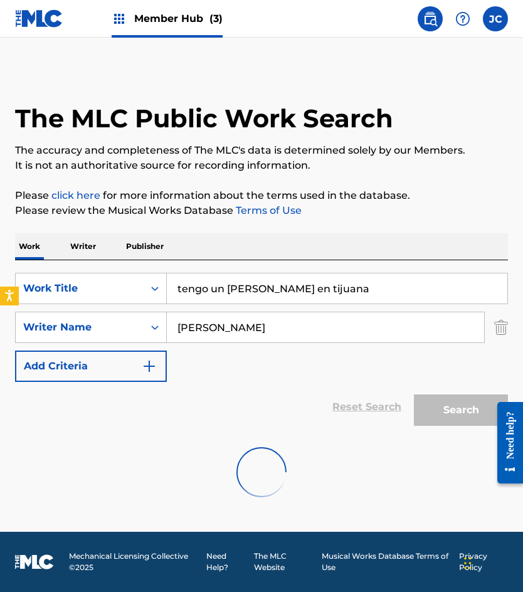
scroll to position [0, 0]
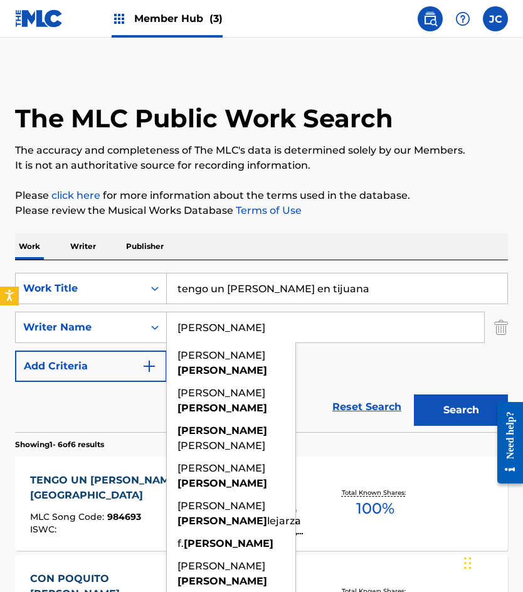
click at [346, 371] on div "SearchWithCriteriab203d948-ccdb-483a-a766-cdd6b78b59c3 Work Title tengo un [PER…" at bounding box center [261, 327] width 493 height 109
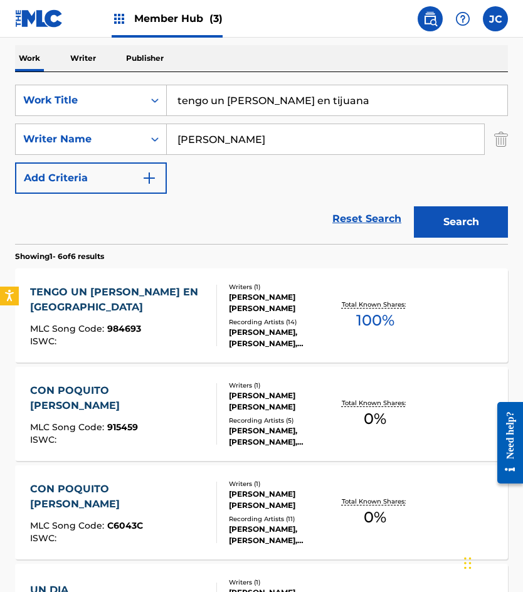
scroll to position [251, 0]
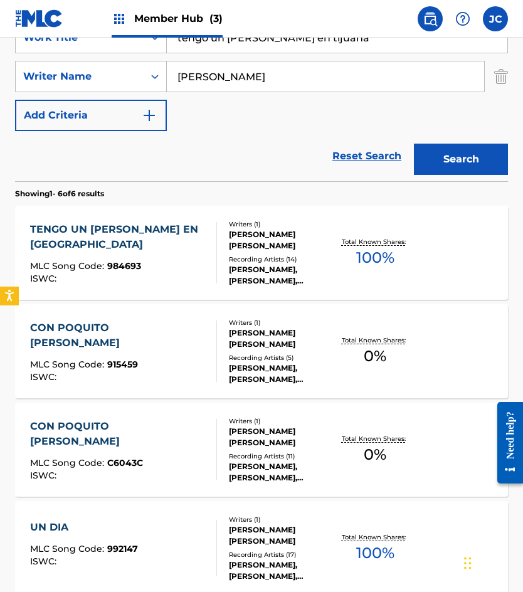
click at [236, 256] on div "Recording Artists ( 14 )" at bounding box center [281, 259] width 105 height 9
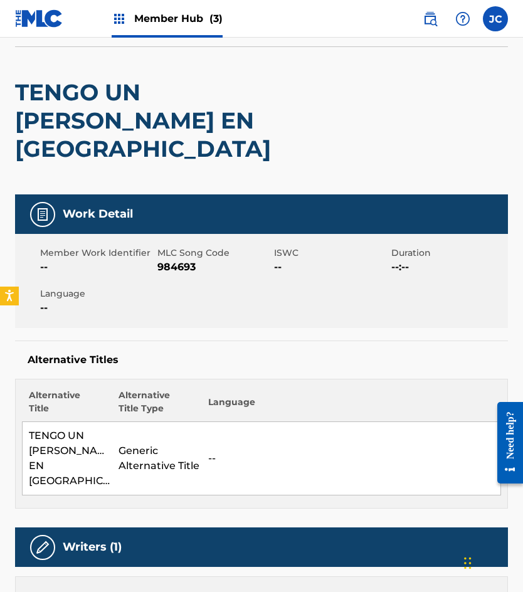
scroll to position [63, 0]
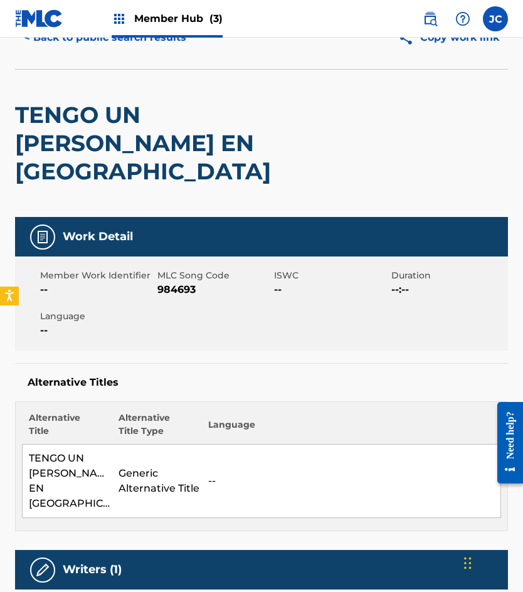
click at [186, 282] on span "984693" at bounding box center [214, 289] width 114 height 15
click at [148, 78] on div "TENGO UN [PERSON_NAME] EN [GEOGRAPHIC_DATA]" at bounding box center [163, 143] width 296 height 147
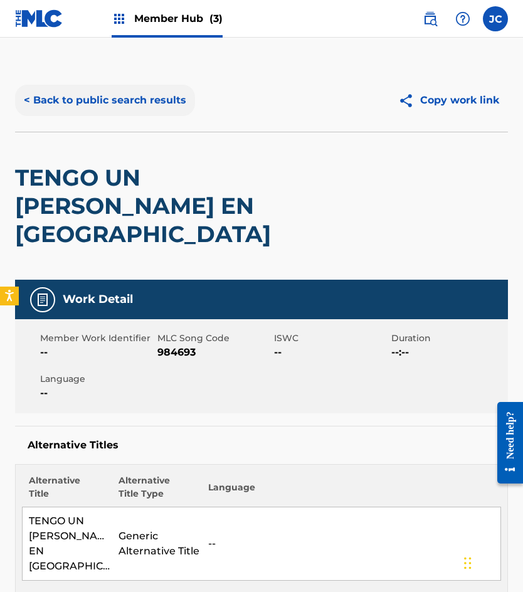
click at [154, 98] on button "< Back to public search results" at bounding box center [105, 100] width 180 height 31
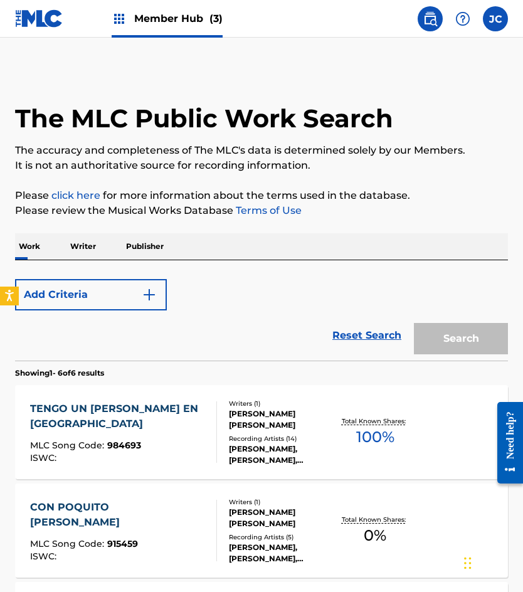
scroll to position [251, 0]
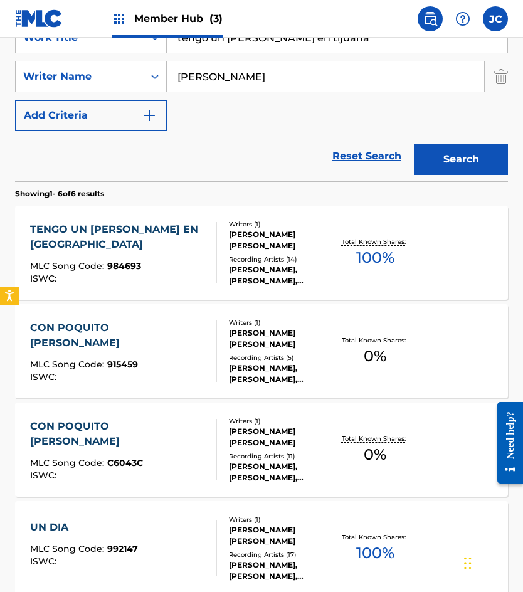
click at [52, 13] on div "Member Hub (3) JC [PERSON_NAME] [EMAIL_ADDRESS][DOMAIN_NAME] Notification Prefe…" at bounding box center [261, 333] width 523 height 1168
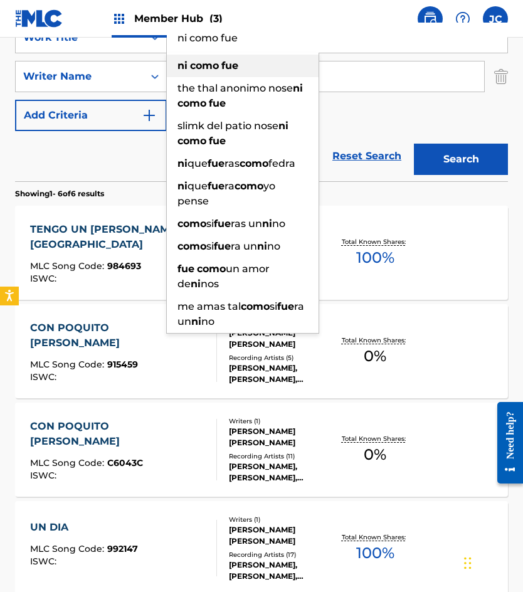
type input "ni como fue"
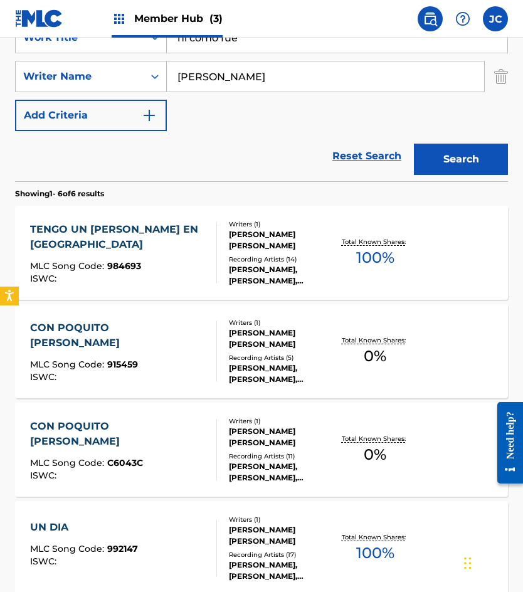
type input "[PERSON_NAME]"
click at [412, 165] on div "Search" at bounding box center [458, 156] width 100 height 50
click at [470, 171] on button "Search" at bounding box center [461, 159] width 94 height 31
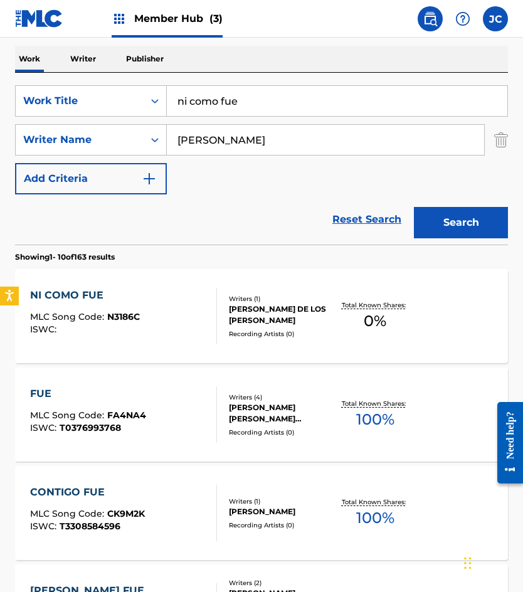
scroll to position [188, 0]
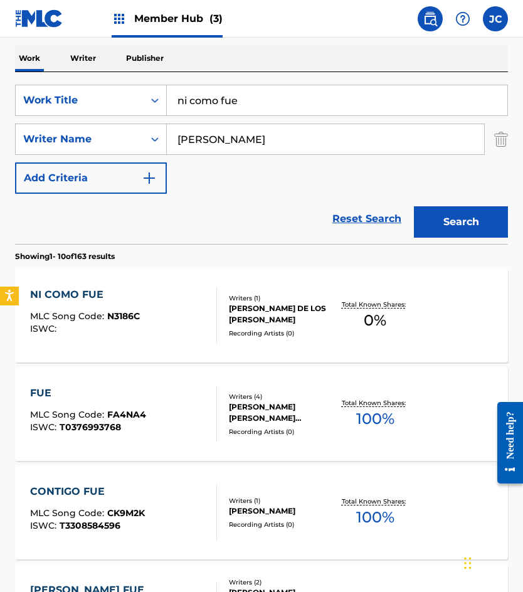
click at [275, 304] on div "[PERSON_NAME] DE LOS [PERSON_NAME]" at bounding box center [281, 314] width 105 height 23
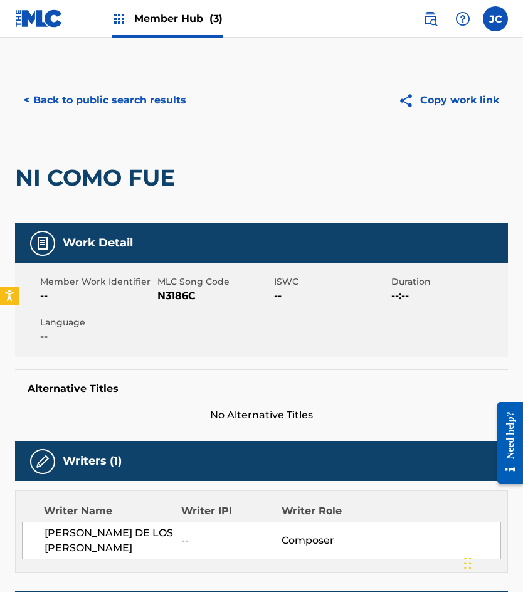
click at [177, 295] on span "N3186C" at bounding box center [214, 295] width 114 height 15
click at [296, 196] on div "NI COMO FUE" at bounding box center [261, 178] width 493 height 92
click at [128, 76] on div "< Back to public search results Copy work link" at bounding box center [261, 100] width 493 height 63
click at [128, 92] on button "< Back to public search results" at bounding box center [105, 100] width 180 height 31
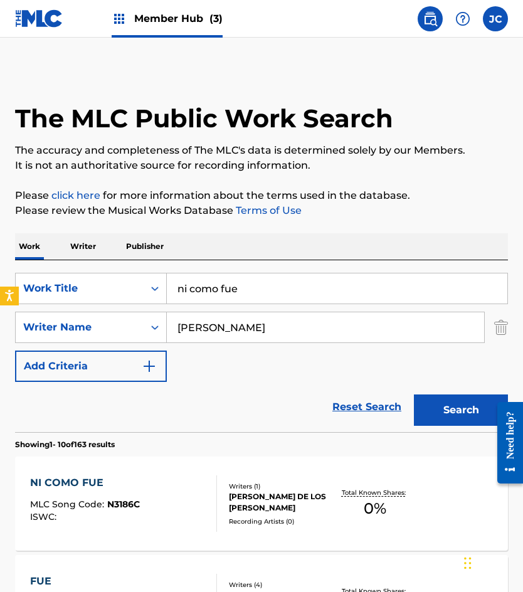
scroll to position [188, 0]
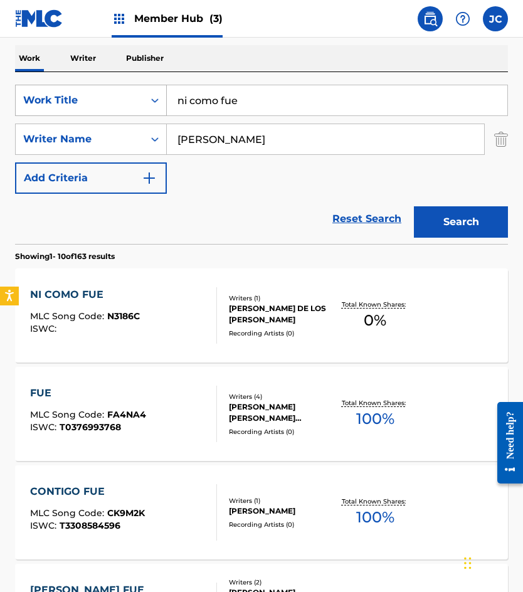
drag, startPoint x: 278, startPoint y: 100, endPoint x: 95, endPoint y: 105, distance: 182.5
click at [99, 109] on div "SearchWithCriteriab203d948-ccdb-483a-a766-cdd6b78b59c3 Work Title ni como fue" at bounding box center [261, 100] width 493 height 31
type input "janitzio"
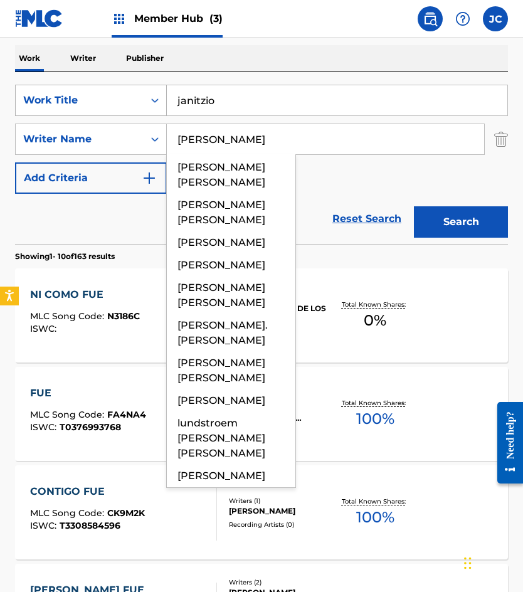
type input "[PERSON_NAME]"
click at [414, 206] on button "Search" at bounding box center [461, 221] width 94 height 31
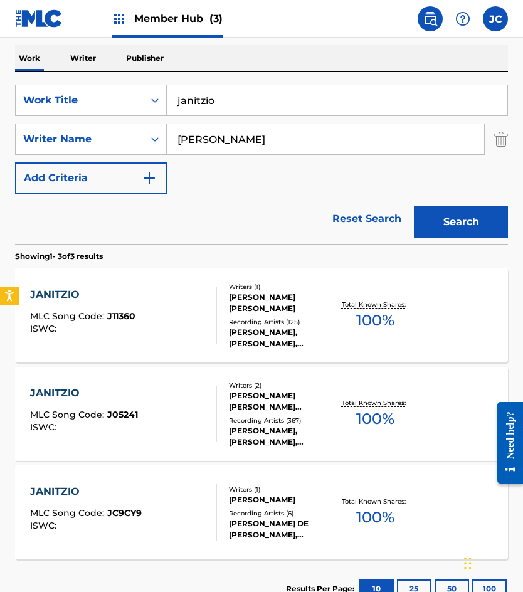
click at [269, 498] on div "[PERSON_NAME]" at bounding box center [281, 499] width 105 height 11
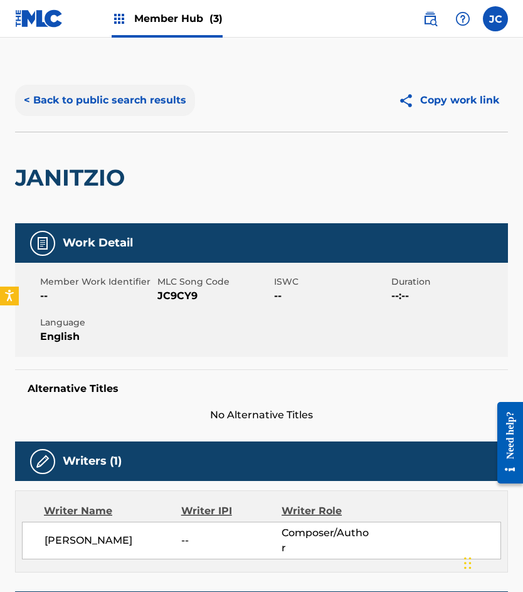
click at [78, 107] on button "< Back to public search results" at bounding box center [105, 100] width 180 height 31
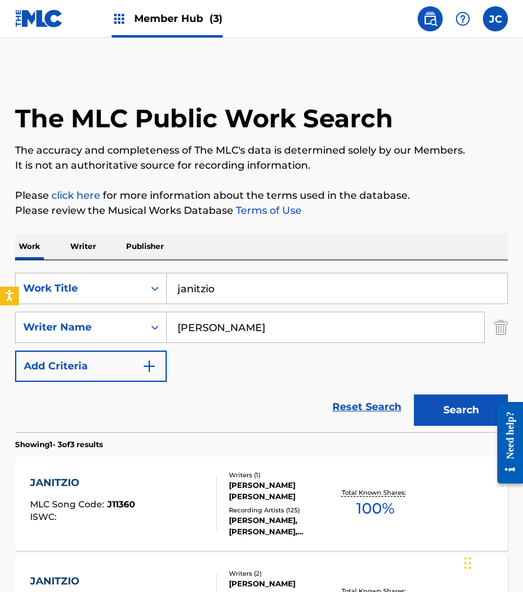
click at [267, 287] on input "janitzio" at bounding box center [337, 288] width 340 height 30
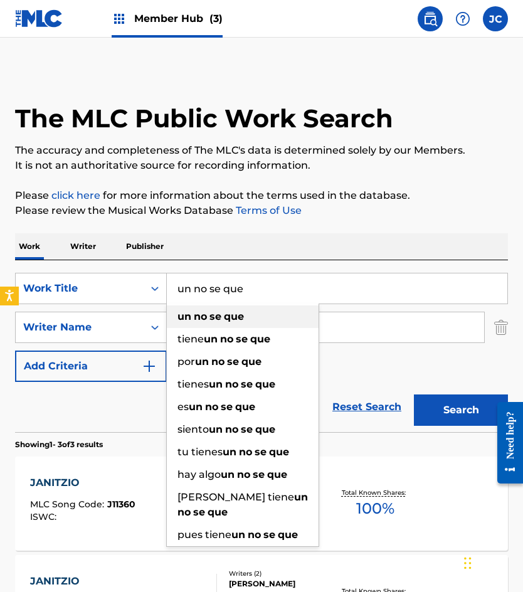
type input "un no se que"
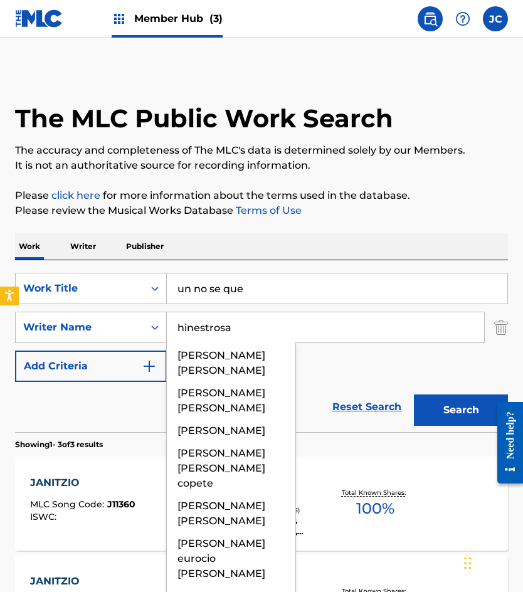
type input "hinestrosa"
click at [414, 394] on button "Search" at bounding box center [461, 409] width 94 height 31
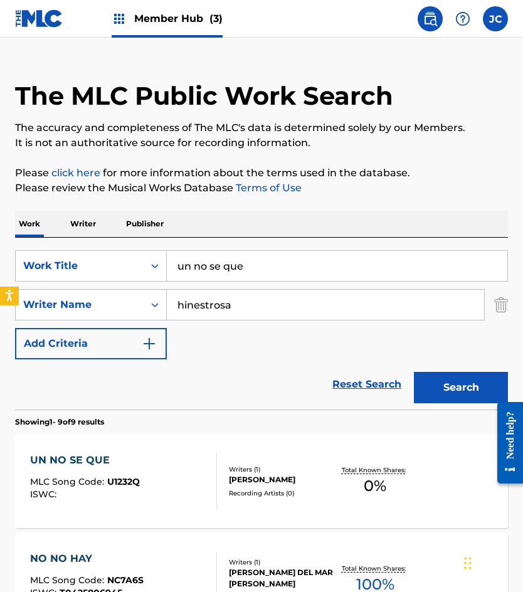
scroll to position [63, 0]
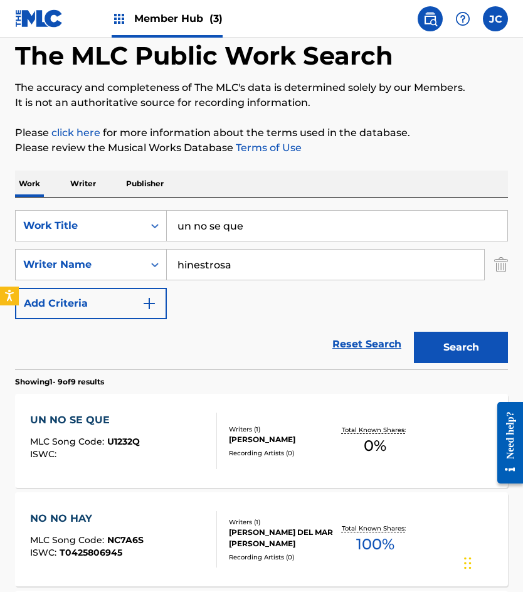
click at [142, 436] on div "UN NO SE QUE MLC Song Code : U1232Q ISWC :" at bounding box center [123, 441] width 187 height 56
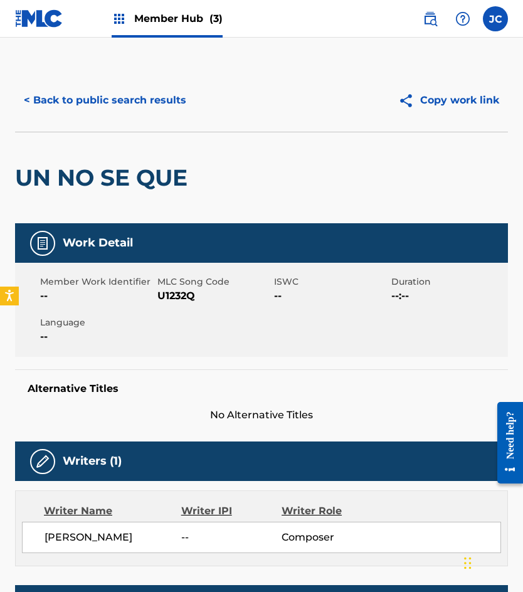
click at [186, 296] on span "U1232Q" at bounding box center [214, 295] width 114 height 15
click at [187, 294] on span "U1232Q" at bounding box center [214, 295] width 114 height 15
click at [139, 107] on button "< Back to public search results" at bounding box center [105, 100] width 180 height 31
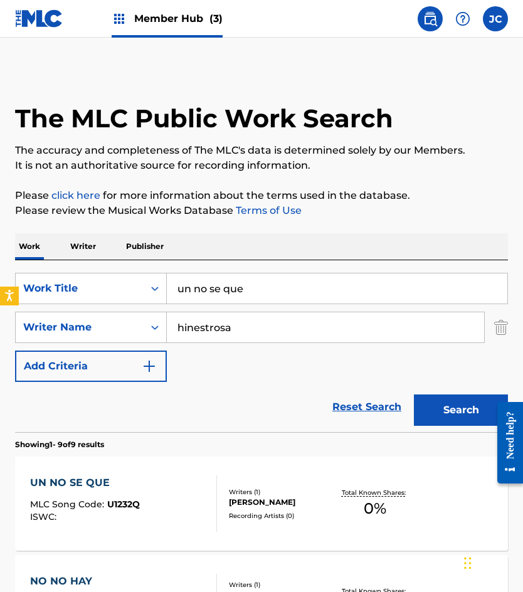
scroll to position [63, 0]
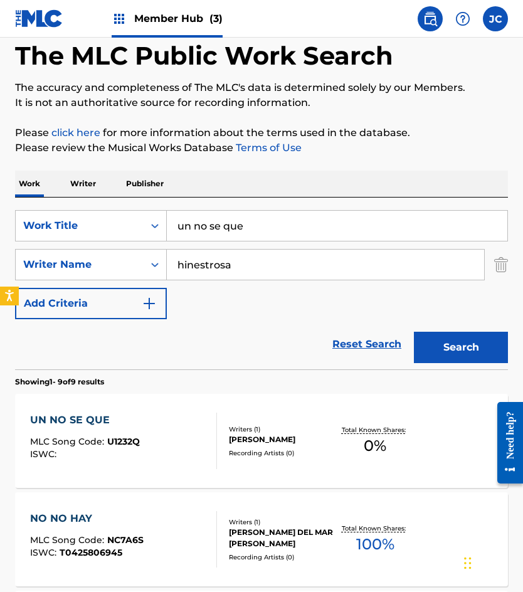
click at [263, 226] on input "un no se que" at bounding box center [337, 226] width 340 height 30
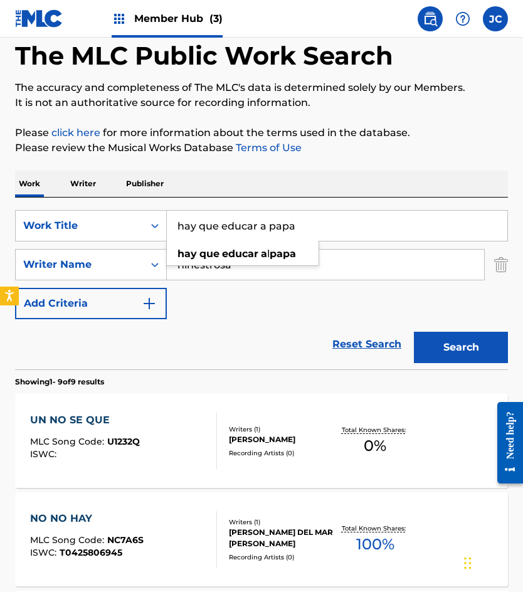
type input "hay que educar a papa"
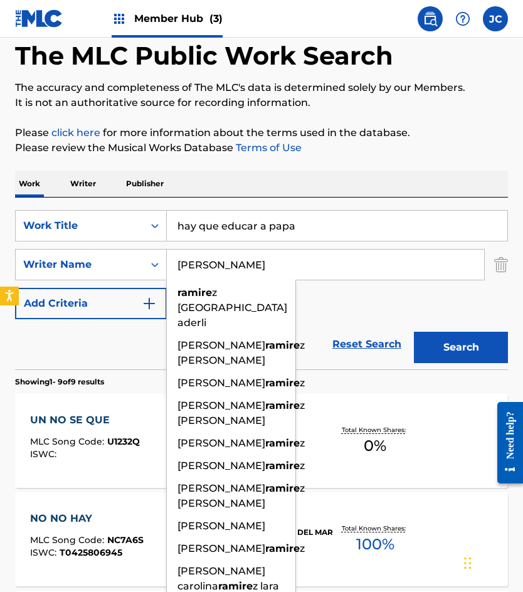
type input "[PERSON_NAME]"
click at [414, 332] on button "Search" at bounding box center [461, 347] width 94 height 31
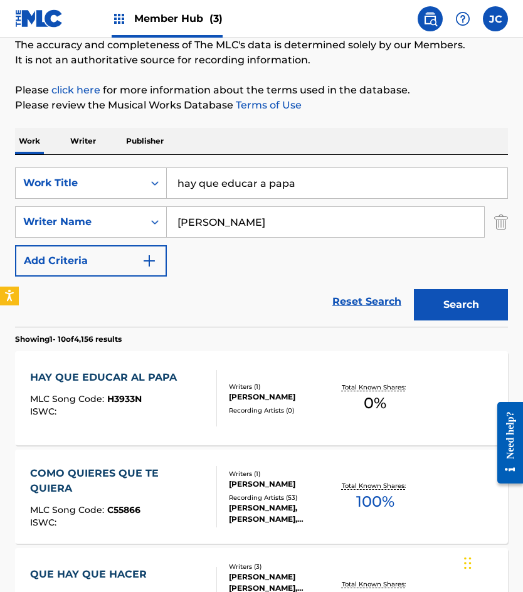
scroll to position [251, 0]
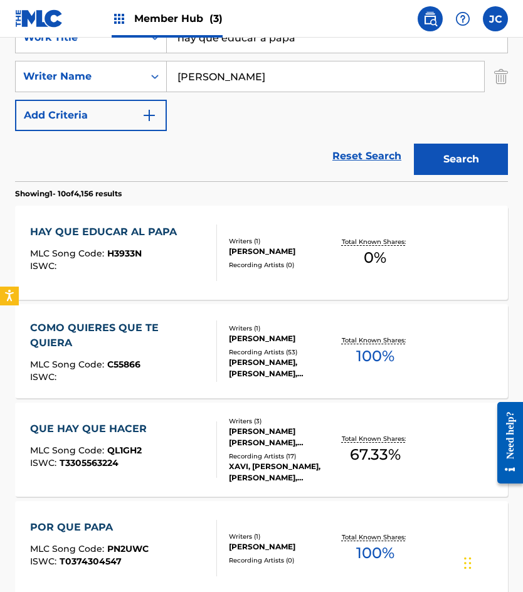
click at [228, 246] on div "Writers ( 1 ) [PERSON_NAME] Recording Artists ( 0 )" at bounding box center [275, 252] width 117 height 33
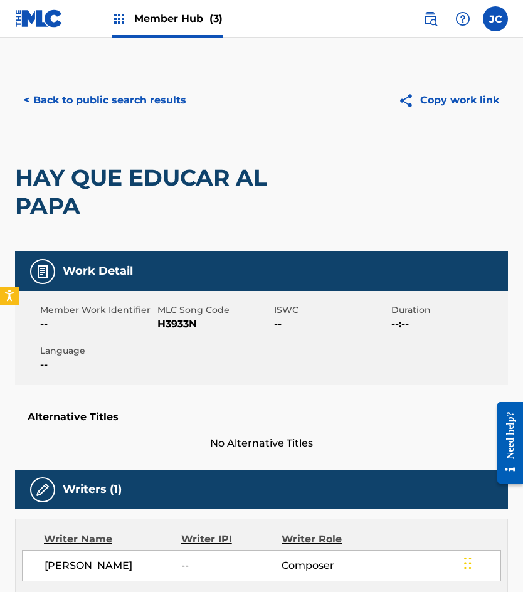
click at [181, 319] on span "H3933N" at bounding box center [214, 324] width 114 height 15
click at [122, 103] on button "< Back to public search results" at bounding box center [105, 100] width 180 height 31
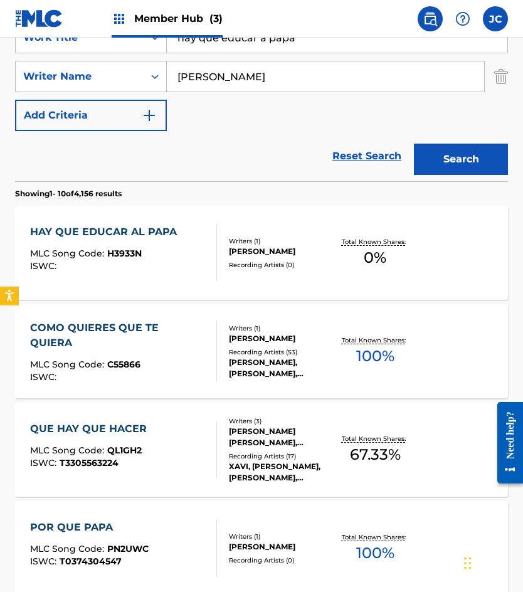
click at [310, 47] on input "hay que educar a papa" at bounding box center [337, 38] width 340 height 30
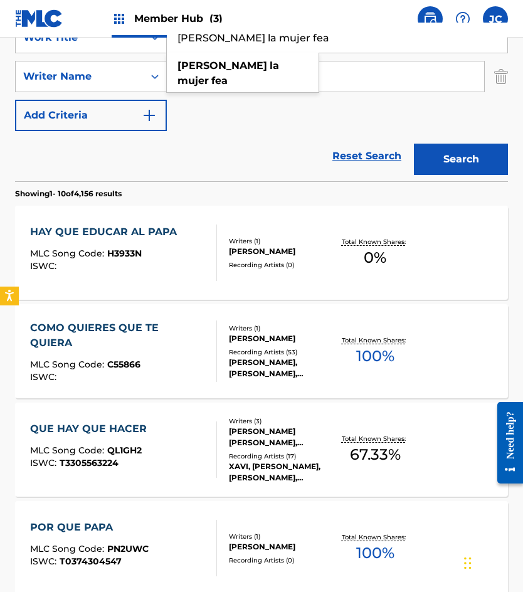
type input "[PERSON_NAME] la mujer fea"
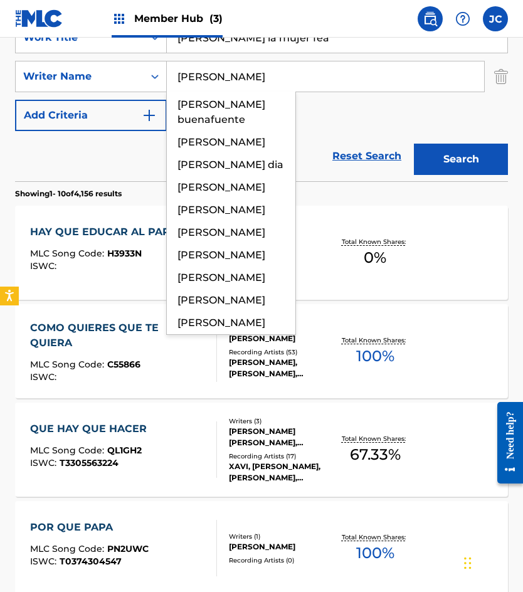
type input "[PERSON_NAME]"
click at [414, 144] on button "Search" at bounding box center [461, 159] width 94 height 31
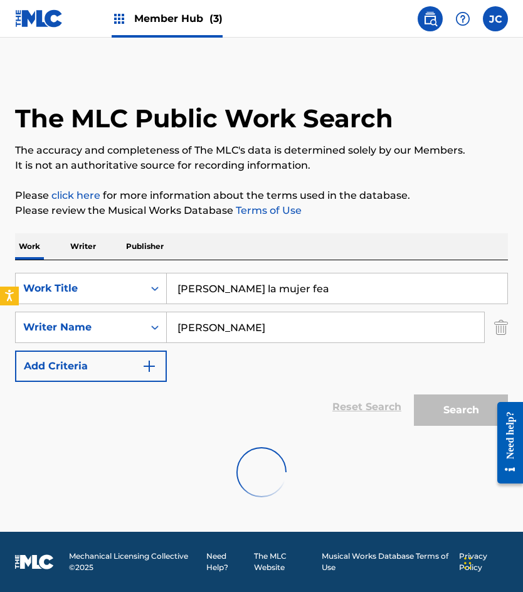
scroll to position [0, 0]
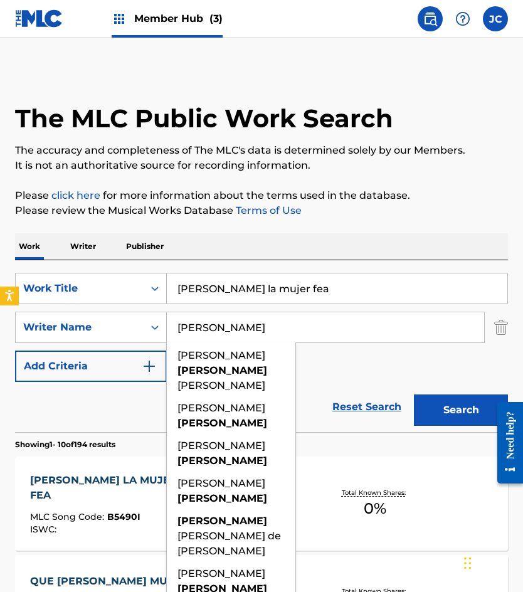
click at [349, 373] on div "SearchWithCriteriab203d948-ccdb-483a-a766-cdd6b78b59c3 Work Title [PERSON_NAME]…" at bounding box center [261, 327] width 493 height 109
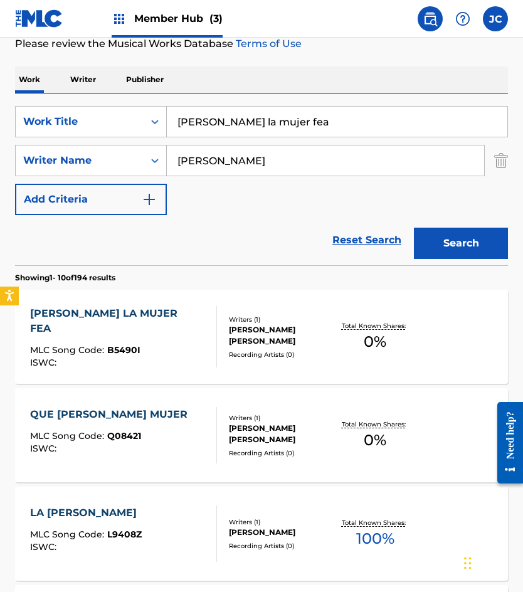
scroll to position [188, 0]
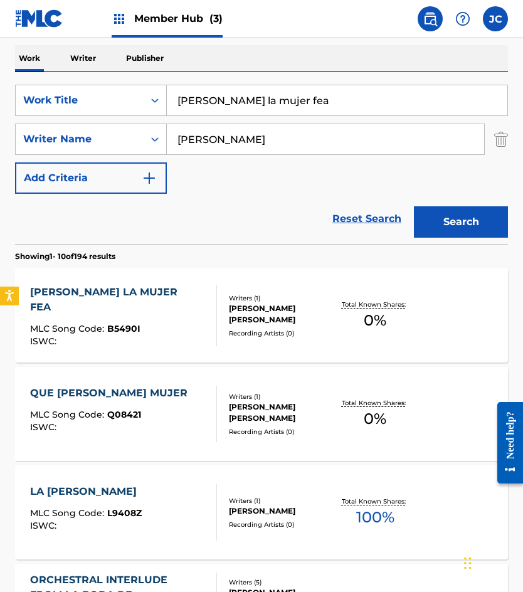
click at [261, 290] on div "[PERSON_NAME] LA MUJER FEA MLC Song Code : B5490I ISWC : Writers ( 1 ) [PERSON_…" at bounding box center [261, 315] width 493 height 94
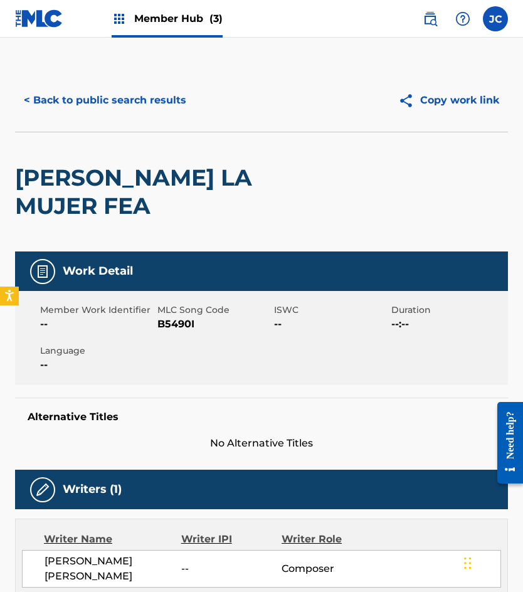
click at [167, 317] on span "B5490I" at bounding box center [214, 324] width 114 height 15
click at [141, 98] on button "< Back to public search results" at bounding box center [105, 100] width 180 height 31
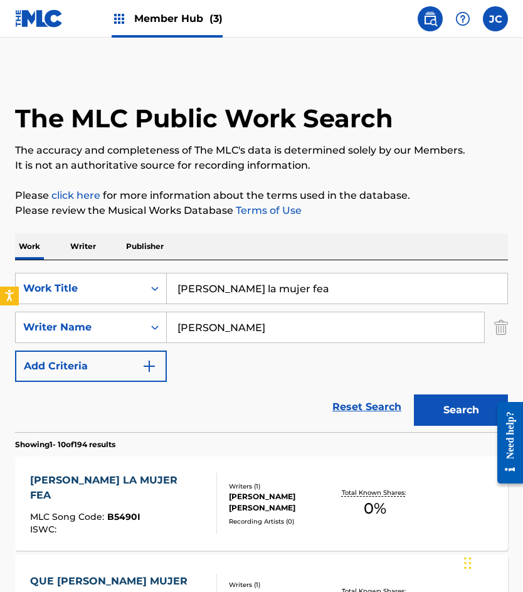
scroll to position [188, 0]
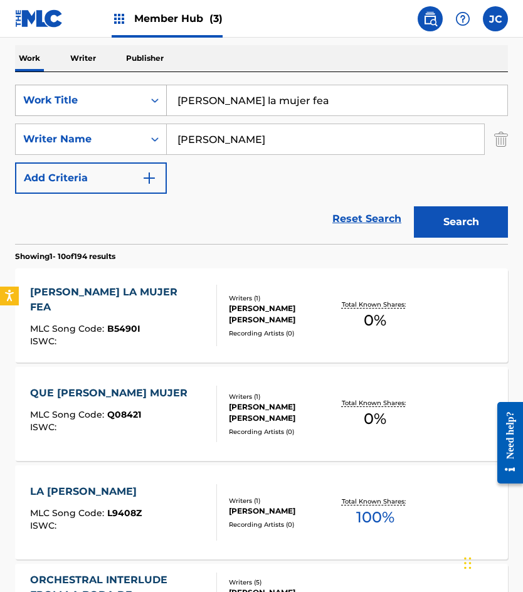
drag, startPoint x: 179, startPoint y: 99, endPoint x: 150, endPoint y: 91, distance: 30.0
click at [152, 93] on div "SearchWithCriteriab203d948-ccdb-483a-a766-cdd6b78b59c3 Work Title [PERSON_NAME]…" at bounding box center [261, 100] width 493 height 31
type input "vamos al mar"
click at [414, 206] on button "Search" at bounding box center [461, 221] width 94 height 31
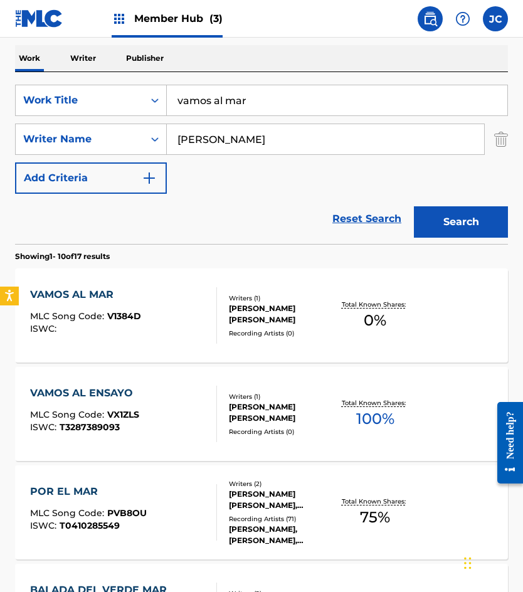
click at [201, 314] on div "VAMOS AL MAR MLC Song Code : V1384D ISWC :" at bounding box center [123, 315] width 187 height 56
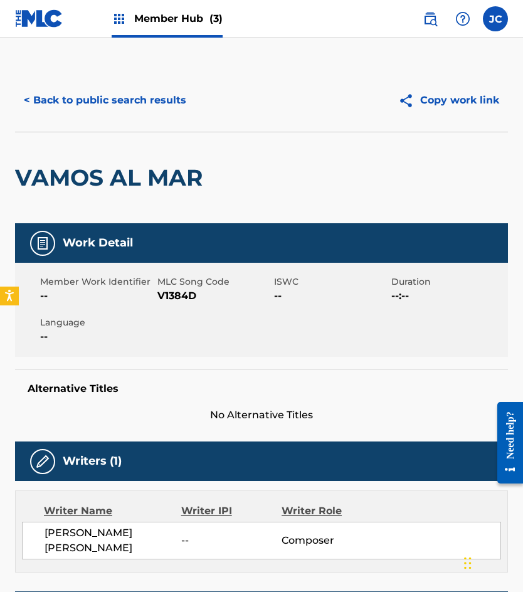
click at [182, 292] on span "V1384D" at bounding box center [214, 295] width 114 height 15
drag, startPoint x: 107, startPoint y: 103, endPoint x: 171, endPoint y: 4, distance: 117.4
click at [107, 103] on button "< Back to public search results" at bounding box center [105, 100] width 180 height 31
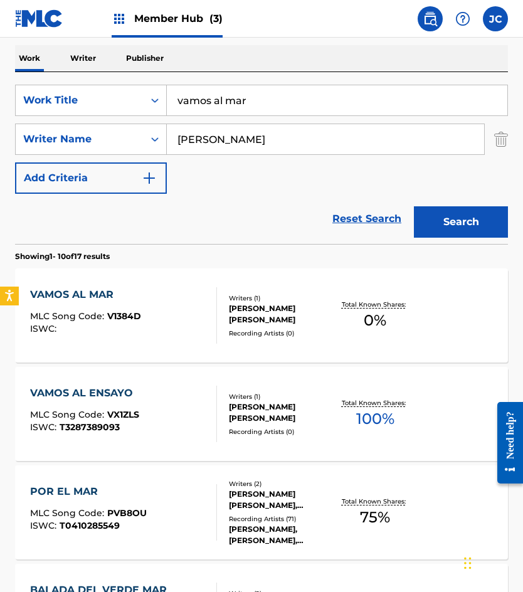
click at [265, 93] on input "vamos al mar" at bounding box center [337, 100] width 340 height 30
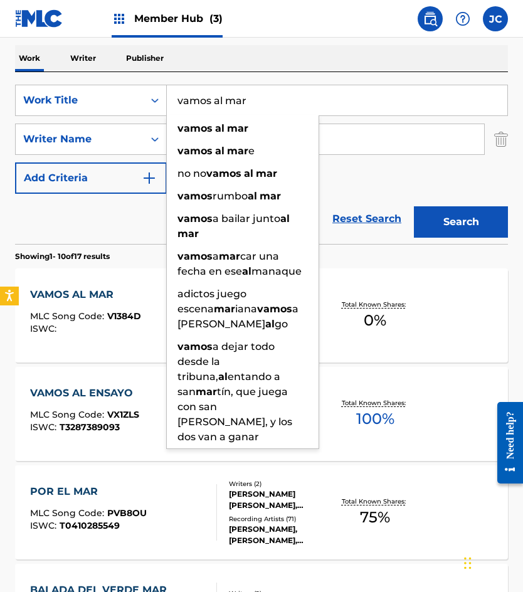
click at [266, 87] on input "vamos al mar" at bounding box center [337, 100] width 340 height 30
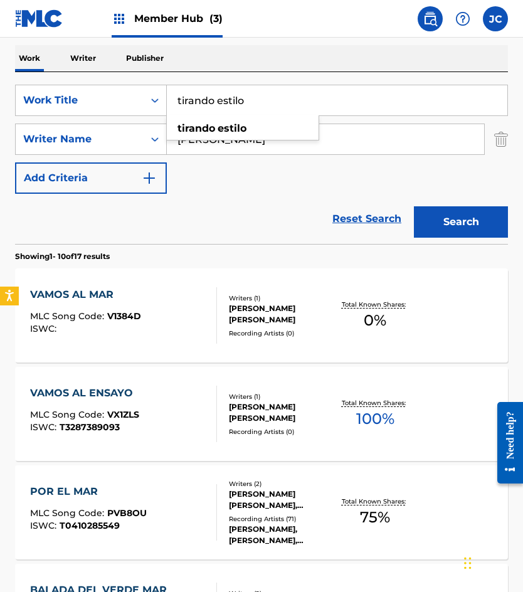
type input "tirando estilo"
click at [208, 311] on div at bounding box center [211, 315] width 10 height 56
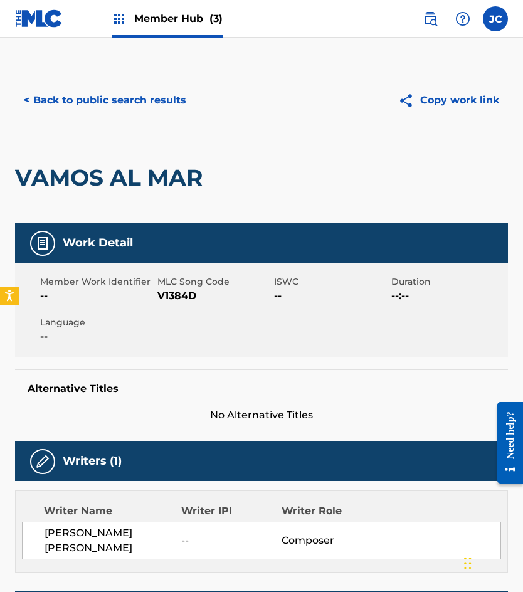
click at [173, 297] on span "V1384D" at bounding box center [214, 295] width 114 height 15
click at [75, 87] on button "< Back to public search results" at bounding box center [105, 100] width 180 height 31
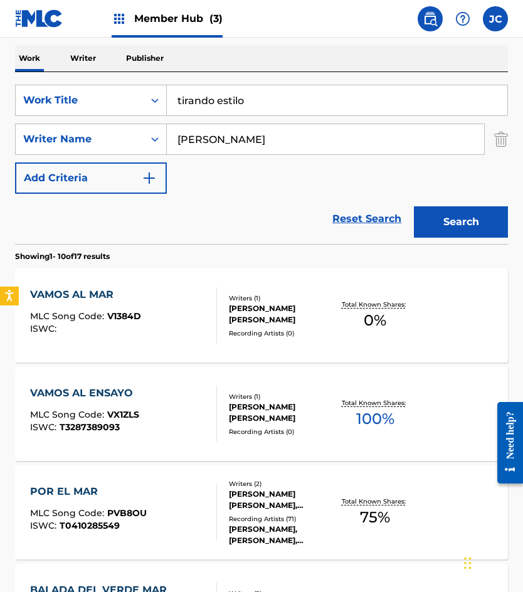
click at [267, 99] on input "tirando estilo" at bounding box center [337, 100] width 340 height 30
drag, startPoint x: 206, startPoint y: 207, endPoint x: 322, endPoint y: 213, distance: 116.8
click at [206, 206] on div "Reset Search Search" at bounding box center [261, 219] width 493 height 50
click at [275, 152] on input "[PERSON_NAME]" at bounding box center [325, 139] width 317 height 30
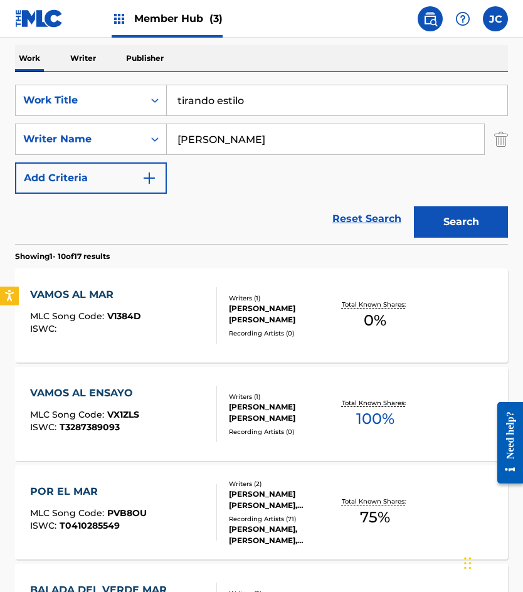
click at [275, 152] on input "[PERSON_NAME]" at bounding box center [325, 139] width 317 height 30
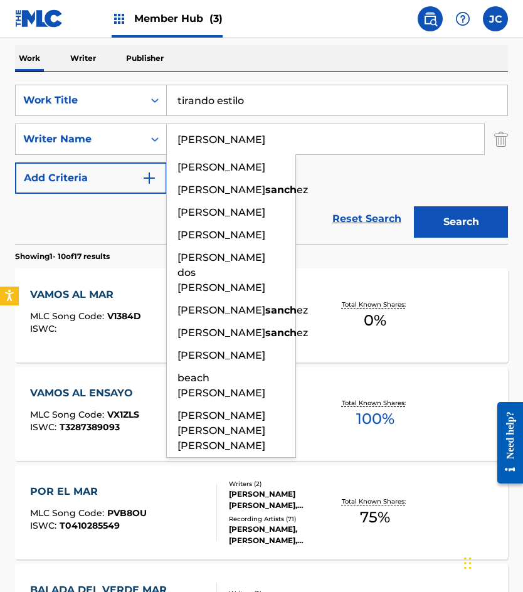
type input "[PERSON_NAME]"
click at [414, 206] on button "Search" at bounding box center [461, 221] width 94 height 31
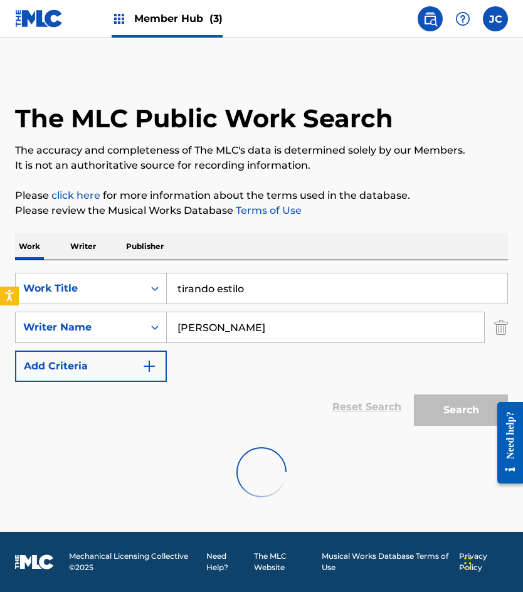
scroll to position [0, 0]
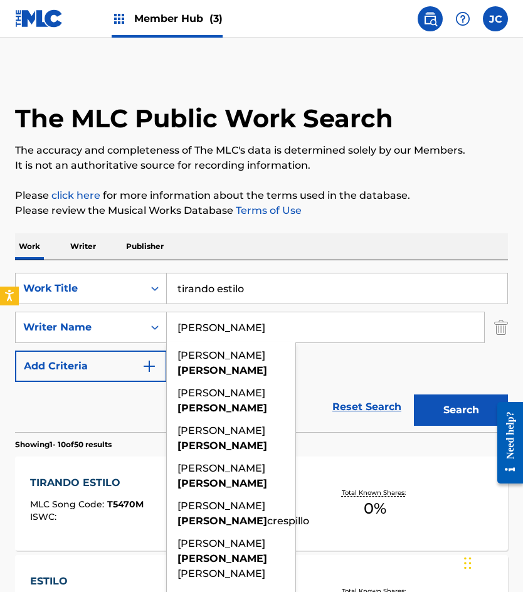
click at [416, 374] on div "SearchWithCriteriab203d948-ccdb-483a-a766-cdd6b78b59c3 Work Title tirando estil…" at bounding box center [261, 327] width 493 height 109
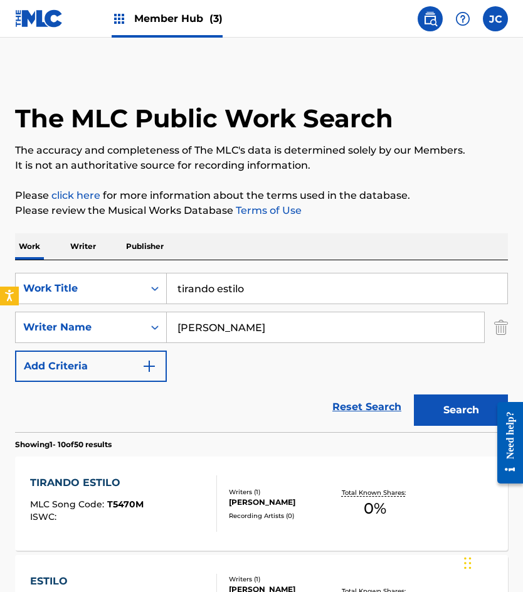
click at [241, 479] on div "TIRANDO ESTILO MLC Song Code : T5470M ISWC : Writers ( 1 ) [PERSON_NAME] Record…" at bounding box center [261, 503] width 493 height 94
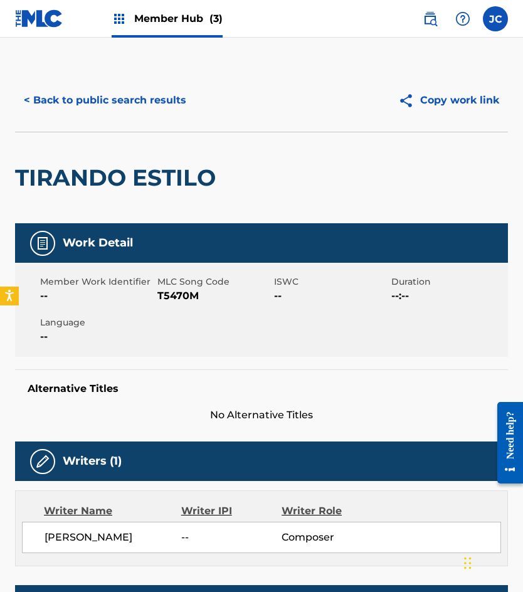
click at [185, 298] on span "T5470M" at bounding box center [214, 295] width 114 height 15
click at [63, 131] on div "< Back to public search results Copy work link" at bounding box center [261, 100] width 493 height 63
click at [93, 92] on button "< Back to public search results" at bounding box center [105, 100] width 180 height 31
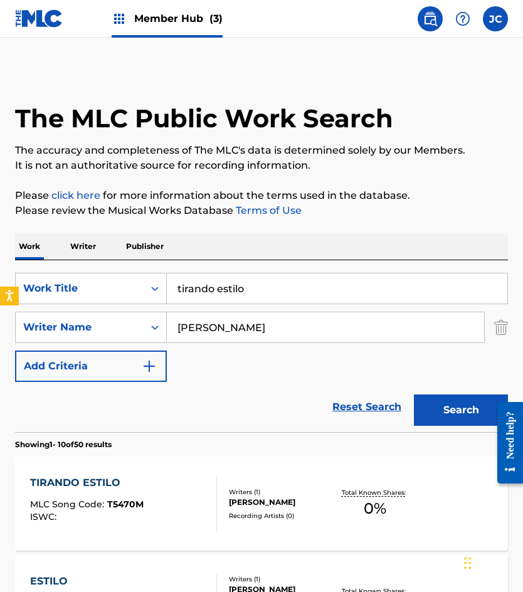
click at [300, 282] on input "tirando estilo" at bounding box center [337, 288] width 340 height 30
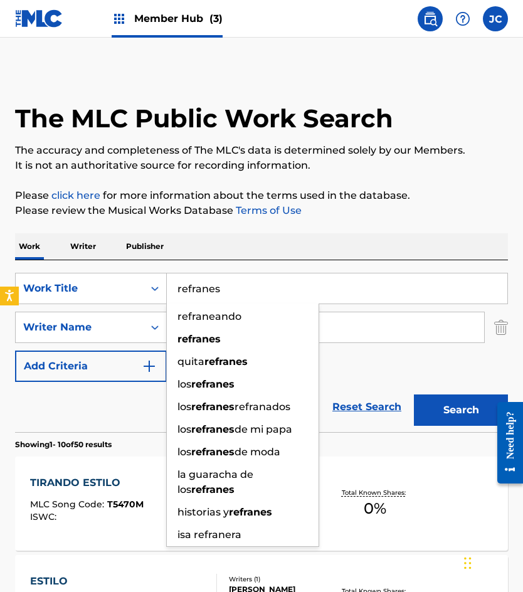
type input "refranes"
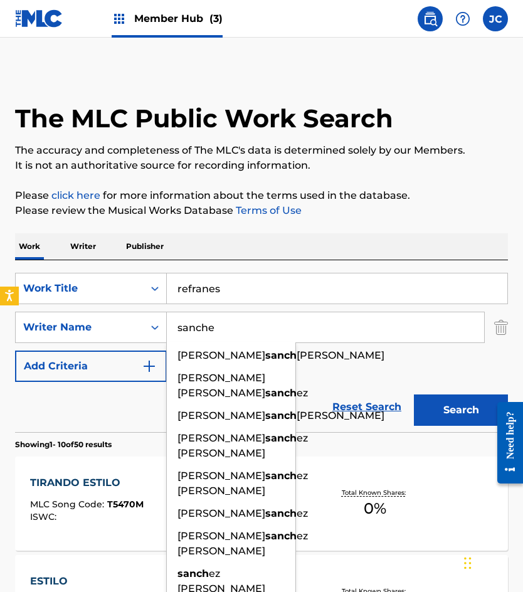
type input "[PERSON_NAME]"
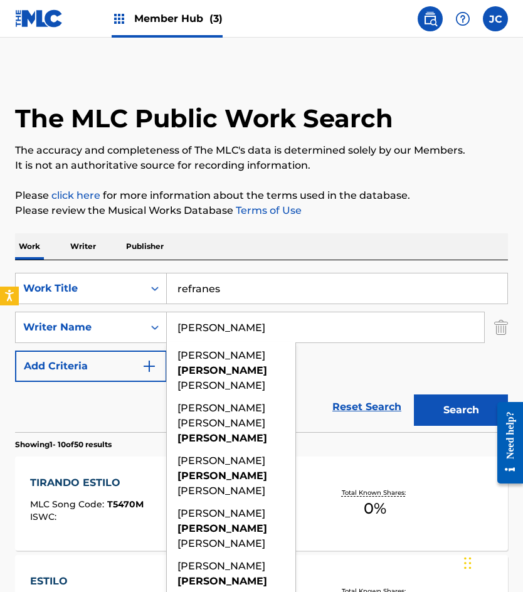
click at [414, 394] on button "Search" at bounding box center [461, 409] width 94 height 31
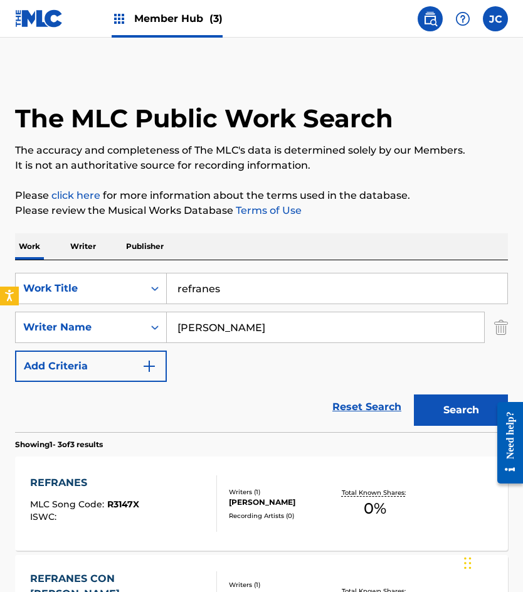
click at [288, 287] on input "refranes" at bounding box center [337, 288] width 340 height 30
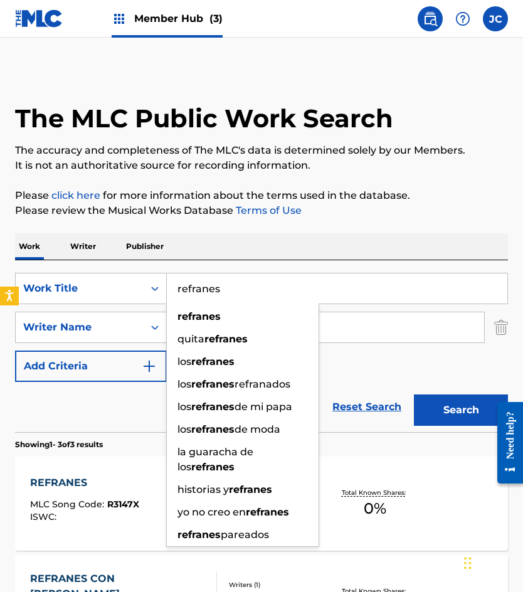
click at [356, 384] on div "Reset Search Search" at bounding box center [261, 407] width 493 height 50
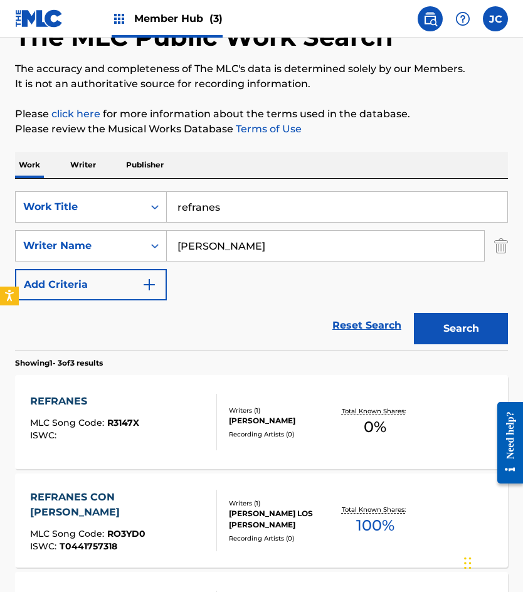
scroll to position [188, 0]
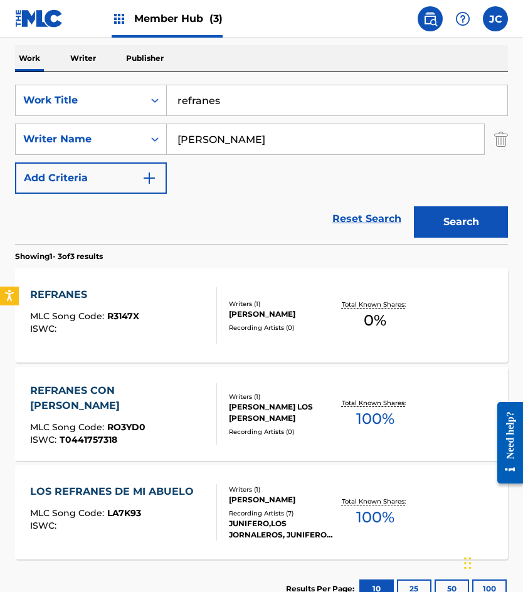
click at [180, 304] on div "REFRANES MLC Song Code : R3147X ISWC :" at bounding box center [123, 315] width 187 height 56
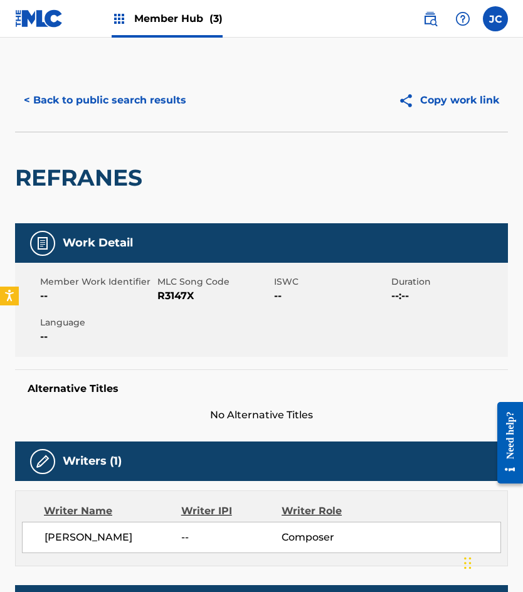
click at [166, 300] on span "R3147X" at bounding box center [214, 295] width 114 height 15
click at [116, 93] on button "< Back to public search results" at bounding box center [105, 100] width 180 height 31
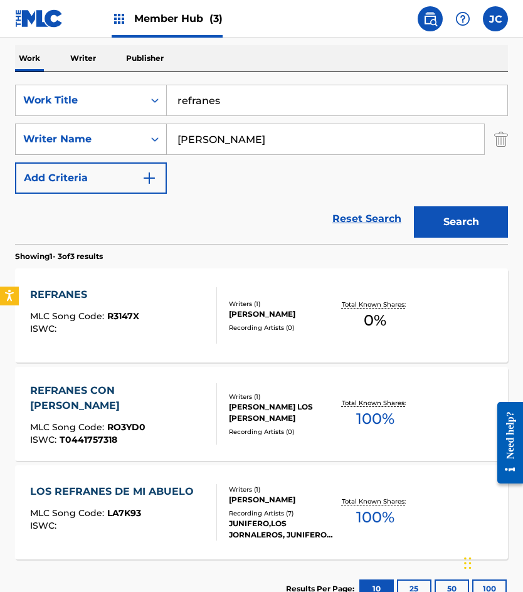
drag, startPoint x: 266, startPoint y: 102, endPoint x: 124, endPoint y: 125, distance: 144.3
click at [124, 125] on div "SearchWithCriteriab203d948-ccdb-483a-a766-cdd6b78b59c3 Work Title refranes Sear…" at bounding box center [261, 139] width 493 height 109
type input "que bonito"
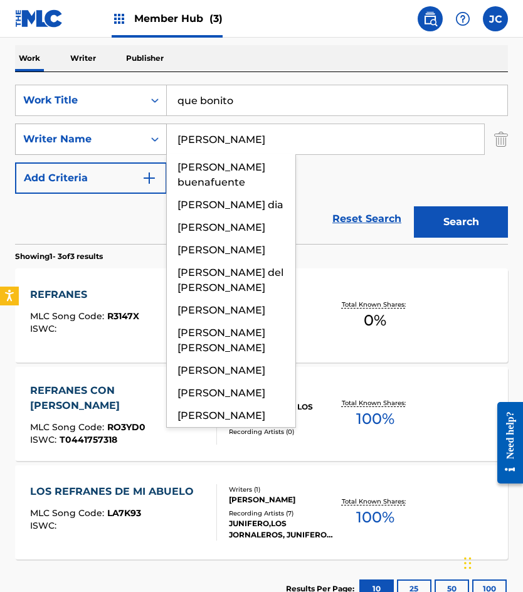
type input "[PERSON_NAME]"
click at [414, 206] on button "Search" at bounding box center [461, 221] width 94 height 31
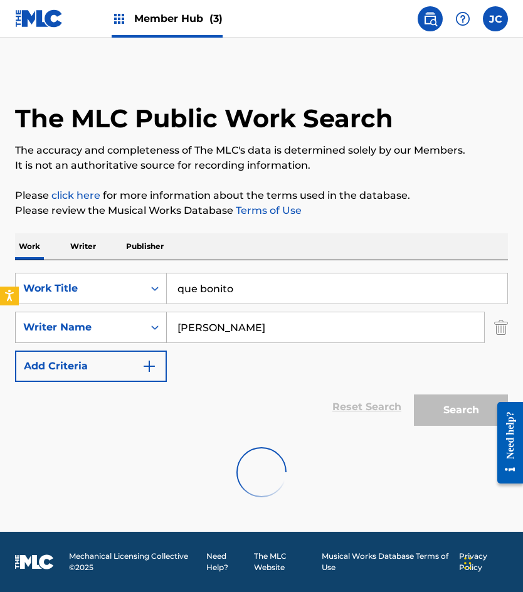
scroll to position [0, 0]
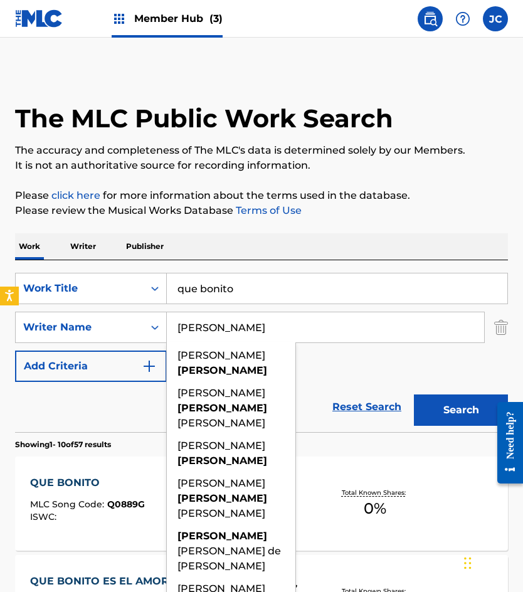
click at [362, 371] on div "SearchWithCriteriab203d948-ccdb-483a-a766-cdd6b78b59c3 Work Title que bonito Se…" at bounding box center [261, 327] width 493 height 109
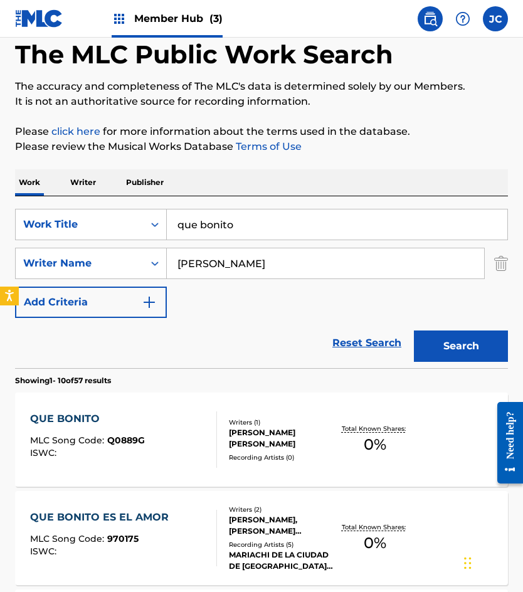
scroll to position [125, 0]
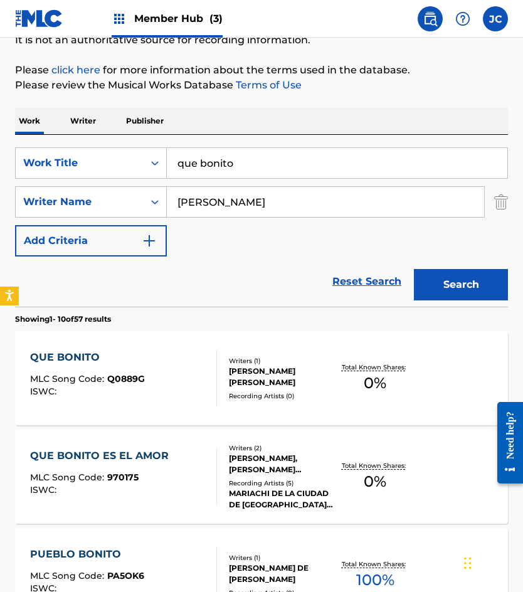
click at [221, 361] on div "Writers ( 1 ) [PERSON_NAME] [PERSON_NAME] Recording Artists ( 0 )" at bounding box center [275, 378] width 117 height 45
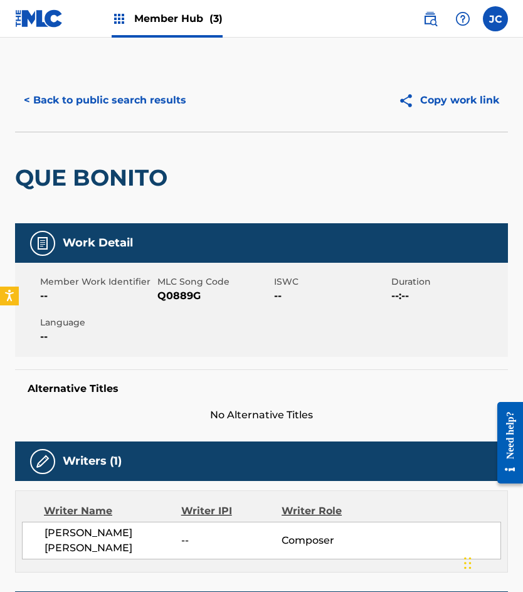
click at [174, 296] on span "Q0889G" at bounding box center [214, 295] width 114 height 15
click at [171, 286] on span "MLC Song Code" at bounding box center [214, 281] width 114 height 13
click at [174, 288] on span "MLC Song Code" at bounding box center [214, 281] width 114 height 13
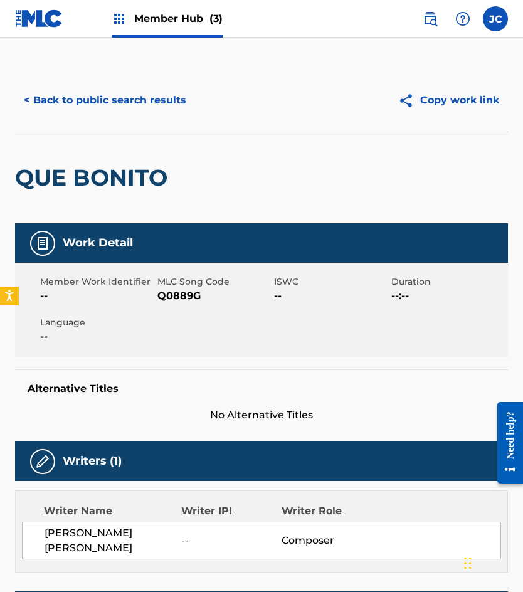
click at [174, 291] on span "Q0889G" at bounding box center [214, 295] width 114 height 15
click at [113, 109] on button "< Back to public search results" at bounding box center [105, 100] width 180 height 31
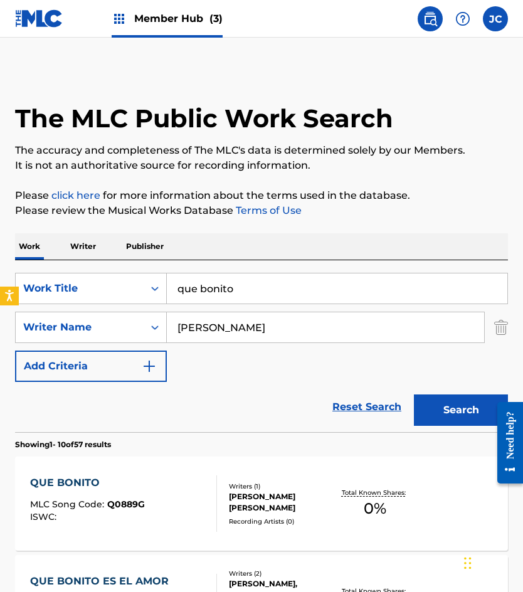
scroll to position [125, 0]
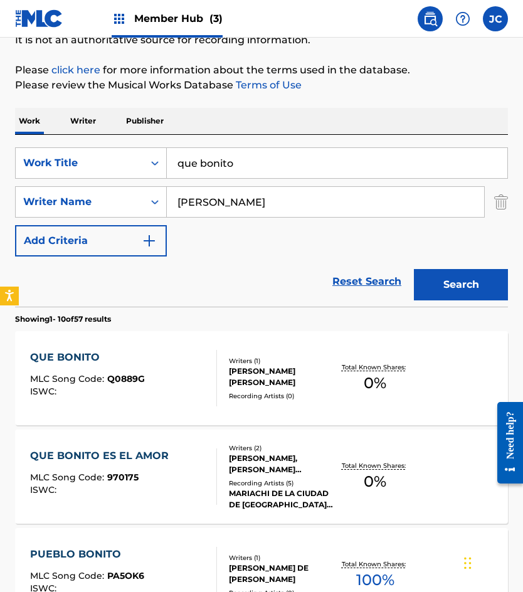
click at [301, 160] on input "que bonito" at bounding box center [337, 163] width 340 height 30
click at [300, 160] on input "que bonito" at bounding box center [337, 163] width 340 height 30
type input "recogiendo mis pasos"
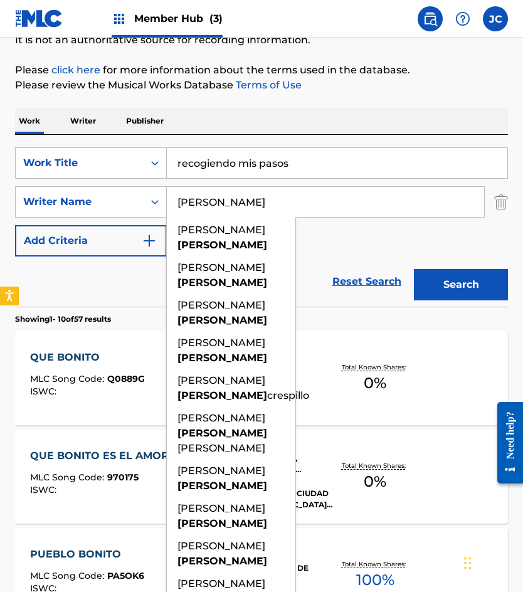
type input "[PERSON_NAME]"
click at [414, 269] on button "Search" at bounding box center [461, 284] width 94 height 31
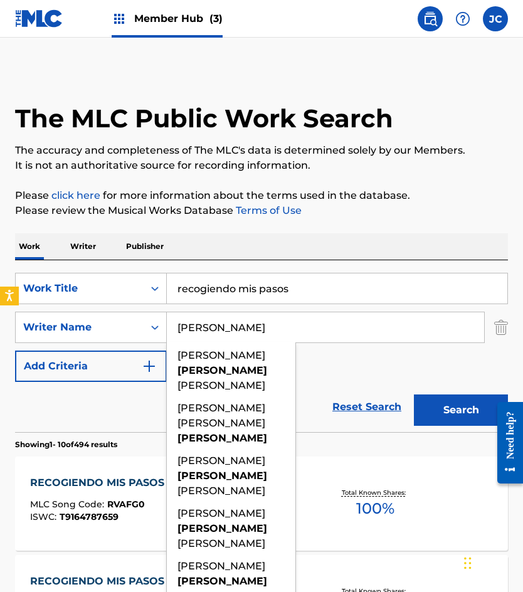
click at [349, 356] on div "SearchWithCriteriab203d948-ccdb-483a-a766-cdd6b78b59c3 Work Title recogiendo mi…" at bounding box center [261, 327] width 493 height 109
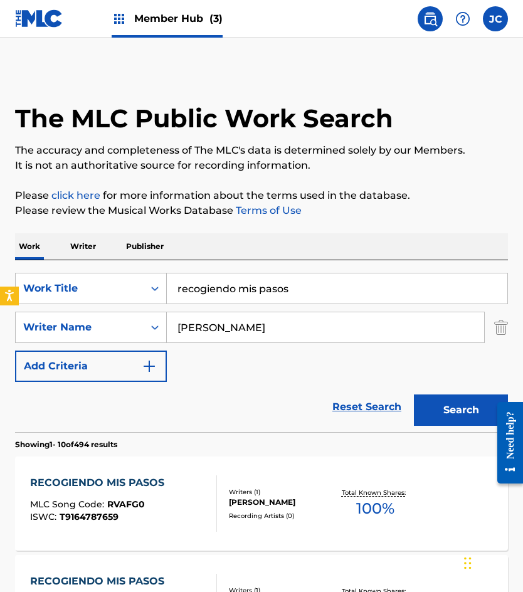
scroll to position [251, 0]
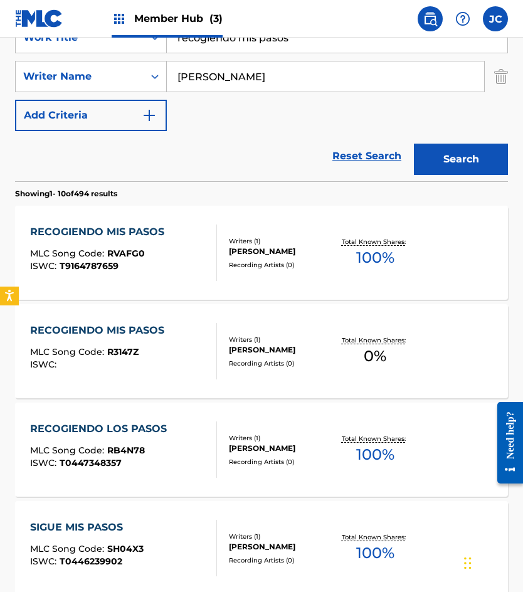
click at [224, 352] on div "Writers ( 1 ) [PERSON_NAME] Recording Artists ( 0 )" at bounding box center [275, 351] width 117 height 33
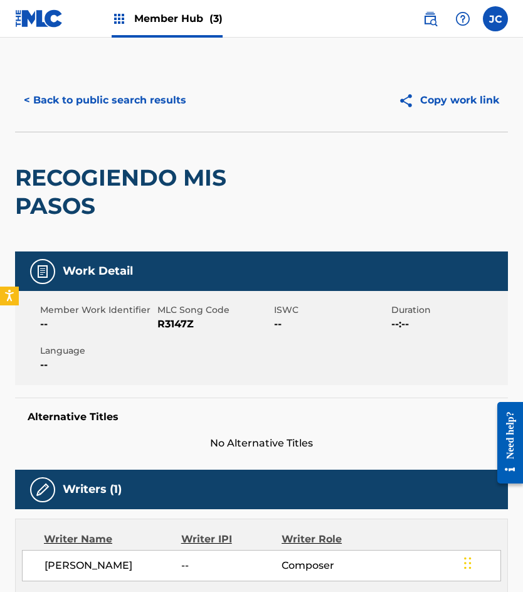
click at [159, 330] on span "R3147Z" at bounding box center [214, 324] width 114 height 15
click at [109, 93] on button "< Back to public search results" at bounding box center [105, 100] width 180 height 31
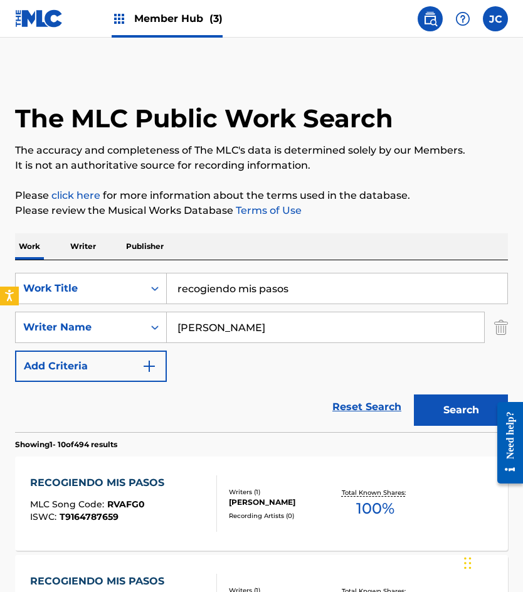
scroll to position [251, 0]
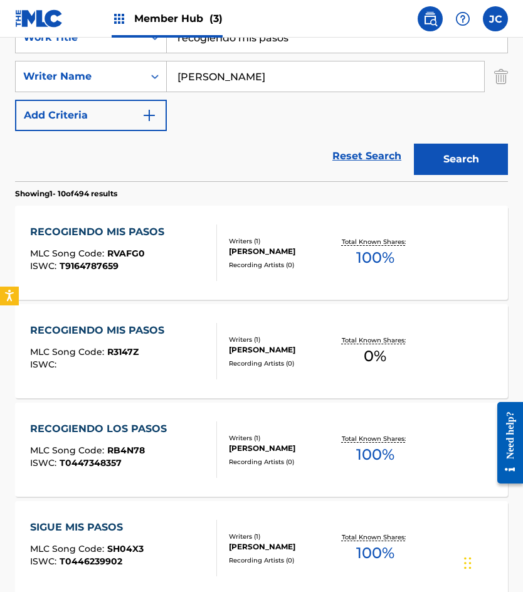
drag, startPoint x: 306, startPoint y: 47, endPoint x: 164, endPoint y: 36, distance: 142.7
click at [165, 39] on div "SearchWithCriteriab203d948-ccdb-483a-a766-cdd6b78b59c3 Work Title recogiendo mi…" at bounding box center [261, 37] width 493 height 31
type input "que siga habiendo licor"
click at [414, 144] on button "Search" at bounding box center [461, 159] width 94 height 31
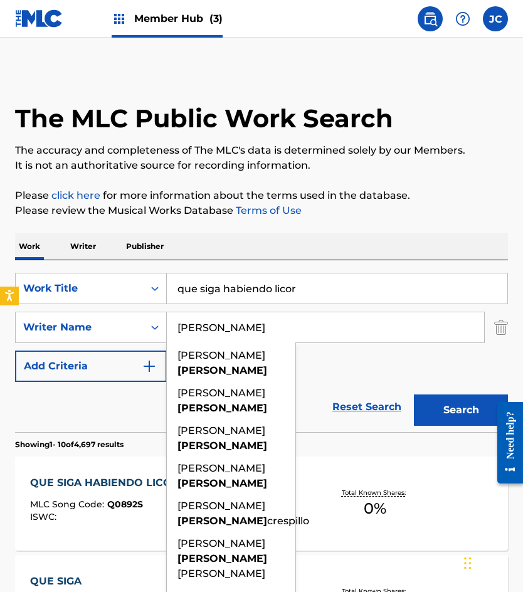
click at [349, 362] on div "SearchWithCriteriab203d948-ccdb-483a-a766-cdd6b78b59c3 Work Title que siga habi…" at bounding box center [261, 327] width 493 height 109
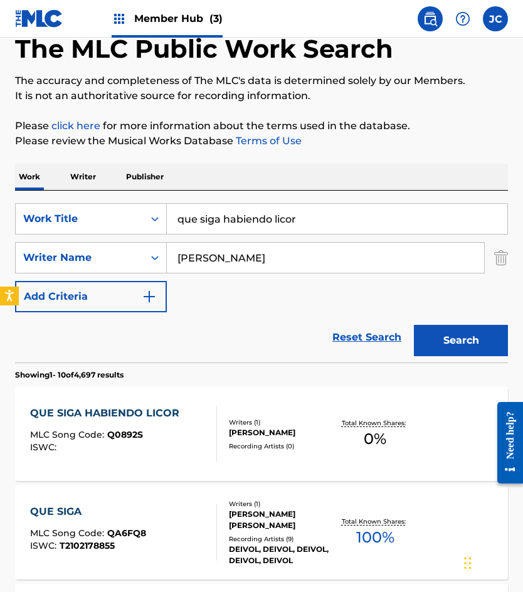
scroll to position [188, 0]
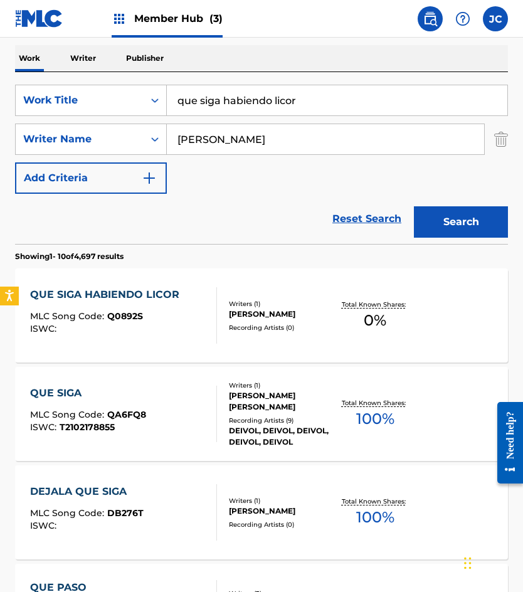
click at [199, 316] on div "QUE SIGA HABIENDO LICOR MLC Song Code : Q0892S ISWC :" at bounding box center [123, 315] width 187 height 56
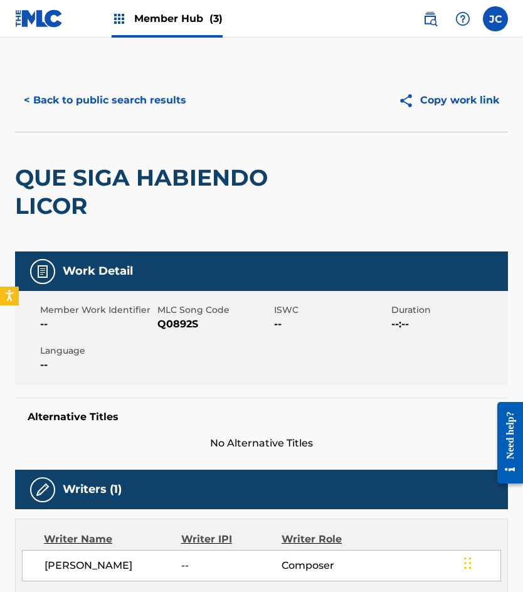
click at [167, 324] on span "Q0892S" at bounding box center [214, 324] width 114 height 15
click at [144, 117] on div "< Back to public search results Copy work link" at bounding box center [261, 100] width 493 height 63
click at [143, 103] on button "< Back to public search results" at bounding box center [105, 100] width 180 height 31
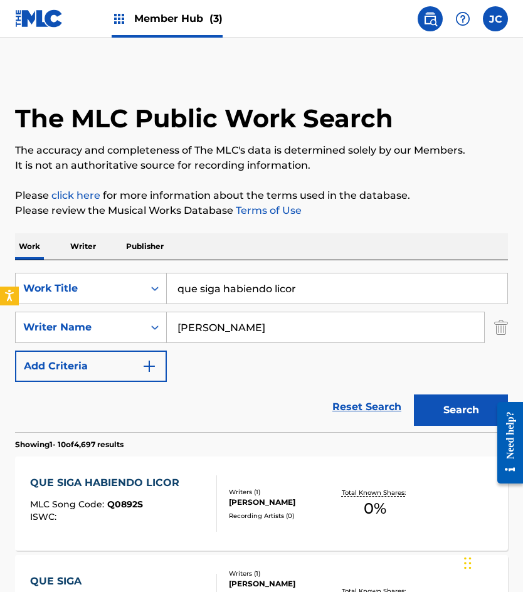
scroll to position [188, 0]
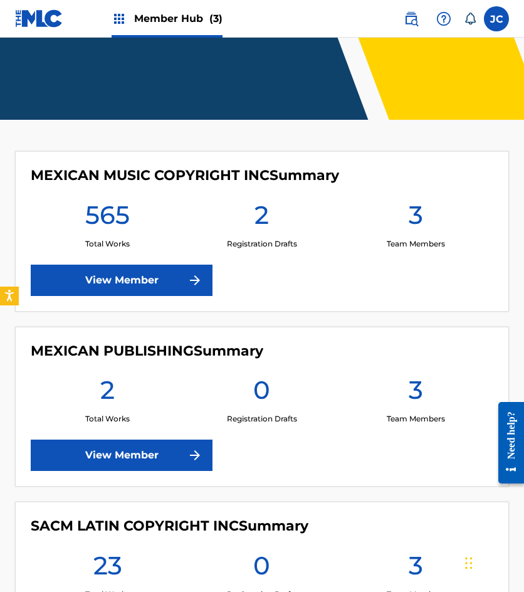
scroll to position [188, 0]
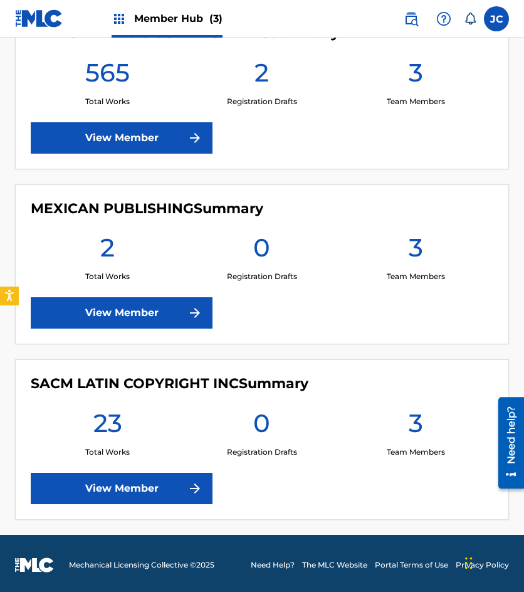
scroll to position [320, 0]
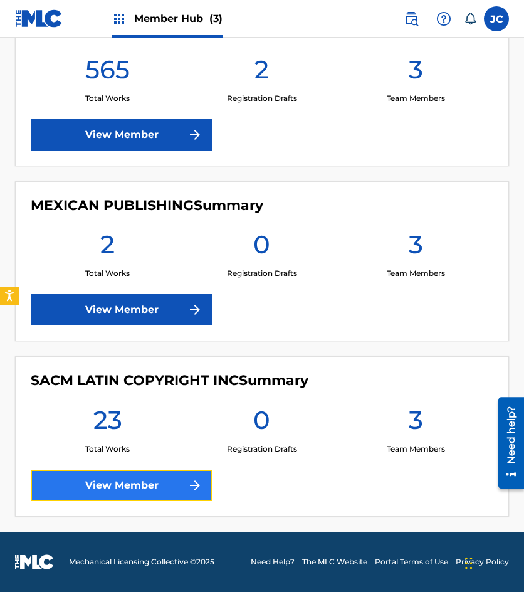
click at [146, 482] on link "View Member" at bounding box center [122, 485] width 182 height 31
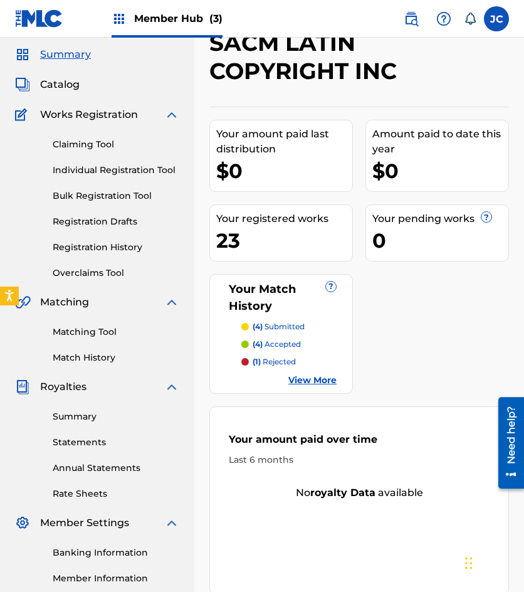
scroll to position [63, 0]
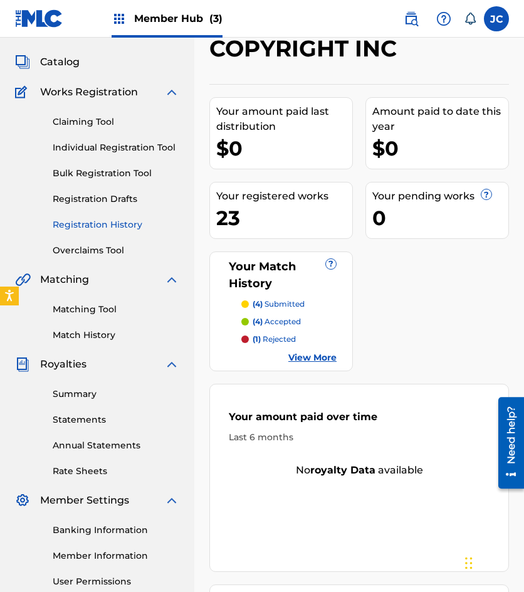
click at [83, 221] on link "Registration History" at bounding box center [116, 224] width 127 height 13
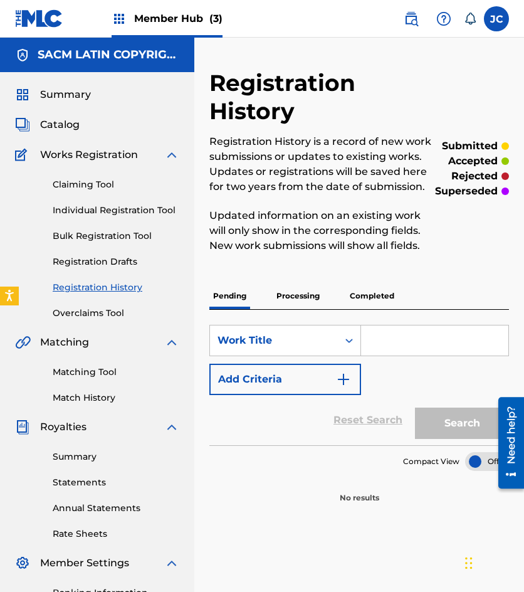
click at [295, 288] on p "Processing" at bounding box center [298, 296] width 51 height 26
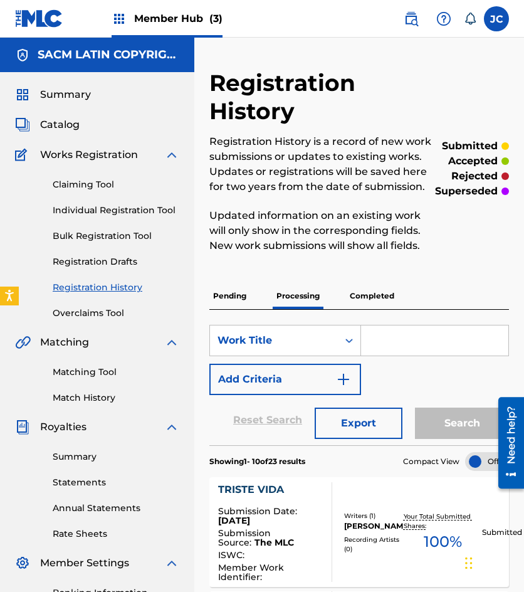
click at [50, 23] on img at bounding box center [39, 18] width 48 height 18
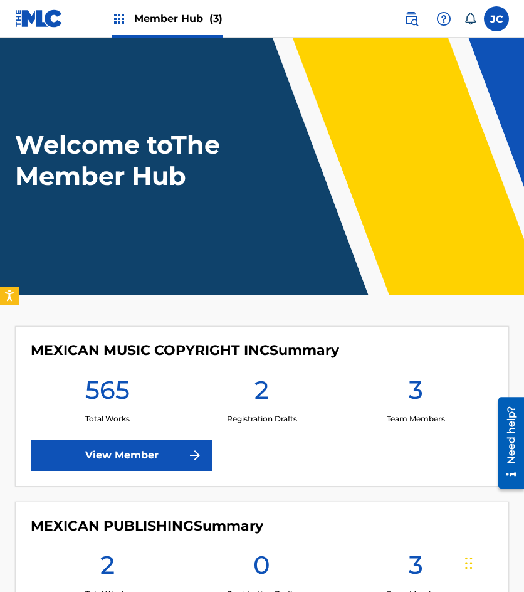
click at [164, 436] on div "MEXICAN MUSIC COPYRIGHT INC Summary 565 Total Works 2 Registration Drafts 3 Tea…" at bounding box center [262, 406] width 494 height 161
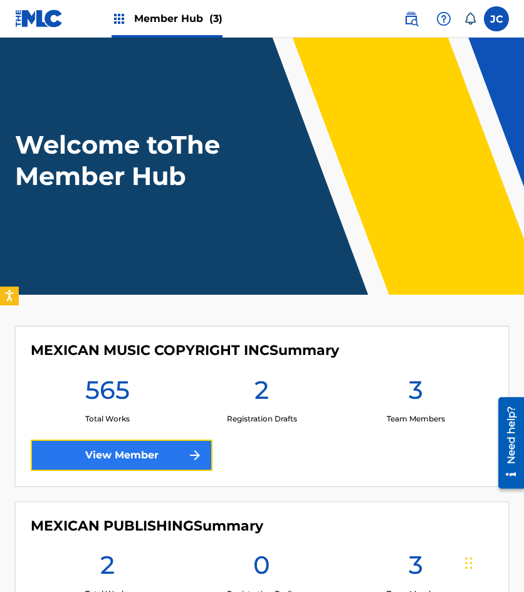
click at [162, 448] on link "View Member" at bounding box center [122, 455] width 182 height 31
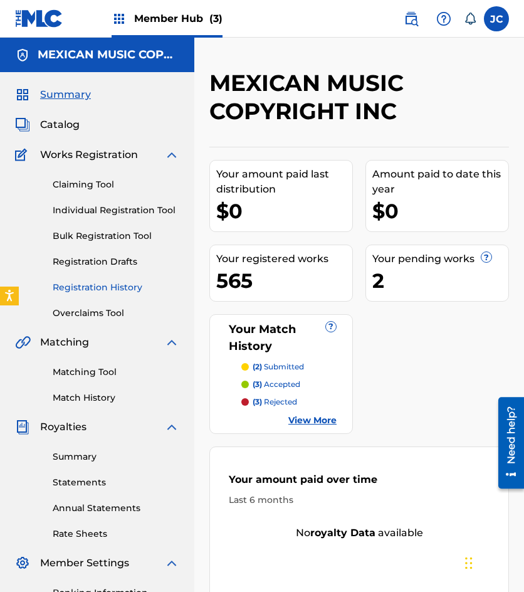
click at [113, 284] on link "Registration History" at bounding box center [116, 287] width 127 height 13
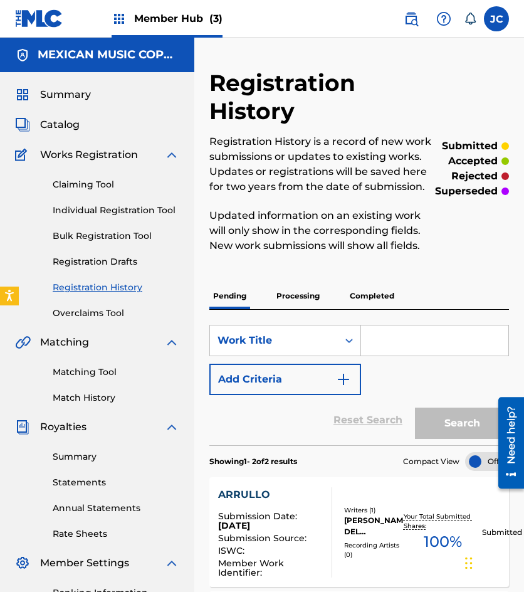
click at [312, 300] on p "Processing" at bounding box center [298, 296] width 51 height 26
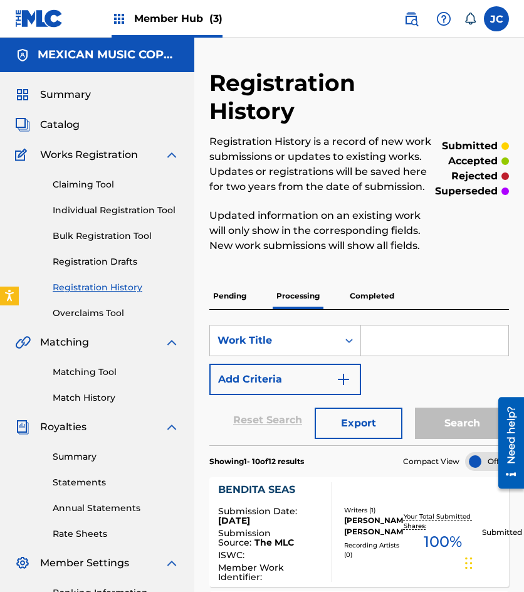
click at [230, 301] on p "Pending" at bounding box center [229, 296] width 41 height 26
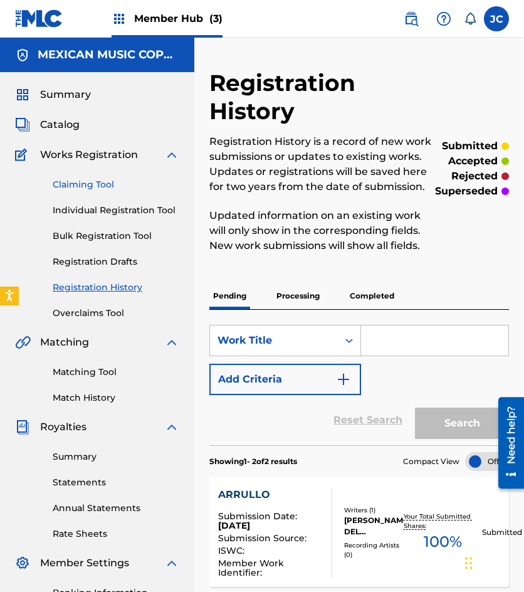
click at [107, 191] on link "Claiming Tool" at bounding box center [116, 184] width 127 height 13
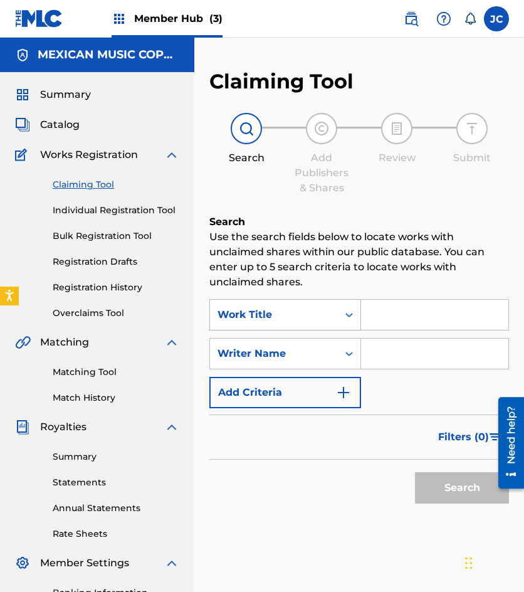
click at [248, 329] on div "Work Title" at bounding box center [285, 314] width 152 height 31
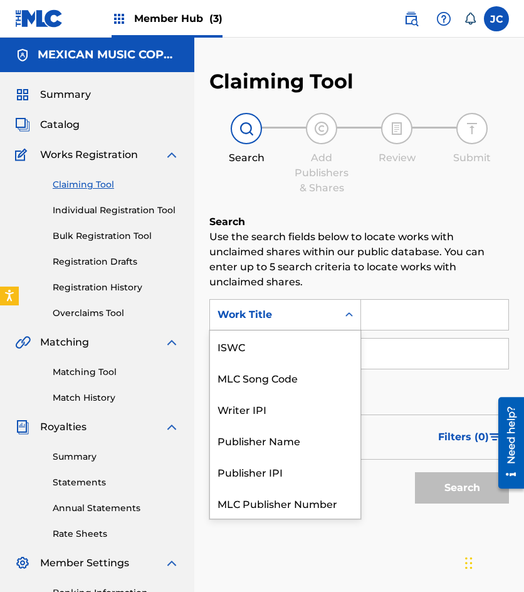
scroll to position [31, 0]
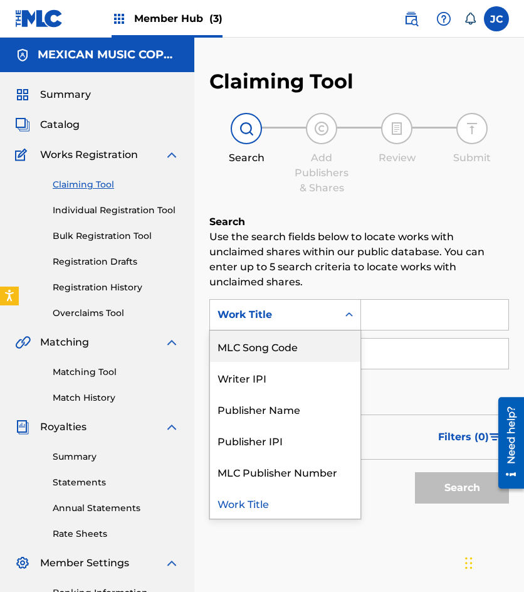
click at [250, 342] on div "MLC Song Code" at bounding box center [285, 345] width 150 height 31
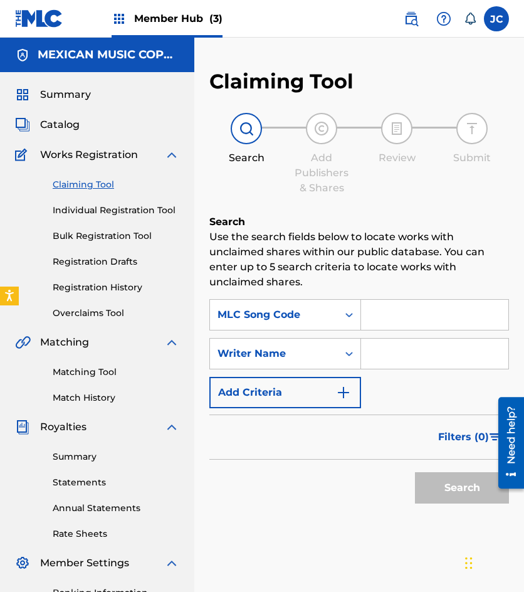
click at [405, 319] on input "Search Form" at bounding box center [434, 315] width 147 height 30
type input "M23879"
click at [415, 472] on button "Search" at bounding box center [462, 487] width 94 height 31
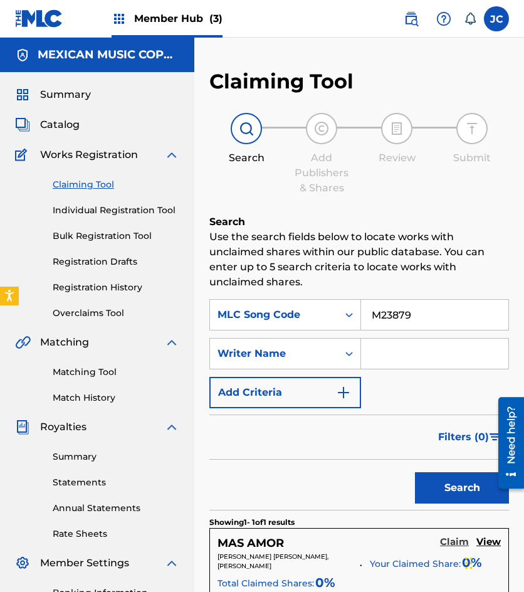
click at [455, 549] on link "Claim" at bounding box center [454, 543] width 29 height 14
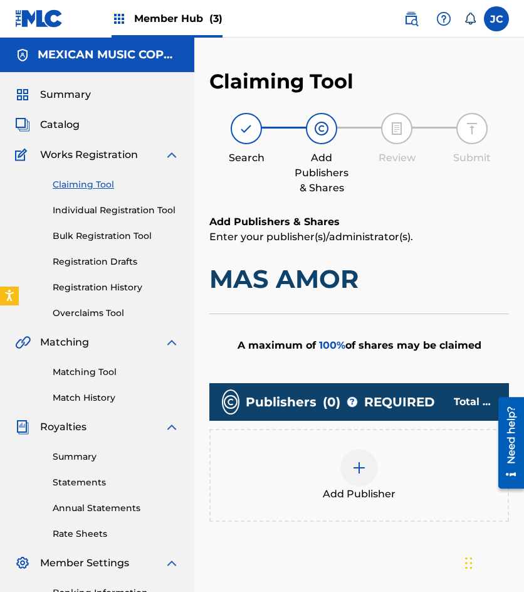
click at [351, 451] on div at bounding box center [359, 468] width 38 height 38
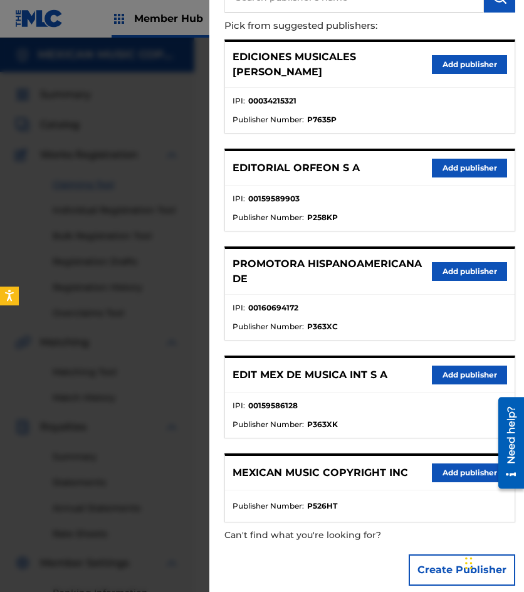
scroll to position [125, 0]
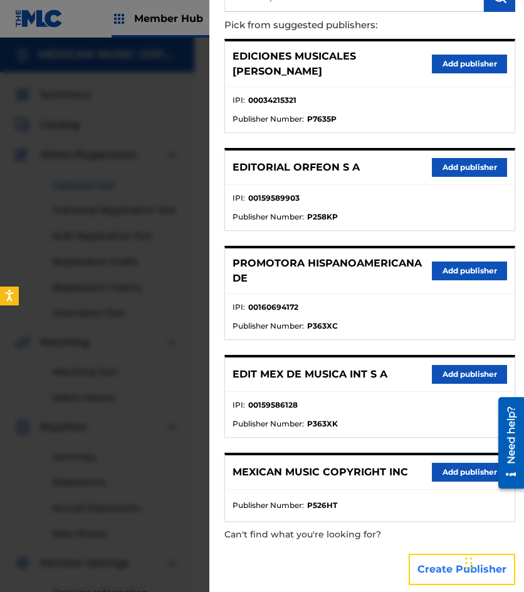
click at [436, 557] on button "Create Publisher" at bounding box center [462, 569] width 107 height 31
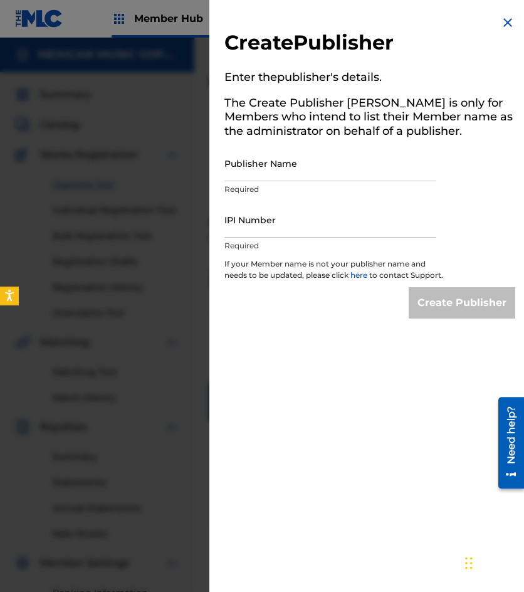
scroll to position [0, 0]
click at [272, 177] on input "Publisher Name" at bounding box center [330, 163] width 212 height 36
type input "EMROTH S A"
click at [264, 238] on div "IPI Number Required" at bounding box center [330, 230] width 212 height 56
click at [264, 233] on input "IPI Number" at bounding box center [330, 220] width 212 height 36
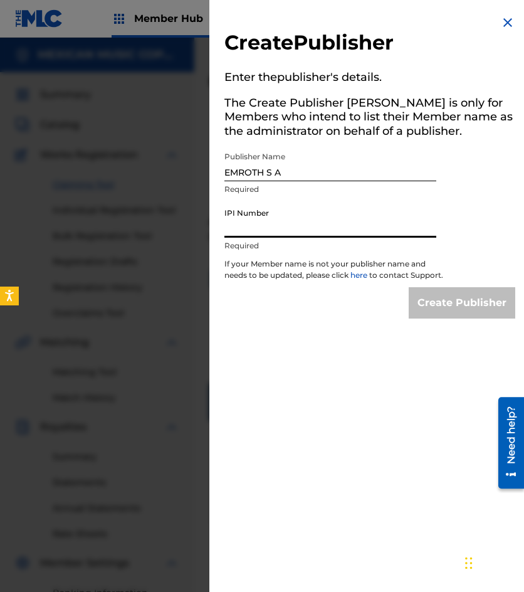
type input "00034215321"
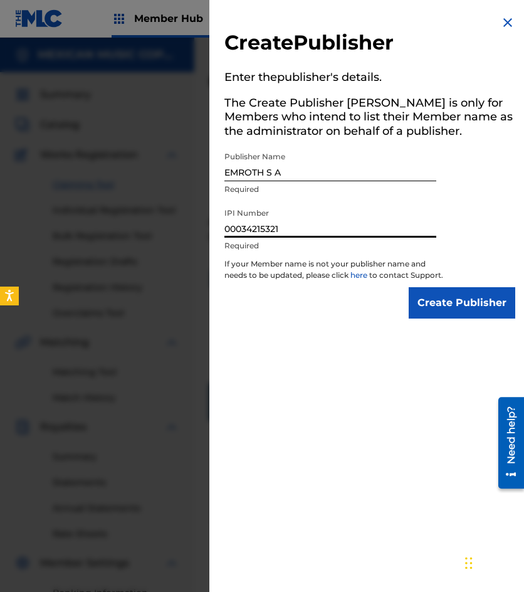
drag, startPoint x: 253, startPoint y: 227, endPoint x: 280, endPoint y: 226, distance: 26.3
click at [280, 226] on input "00034215321" at bounding box center [330, 220] width 212 height 36
click at [295, 319] on div "Create Publisher" at bounding box center [369, 302] width 291 height 31
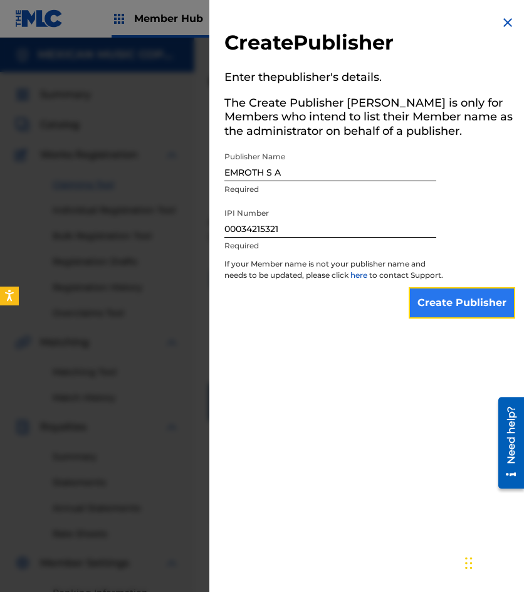
click at [430, 319] on input "Create Publisher" at bounding box center [462, 302] width 107 height 31
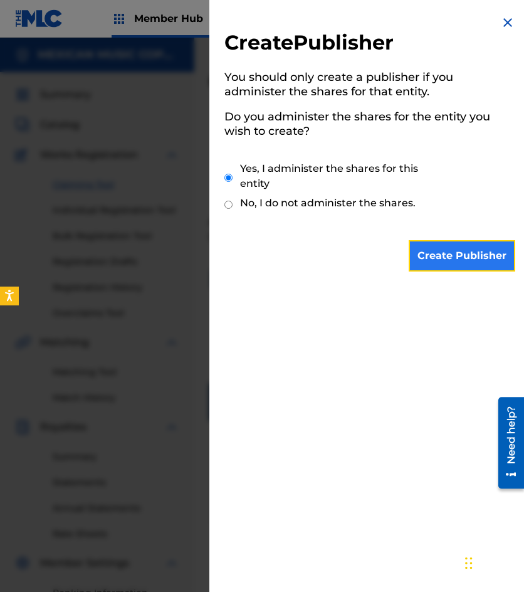
click at [426, 258] on input "Create Publisher" at bounding box center [462, 255] width 107 height 31
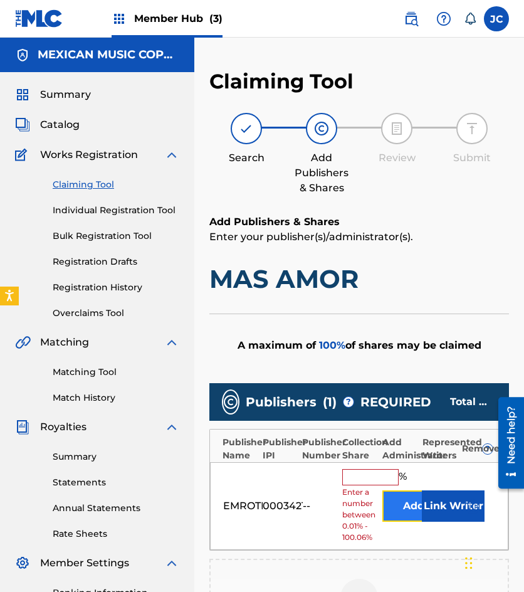
click at [403, 502] on button "Add" at bounding box center [413, 505] width 63 height 31
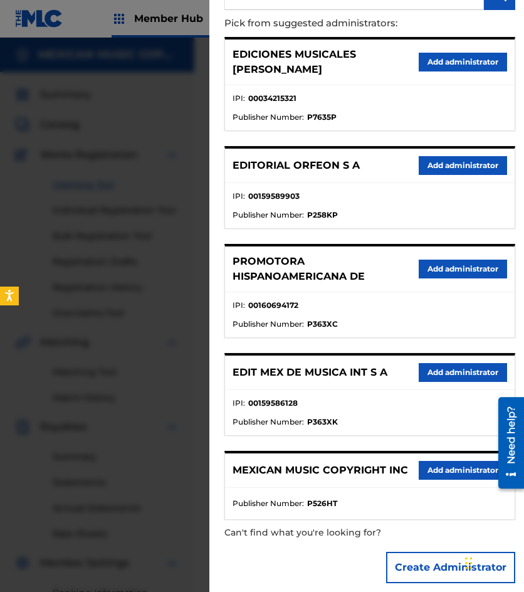
scroll to position [129, 0]
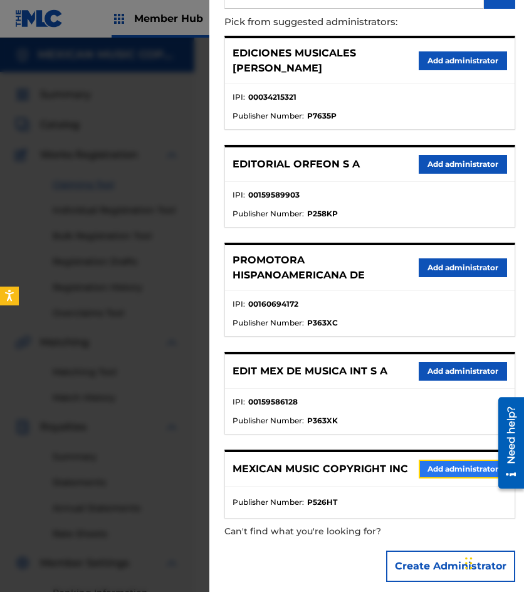
click at [435, 460] on button "Add administrator" at bounding box center [463, 469] width 88 height 19
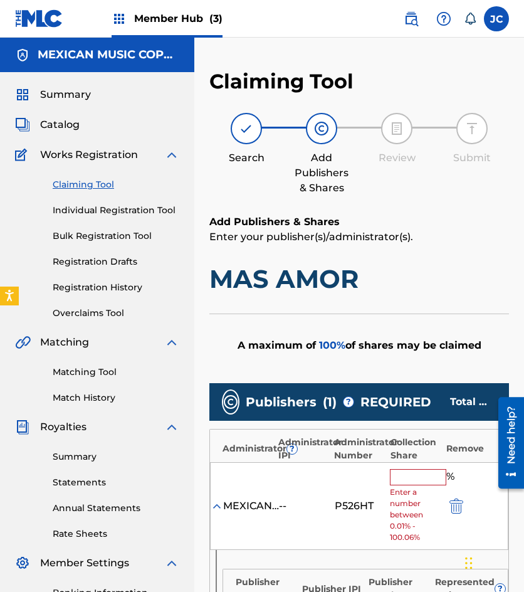
click at [409, 480] on input "text" at bounding box center [418, 477] width 56 height 16
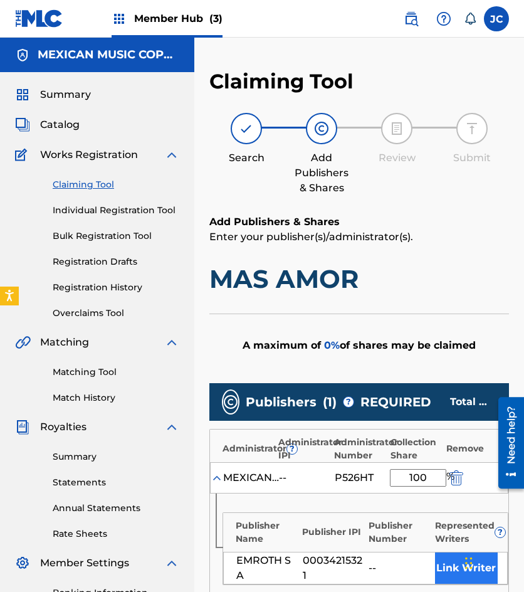
type input "100"
click at [456, 556] on button "Link Writer" at bounding box center [466, 567] width 63 height 31
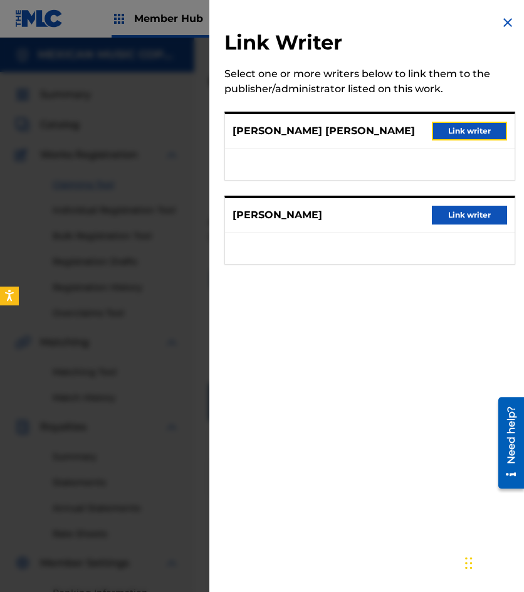
click at [477, 128] on button "Link writer" at bounding box center [469, 131] width 75 height 19
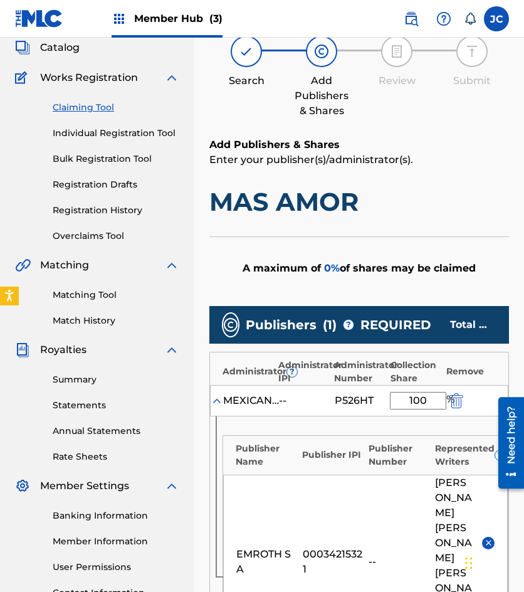
scroll to position [251, 0]
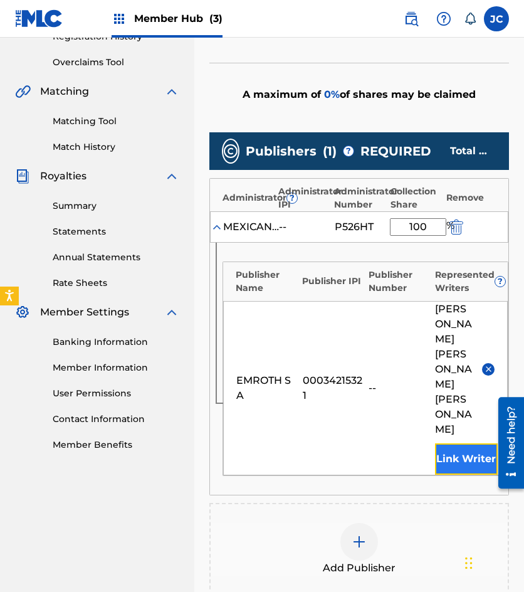
click at [460, 443] on button "Link Writer" at bounding box center [466, 458] width 63 height 31
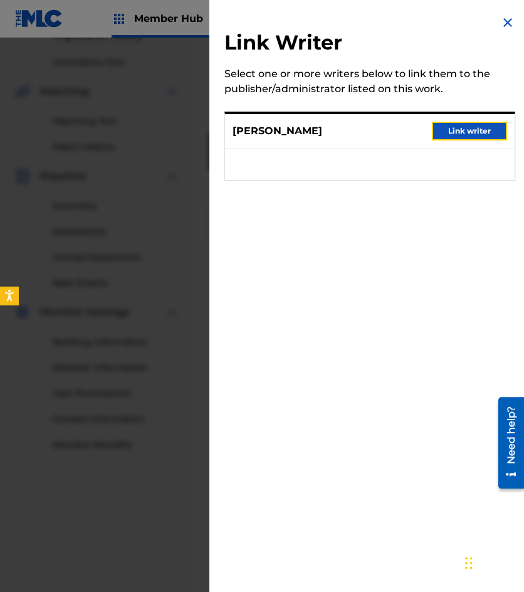
click at [438, 139] on button "Link writer" at bounding box center [469, 131] width 75 height 19
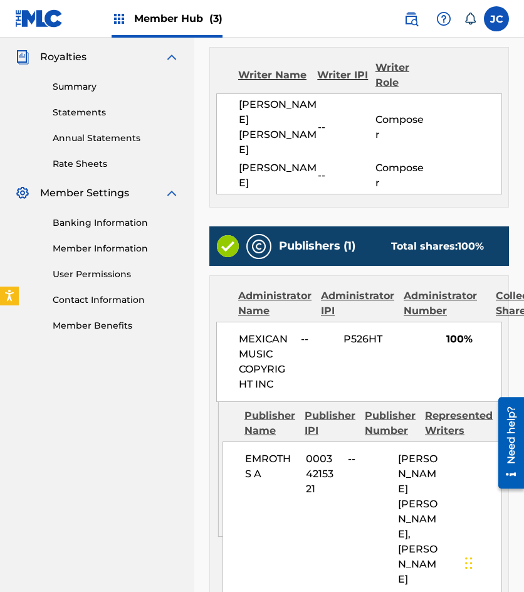
scroll to position [475, 0]
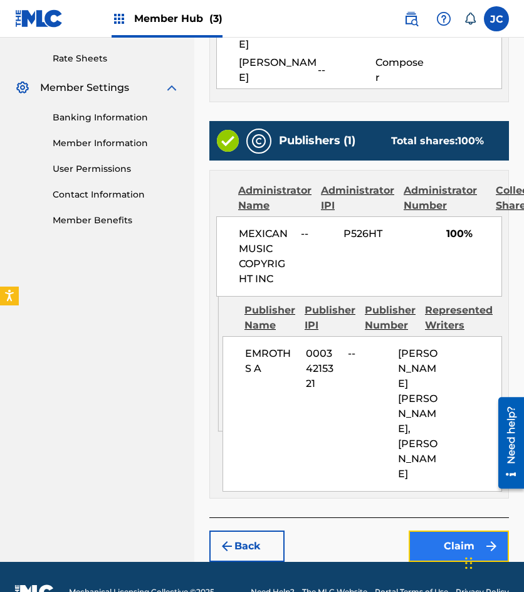
click at [450, 530] on button "Claim" at bounding box center [459, 545] width 100 height 31
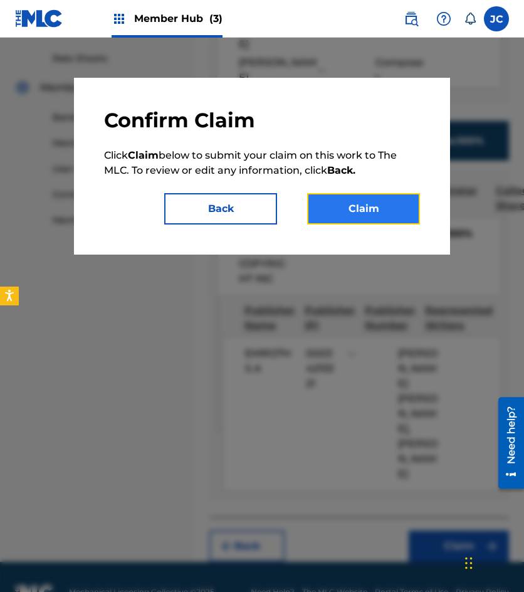
click at [370, 211] on button "Claim" at bounding box center [363, 208] width 113 height 31
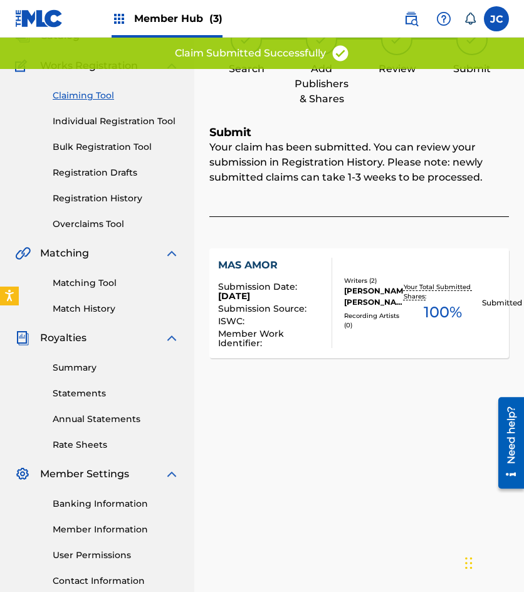
scroll to position [0, 0]
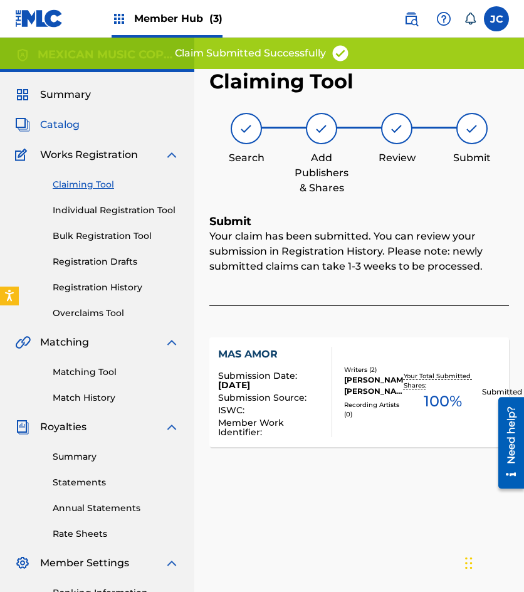
click at [45, 129] on span "Catalog" at bounding box center [60, 124] width 40 height 15
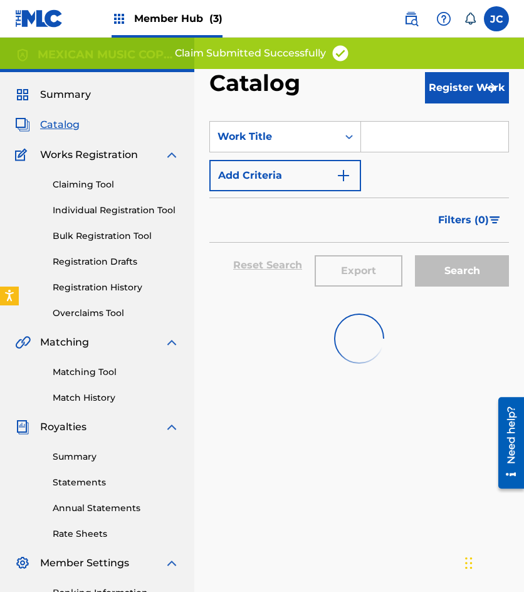
click at [33, 26] on img at bounding box center [39, 18] width 48 height 18
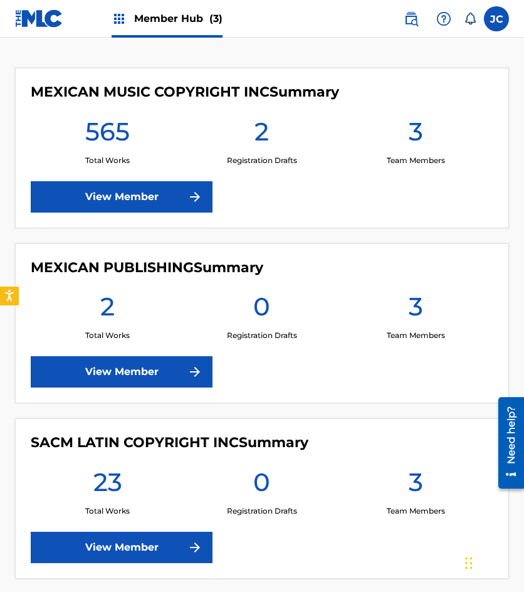
scroll to position [320, 0]
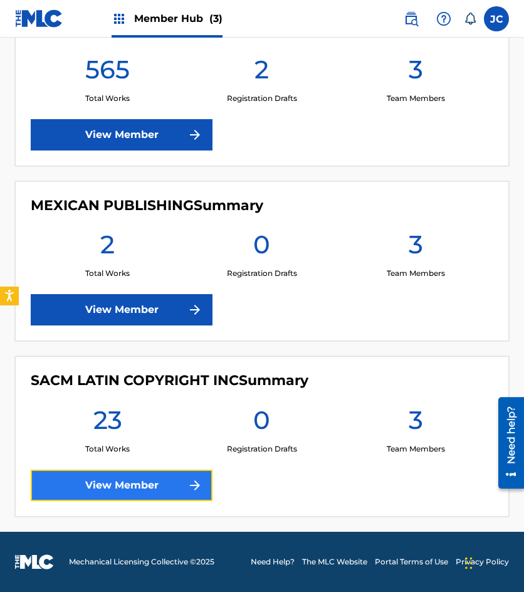
click at [200, 473] on link "View Member" at bounding box center [122, 485] width 182 height 31
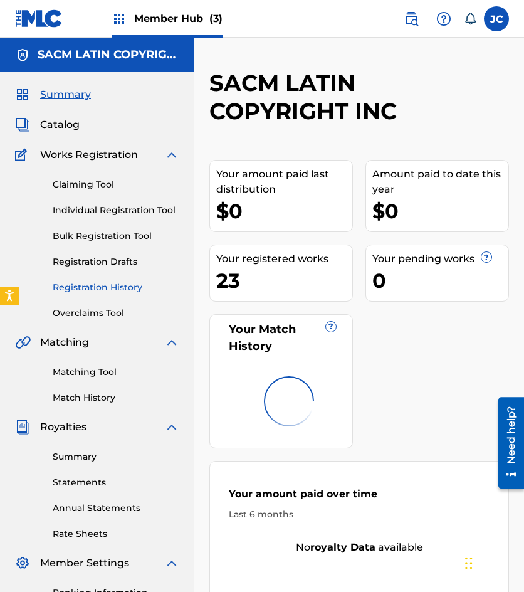
click at [110, 282] on link "Registration History" at bounding box center [116, 287] width 127 height 13
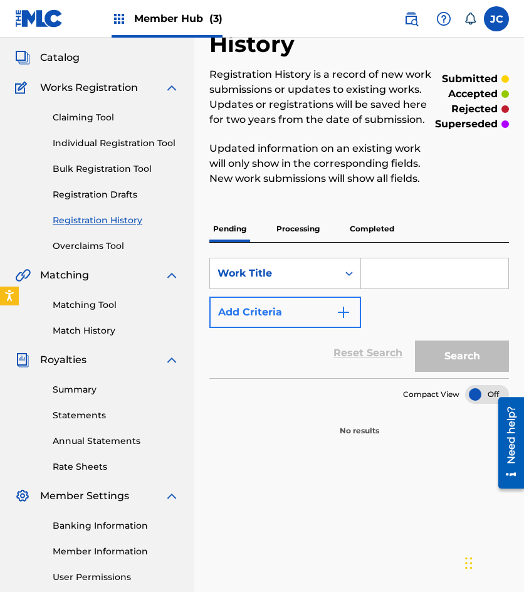
scroll to position [186, 0]
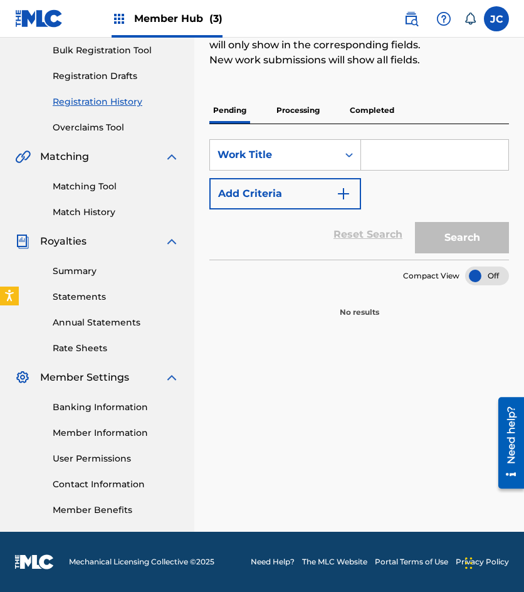
click at [294, 113] on p "Processing" at bounding box center [298, 110] width 51 height 26
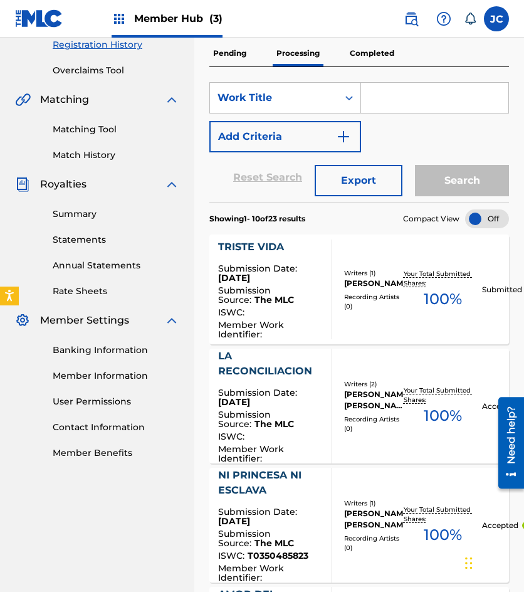
scroll to position [314, 0]
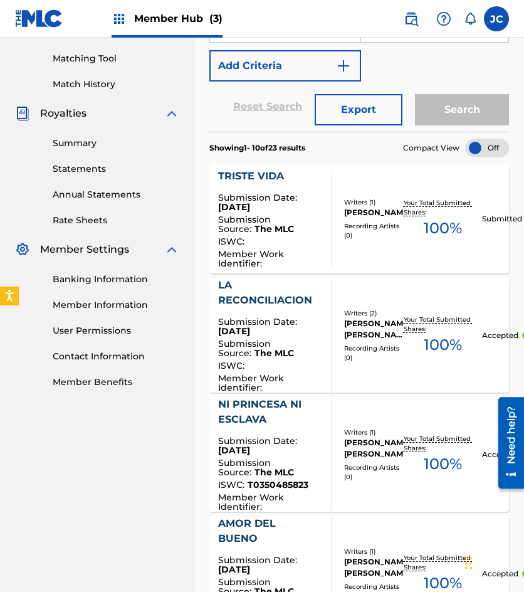
click at [272, 233] on span "The MLC" at bounding box center [275, 228] width 40 height 11
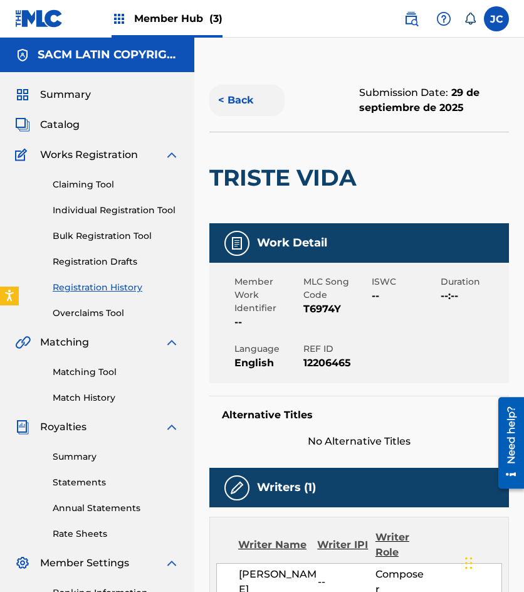
click at [238, 92] on button "< Back" at bounding box center [246, 100] width 75 height 31
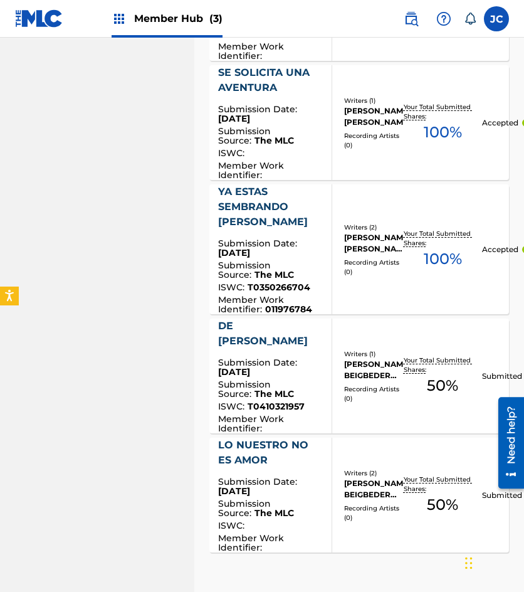
scroll to position [1231, 0]
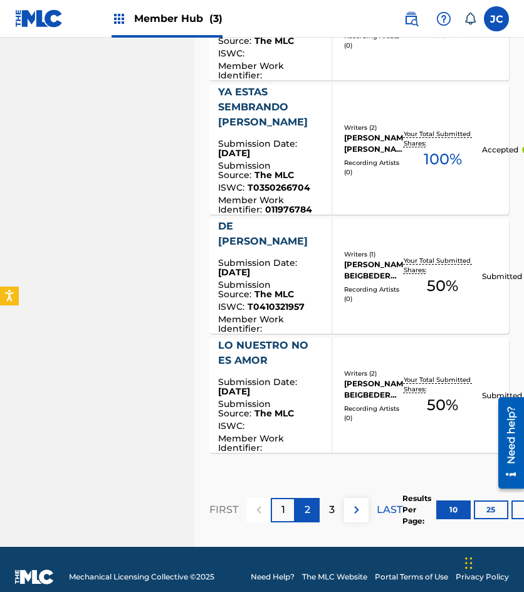
click at [314, 498] on div "2" at bounding box center [307, 510] width 24 height 24
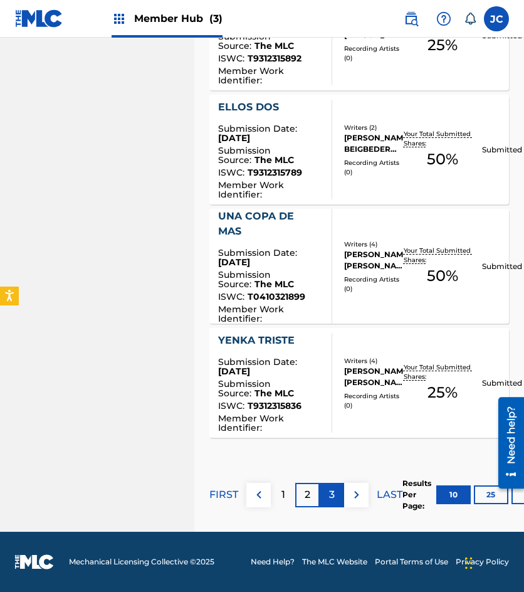
click at [342, 496] on div "3" at bounding box center [332, 495] width 24 height 24
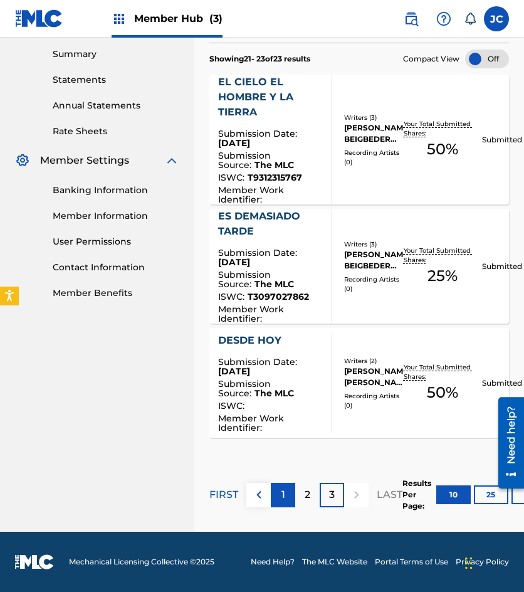
click at [278, 498] on div "1" at bounding box center [283, 495] width 24 height 24
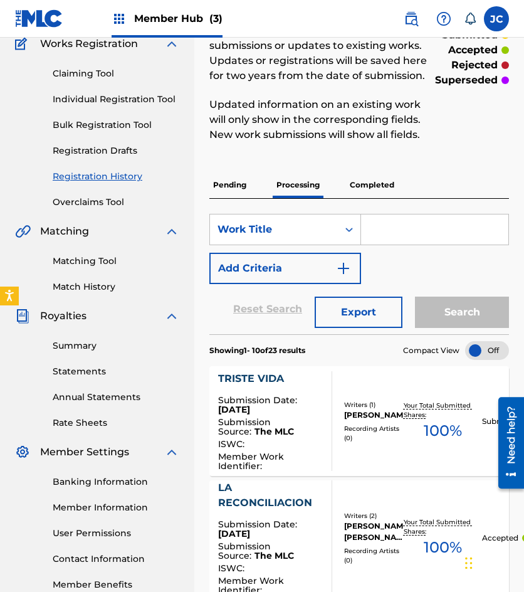
scroll to position [89, 0]
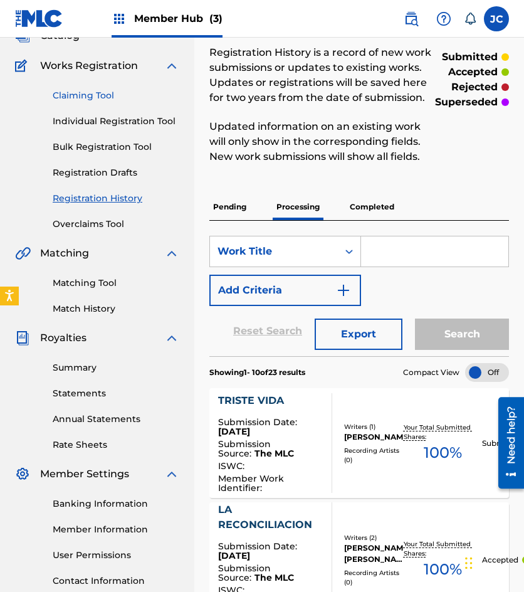
click at [72, 90] on link "Claiming Tool" at bounding box center [116, 95] width 127 height 13
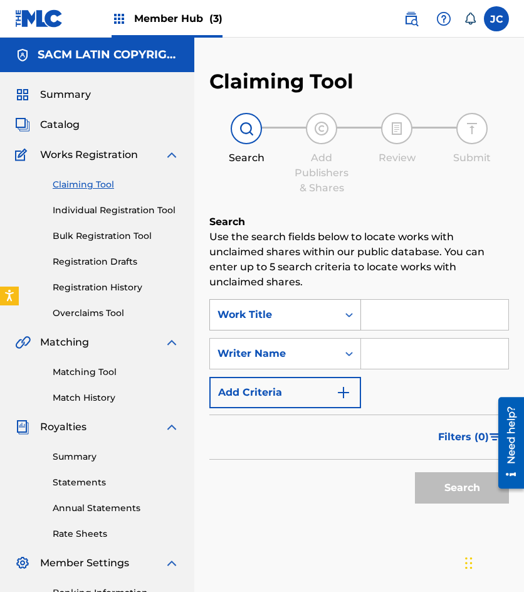
click at [261, 327] on div "Work Title" at bounding box center [285, 314] width 152 height 31
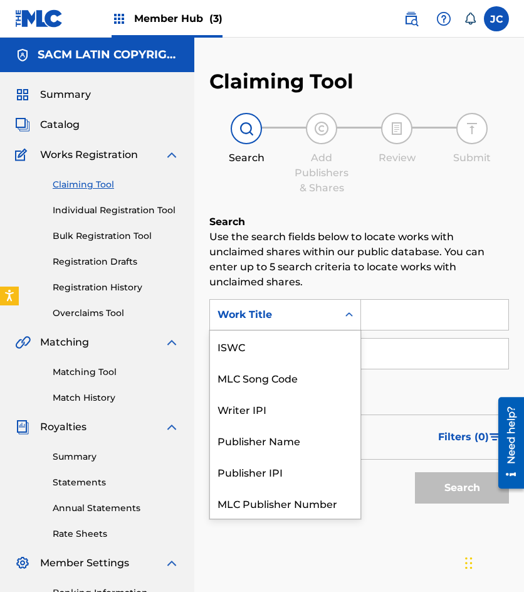
scroll to position [31, 0]
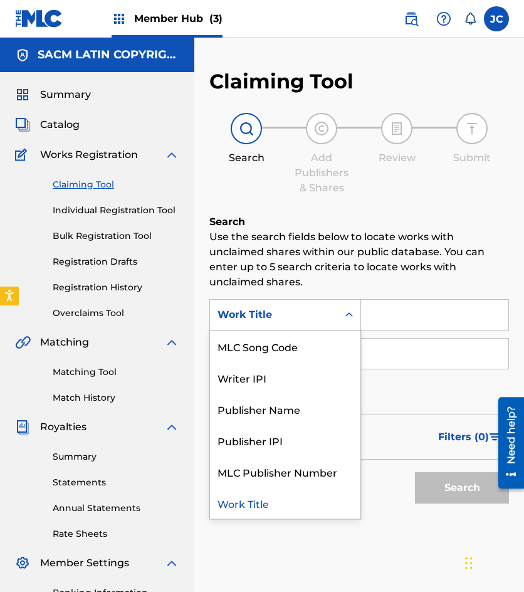
click at [274, 338] on div "MLC Song Code" at bounding box center [285, 345] width 150 height 31
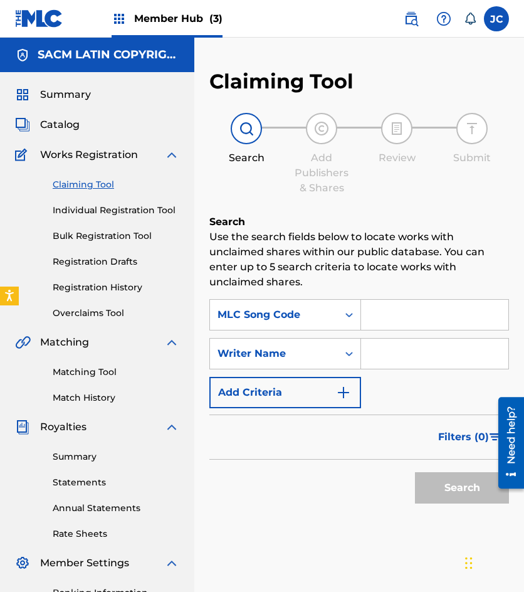
click at [390, 321] on input "Search Form" at bounding box center [434, 315] width 147 height 30
paste input "E28252"
type input "E28252"
click at [415, 472] on button "Search" at bounding box center [462, 487] width 94 height 31
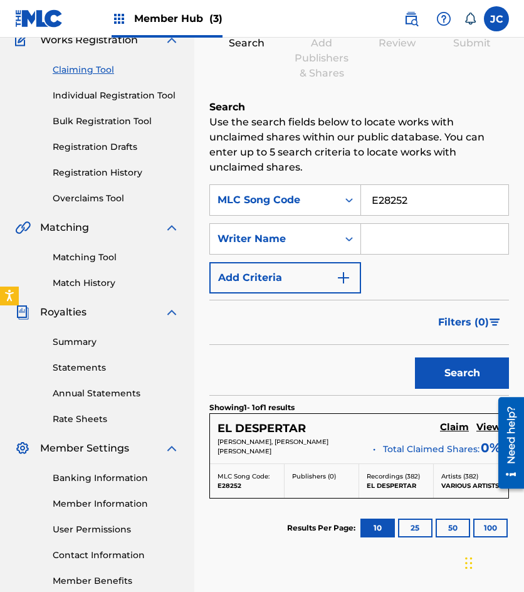
scroll to position [125, 0]
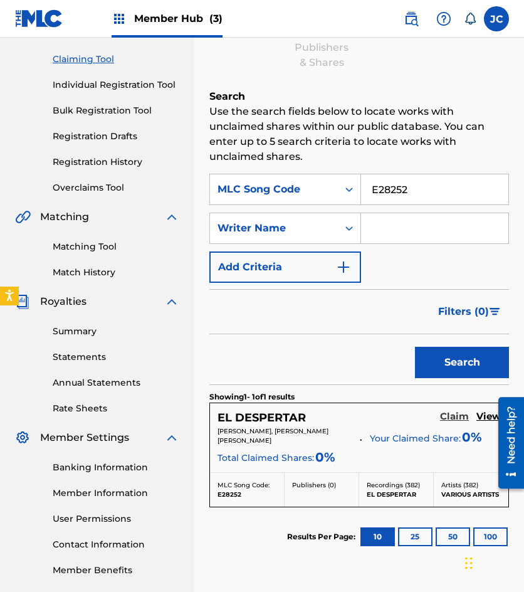
click at [455, 418] on h5 "Claim" at bounding box center [454, 417] width 29 height 12
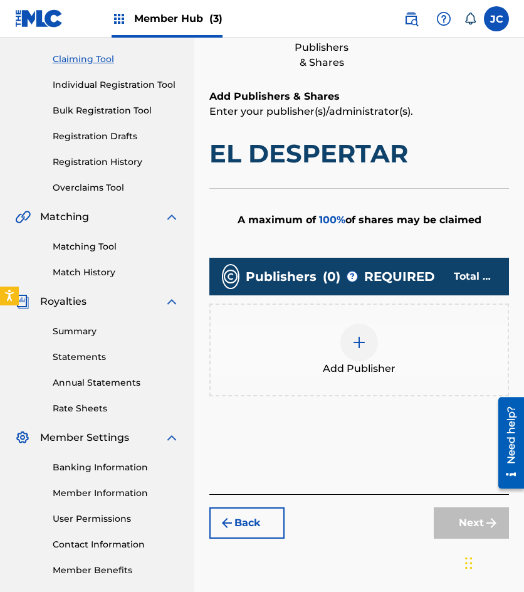
click at [356, 345] on img at bounding box center [359, 342] width 15 height 15
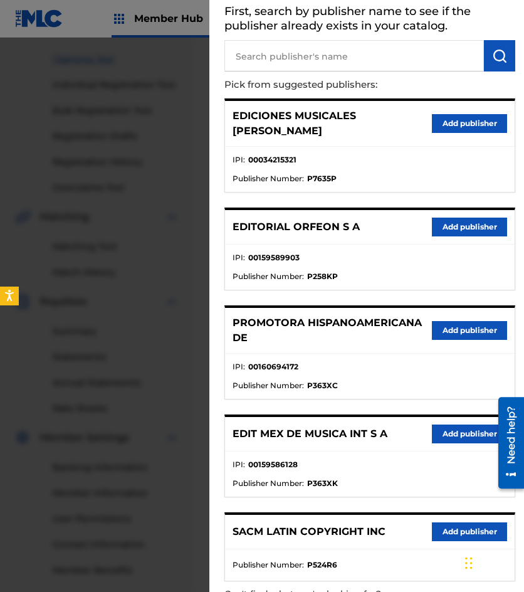
scroll to position [129, 0]
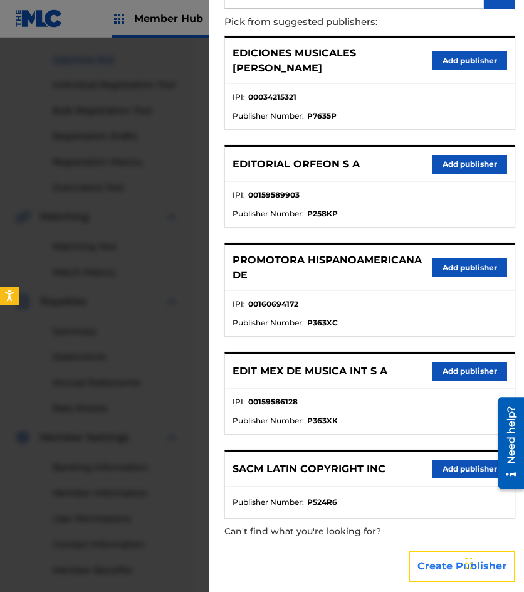
click at [430, 561] on button "Create Publisher" at bounding box center [462, 566] width 107 height 31
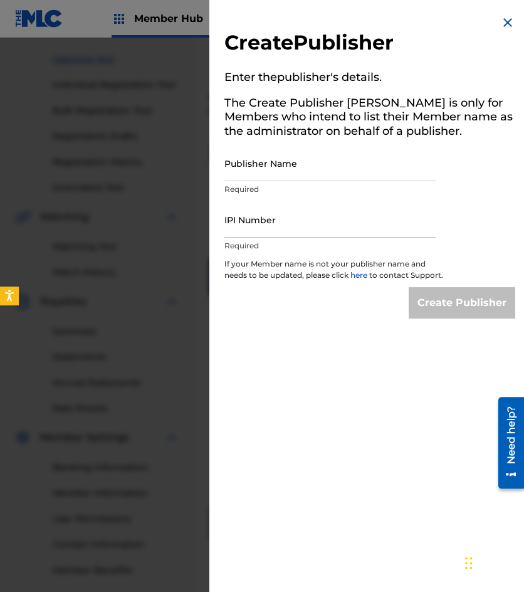
click at [295, 182] on div "Publisher Name Required" at bounding box center [330, 173] width 212 height 56
click at [295, 177] on input "Publisher Name" at bounding box center [330, 163] width 212 height 36
type input "EMROTH S A"
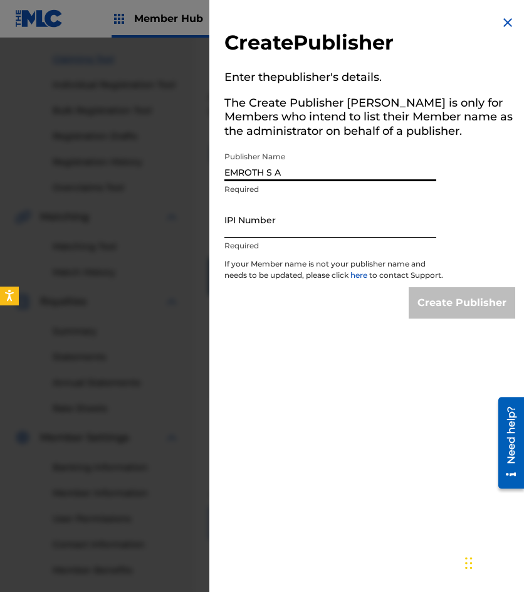
click at [267, 226] on input "IPI Number" at bounding box center [330, 220] width 212 height 36
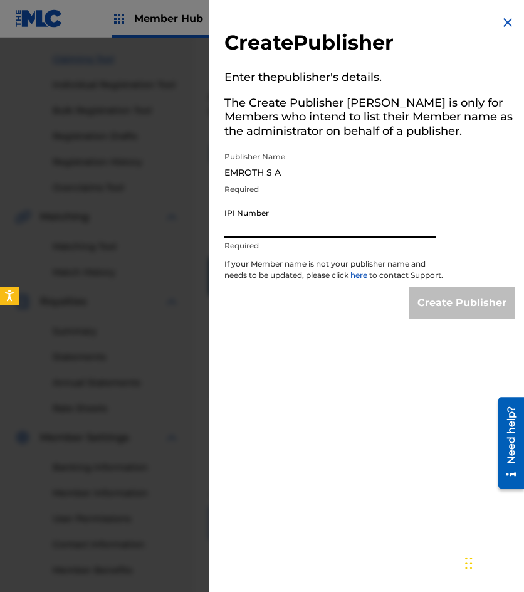
type input "00034215321"
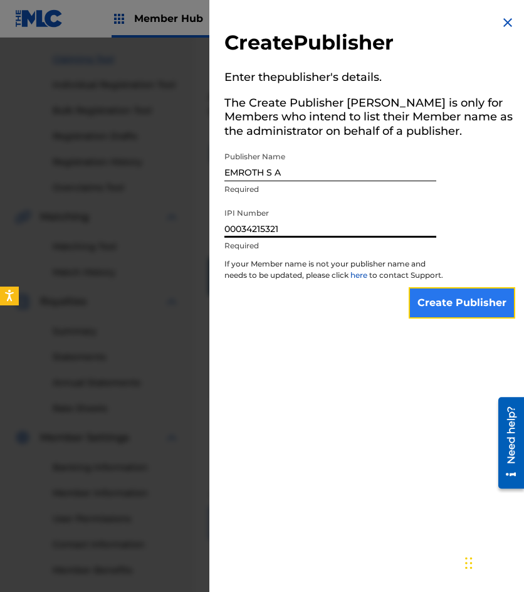
click at [455, 317] on input "Create Publisher" at bounding box center [462, 302] width 107 height 31
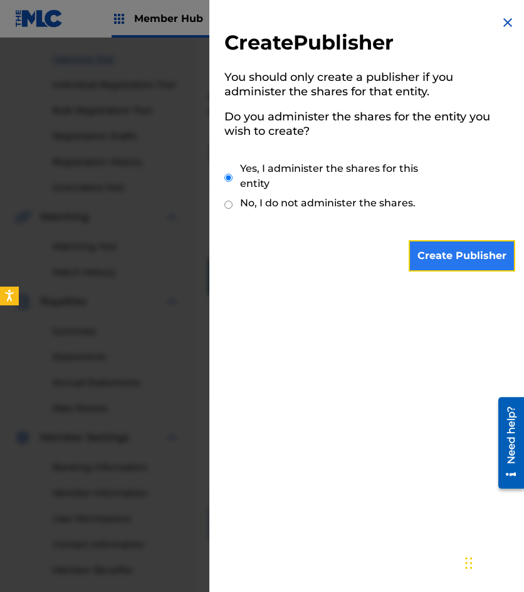
click at [436, 267] on input "Create Publisher" at bounding box center [462, 255] width 107 height 31
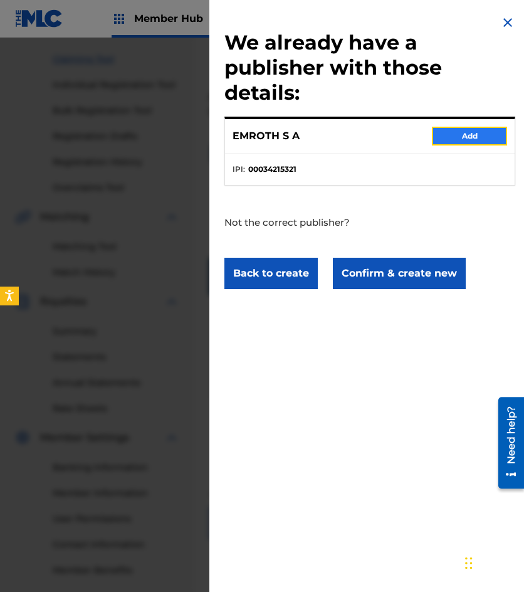
click at [446, 139] on button "Add" at bounding box center [469, 136] width 75 height 19
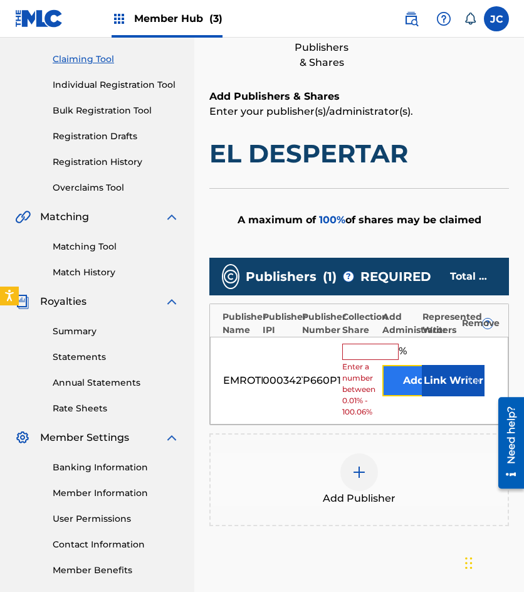
click at [391, 384] on button "Add" at bounding box center [413, 380] width 63 height 31
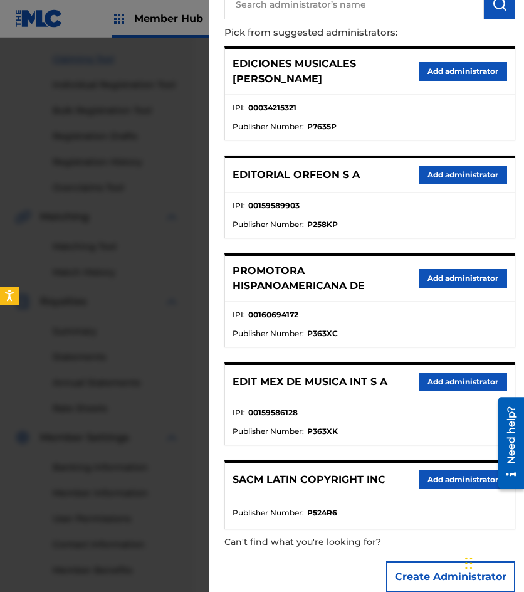
scroll to position [129, 0]
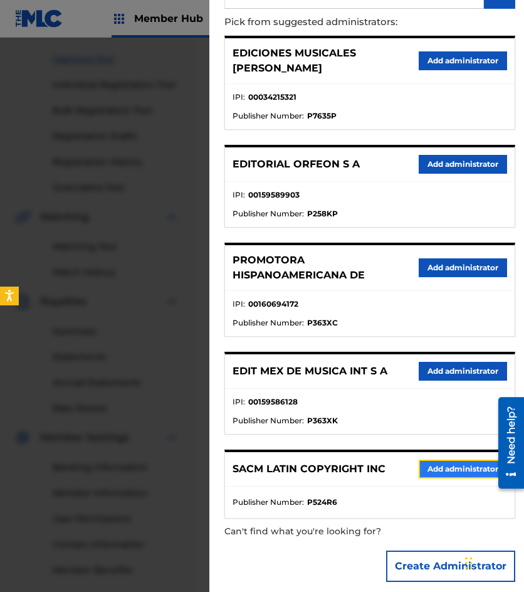
click at [436, 460] on button "Add administrator" at bounding box center [463, 469] width 88 height 19
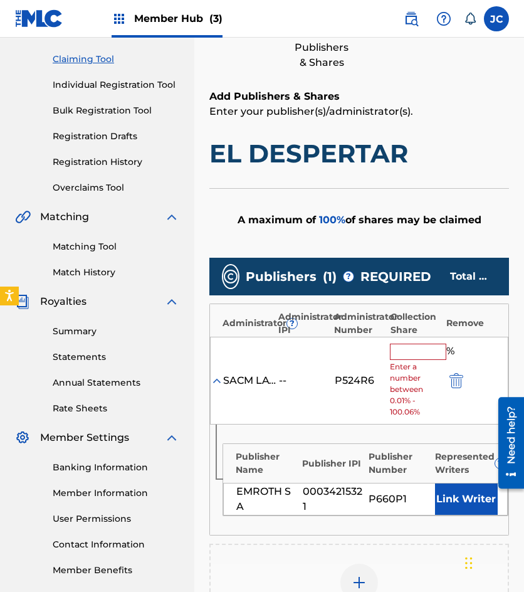
click at [401, 349] on input "text" at bounding box center [418, 352] width 56 height 16
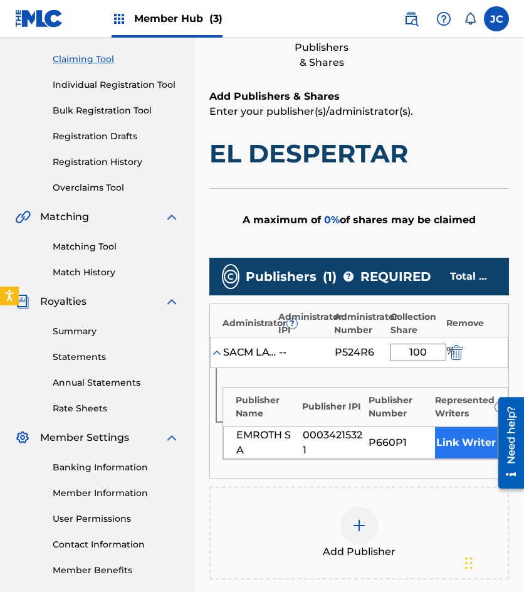
type input "100"
click at [451, 441] on button "Link Writer" at bounding box center [466, 442] width 63 height 31
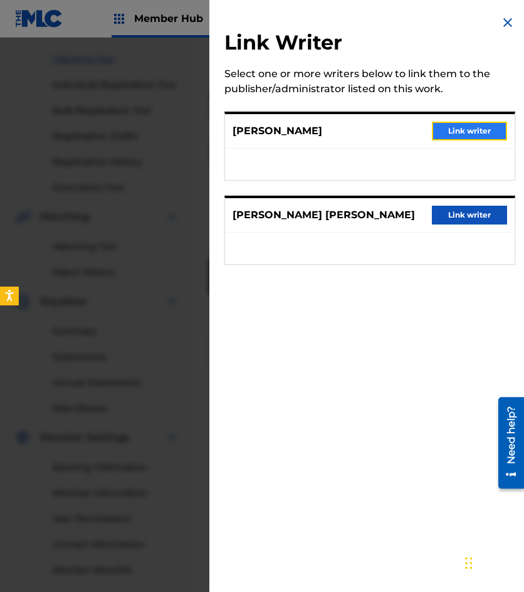
click at [441, 131] on button "Link writer" at bounding box center [469, 131] width 75 height 19
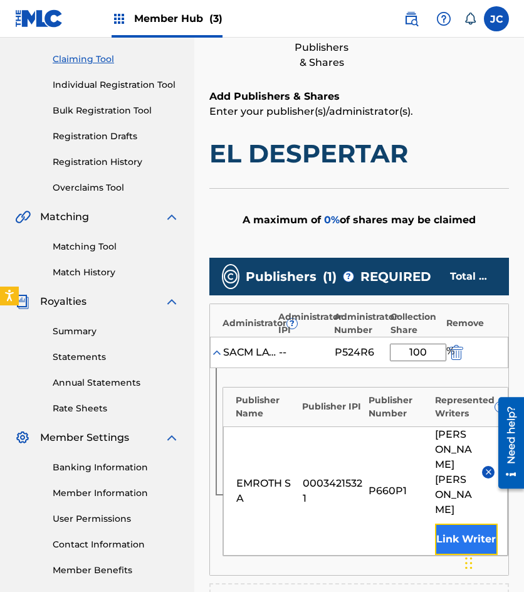
click at [461, 536] on button "Link Writer" at bounding box center [466, 539] width 63 height 31
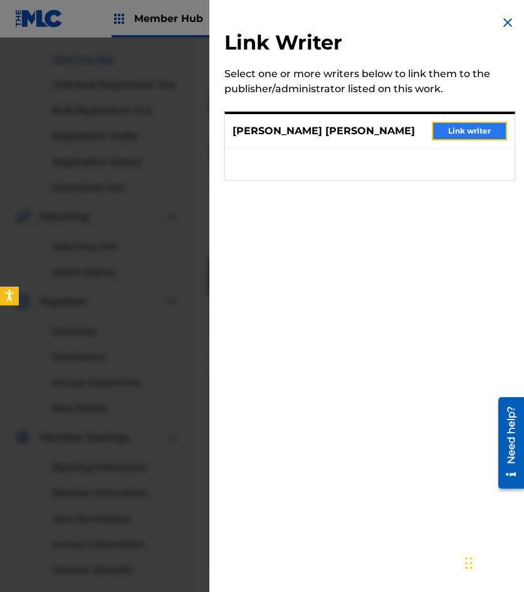
click at [452, 130] on button "Link writer" at bounding box center [469, 131] width 75 height 19
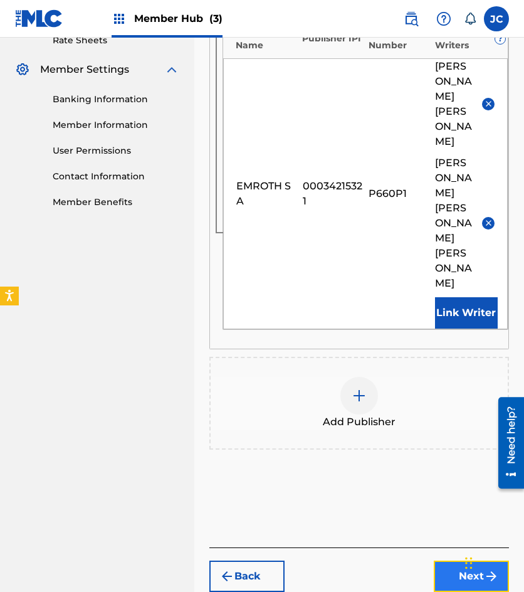
click at [468, 561] on button "Next" at bounding box center [471, 576] width 75 height 31
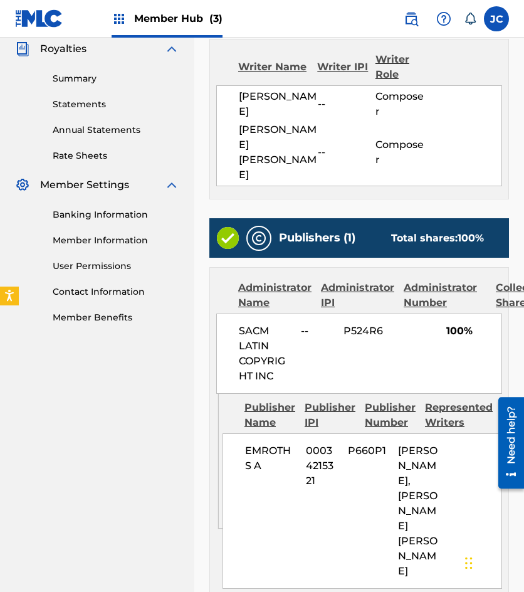
scroll to position [505, 0]
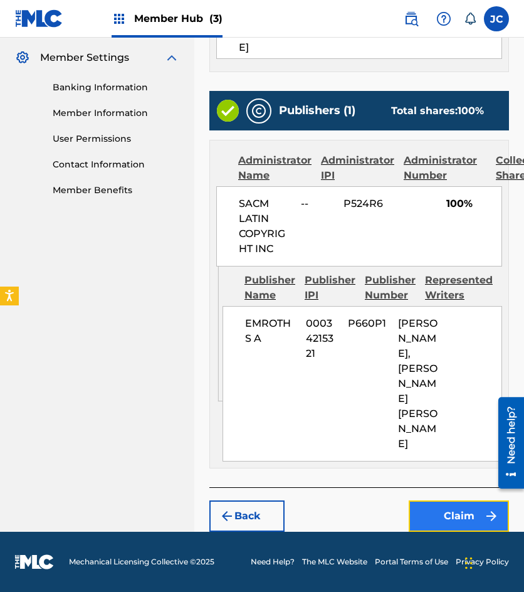
click at [428, 509] on button "Claim" at bounding box center [459, 515] width 100 height 31
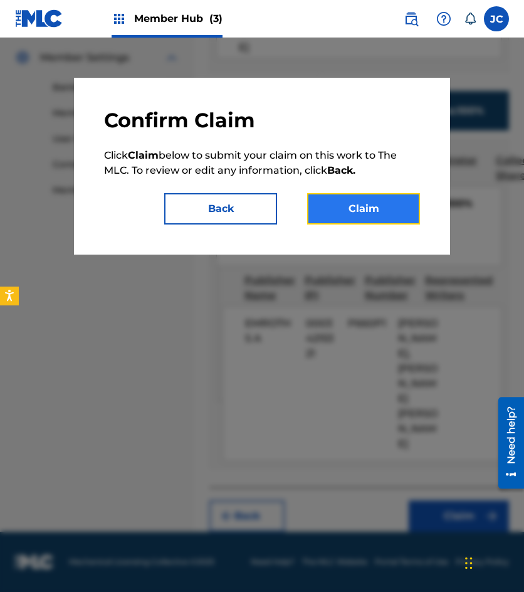
click at [382, 206] on button "Claim" at bounding box center [363, 208] width 113 height 31
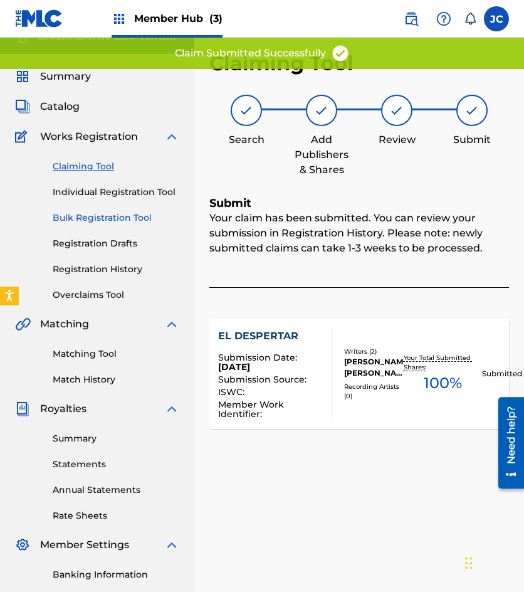
scroll to position [0, 0]
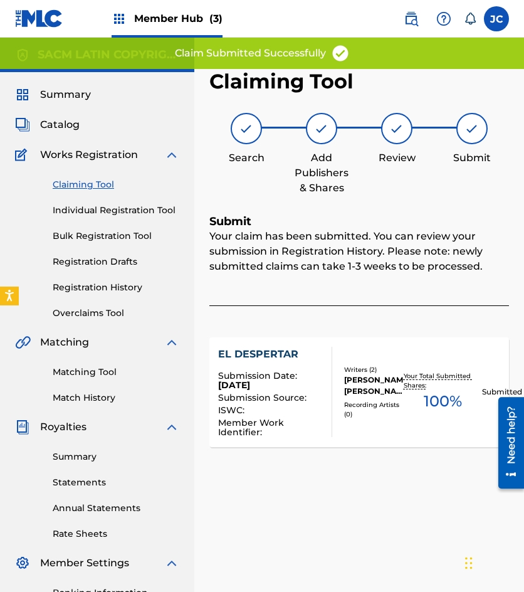
click at [97, 189] on link "Claiming Tool" at bounding box center [116, 184] width 127 height 13
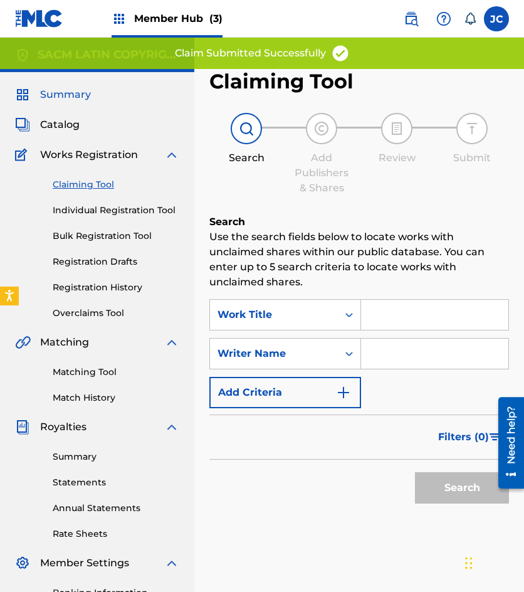
click at [60, 90] on span "Summary" at bounding box center [65, 94] width 51 height 15
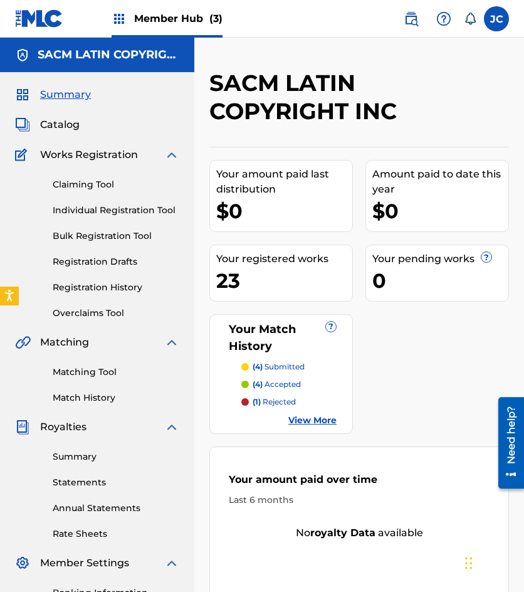
click at [43, 22] on img at bounding box center [39, 18] width 48 height 18
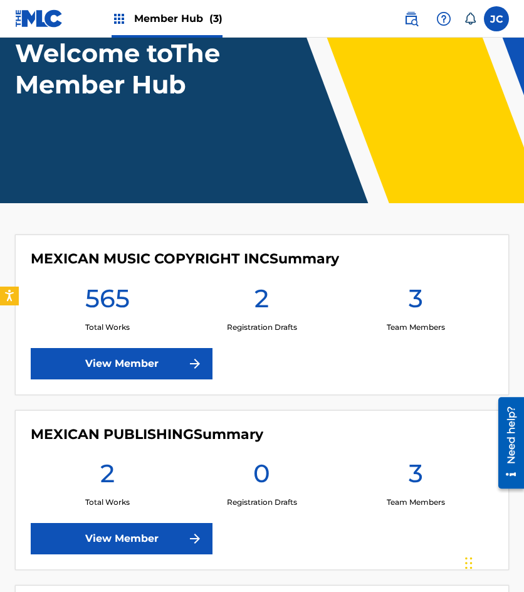
scroll to position [188, 0]
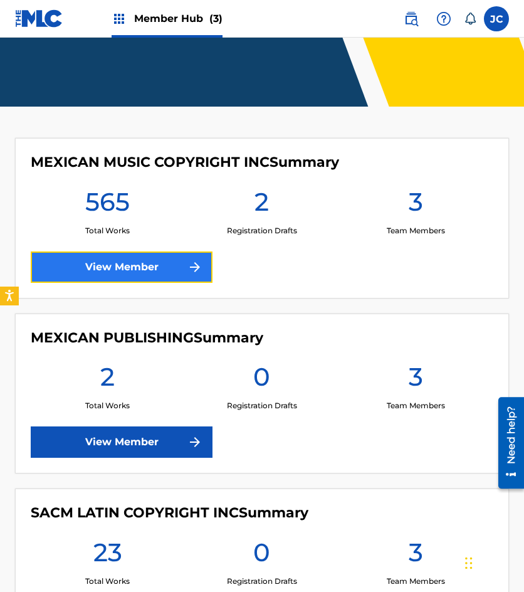
click at [144, 266] on link "View Member" at bounding box center [122, 266] width 182 height 31
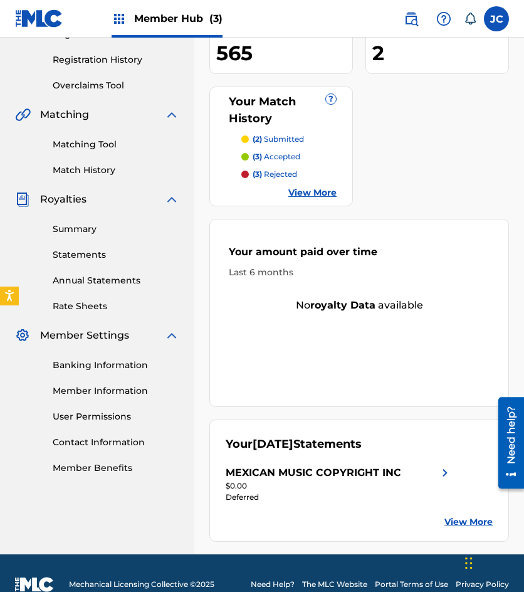
scroll to position [250, 0]
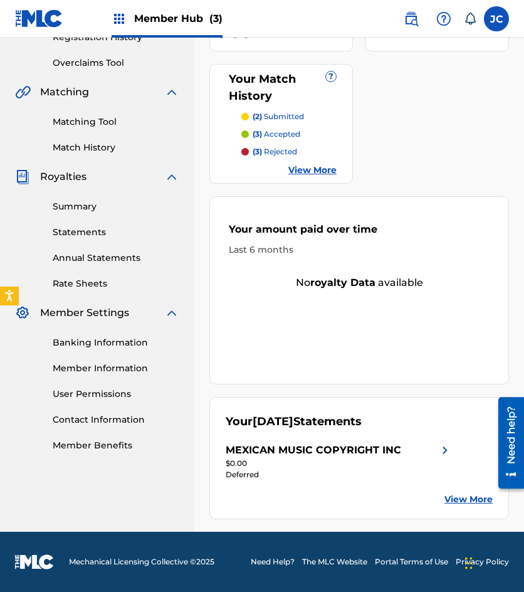
click at [48, 23] on img at bounding box center [39, 18] width 48 height 18
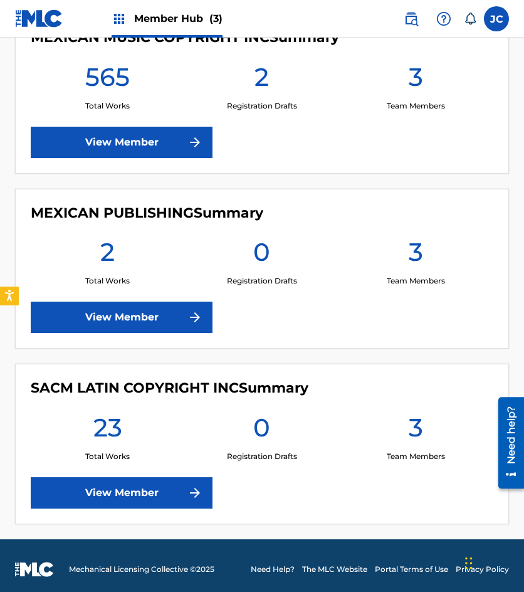
scroll to position [314, 0]
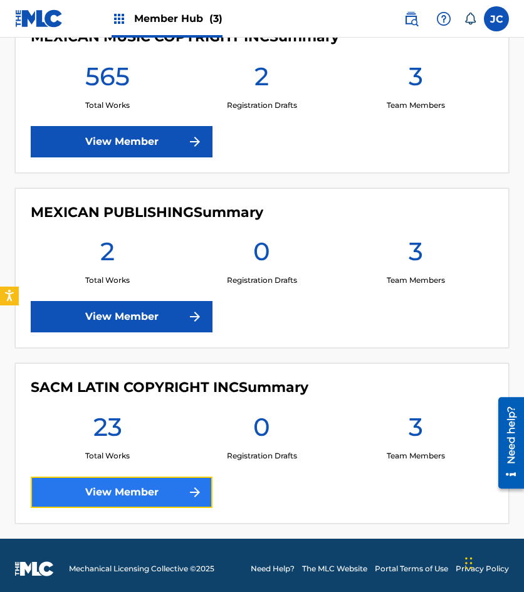
click at [200, 491] on img at bounding box center [194, 492] width 15 height 15
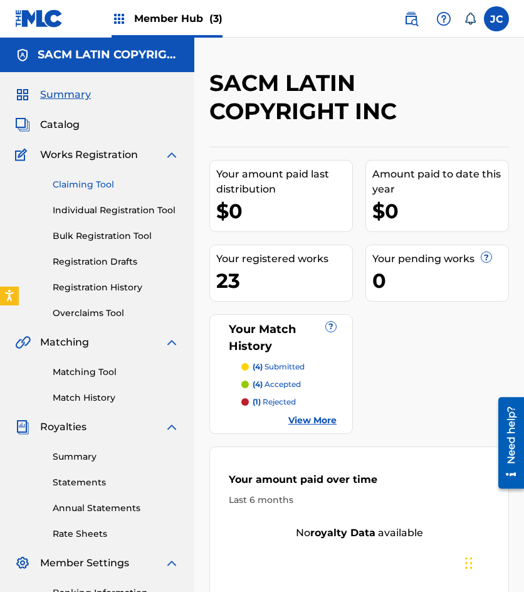
click at [97, 187] on link "Claiming Tool" at bounding box center [116, 184] width 127 height 13
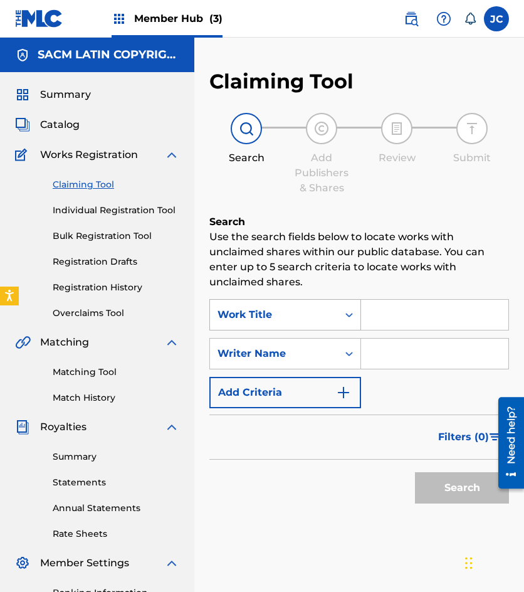
click at [256, 312] on div "Work Title" at bounding box center [274, 314] width 113 height 15
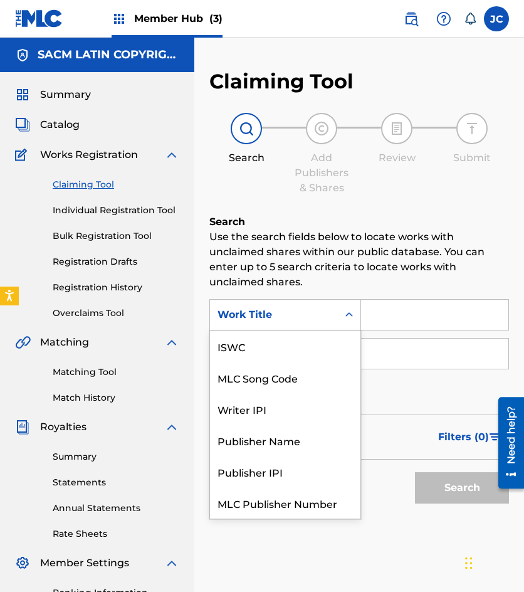
scroll to position [31, 0]
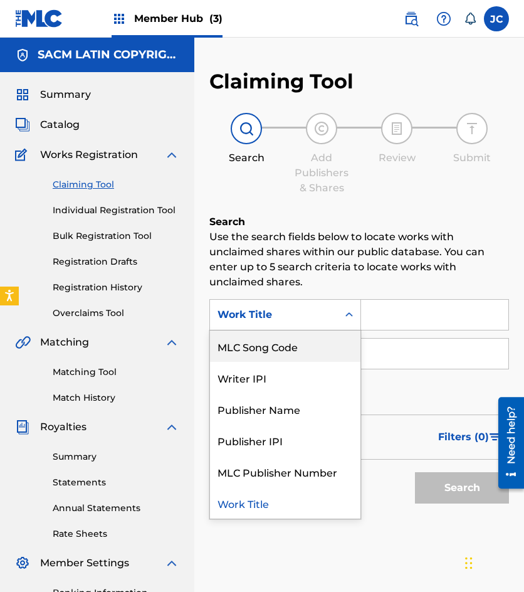
click at [278, 339] on div "MLC Song Code" at bounding box center [285, 345] width 150 height 31
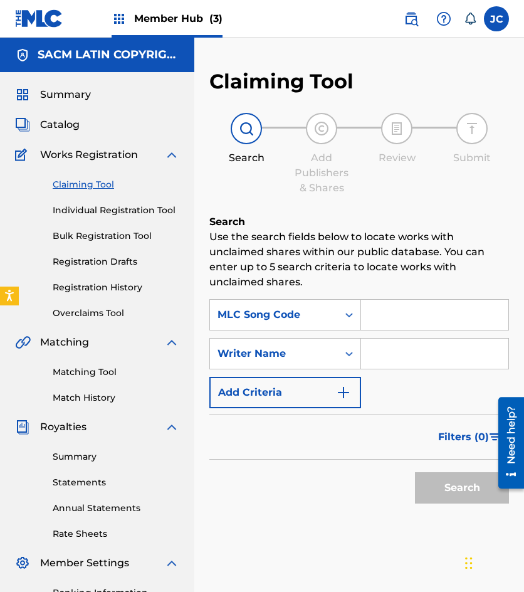
click at [403, 324] on input "Search Form" at bounding box center [434, 315] width 147 height 30
type input "R01432"
click at [415, 472] on button "Search" at bounding box center [462, 487] width 94 height 31
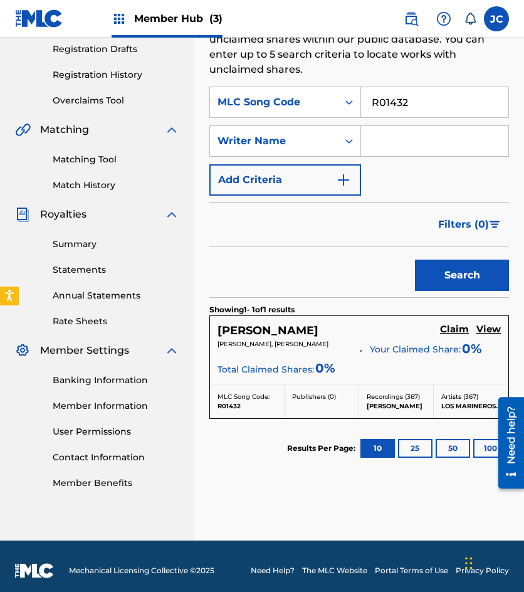
scroll to position [221, 0]
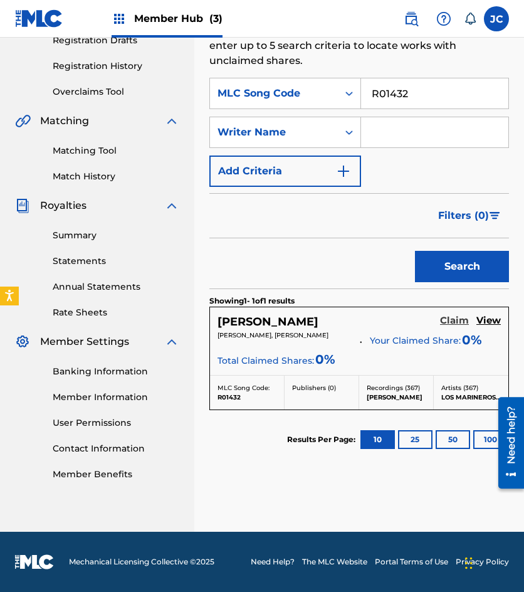
click at [453, 322] on h5 "Claim" at bounding box center [454, 321] width 29 height 12
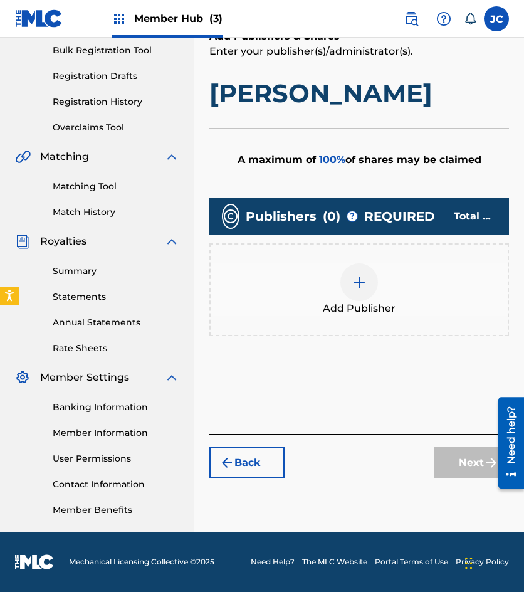
scroll to position [186, 0]
click at [365, 293] on div at bounding box center [359, 282] width 38 height 38
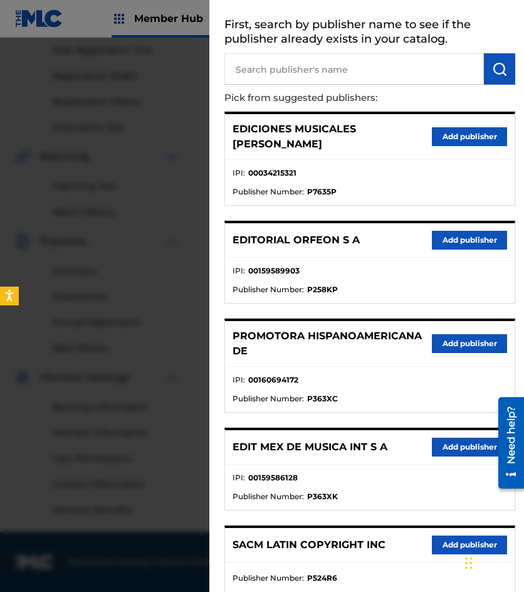
scroll to position [129, 0]
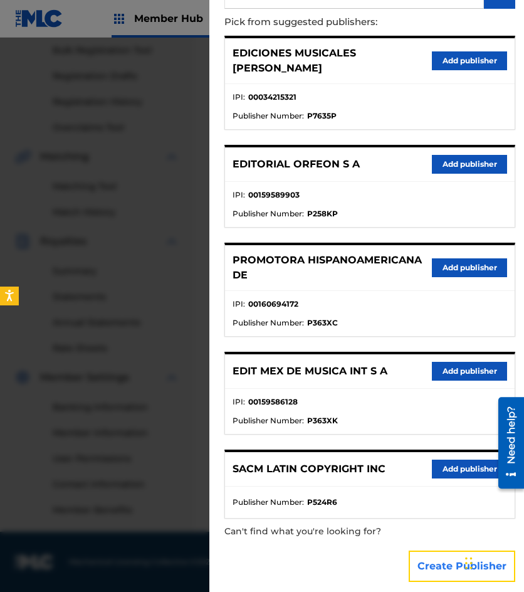
click at [450, 551] on button "Create Publisher" at bounding box center [462, 566] width 107 height 31
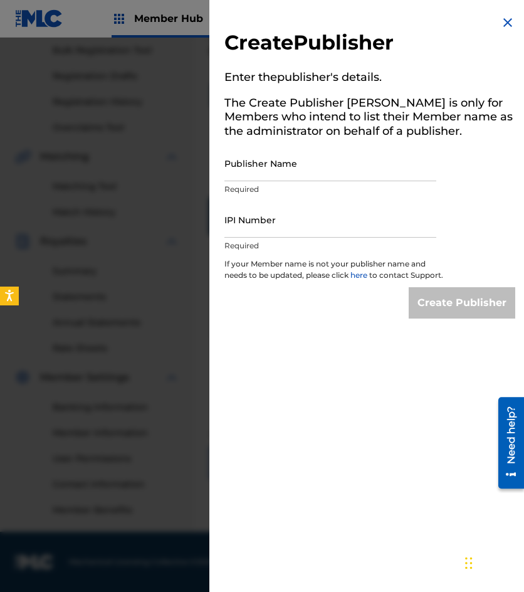
scroll to position [0, 0]
drag, startPoint x: 307, startPoint y: 170, endPoint x: 310, endPoint y: 177, distance: 8.2
click at [307, 169] on input "Publisher Name" at bounding box center [330, 163] width 212 height 36
type input "EMROTH S A"
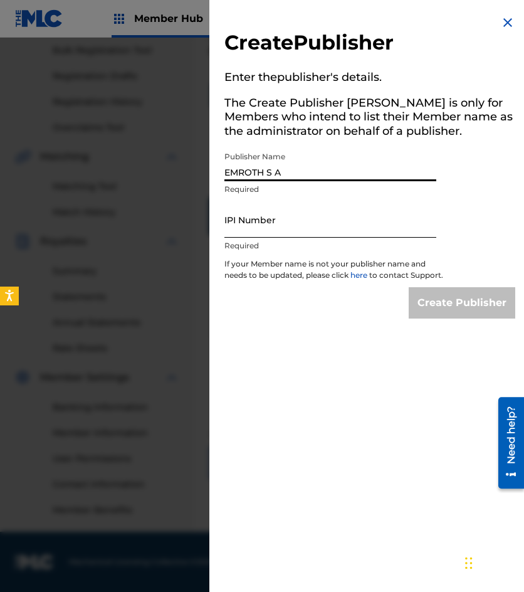
click at [270, 228] on input "IPI Number" at bounding box center [330, 220] width 212 height 36
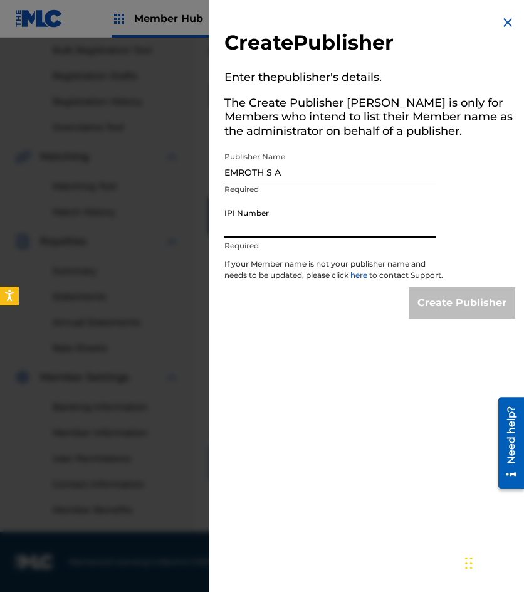
type input "00034215321"
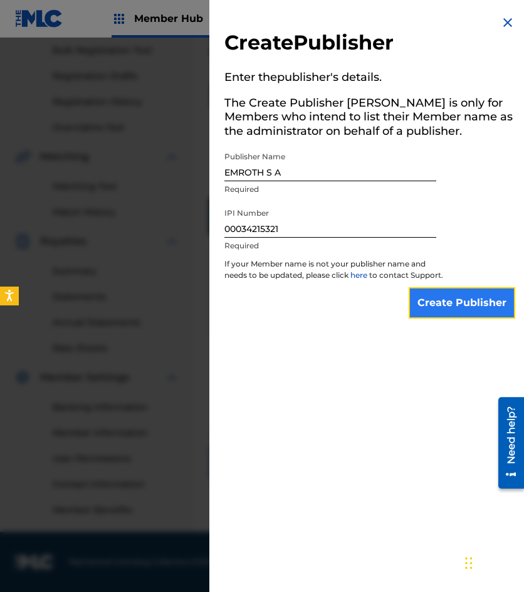
click at [472, 314] on input "Create Publisher" at bounding box center [462, 302] width 107 height 31
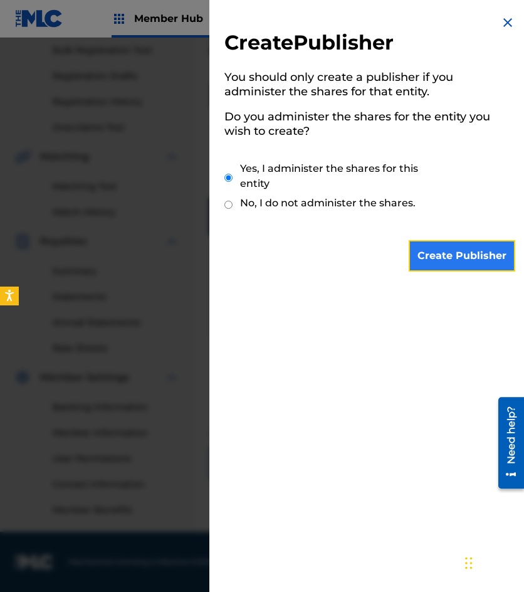
click at [430, 255] on input "Create Publisher" at bounding box center [462, 255] width 107 height 31
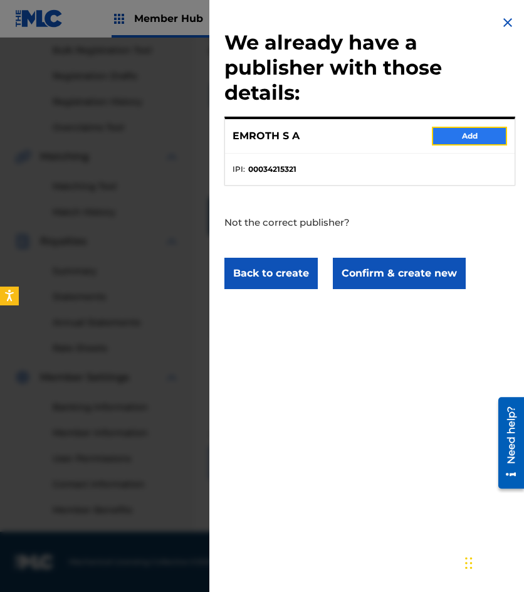
click at [456, 136] on button "Add" at bounding box center [469, 136] width 75 height 19
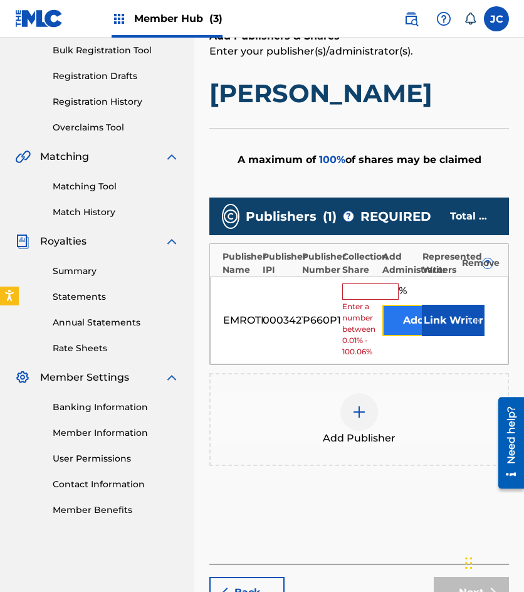
click at [407, 324] on button "Add" at bounding box center [413, 320] width 63 height 31
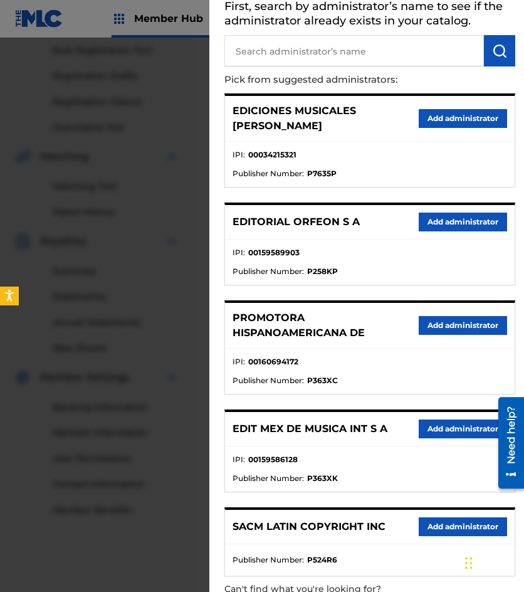
scroll to position [129, 0]
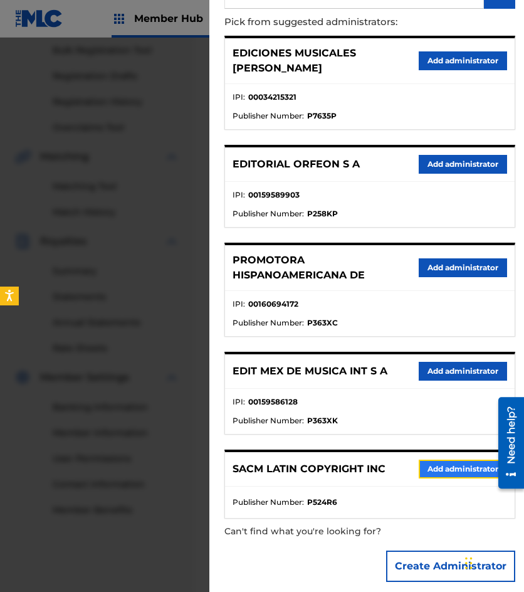
click at [448, 461] on button "Add administrator" at bounding box center [463, 469] width 88 height 19
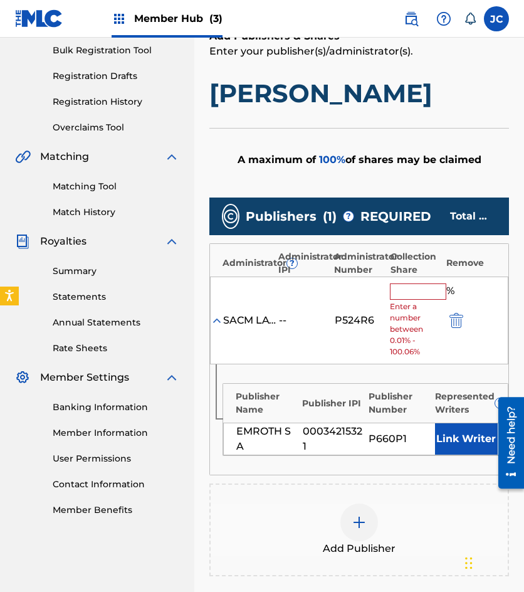
click at [405, 293] on input "text" at bounding box center [418, 291] width 56 height 16
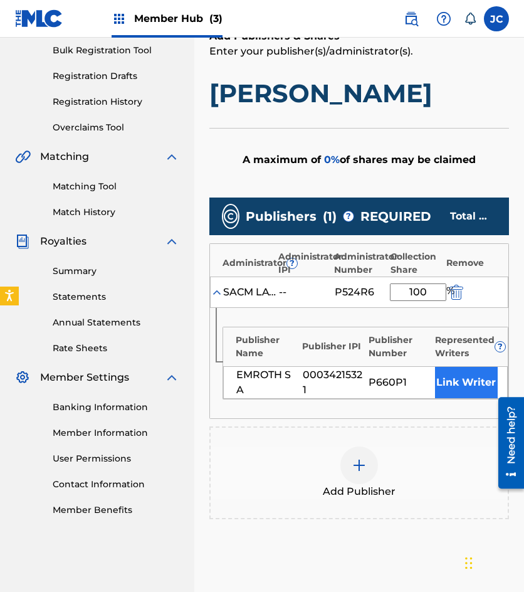
type input "100"
click at [459, 383] on button "Link Writer" at bounding box center [466, 382] width 63 height 31
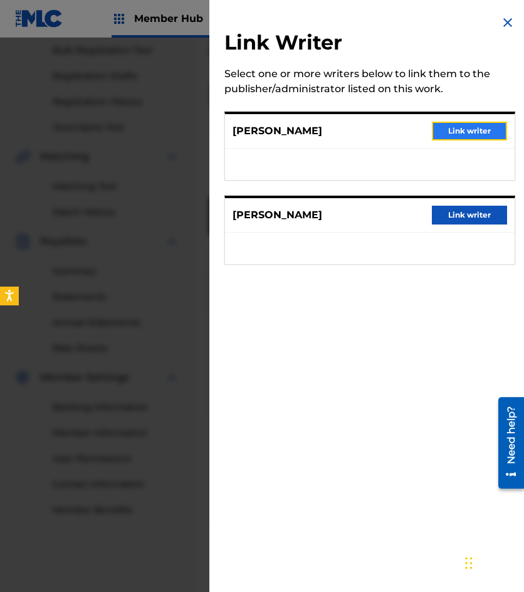
click at [448, 133] on button "Link writer" at bounding box center [469, 131] width 75 height 19
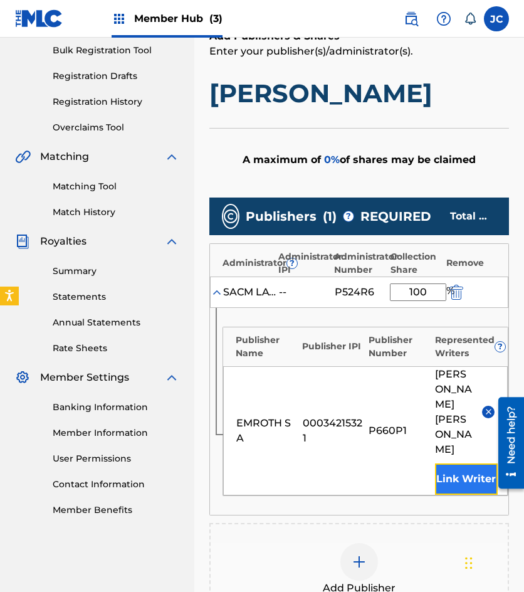
click at [453, 463] on button "Link Writer" at bounding box center [466, 478] width 63 height 31
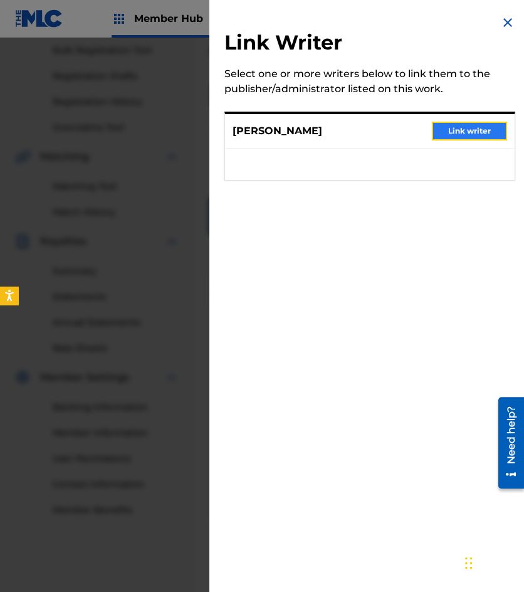
click at [443, 135] on button "Link writer" at bounding box center [469, 131] width 75 height 19
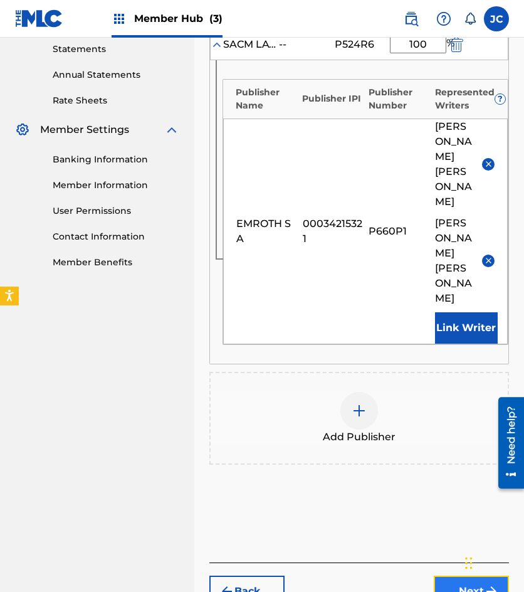
click at [459, 576] on button "Next" at bounding box center [471, 591] width 75 height 31
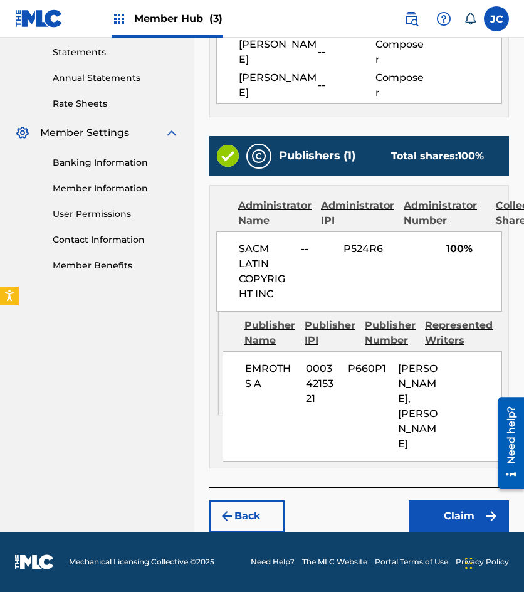
scroll to position [445, 0]
click at [439, 499] on div "Back Claim" at bounding box center [359, 509] width 300 height 45
click at [436, 505] on button "Claim" at bounding box center [459, 515] width 100 height 31
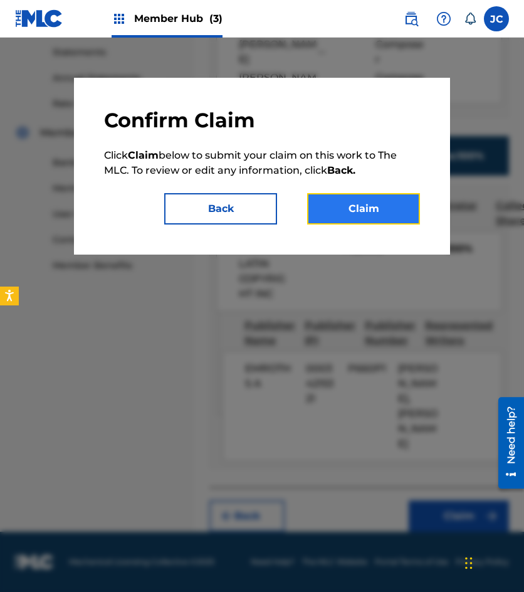
click at [384, 209] on button "Claim" at bounding box center [363, 208] width 113 height 31
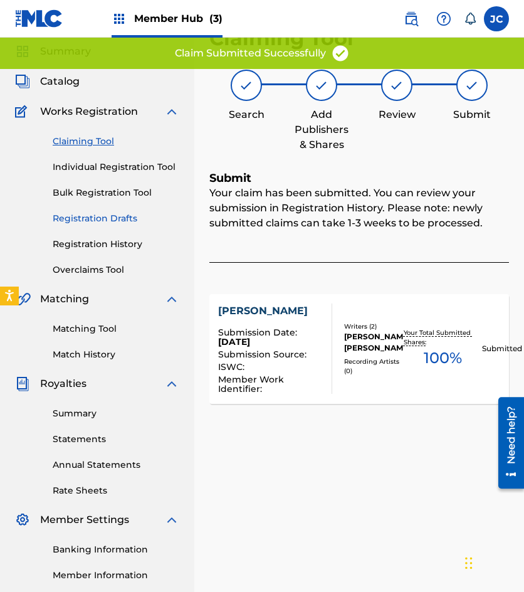
scroll to position [0, 0]
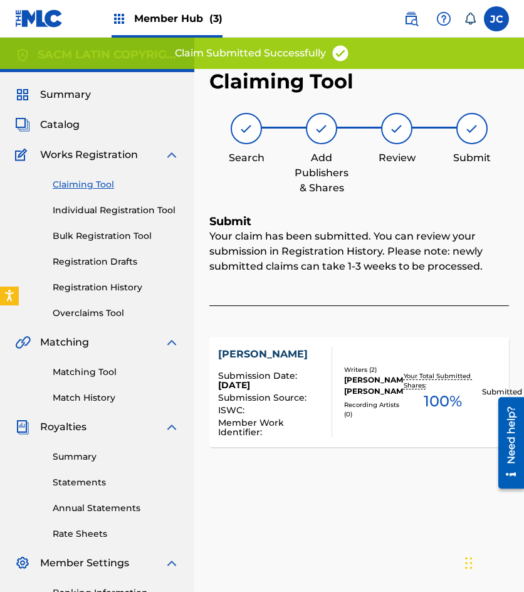
click at [40, 21] on img at bounding box center [39, 18] width 48 height 18
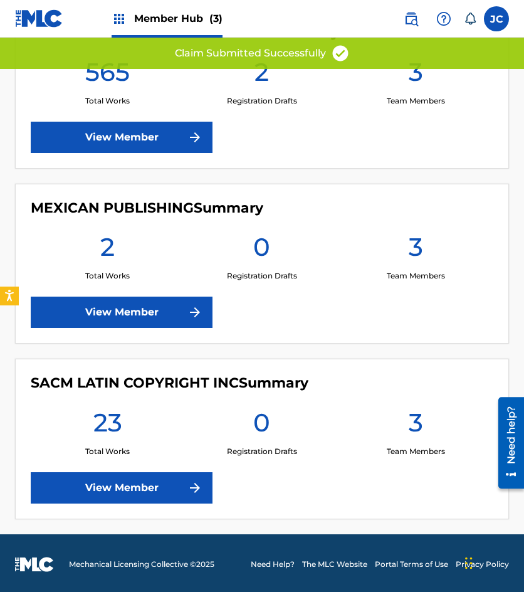
scroll to position [320, 0]
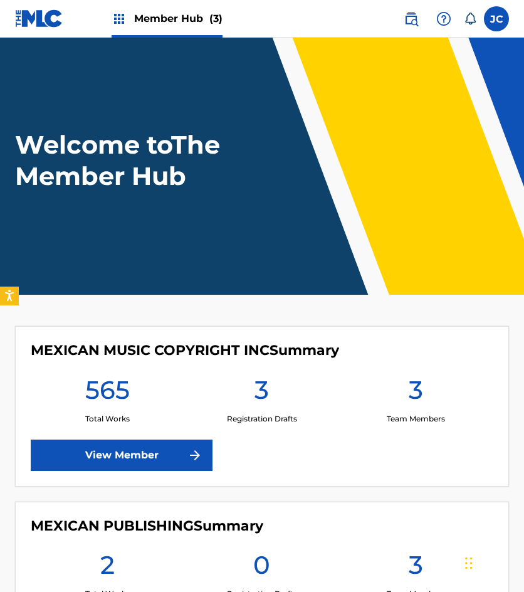
scroll to position [125, 0]
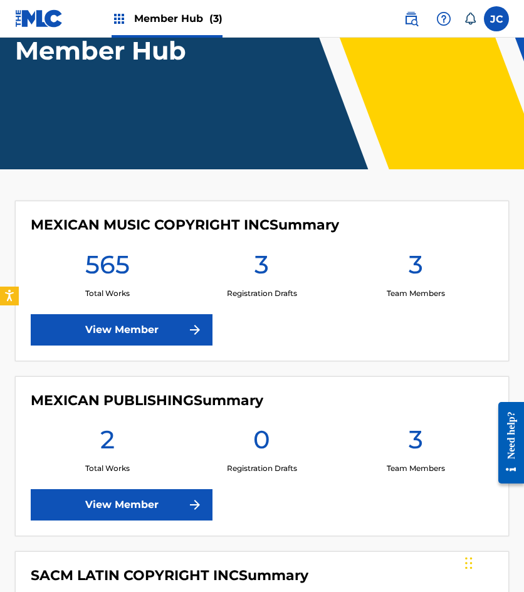
click at [471, 18] on icon at bounding box center [470, 19] width 13 height 13
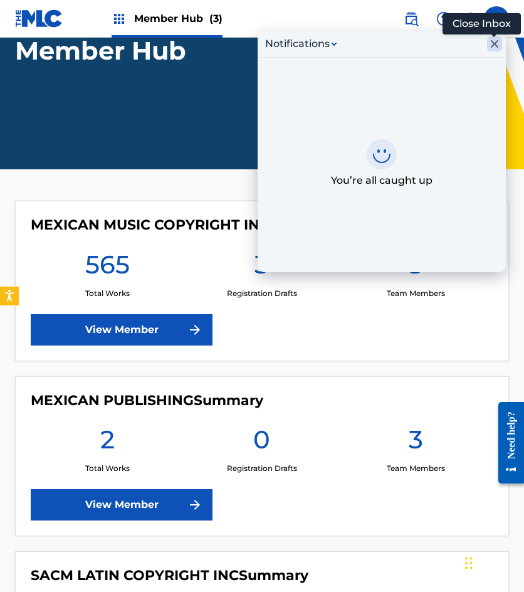
click at [498, 40] on icon "Close Inbox" at bounding box center [494, 43] width 15 height 15
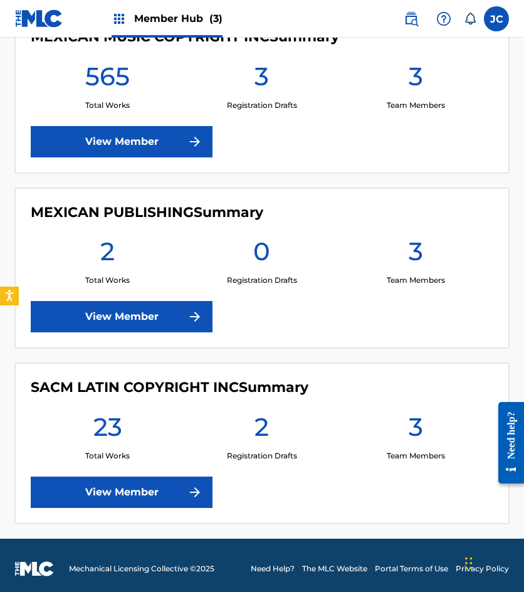
scroll to position [320, 0]
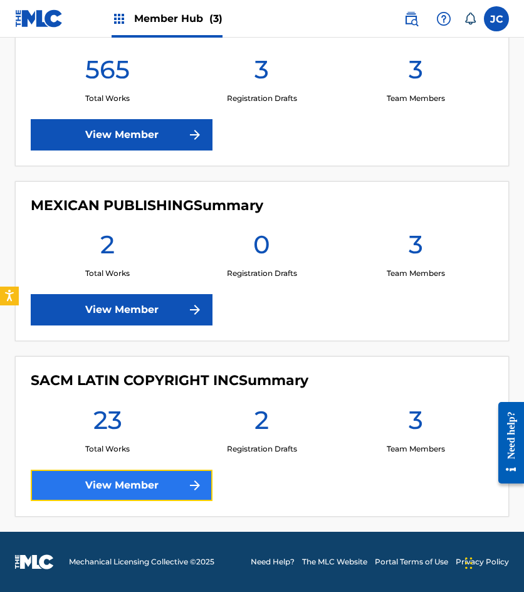
click at [191, 478] on img at bounding box center [194, 485] width 15 height 15
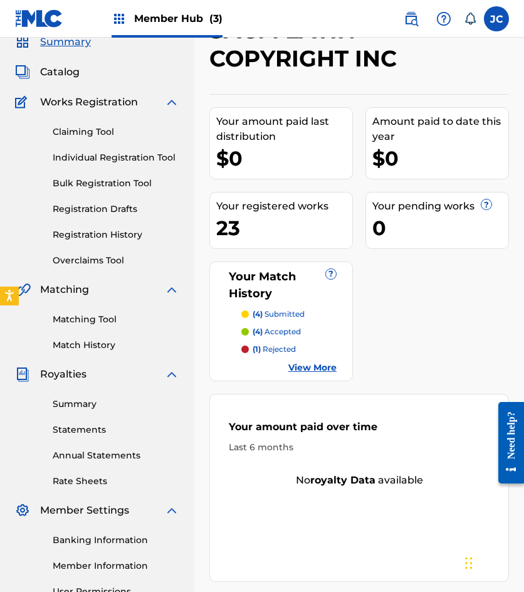
scroll to position [125, 0]
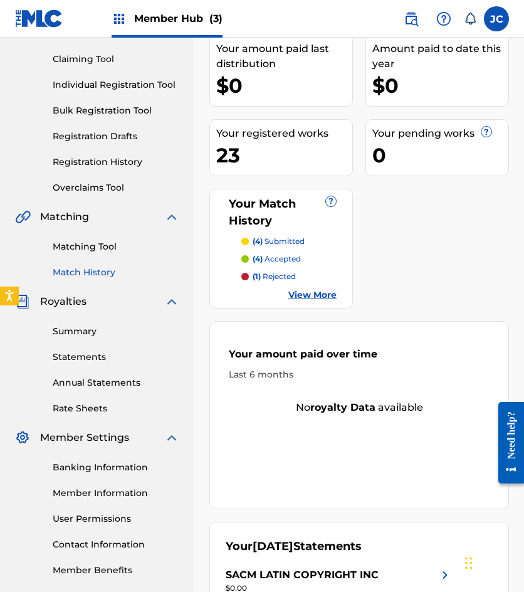
click at [82, 275] on link "Match History" at bounding box center [116, 272] width 127 height 13
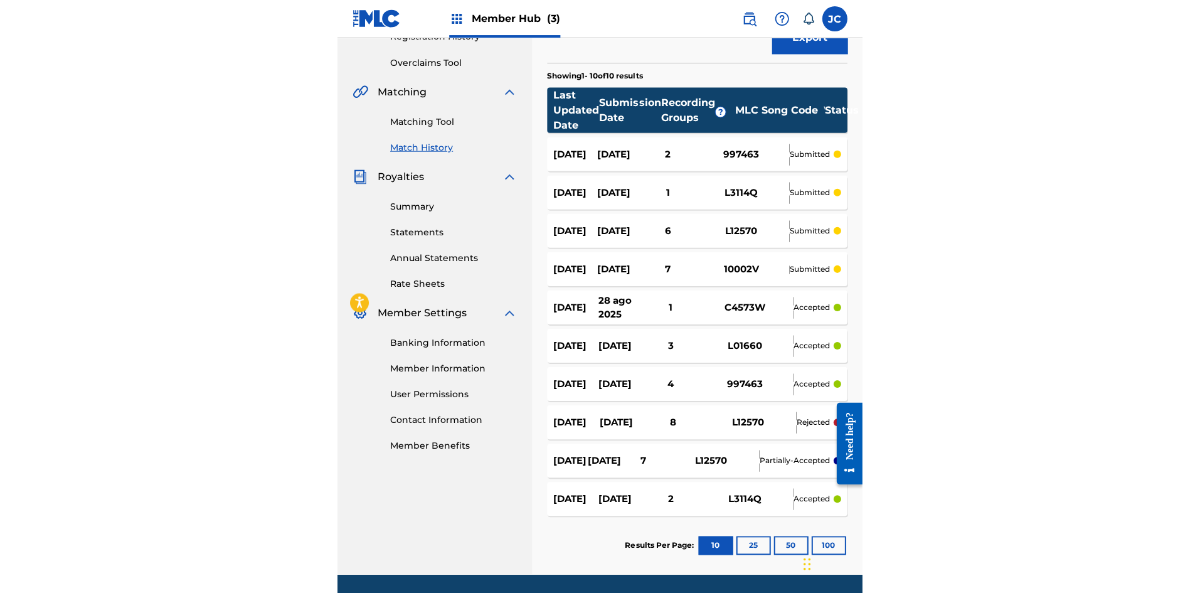
scroll to position [192, 0]
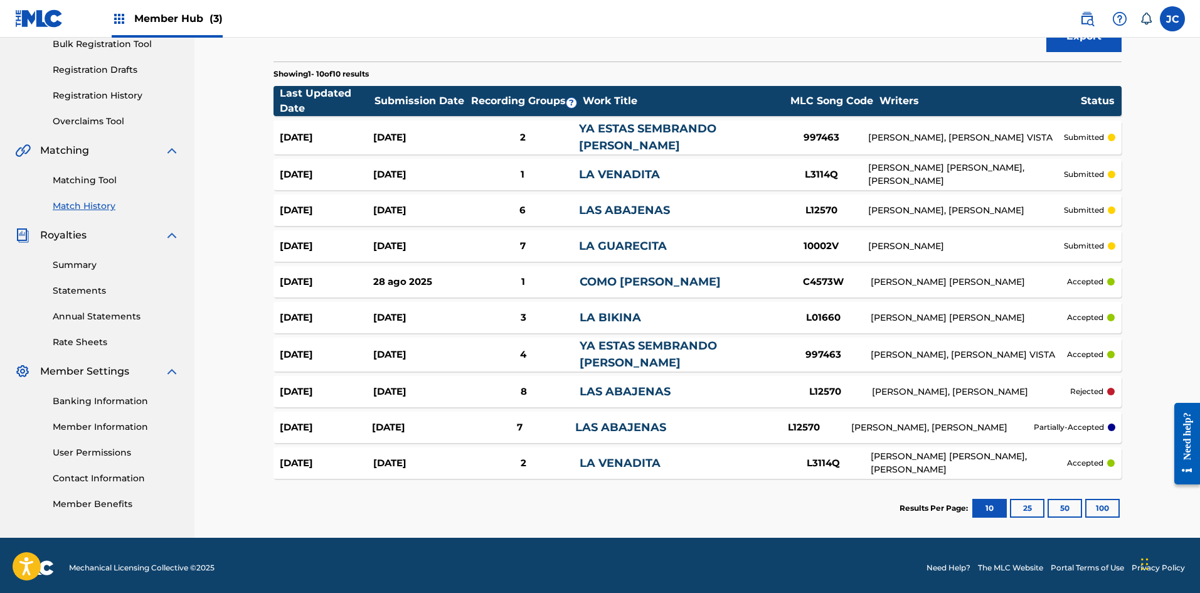
click at [52, 23] on img at bounding box center [39, 18] width 48 height 18
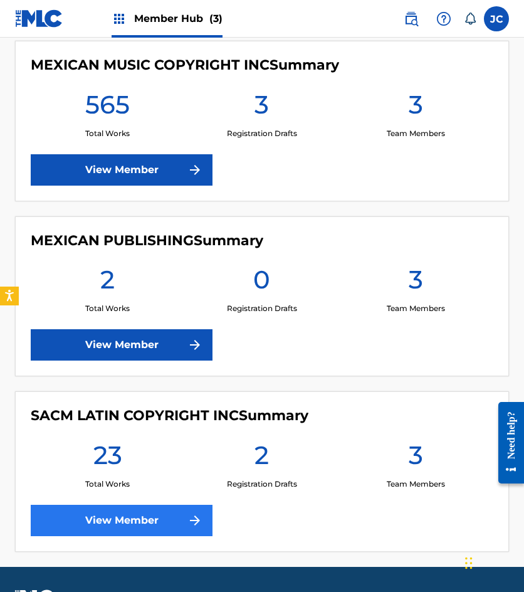
scroll to position [320, 0]
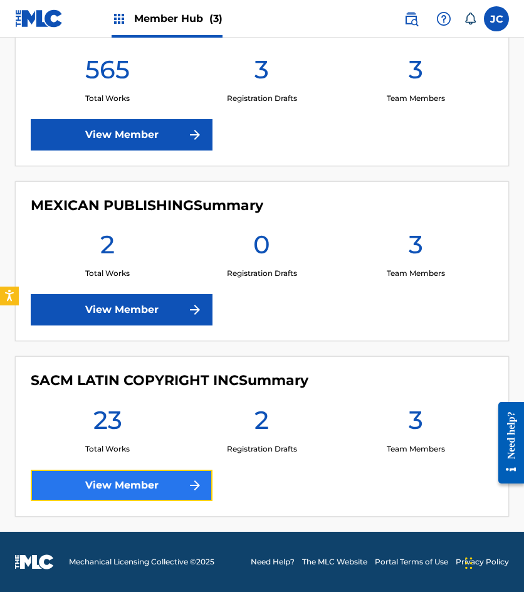
click at [198, 493] on link "View Member" at bounding box center [122, 485] width 182 height 31
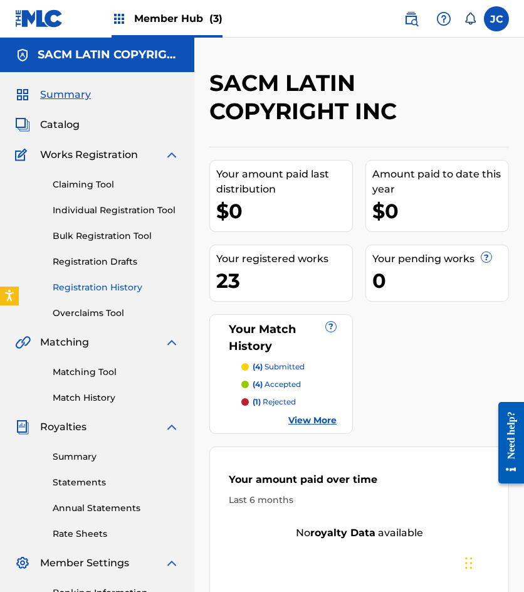
click at [105, 290] on link "Registration History" at bounding box center [116, 287] width 127 height 13
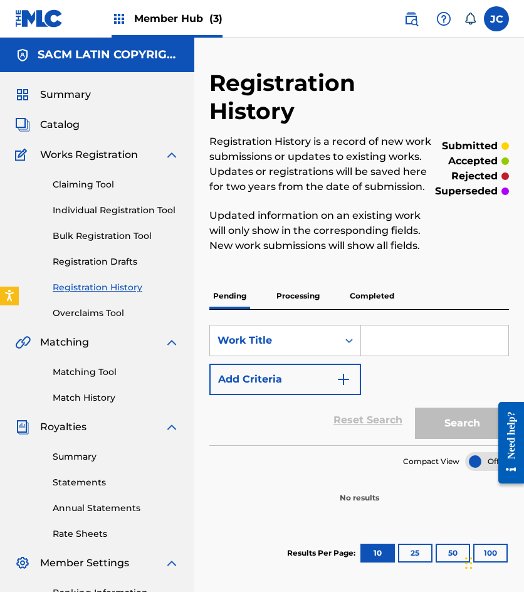
click at [287, 306] on p "Processing" at bounding box center [298, 296] width 51 height 26
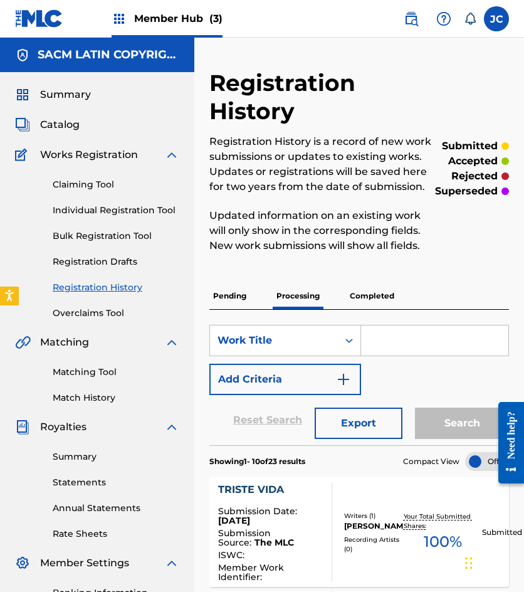
click at [24, 20] on img at bounding box center [39, 18] width 48 height 18
